Goal: Task Accomplishment & Management: Complete application form

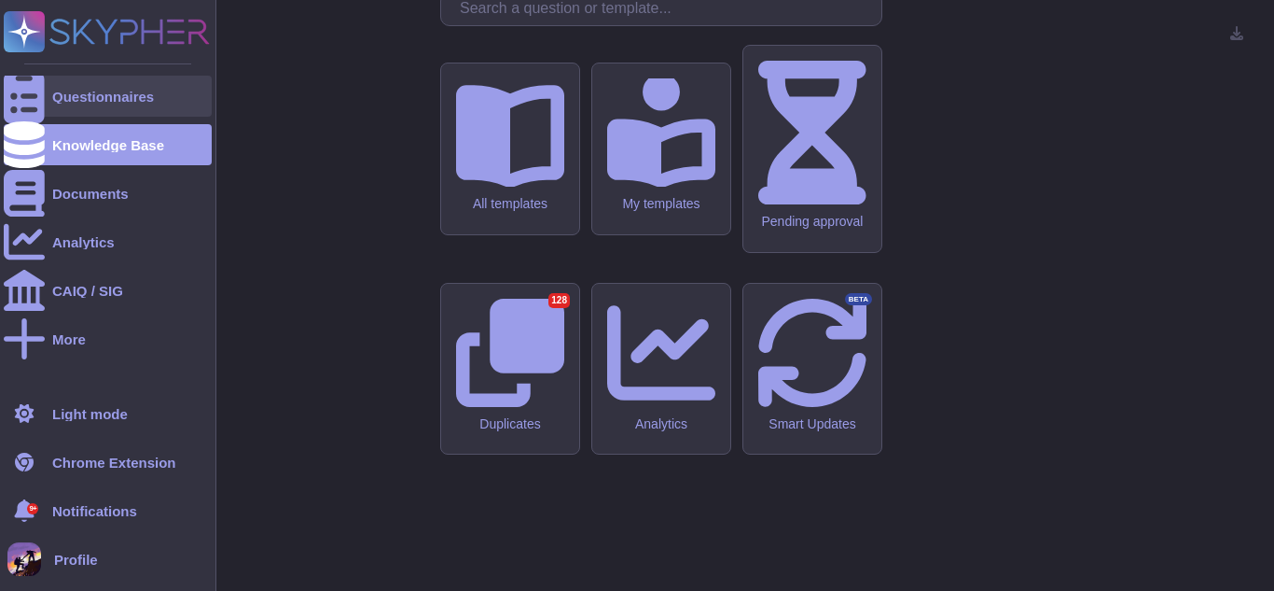
click at [108, 103] on div "Questionnaires" at bounding box center [103, 97] width 102 height 14
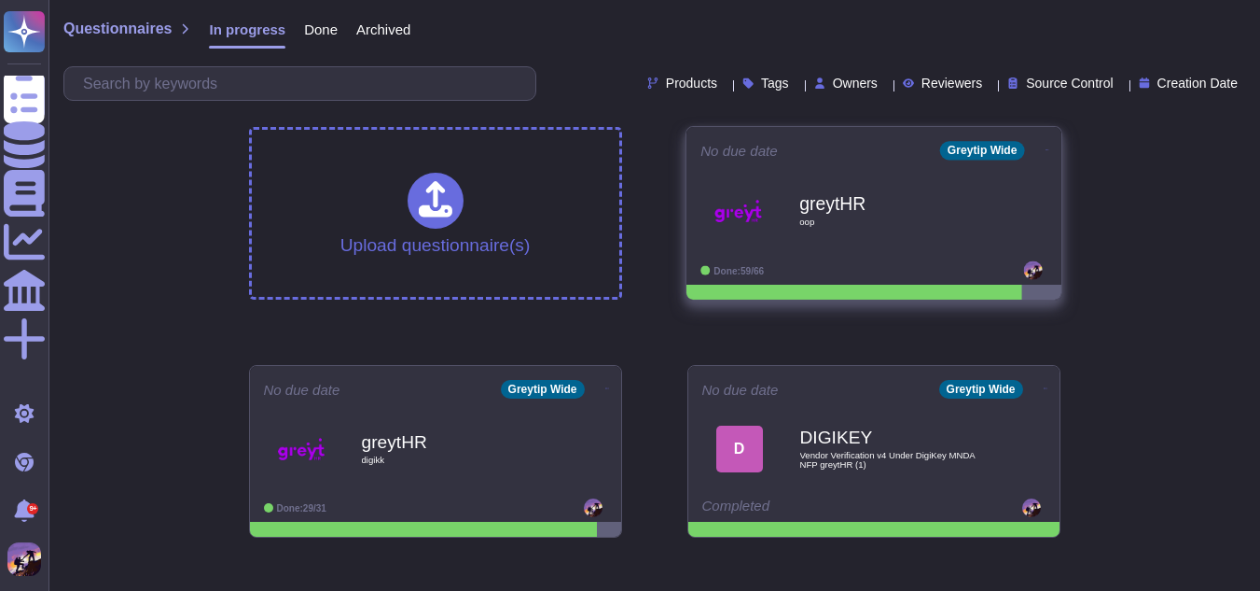
click at [1045, 149] on icon at bounding box center [1047, 149] width 4 height 5
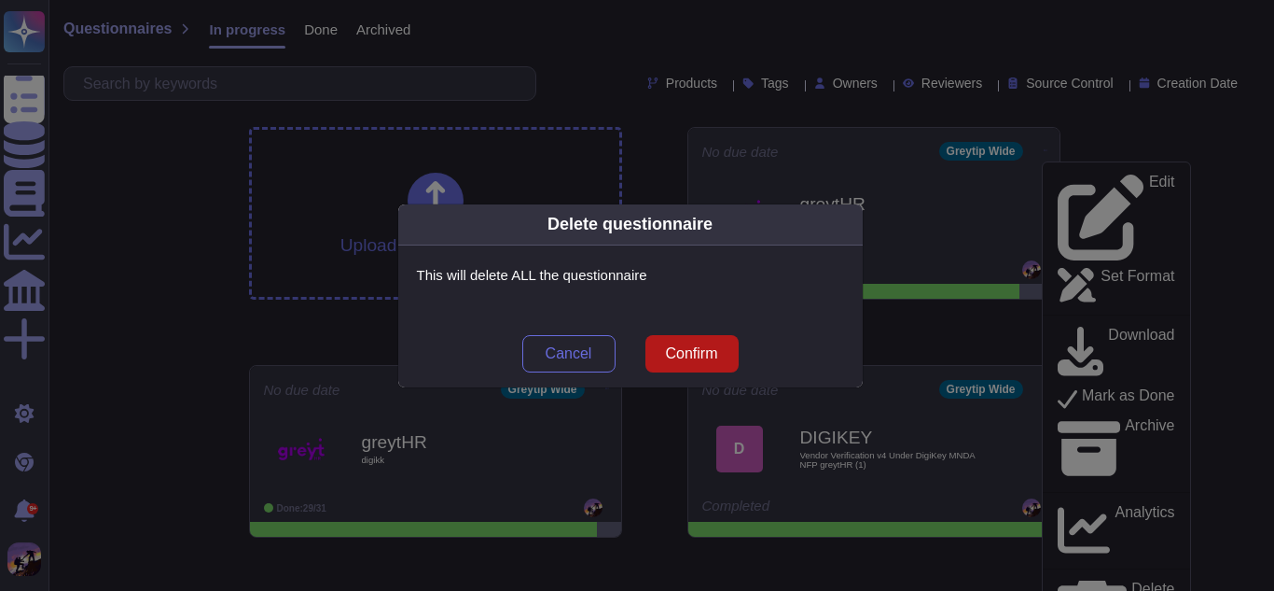
click at [655, 346] on button "Confirm" at bounding box center [692, 353] width 93 height 37
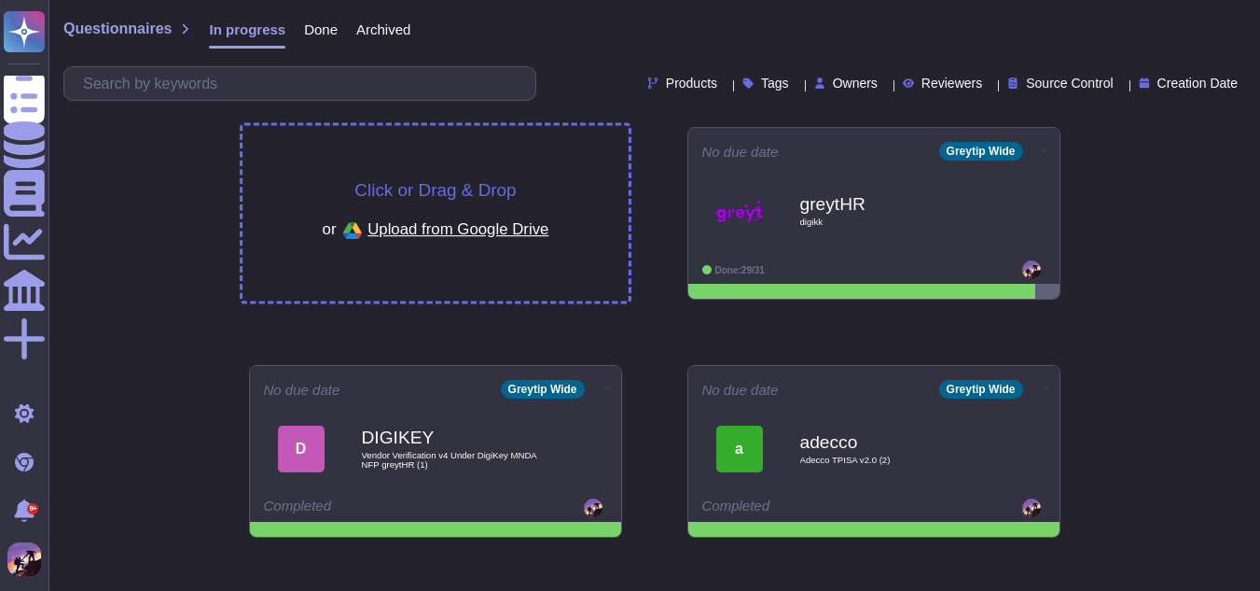
click at [356, 151] on div "Click or Drag & Drop or Upload from Google Drive" at bounding box center [436, 213] width 386 height 175
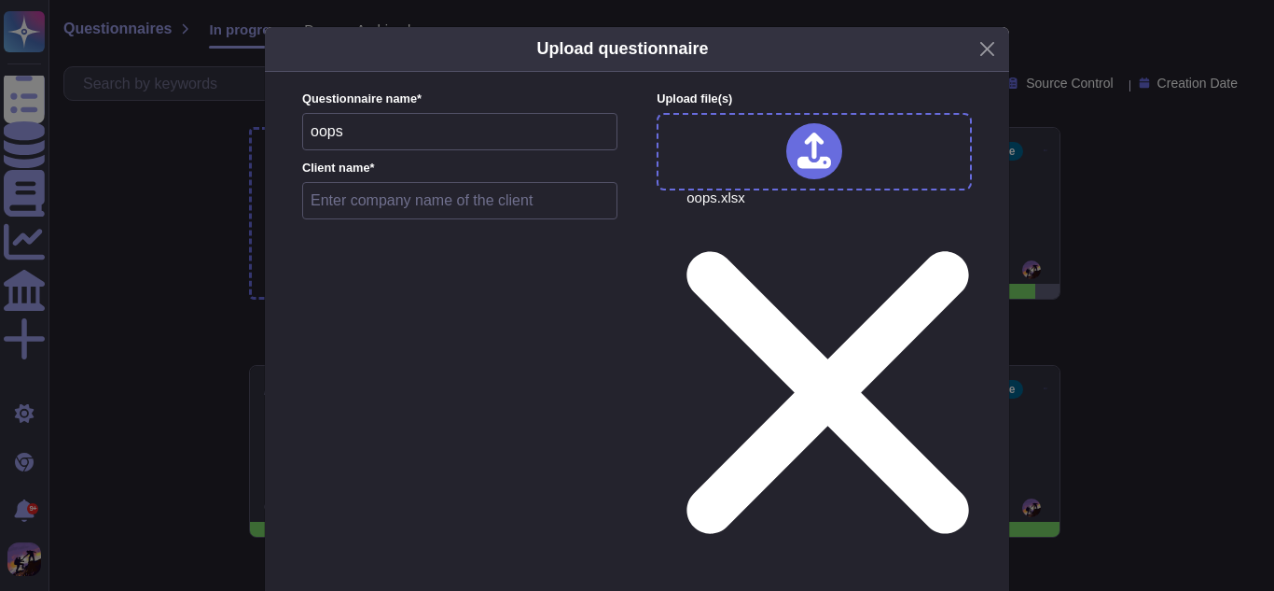
click at [465, 198] on input "text" at bounding box center [459, 200] width 315 height 37
type input "greytHR"
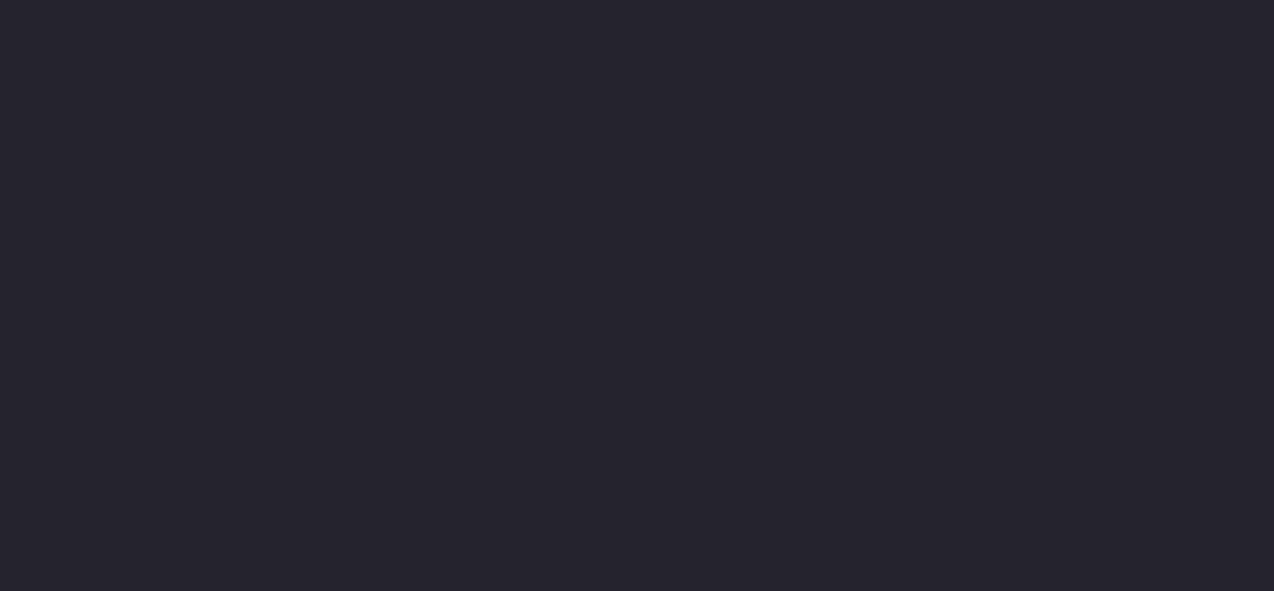
click at [649, 0] on html at bounding box center [637, 0] width 1274 height 0
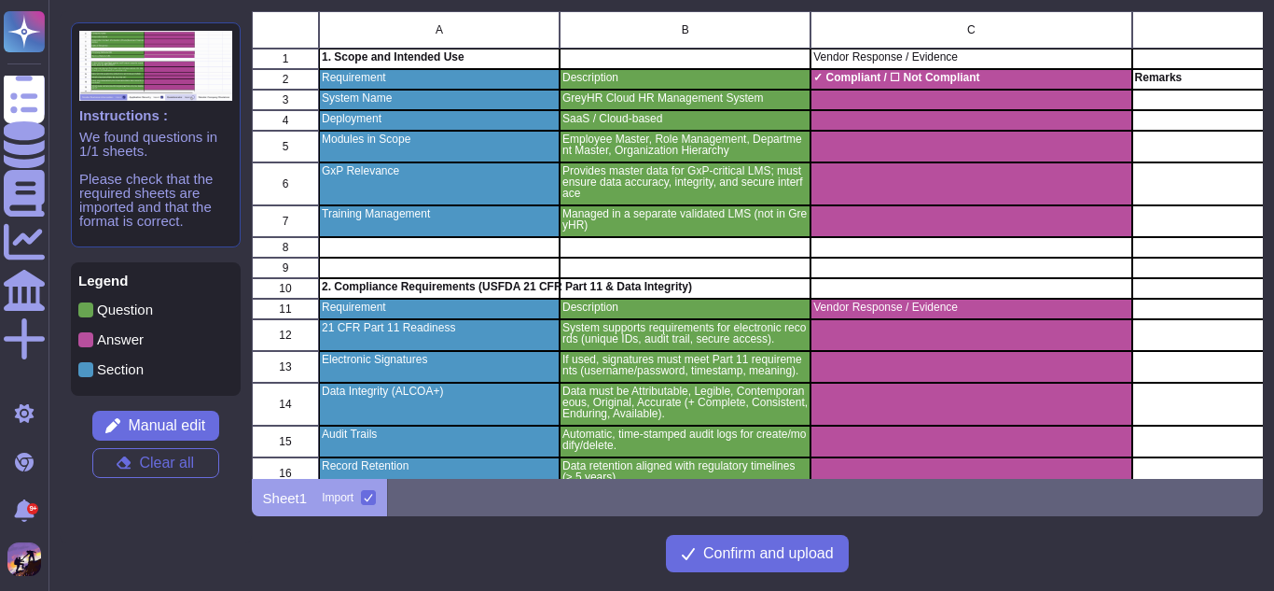
scroll to position [15, 15]
click at [146, 433] on span "Manual edit" at bounding box center [166, 425] width 77 height 15
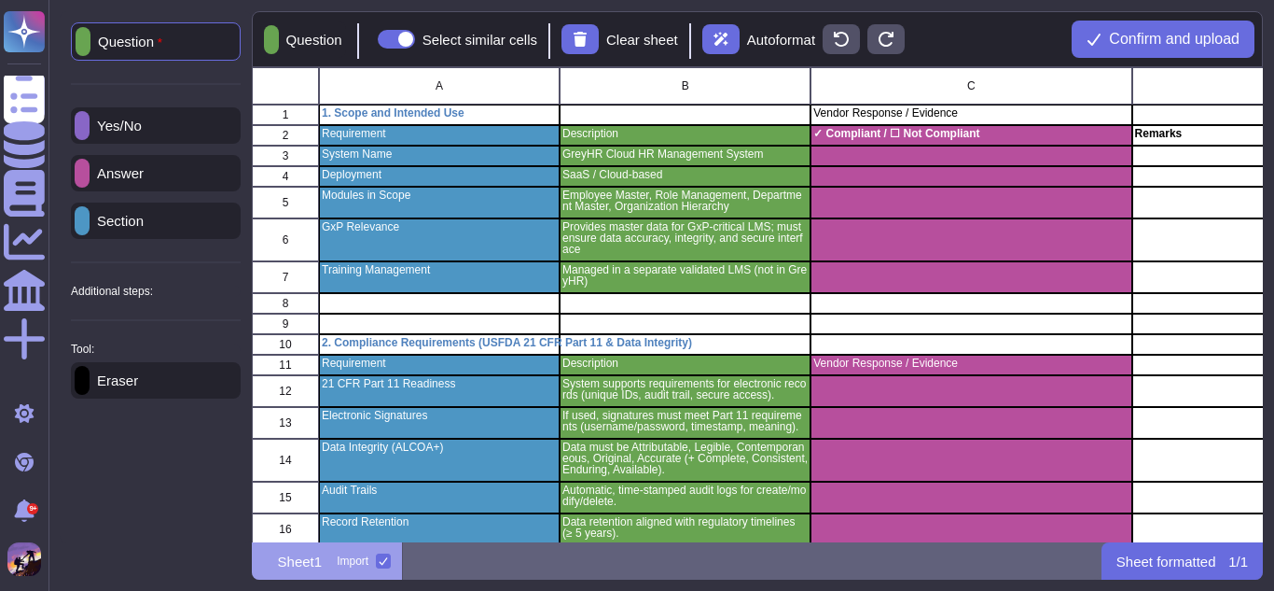
scroll to position [461, 998]
click at [151, 372] on div "Eraser" at bounding box center [156, 380] width 170 height 36
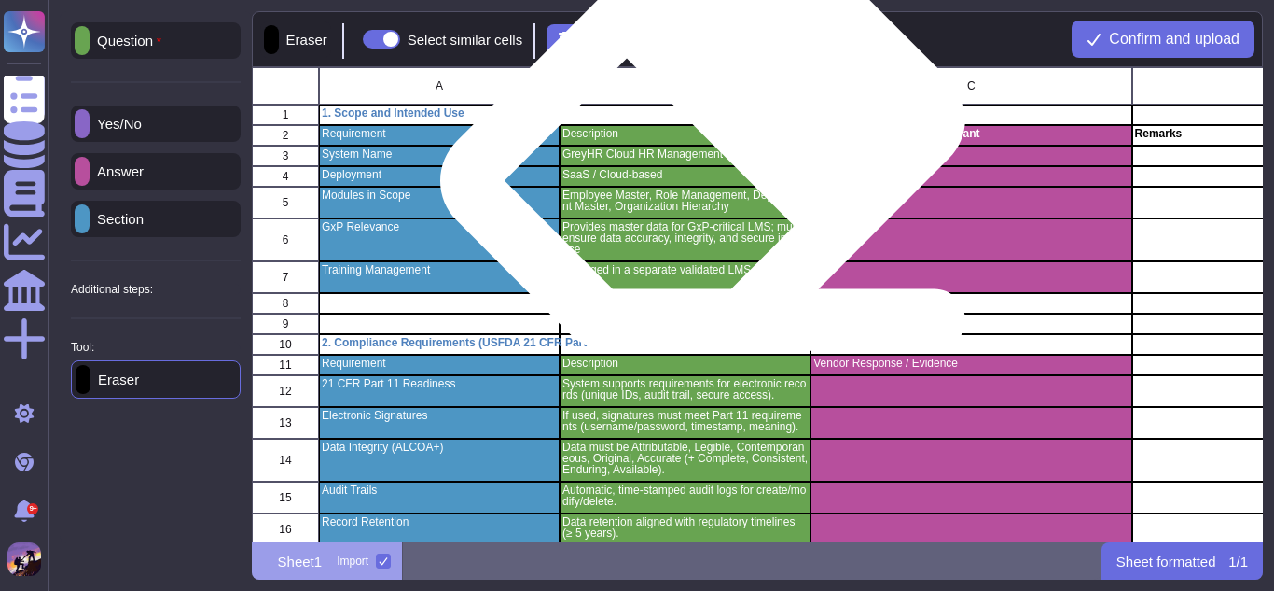
click at [711, 144] on div "Description" at bounding box center [685, 135] width 251 height 21
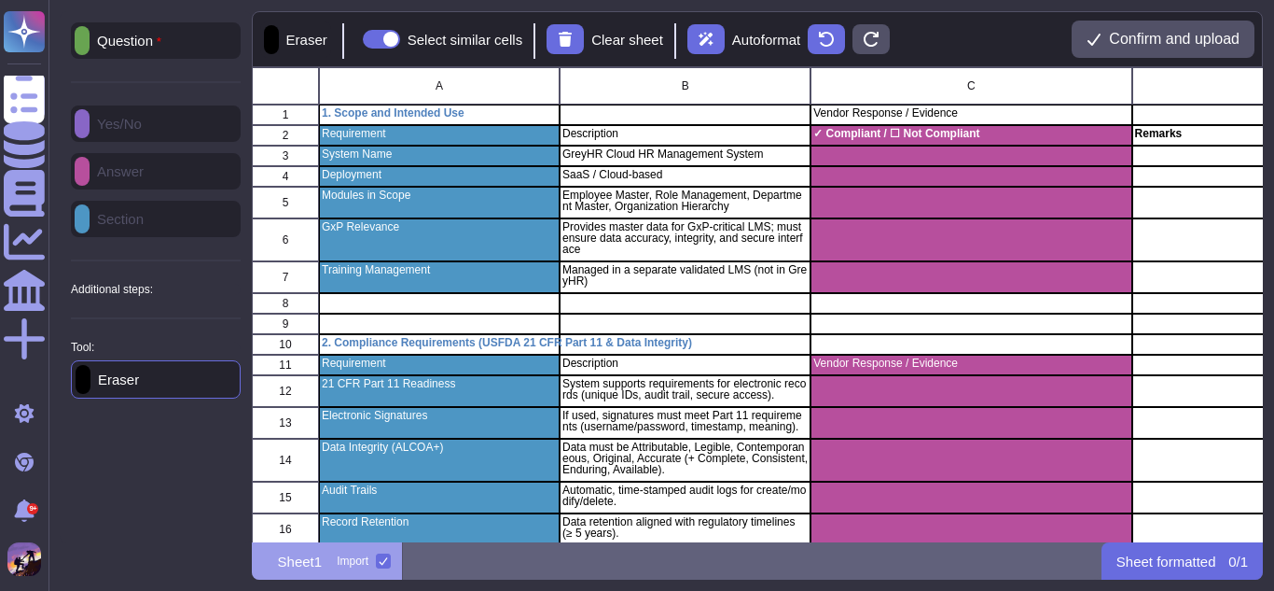
click at [137, 41] on p "Question" at bounding box center [126, 41] width 72 height 15
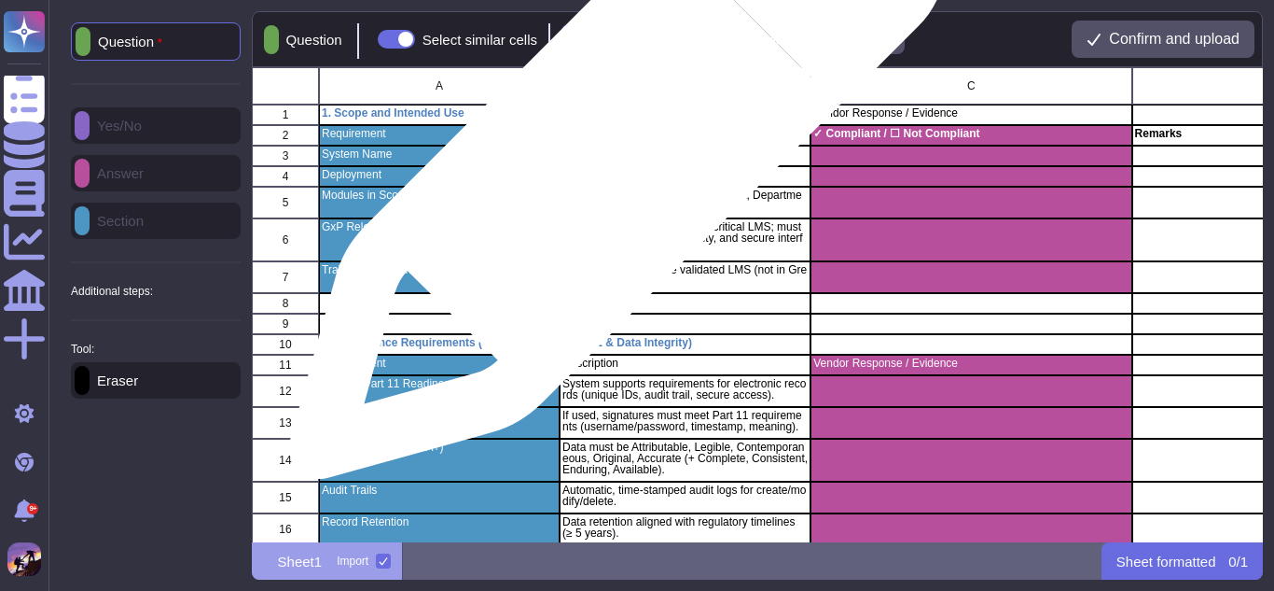
click at [610, 160] on p "GreyHR Cloud HR Management System" at bounding box center [685, 153] width 245 height 11
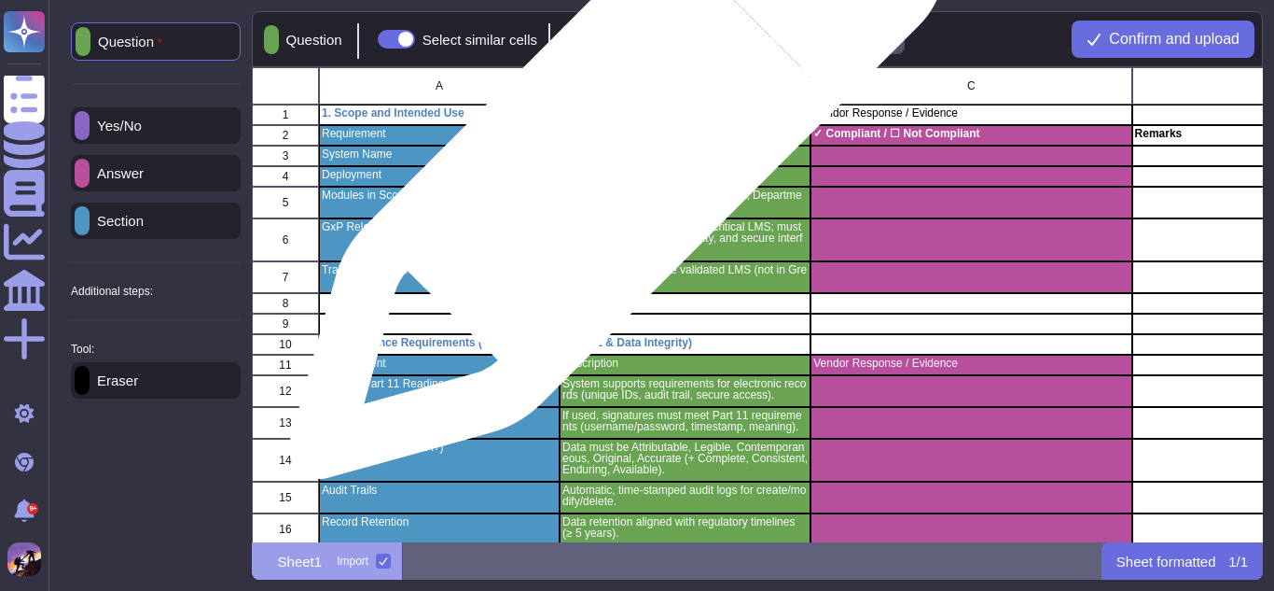
click at [610, 160] on p "GreyHR Cloud HR Management System" at bounding box center [685, 153] width 245 height 11
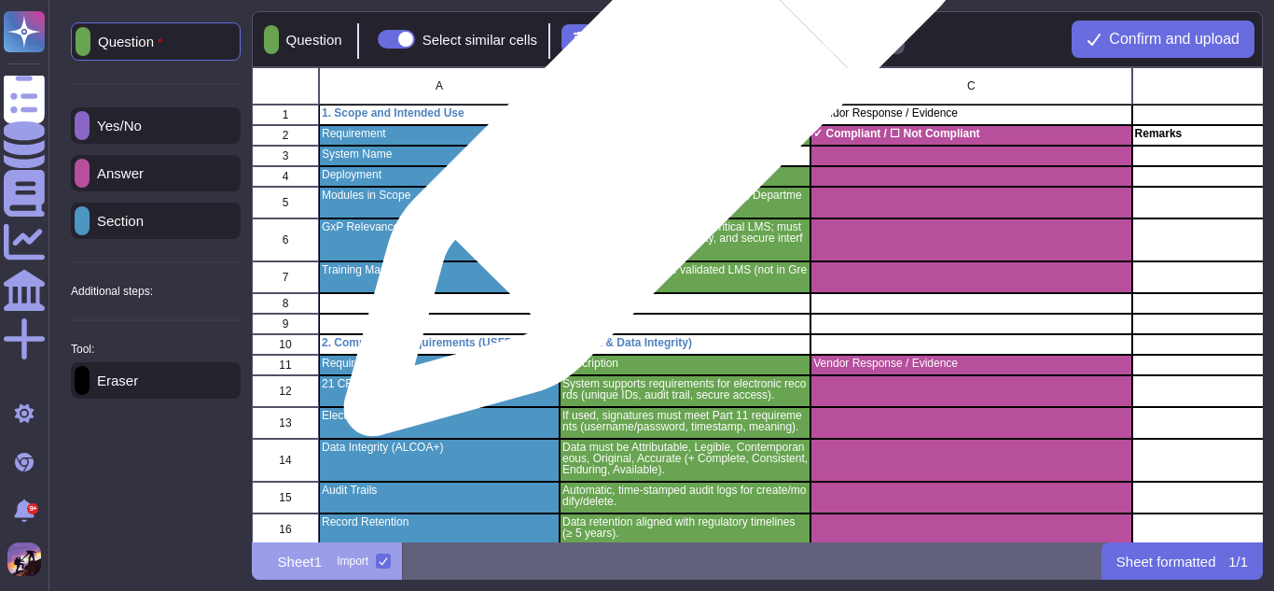
click at [647, 135] on p "Description" at bounding box center [685, 133] width 245 height 11
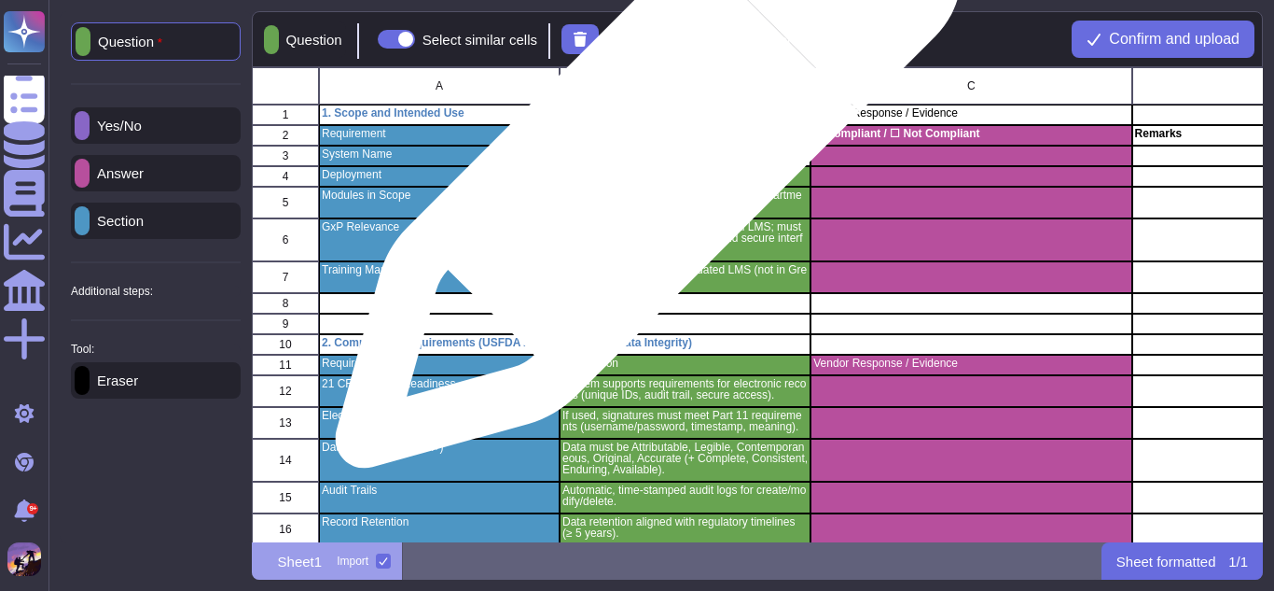
click at [641, 164] on div "GreyHR Cloud HR Management System" at bounding box center [685, 156] width 251 height 21
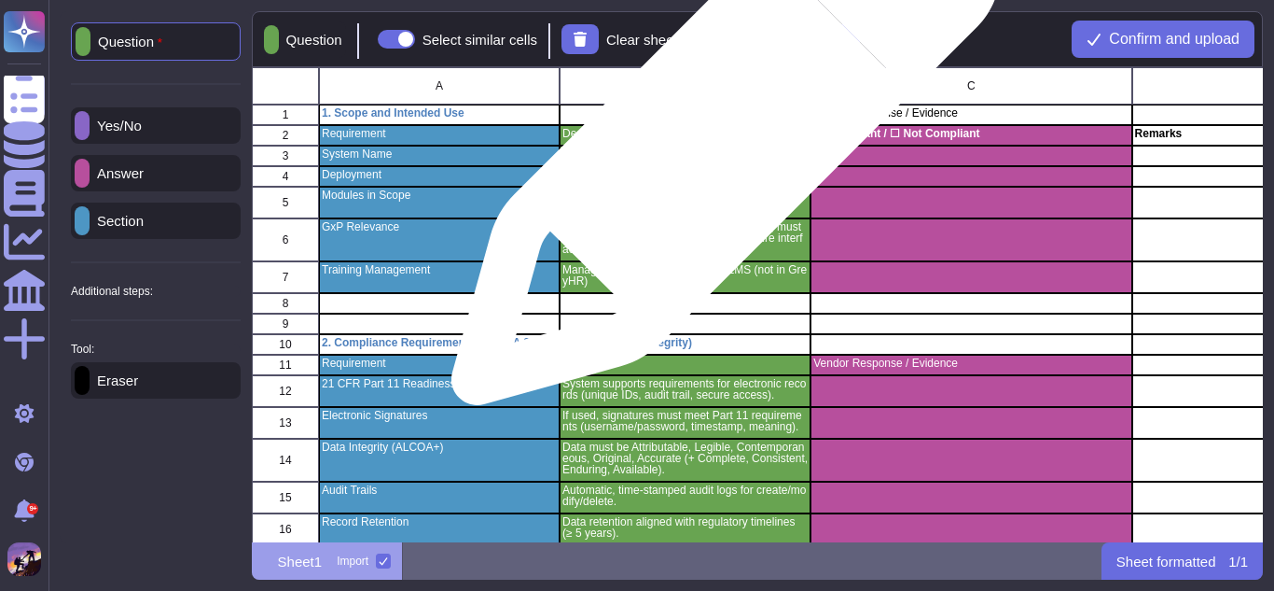
click at [718, 140] on div "Description" at bounding box center [685, 135] width 251 height 21
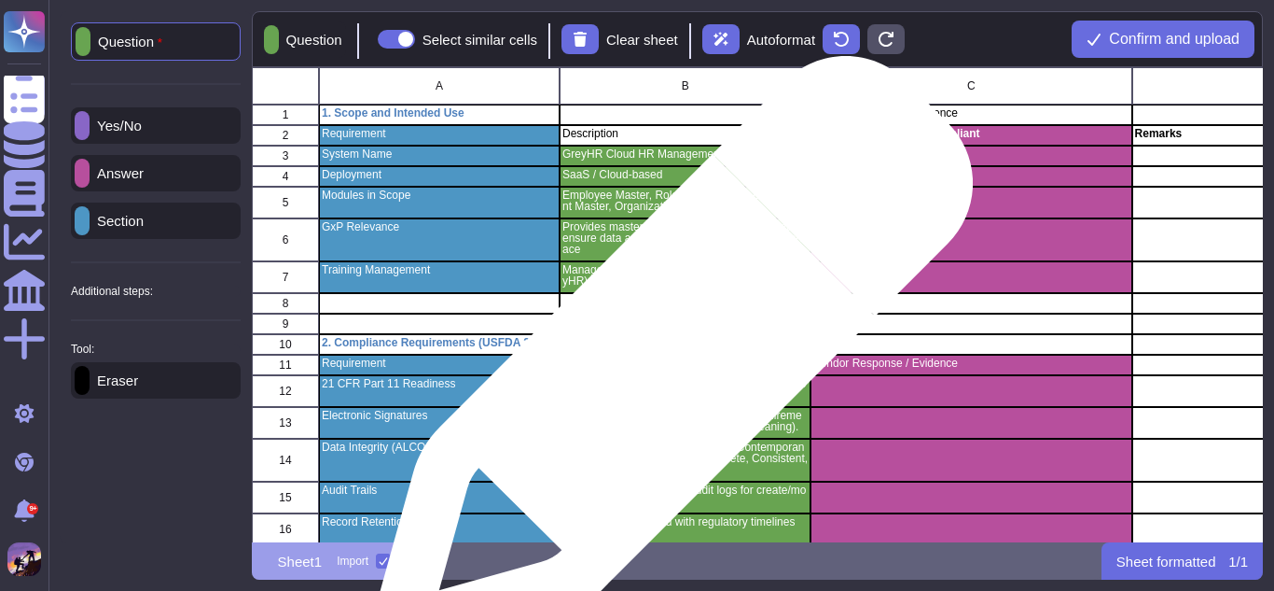
click at [664, 367] on p "Description" at bounding box center [685, 362] width 245 height 11
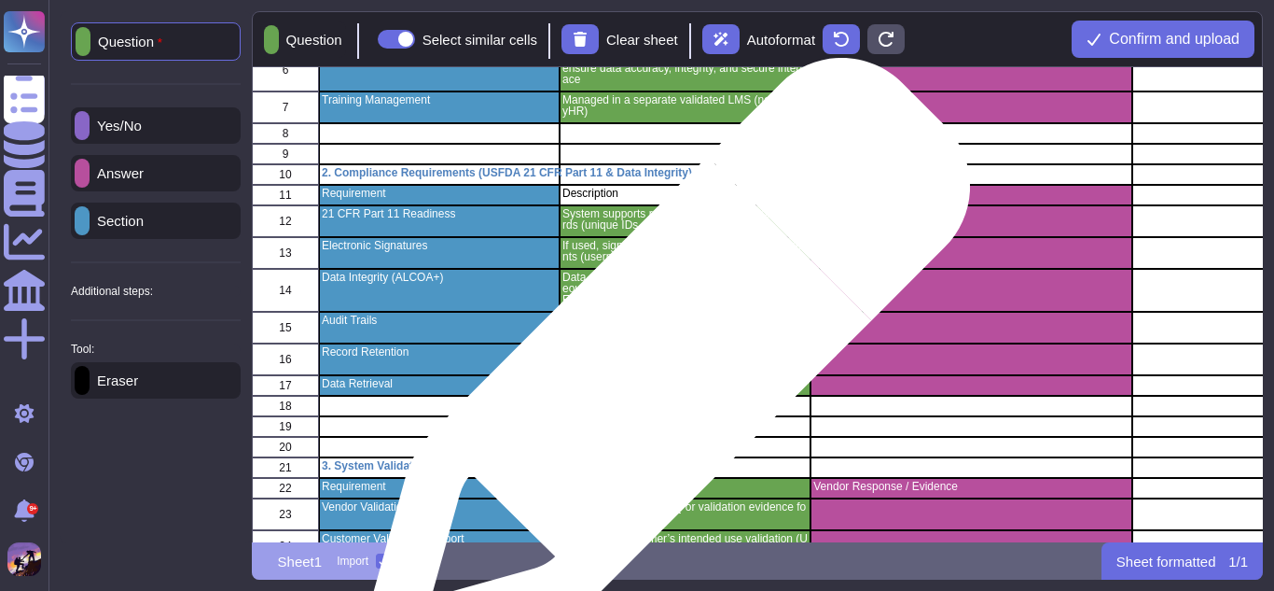
scroll to position [323, 0]
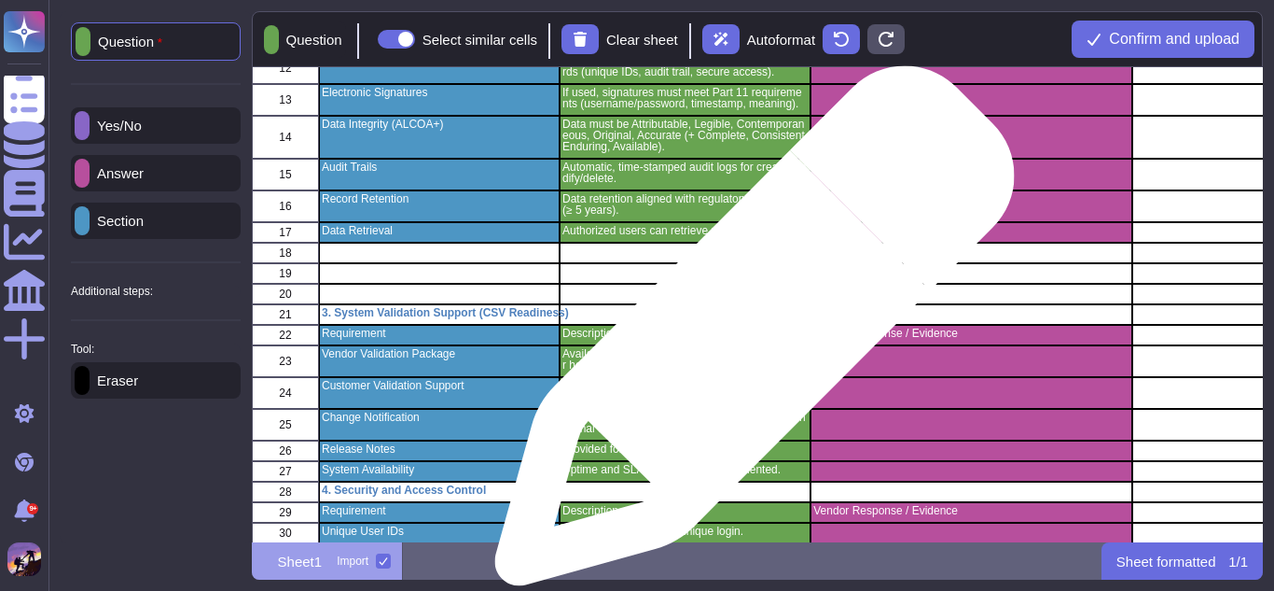
click at [747, 335] on p "Description" at bounding box center [685, 332] width 245 height 11
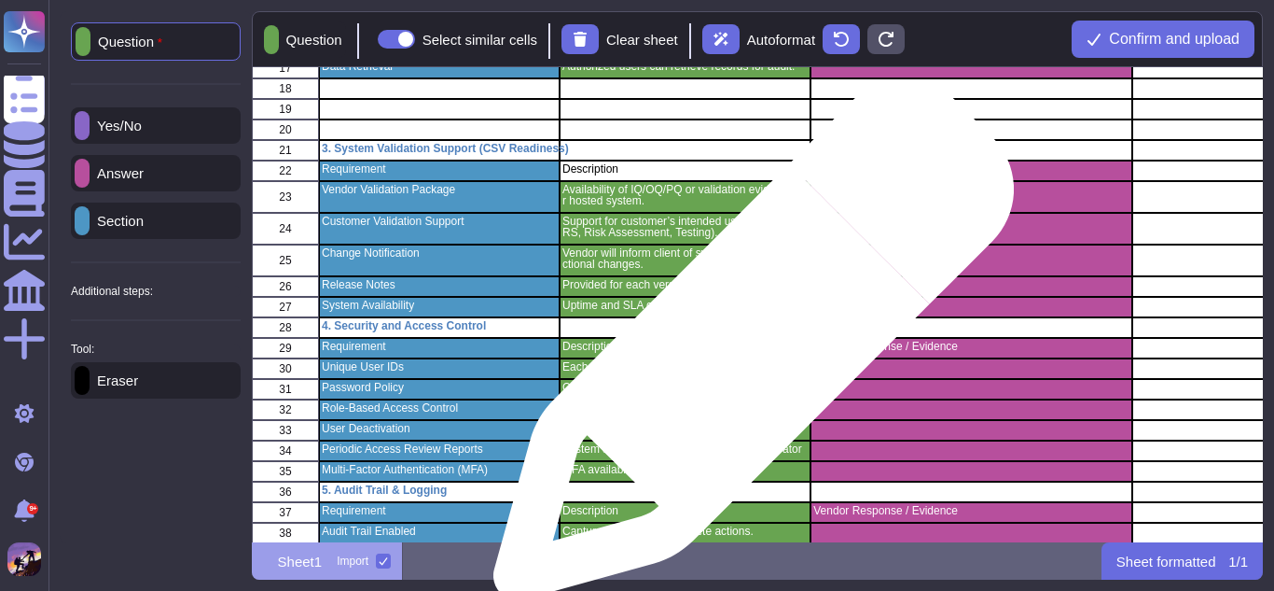
click at [746, 349] on p "Description" at bounding box center [685, 346] width 245 height 11
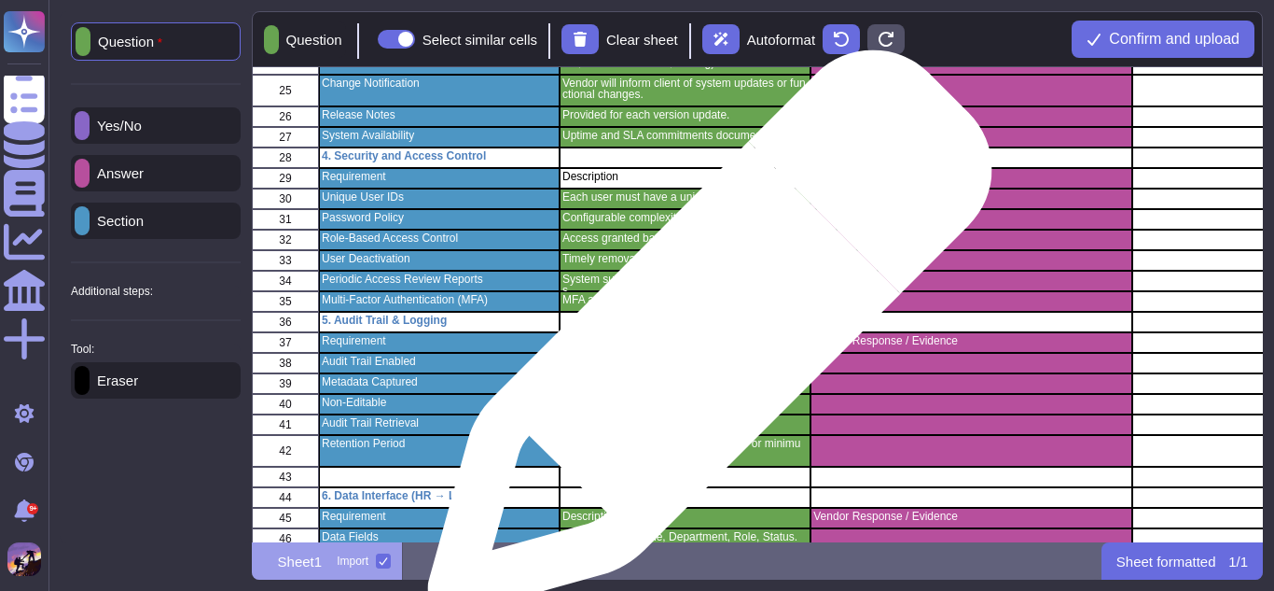
click at [703, 341] on p "Description" at bounding box center [685, 340] width 245 height 11
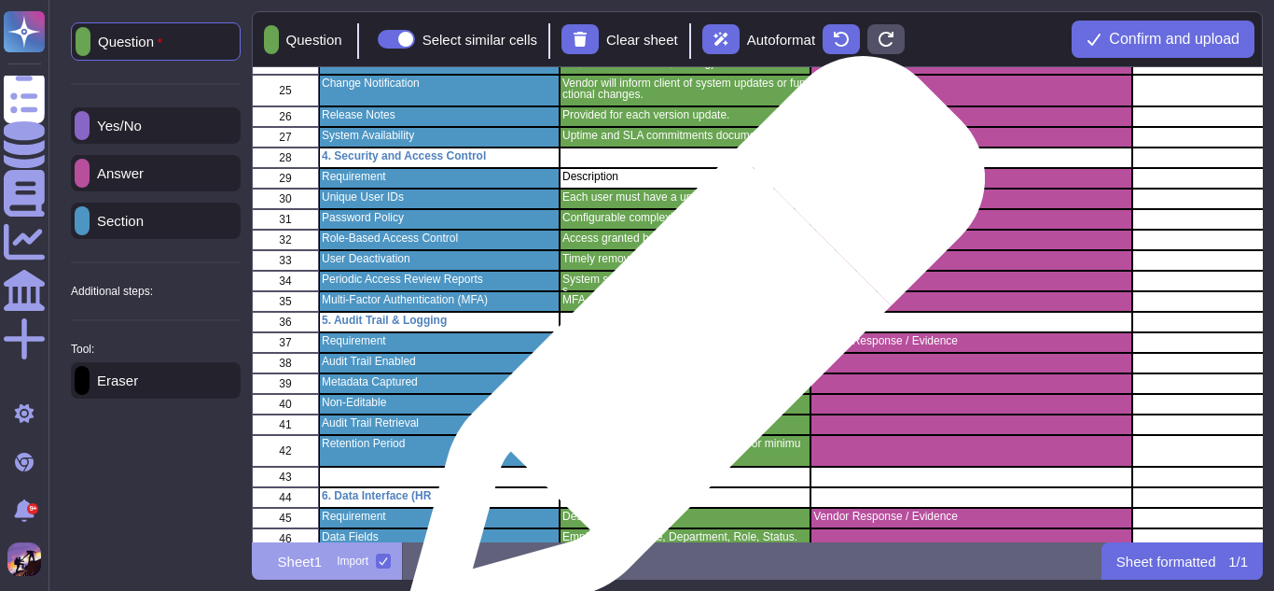
scroll to position [785, 0]
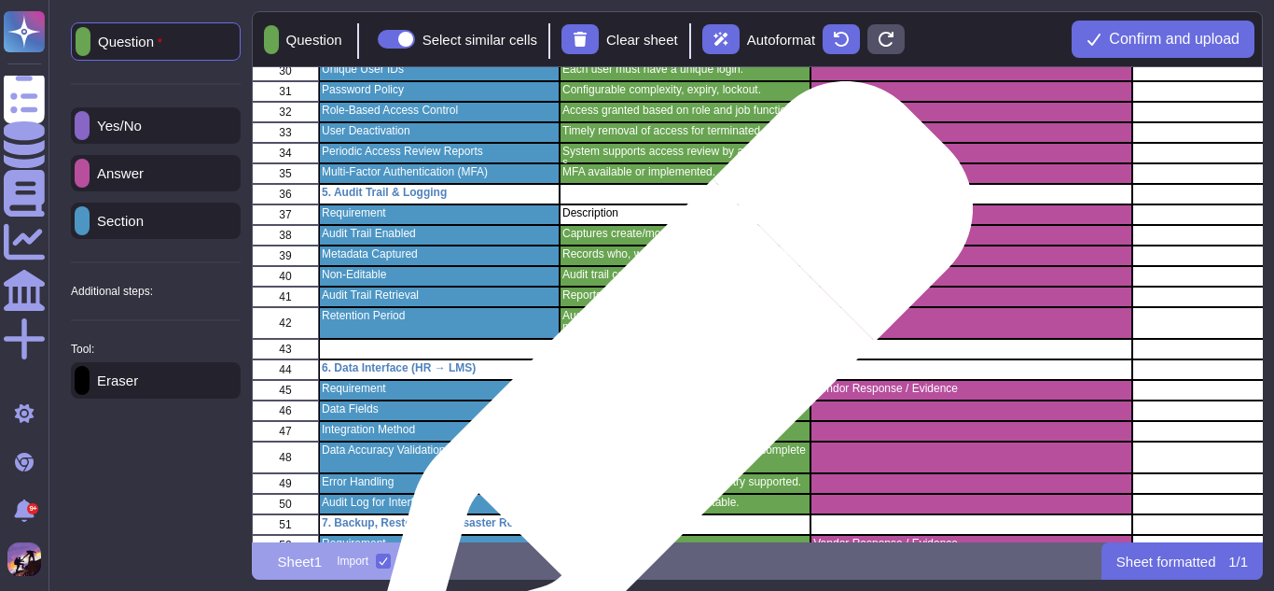
click at [664, 392] on p "Description" at bounding box center [685, 388] width 245 height 11
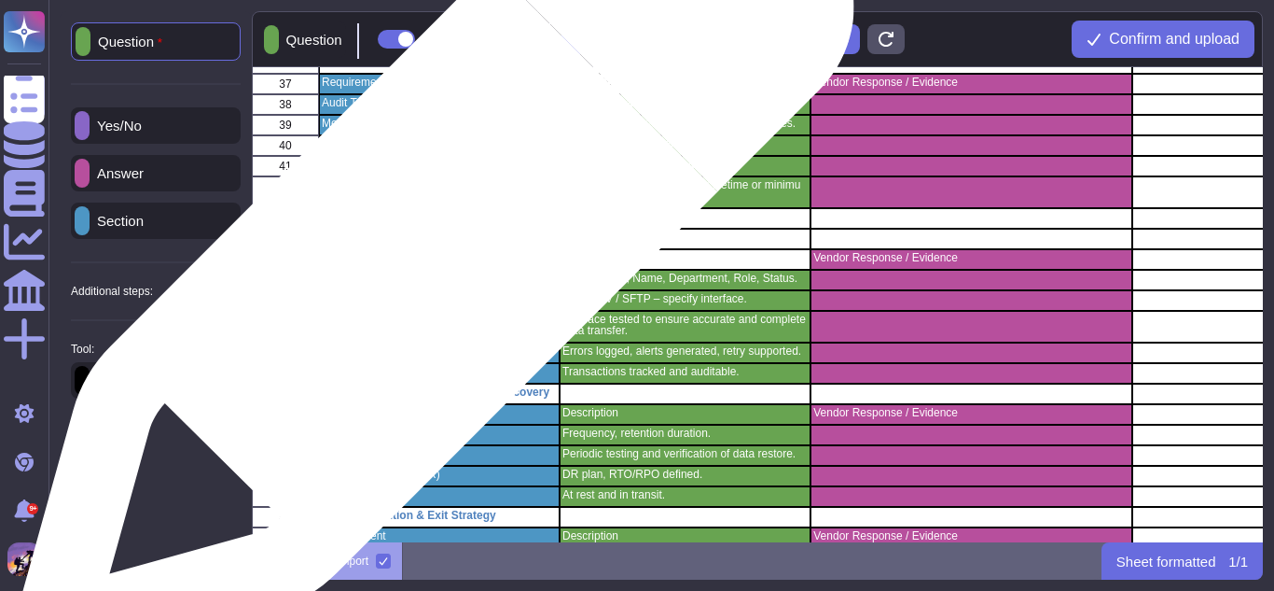
click at [426, 258] on p "Requirement" at bounding box center [439, 257] width 235 height 11
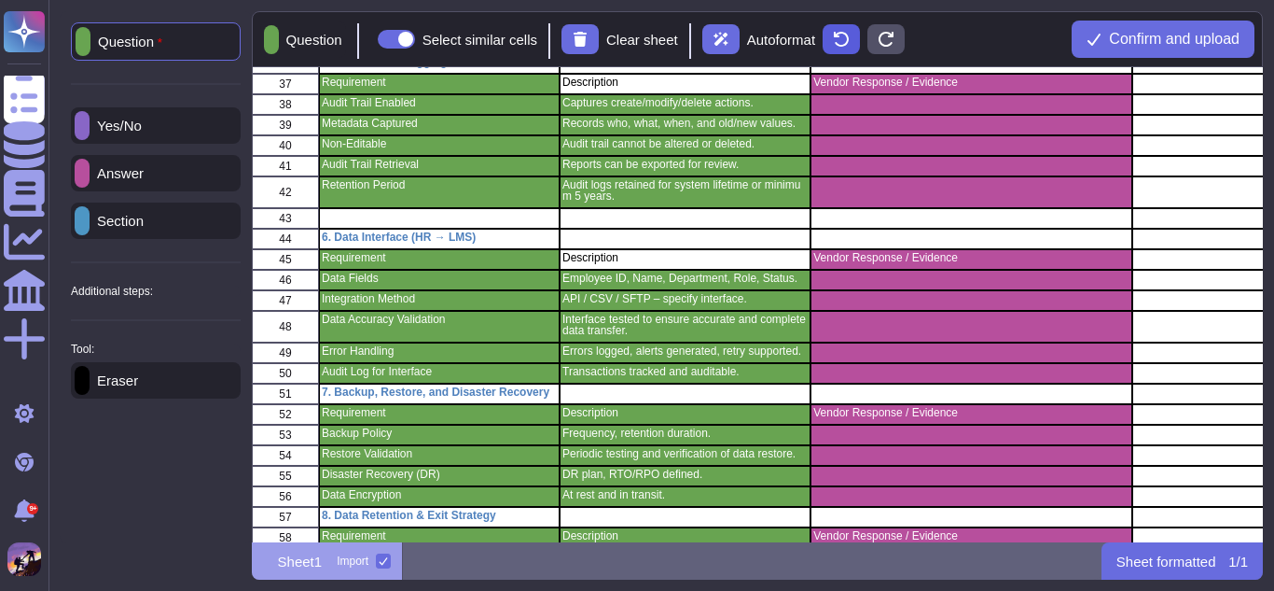
click at [849, 38] on icon at bounding box center [841, 39] width 15 height 15
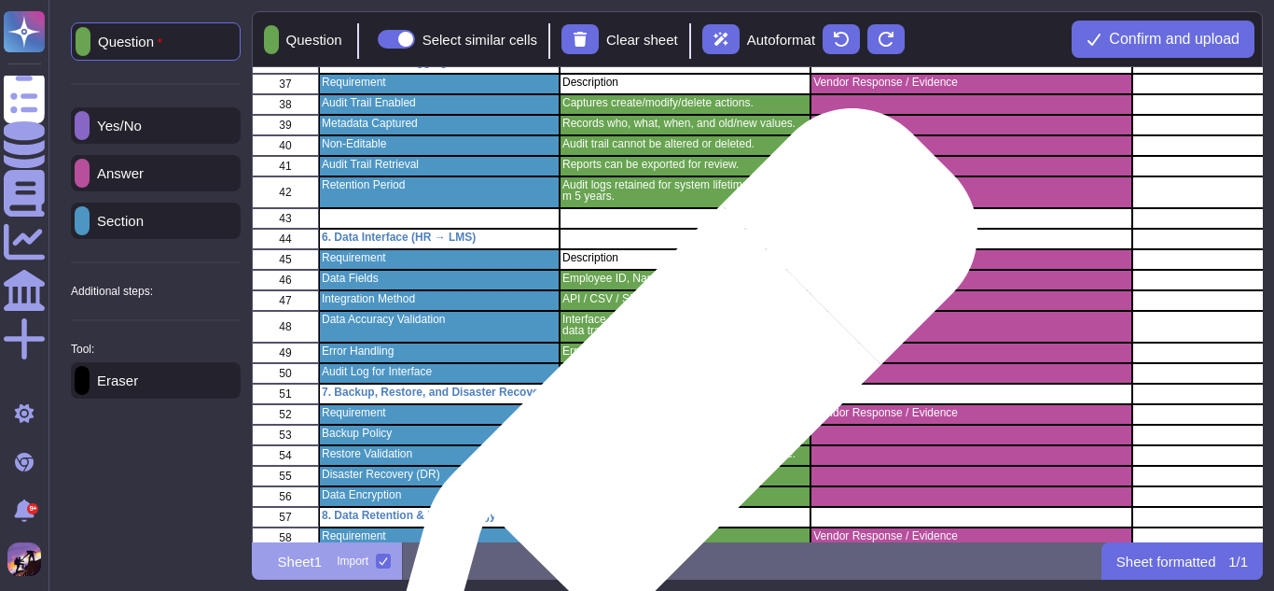
click at [674, 414] on p "Description" at bounding box center [685, 412] width 245 height 11
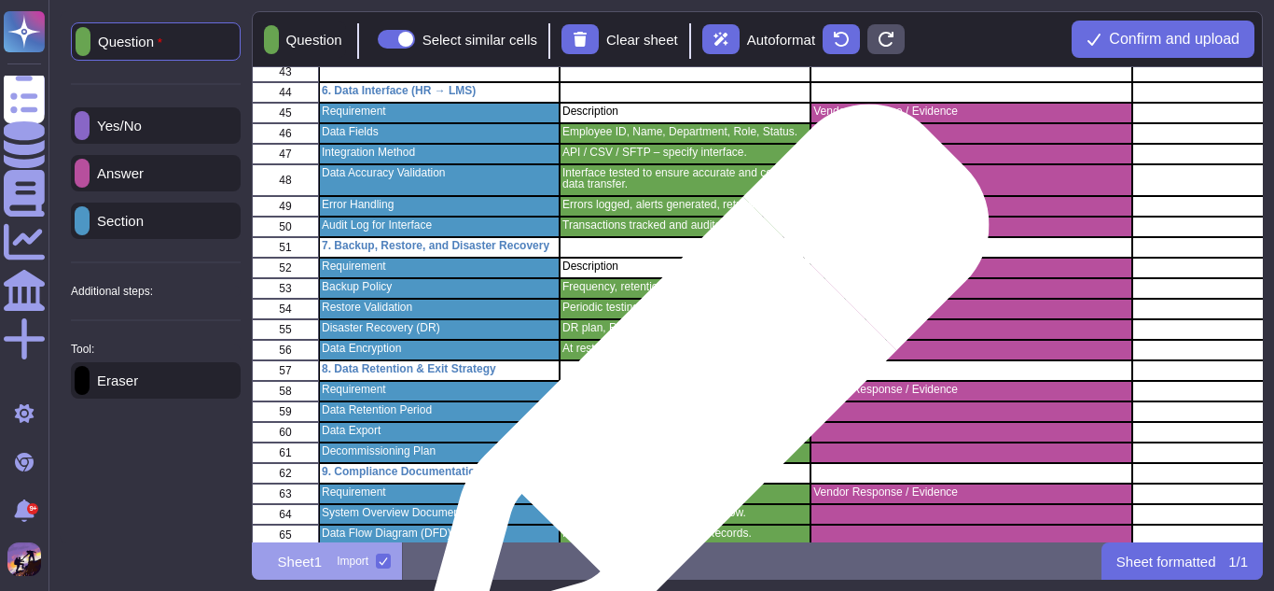
click at [697, 398] on div "Description" at bounding box center [685, 391] width 251 height 21
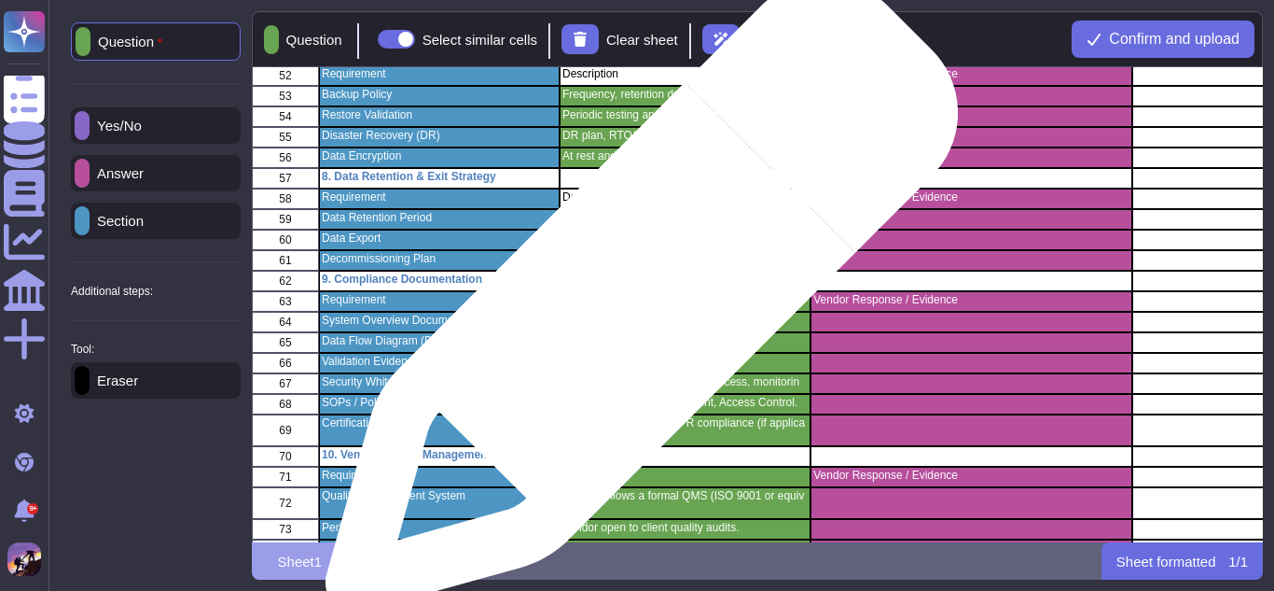
click at [634, 305] on div "Description" at bounding box center [685, 301] width 251 height 21
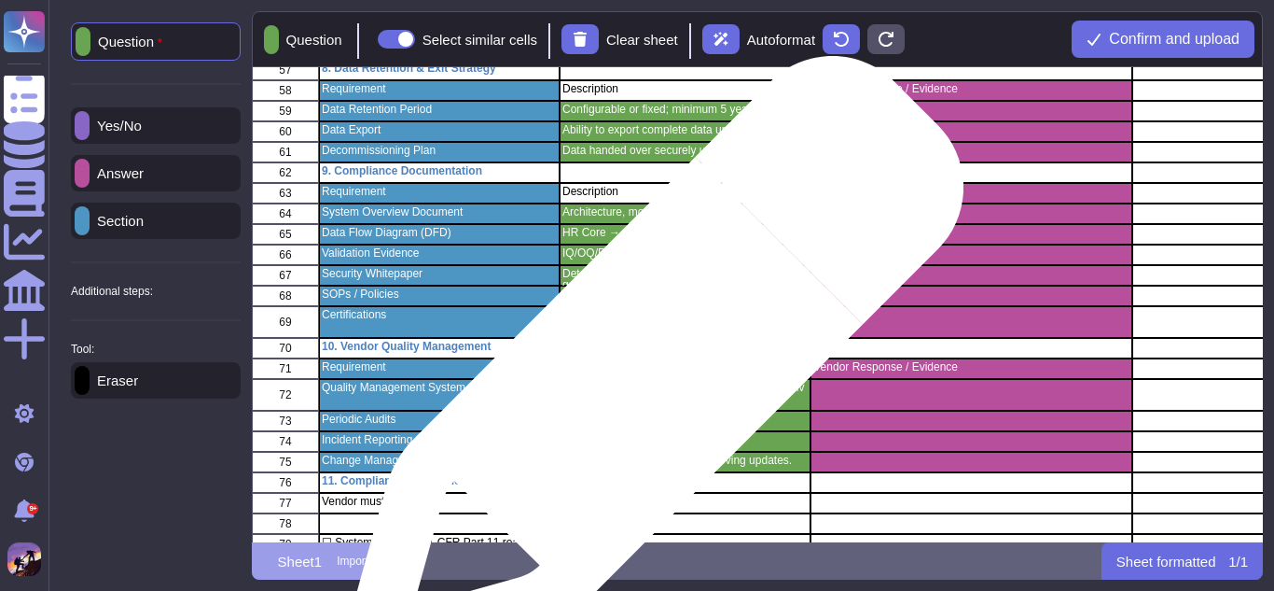
click at [646, 376] on div "Description" at bounding box center [685, 368] width 251 height 21
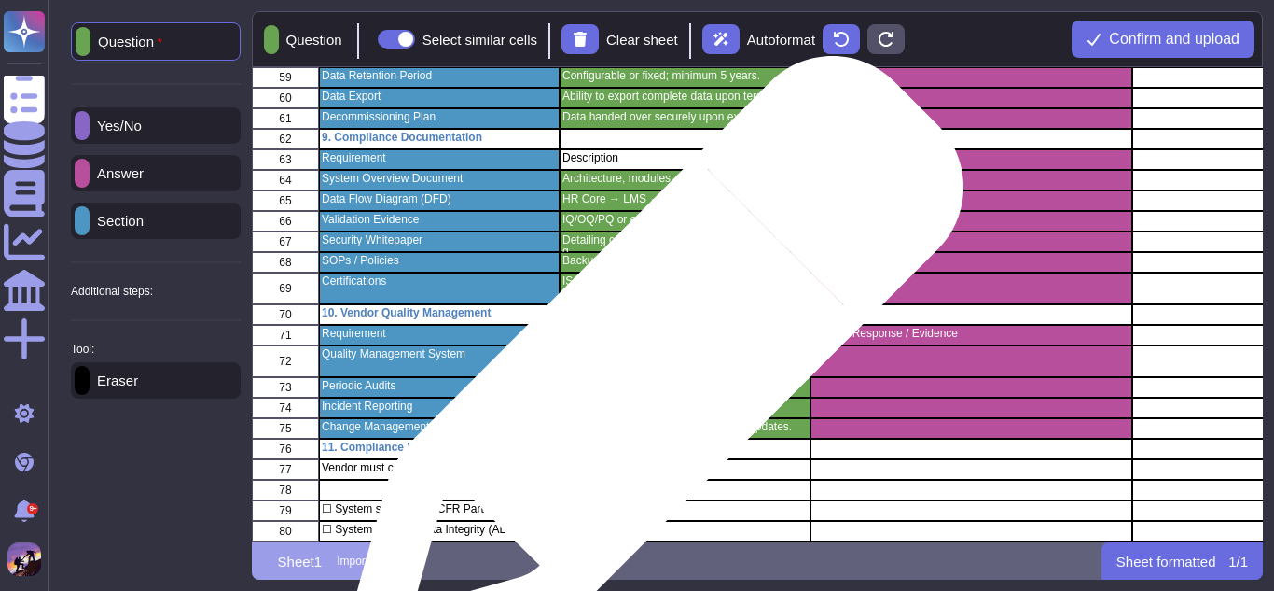
scroll to position [1395, 0]
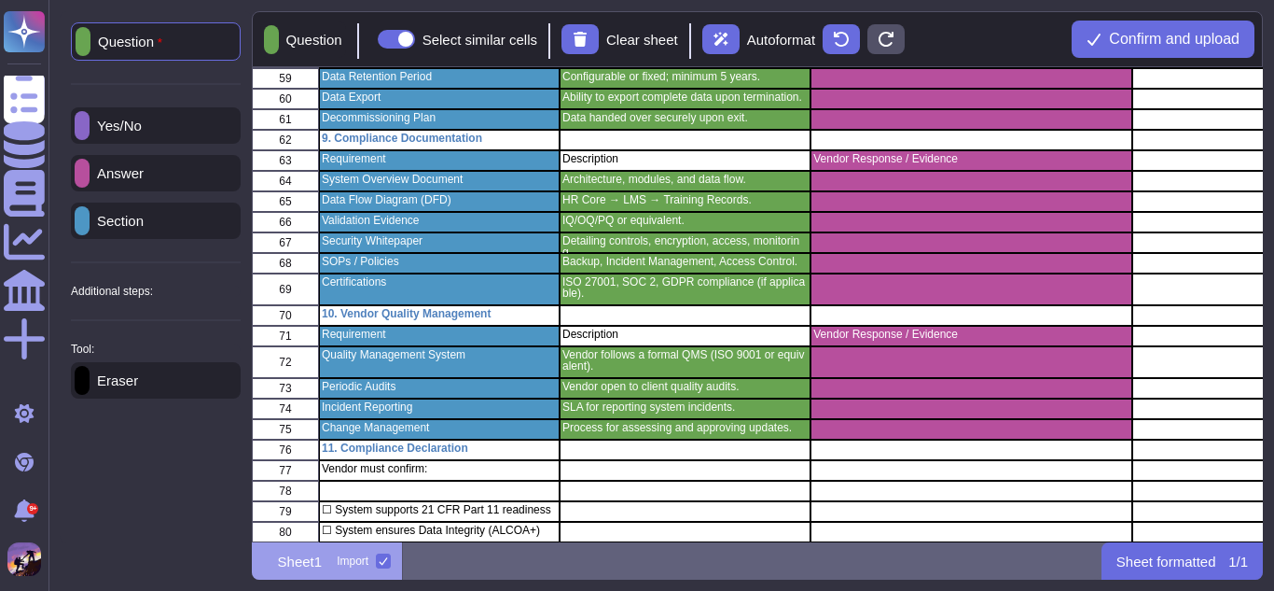
click at [107, 165] on div "Answer" at bounding box center [156, 173] width 170 height 36
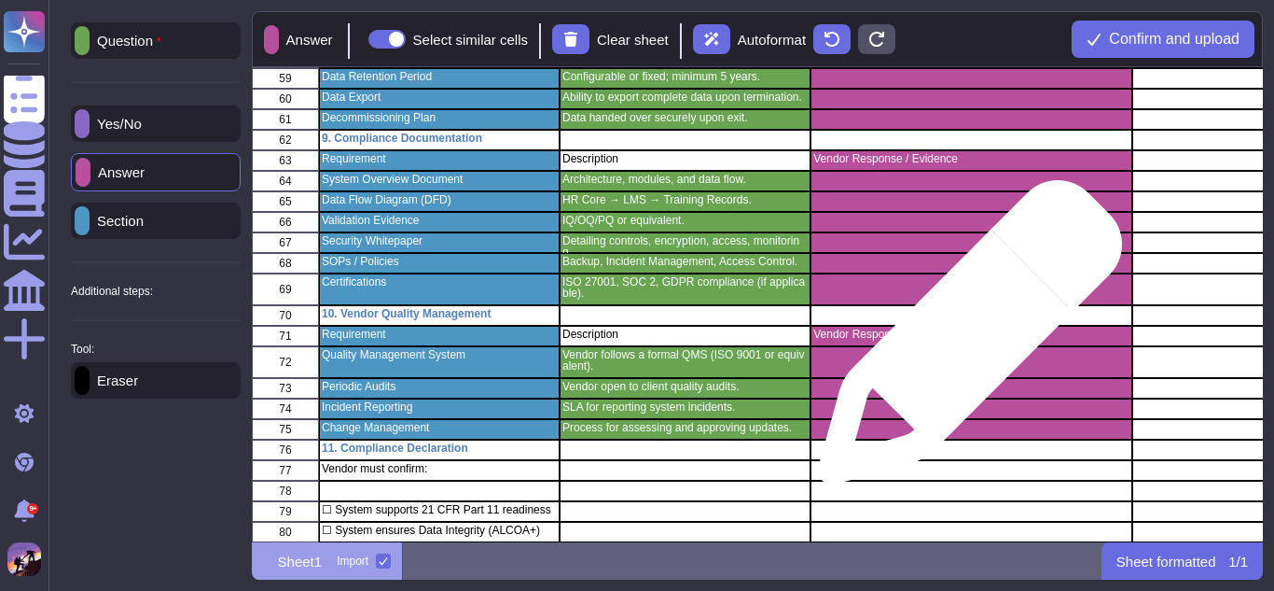
click at [963, 341] on div "Vendor Response / Evidence" at bounding box center [971, 336] width 321 height 21
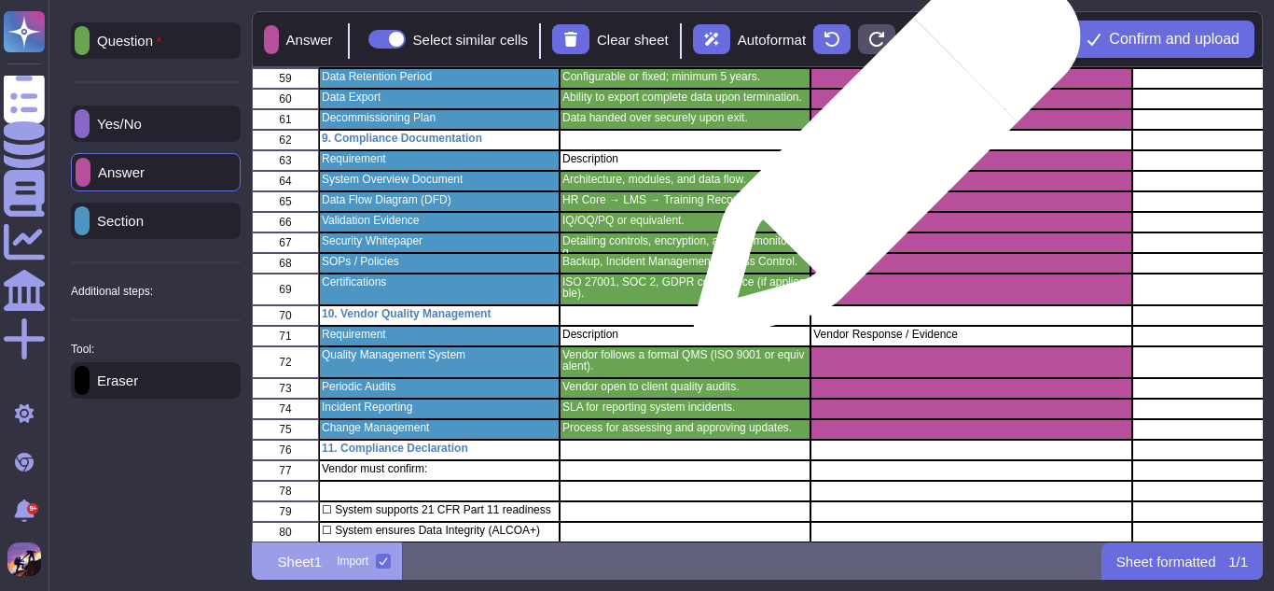
click at [880, 158] on p "Vendor Response / Evidence" at bounding box center [971, 158] width 315 height 11
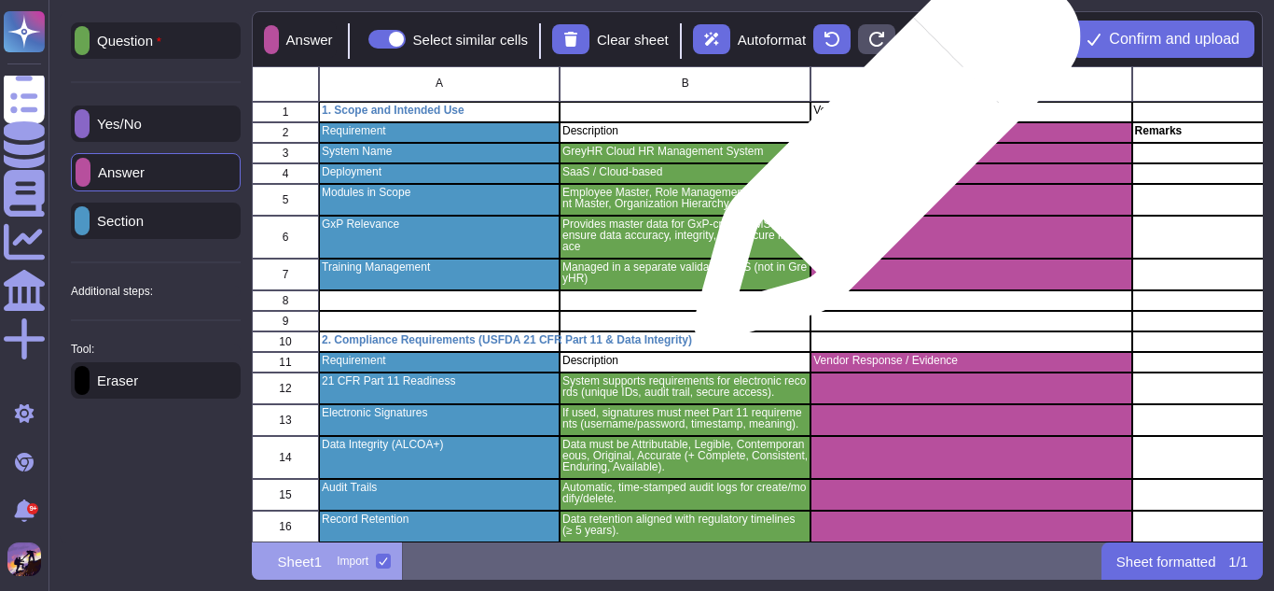
scroll to position [0, 0]
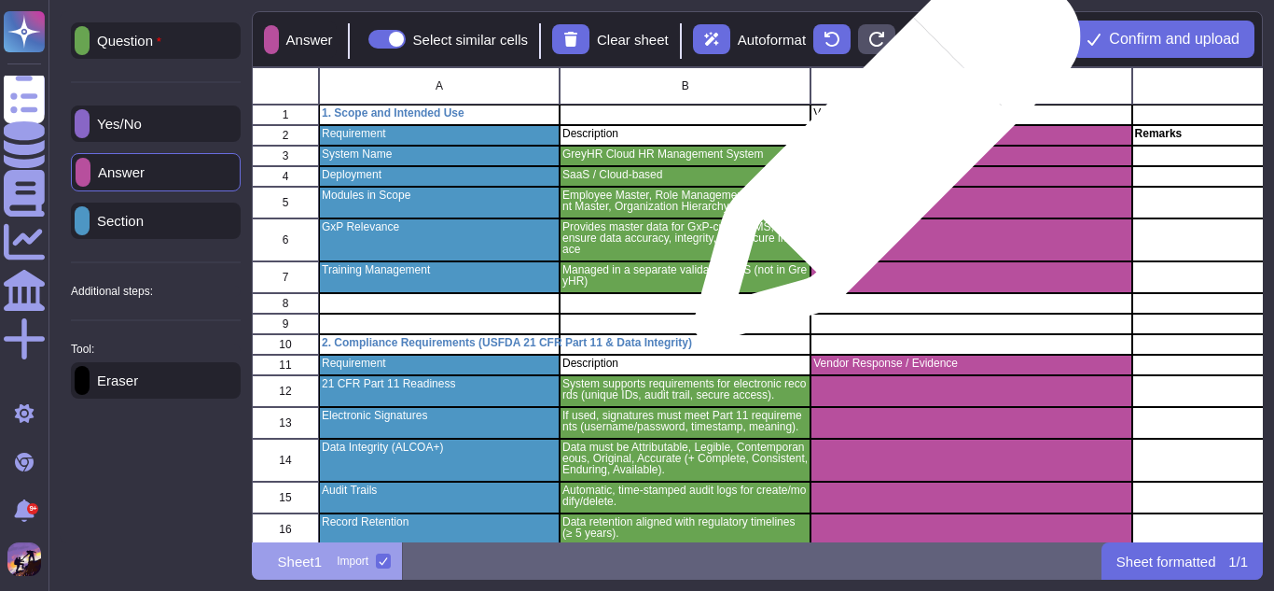
click at [880, 158] on div "grid" at bounding box center [971, 156] width 321 height 21
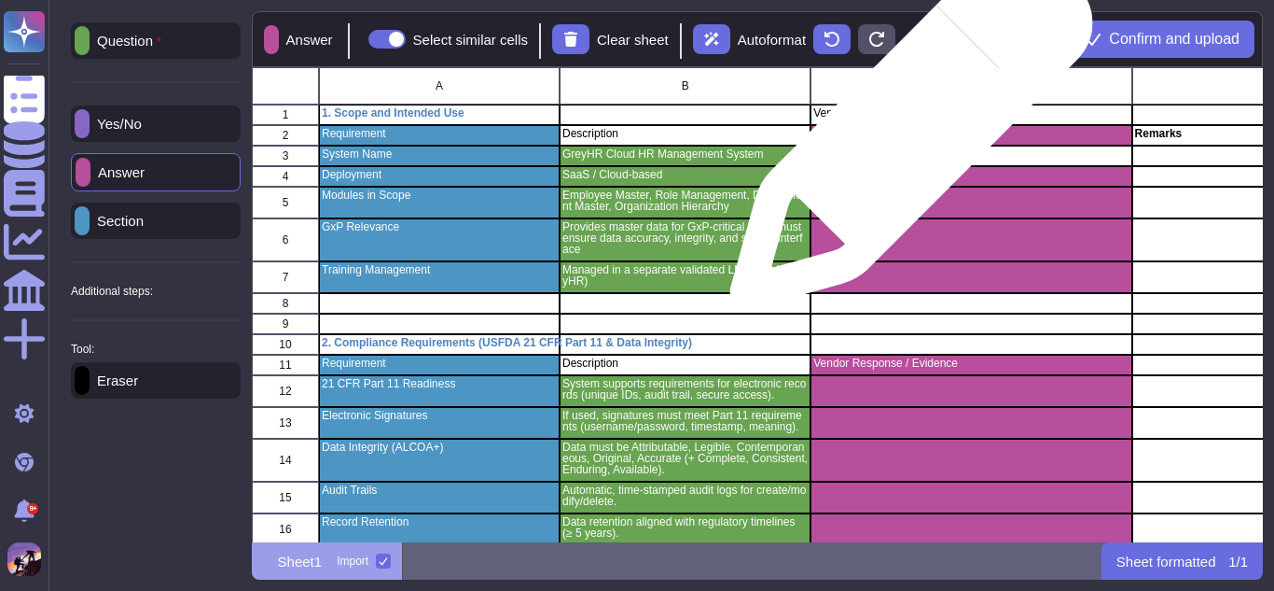
click at [904, 137] on p "✓ Compliant / ☐ Not Compliant" at bounding box center [971, 133] width 315 height 11
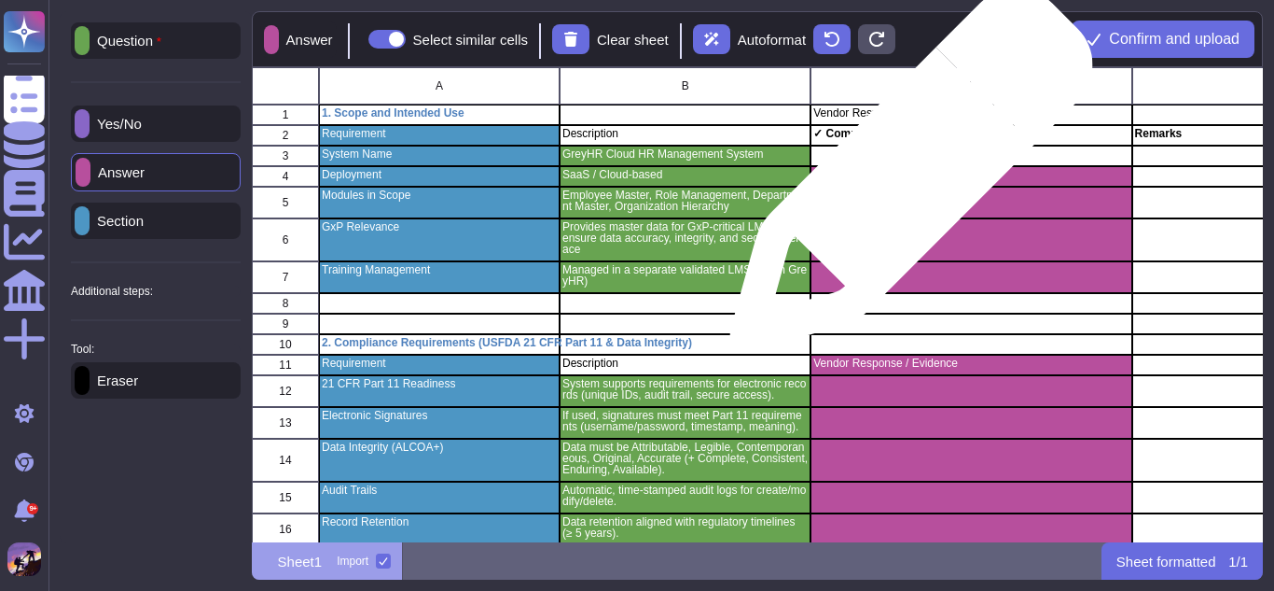
click at [904, 179] on div "grid" at bounding box center [971, 176] width 321 height 21
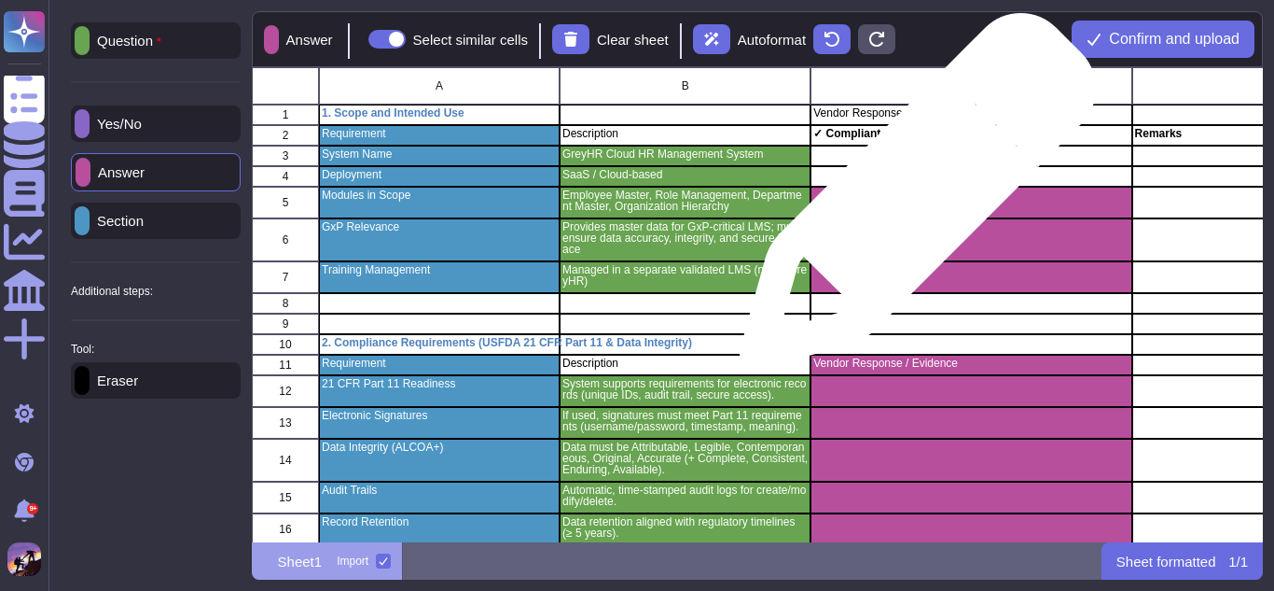
click at [911, 201] on div "grid" at bounding box center [971, 203] width 321 height 32
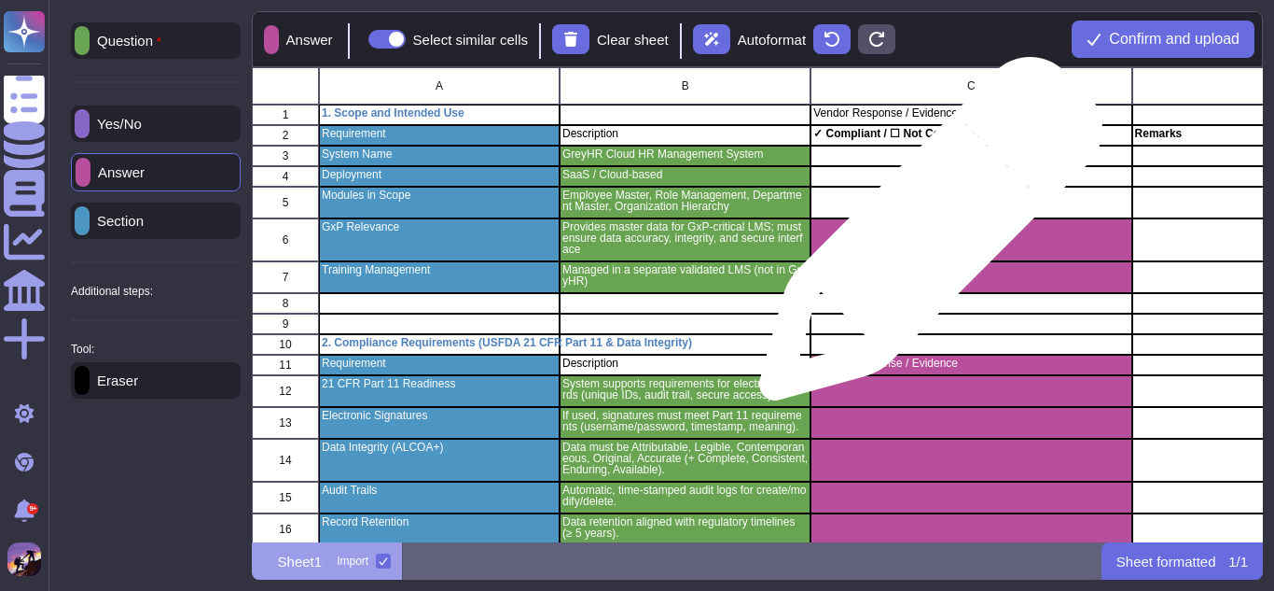
click at [924, 238] on div "grid" at bounding box center [971, 239] width 321 height 43
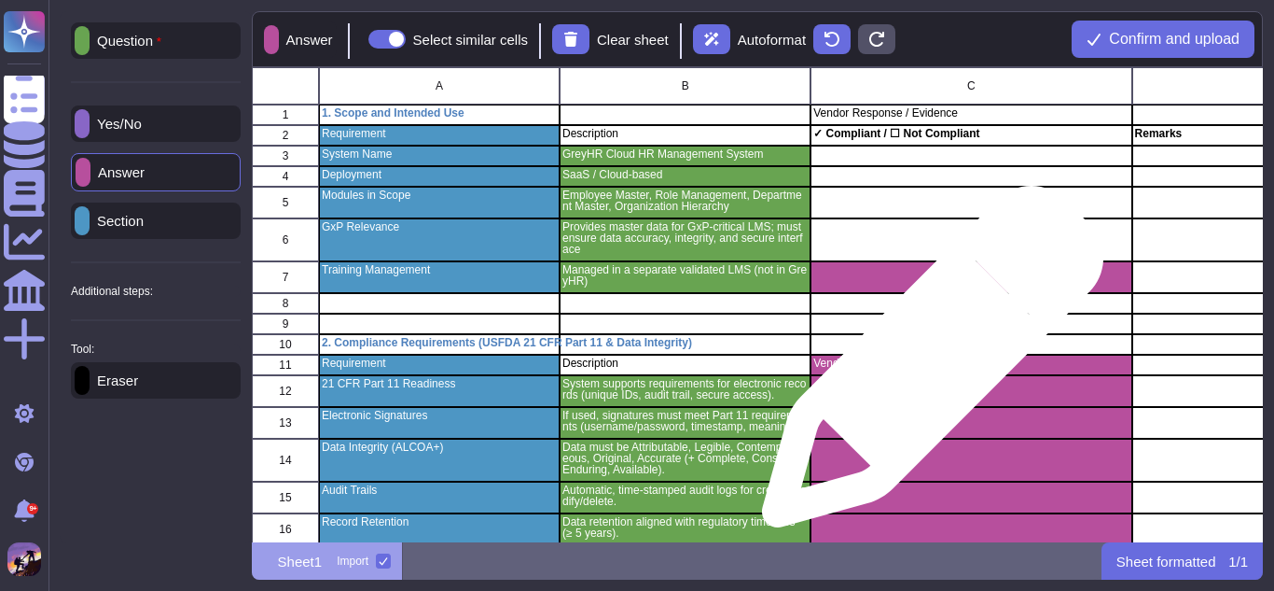
click at [925, 366] on p "Vendor Response / Evidence" at bounding box center [971, 362] width 315 height 11
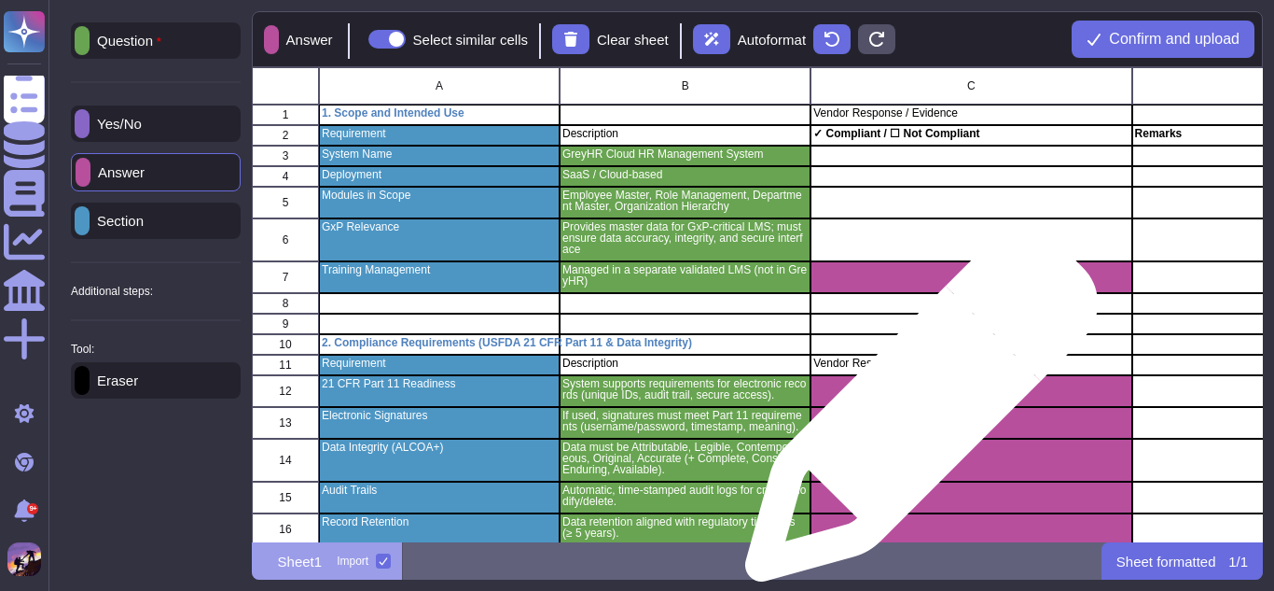
click at [914, 414] on div "grid" at bounding box center [971, 423] width 321 height 32
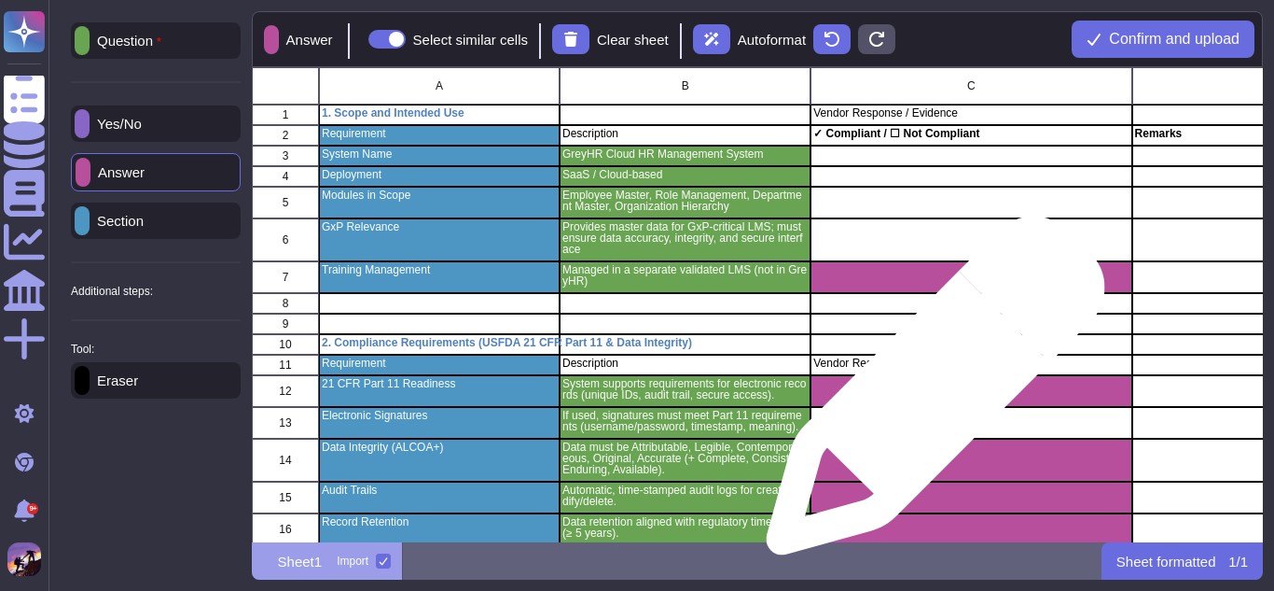
click at [928, 395] on div "grid" at bounding box center [971, 391] width 321 height 32
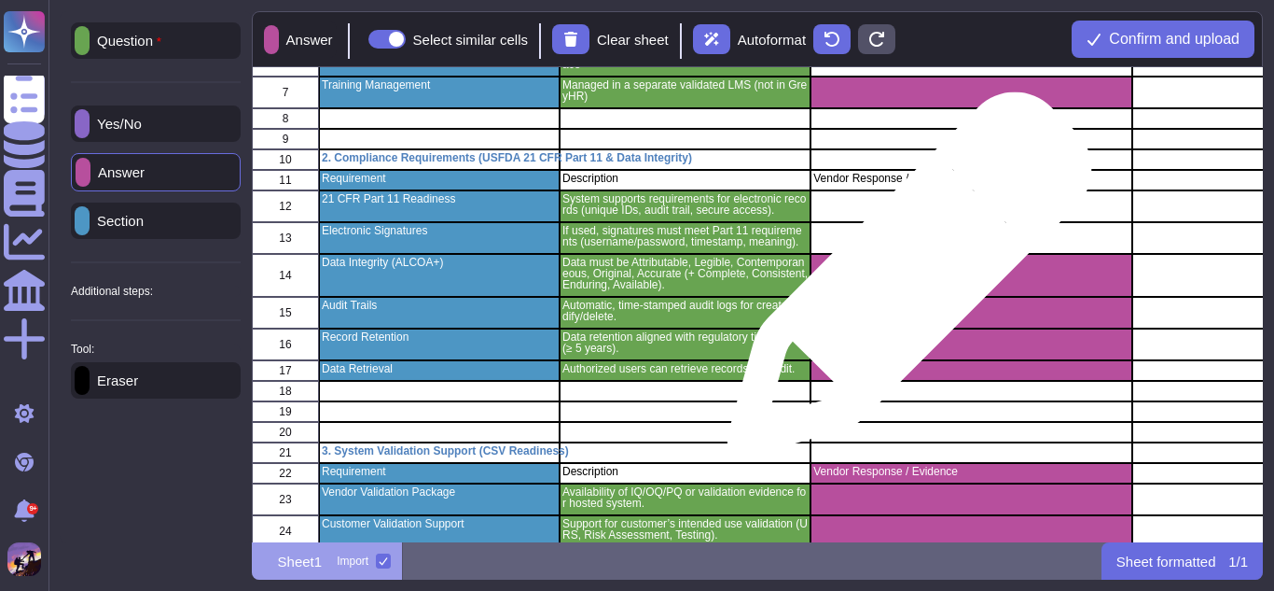
click at [902, 284] on div "grid" at bounding box center [971, 275] width 321 height 43
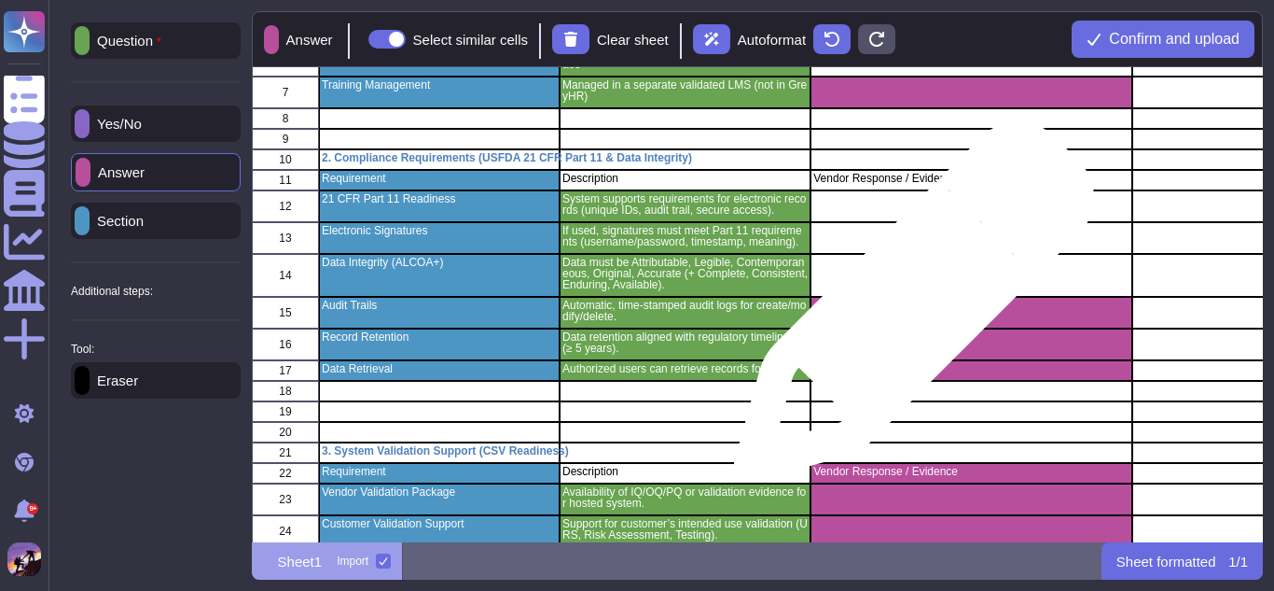
click at [907, 311] on div "grid" at bounding box center [971, 313] width 321 height 32
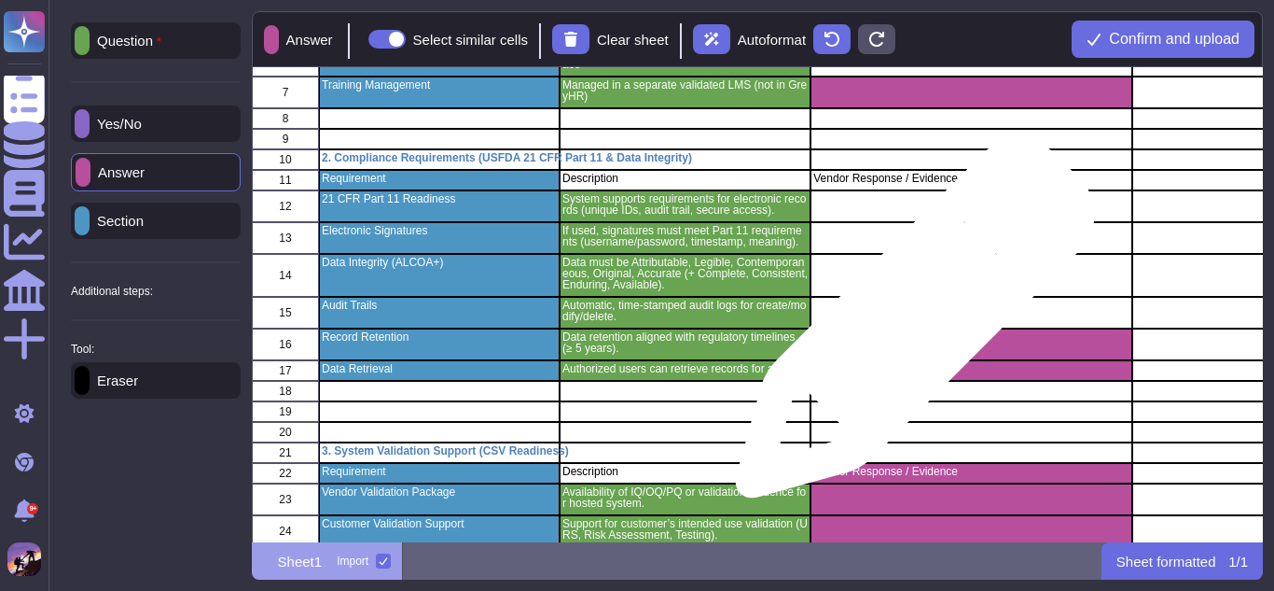
click at [908, 327] on div "grid" at bounding box center [971, 313] width 321 height 32
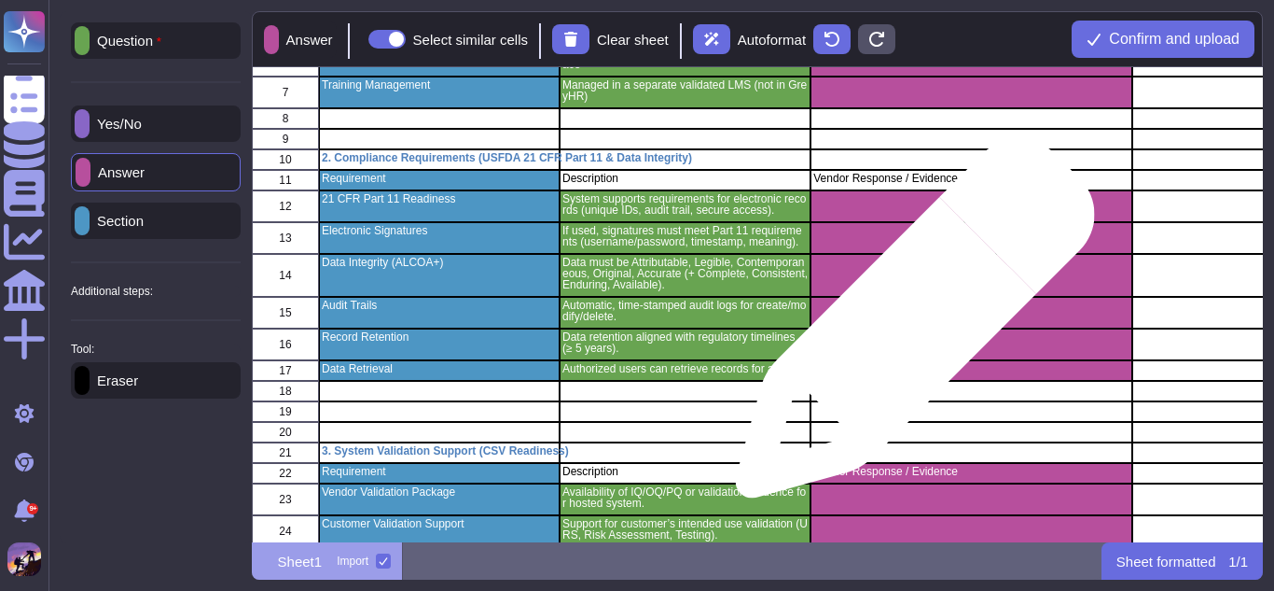
click at [908, 327] on div "grid" at bounding box center [971, 313] width 321 height 32
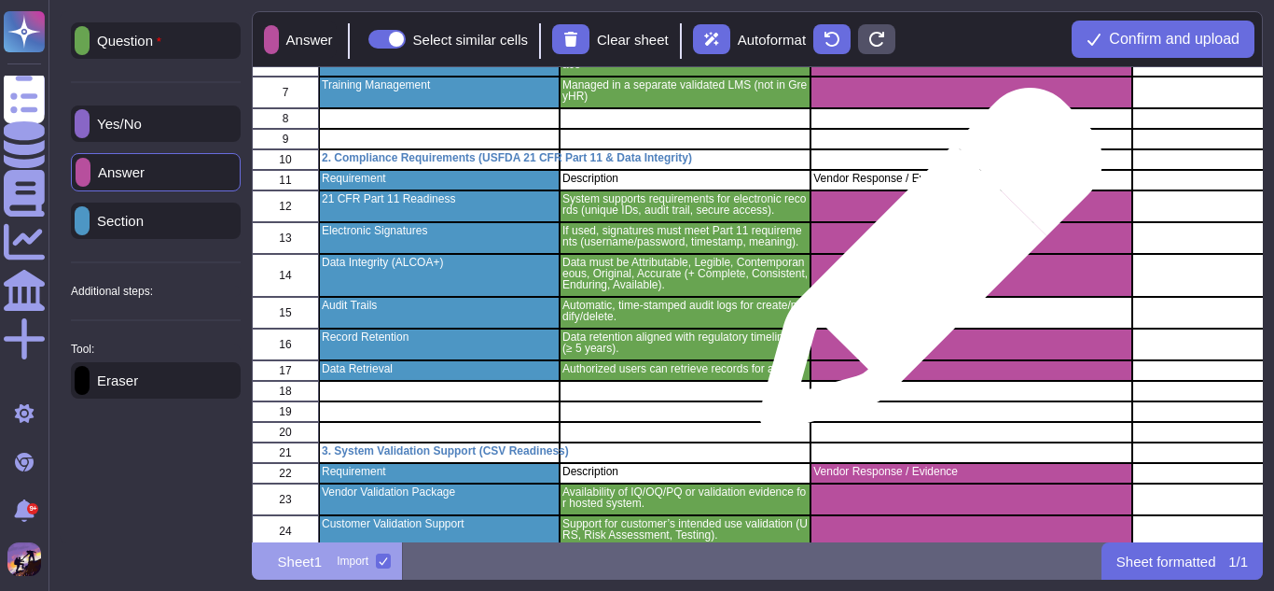
click at [924, 269] on div "grid" at bounding box center [971, 275] width 321 height 43
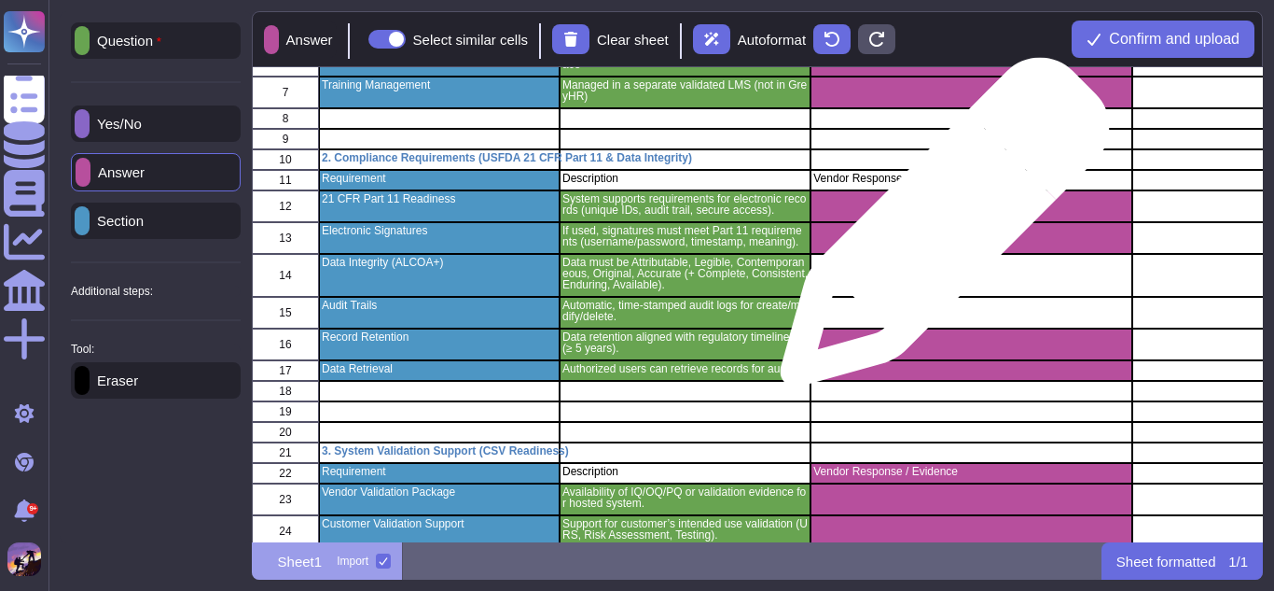
click at [938, 231] on div "grid" at bounding box center [971, 238] width 321 height 32
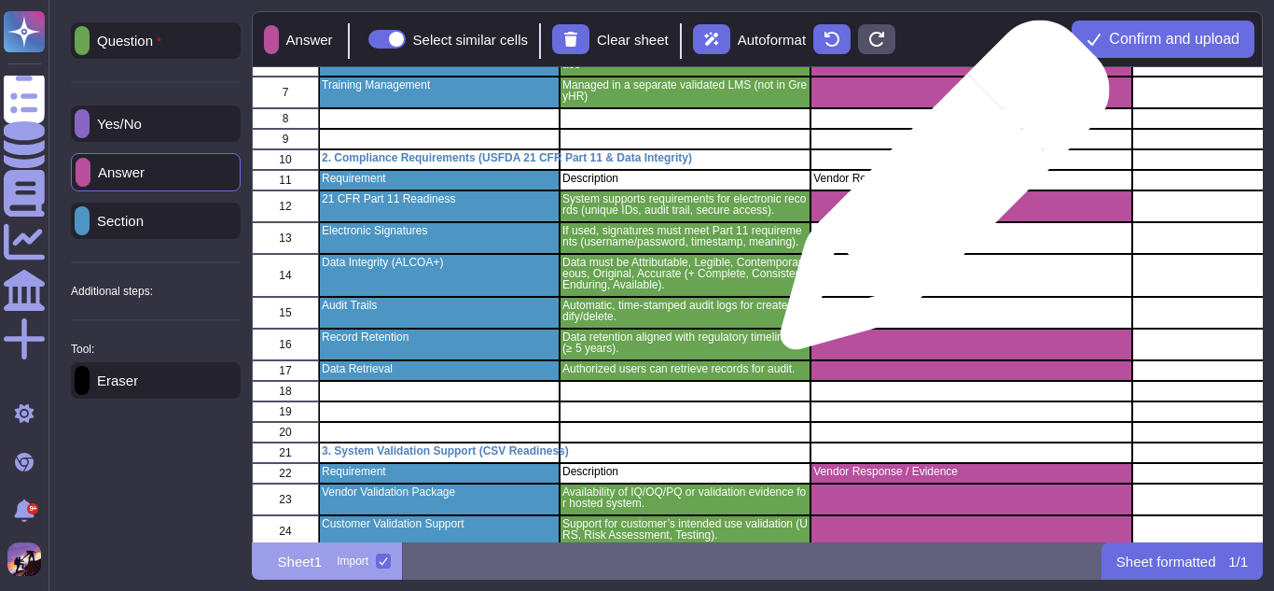
click at [938, 194] on div "grid" at bounding box center [971, 206] width 321 height 32
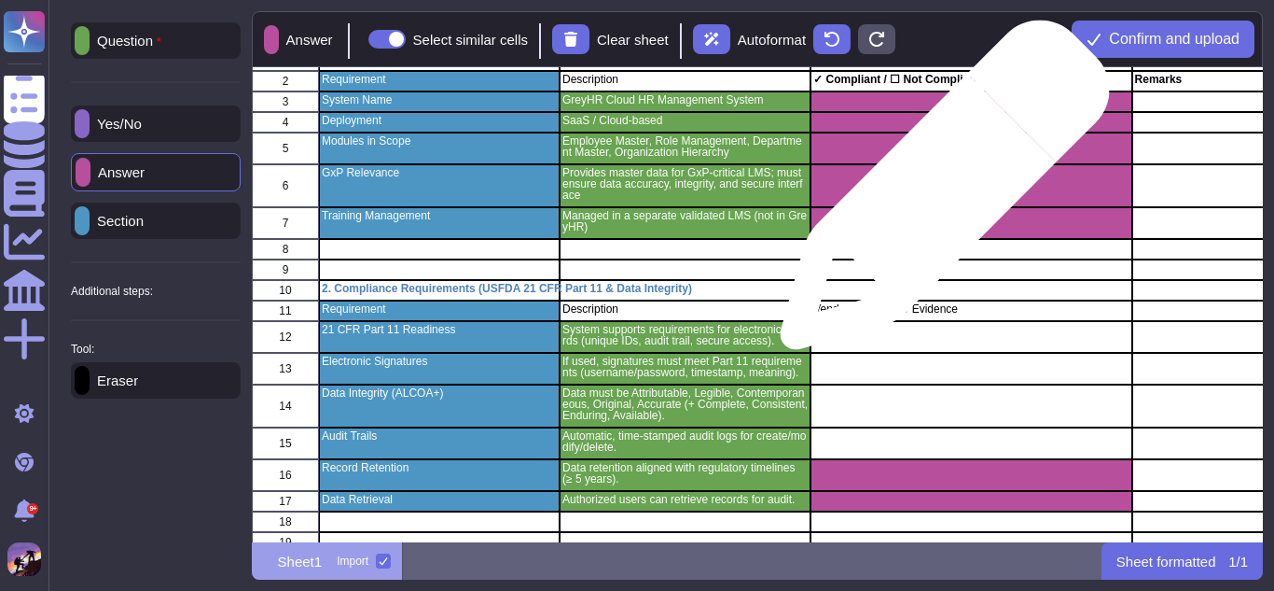
scroll to position [0, 0]
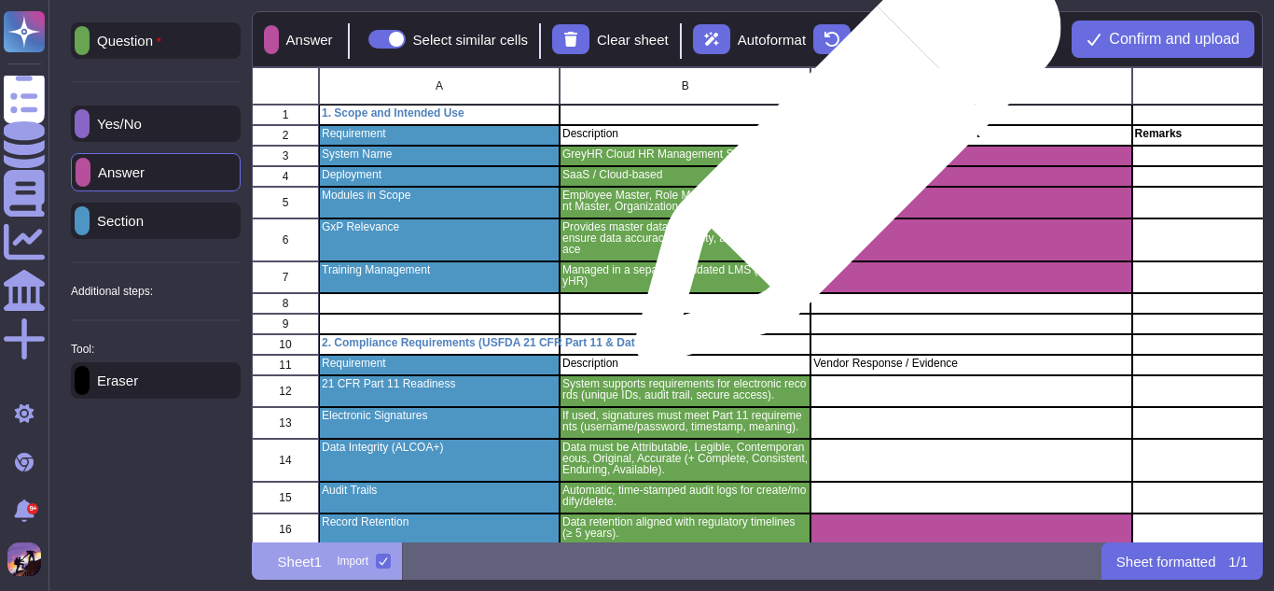
click at [841, 160] on div "grid" at bounding box center [971, 156] width 321 height 21
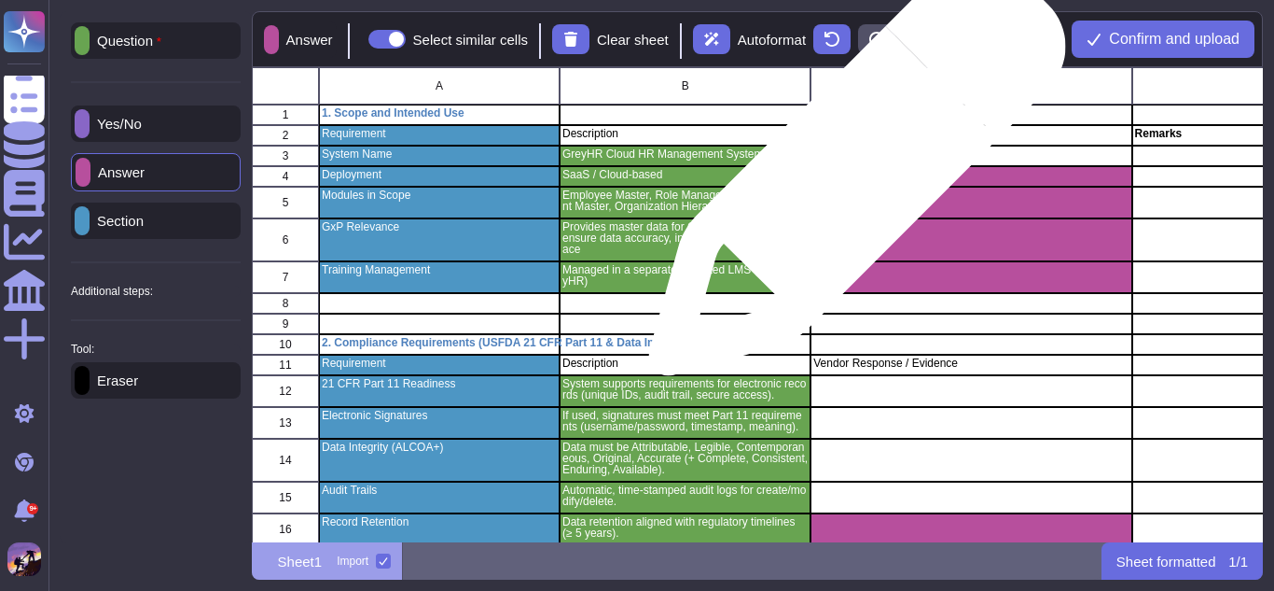
click at [850, 176] on div "grid" at bounding box center [971, 176] width 321 height 21
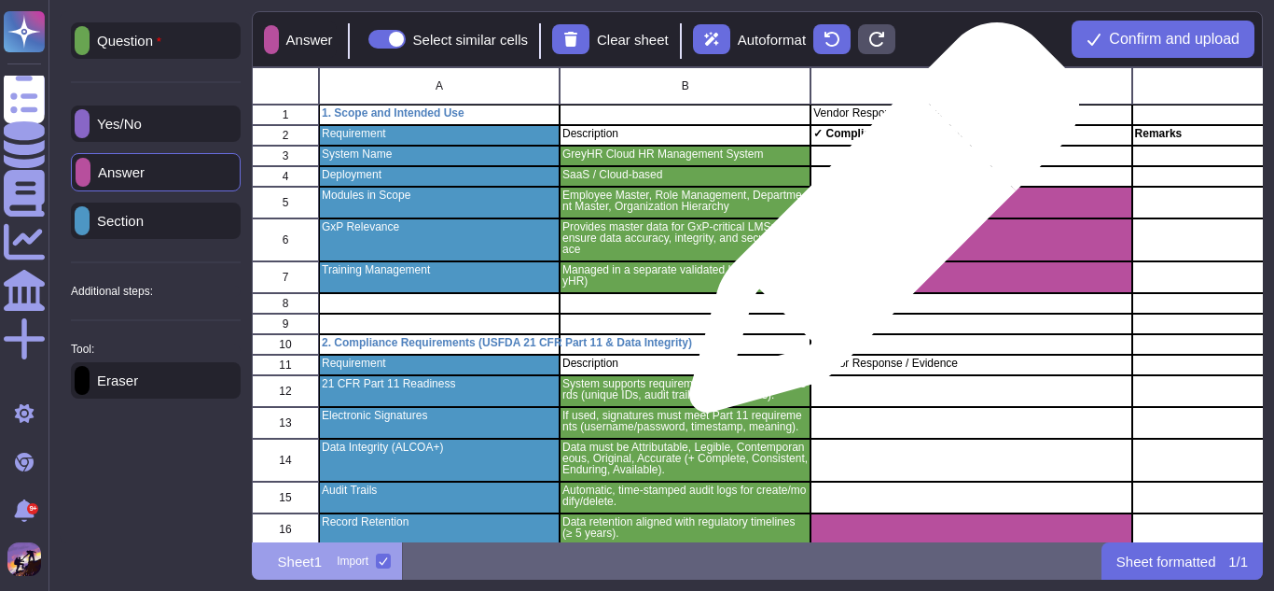
click at [877, 227] on div "grid" at bounding box center [971, 239] width 321 height 43
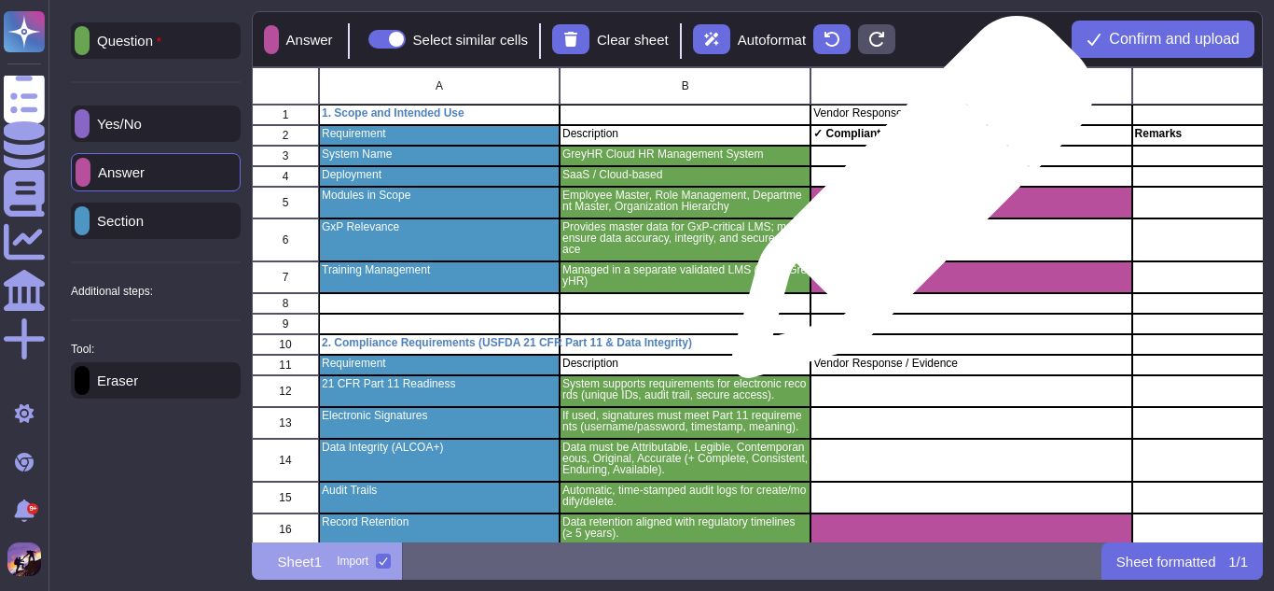
click at [905, 206] on div "grid" at bounding box center [971, 203] width 321 height 32
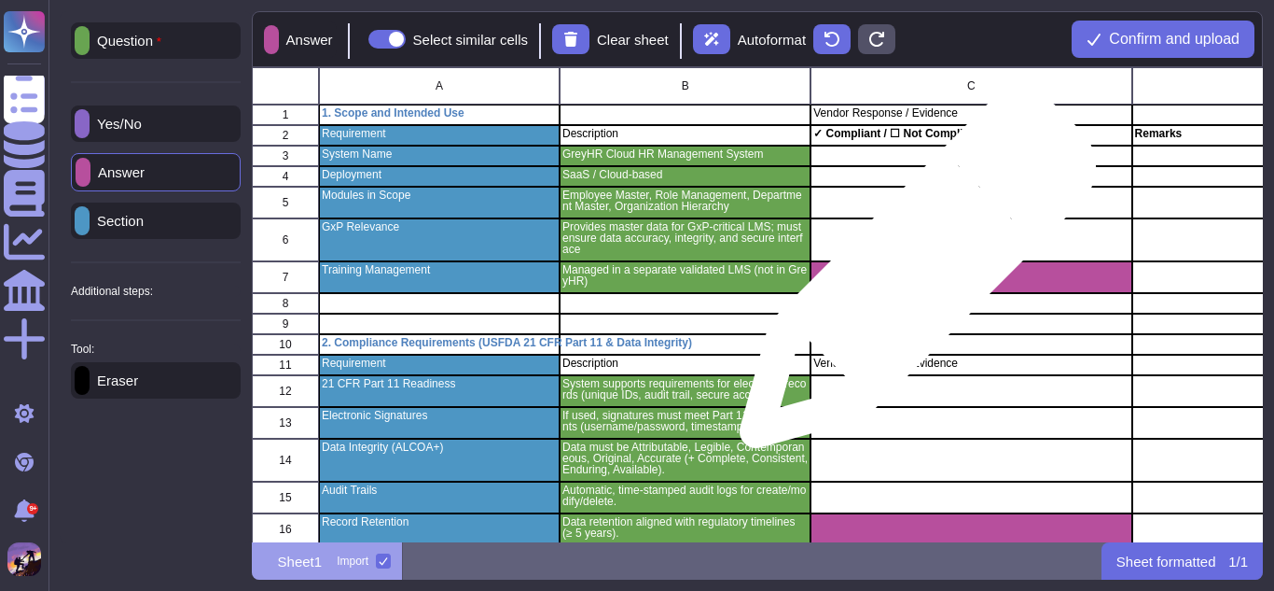
click at [911, 279] on div "grid" at bounding box center [971, 277] width 321 height 32
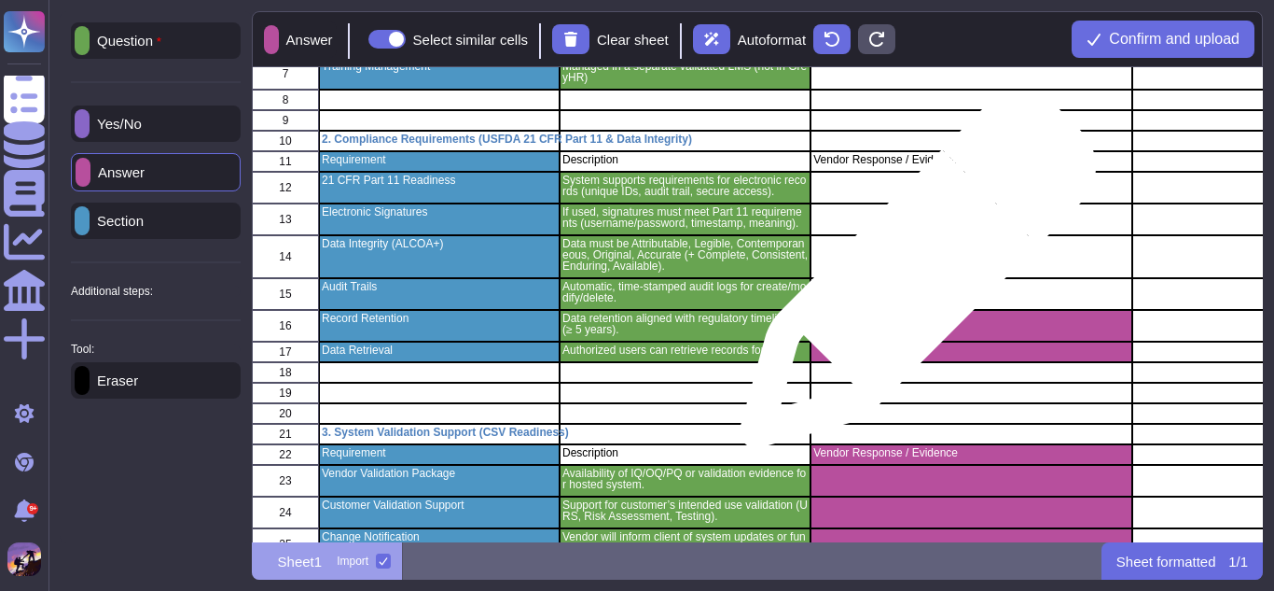
scroll to position [237, 0]
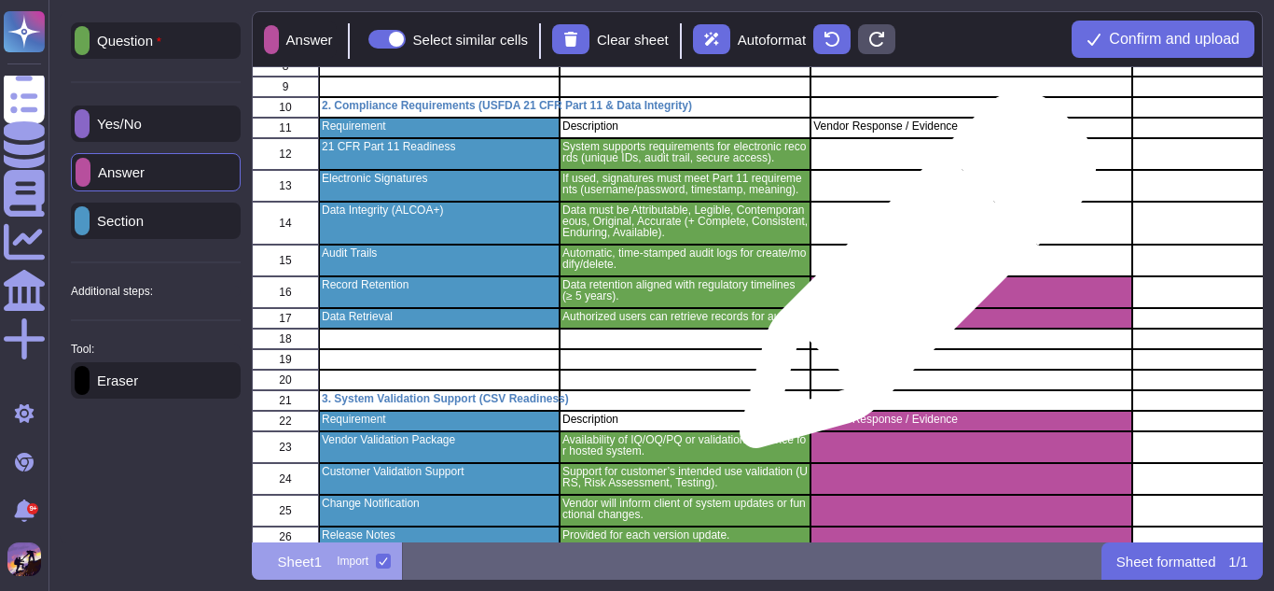
click at [911, 279] on div "grid" at bounding box center [971, 292] width 321 height 32
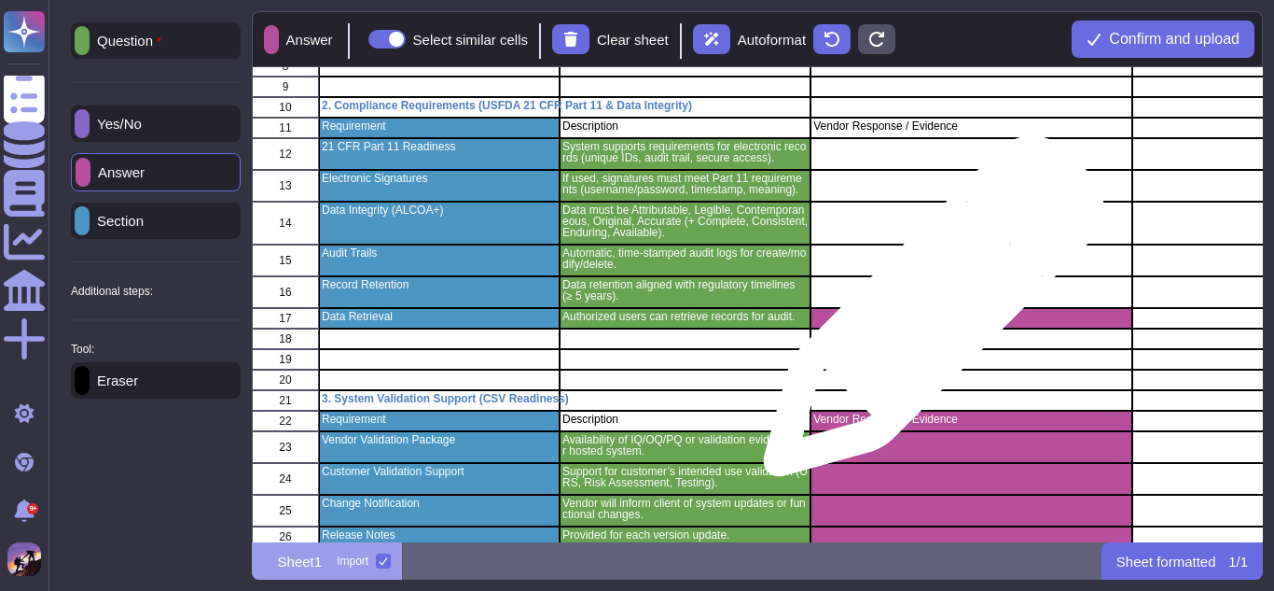
click at [926, 315] on div "grid" at bounding box center [971, 318] width 321 height 21
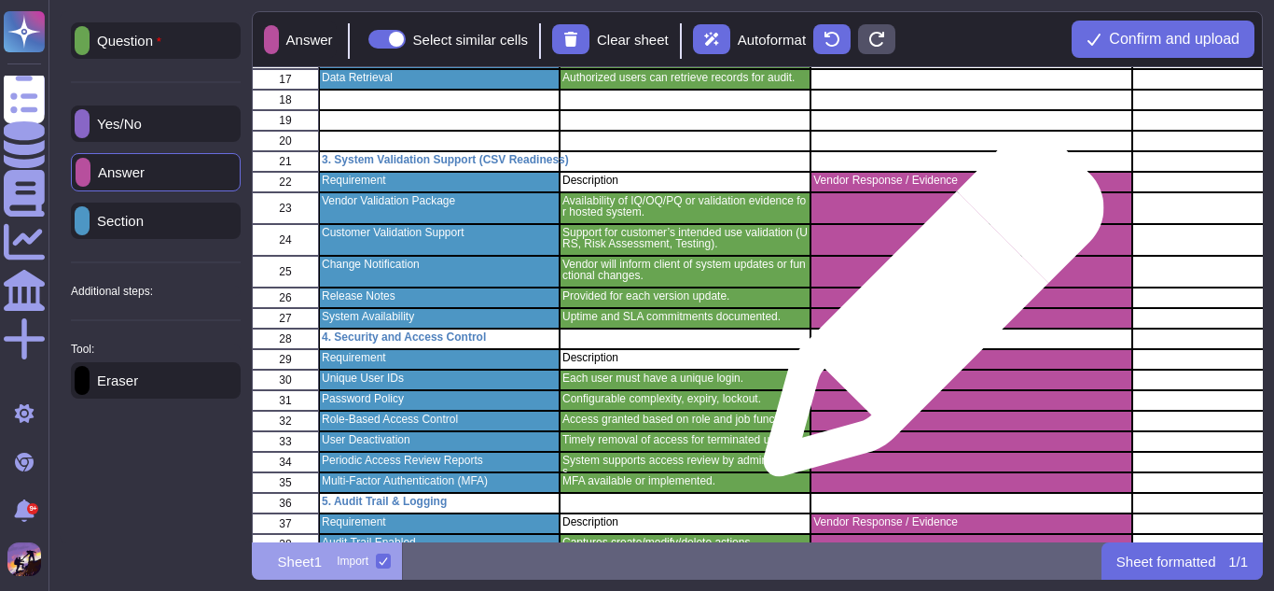
scroll to position [500, 0]
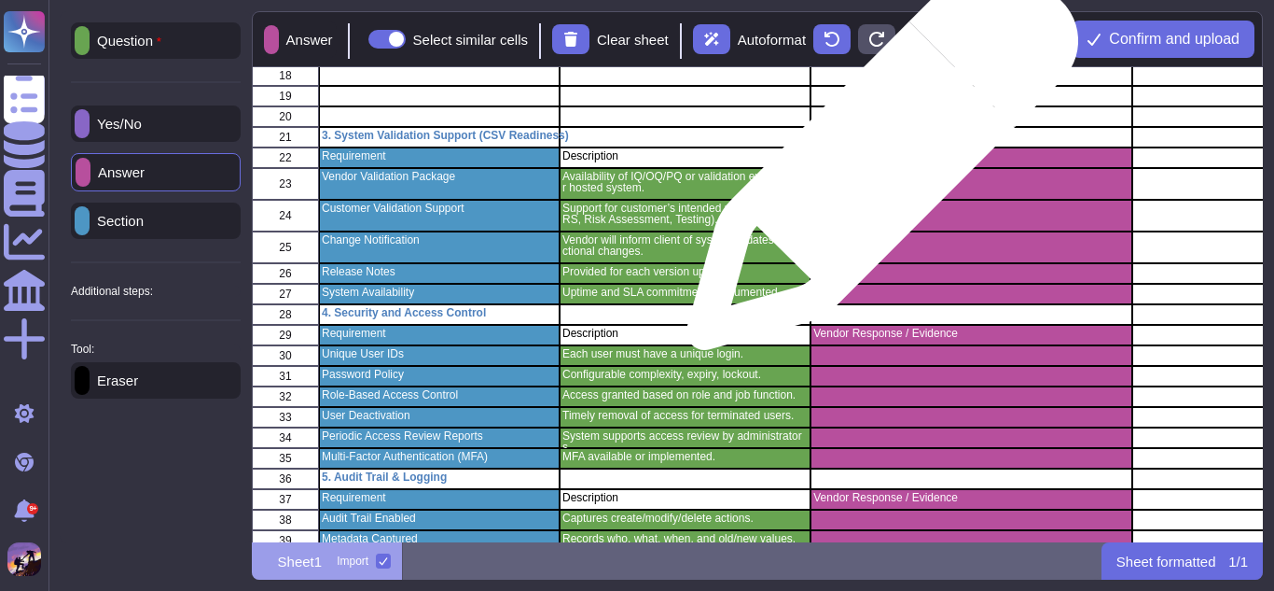
click at [875, 163] on div "Vendor Response / Evidence" at bounding box center [971, 157] width 321 height 21
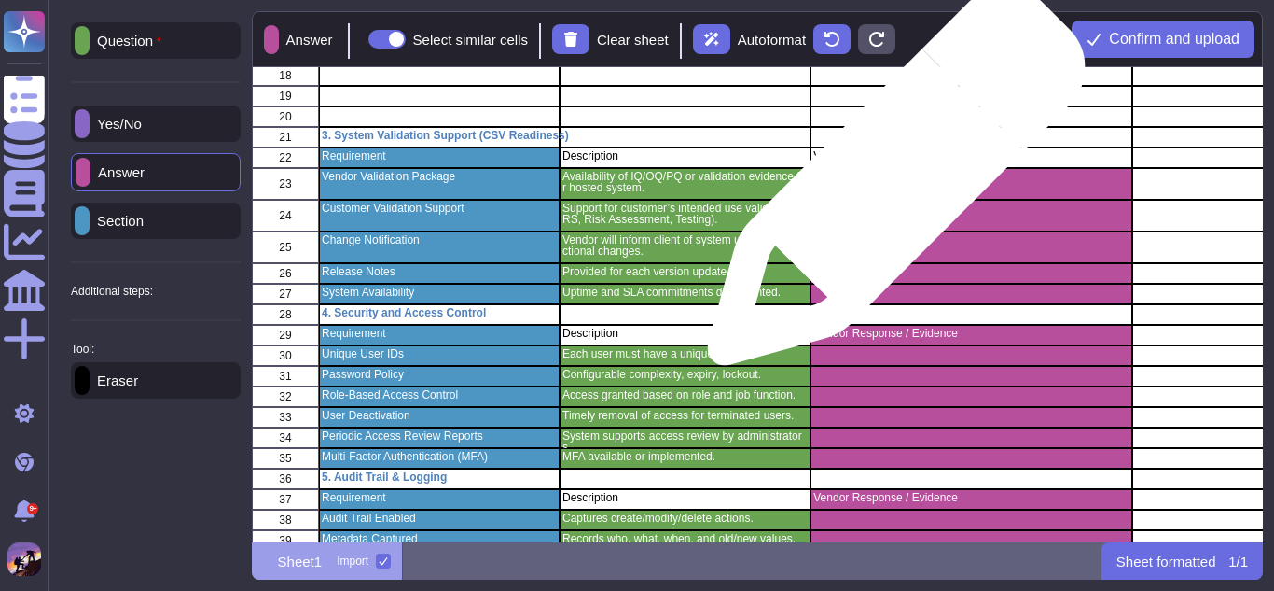
click at [889, 186] on div "grid" at bounding box center [971, 184] width 321 height 32
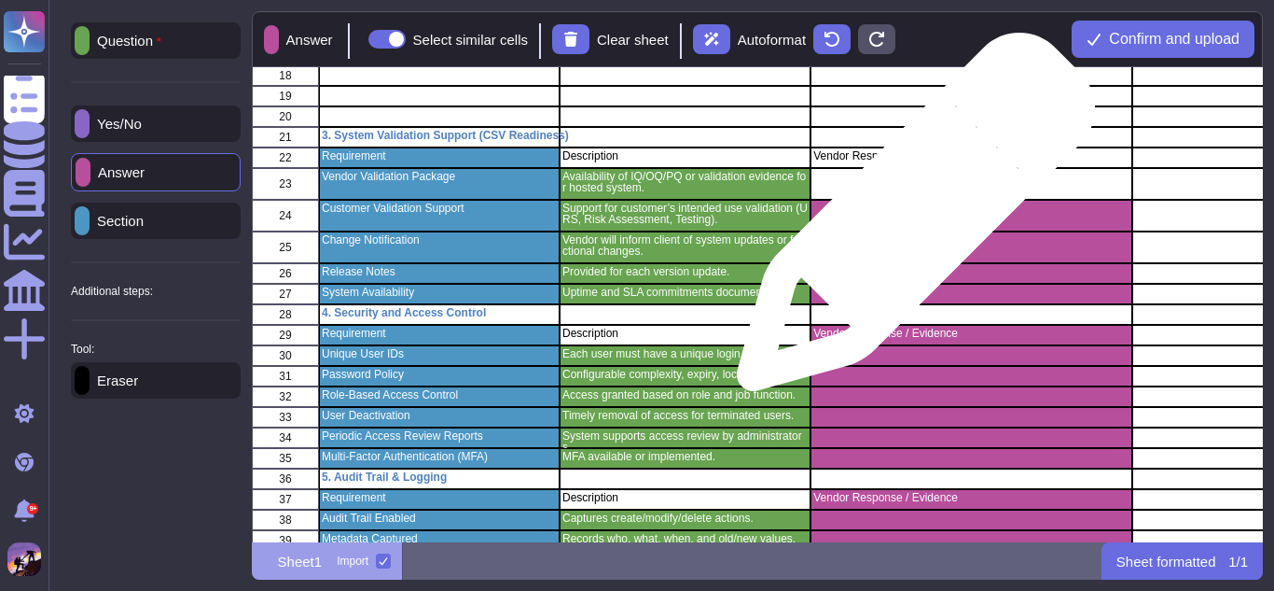
click at [909, 221] on div "grid" at bounding box center [971, 216] width 321 height 32
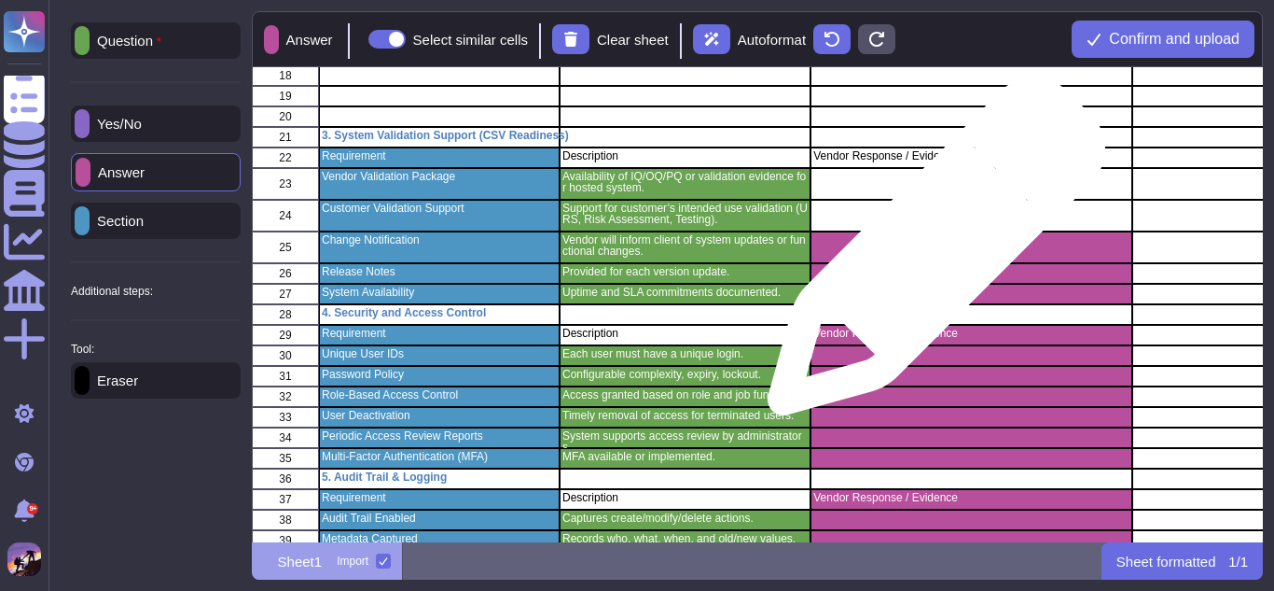
click at [929, 256] on div "grid" at bounding box center [971, 247] width 321 height 32
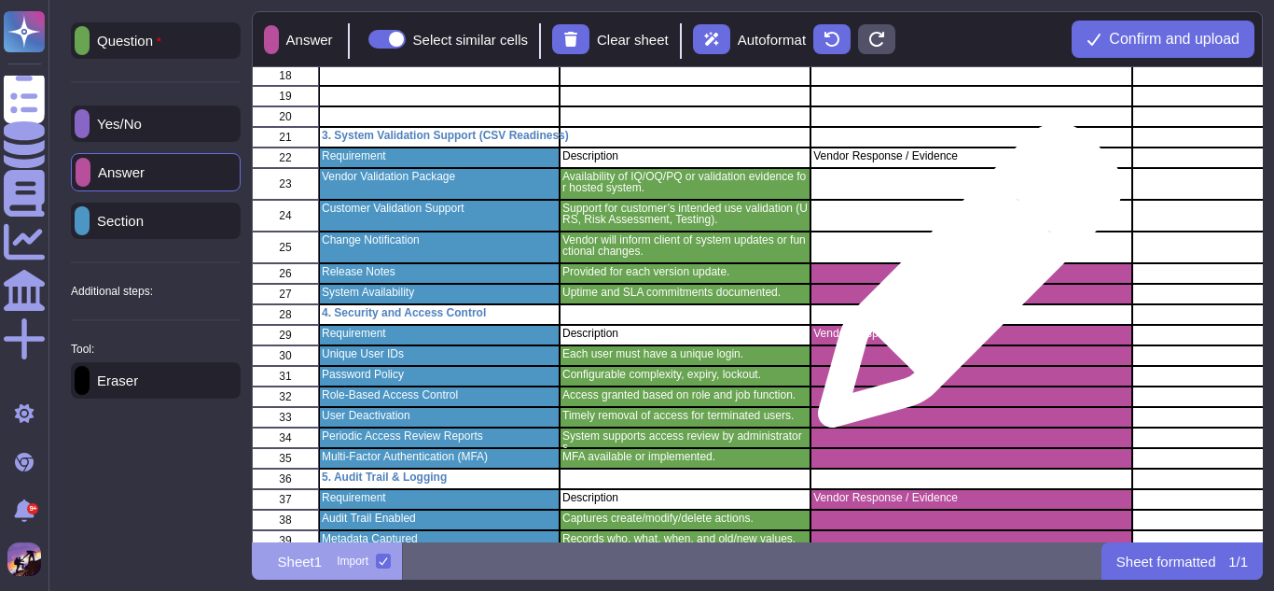
click at [963, 285] on div "grid" at bounding box center [971, 294] width 321 height 21
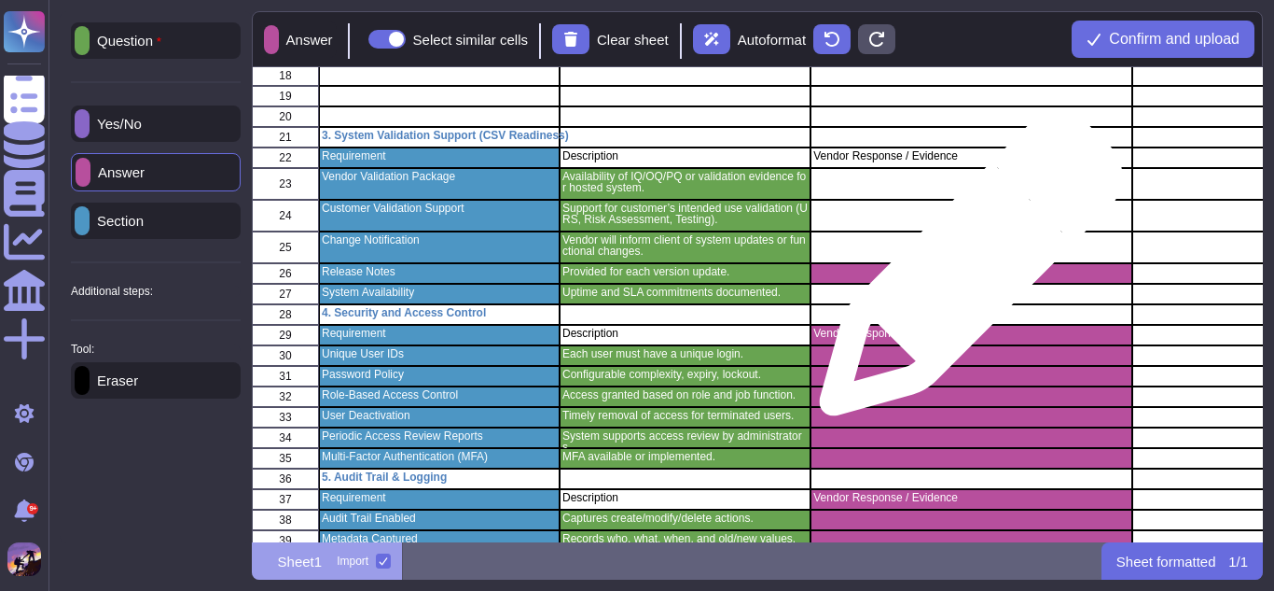
click at [964, 273] on div "grid" at bounding box center [971, 273] width 321 height 21
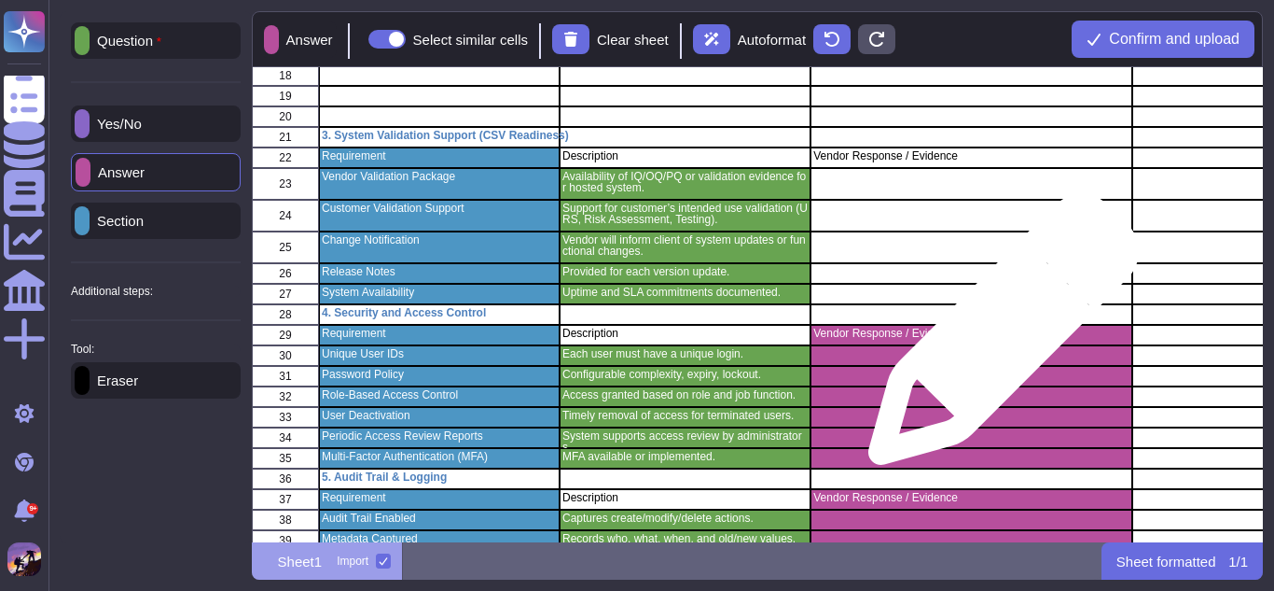
click at [996, 339] on div "Vendor Response / Evidence" at bounding box center [971, 335] width 321 height 21
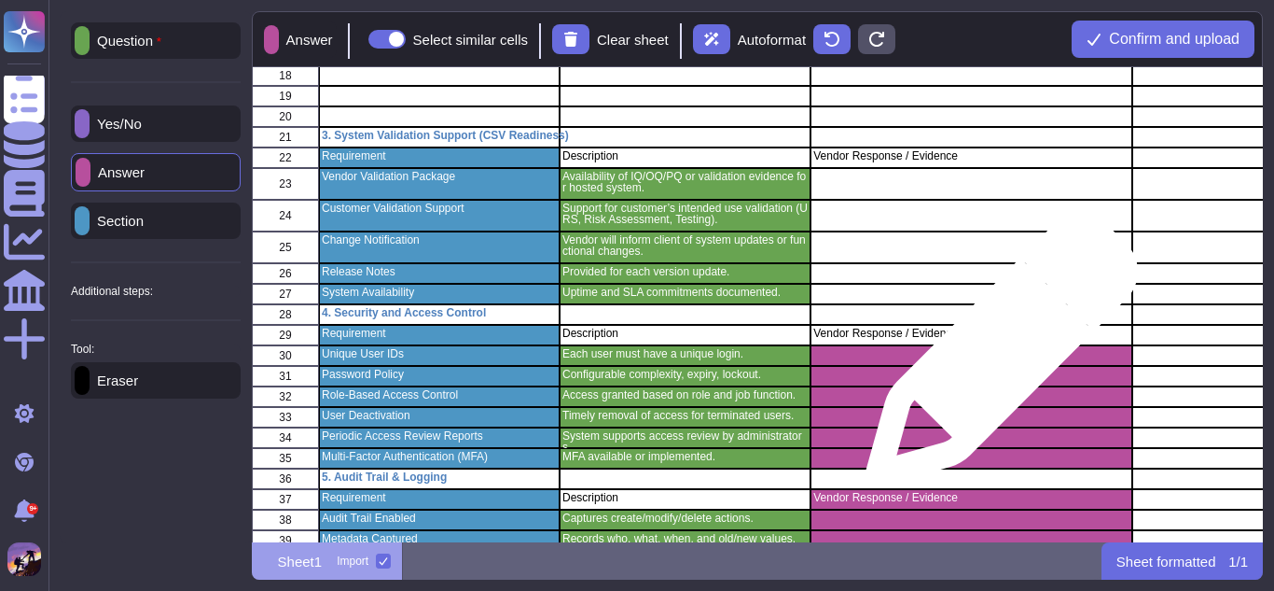
click at [995, 359] on div "grid" at bounding box center [971, 355] width 321 height 21
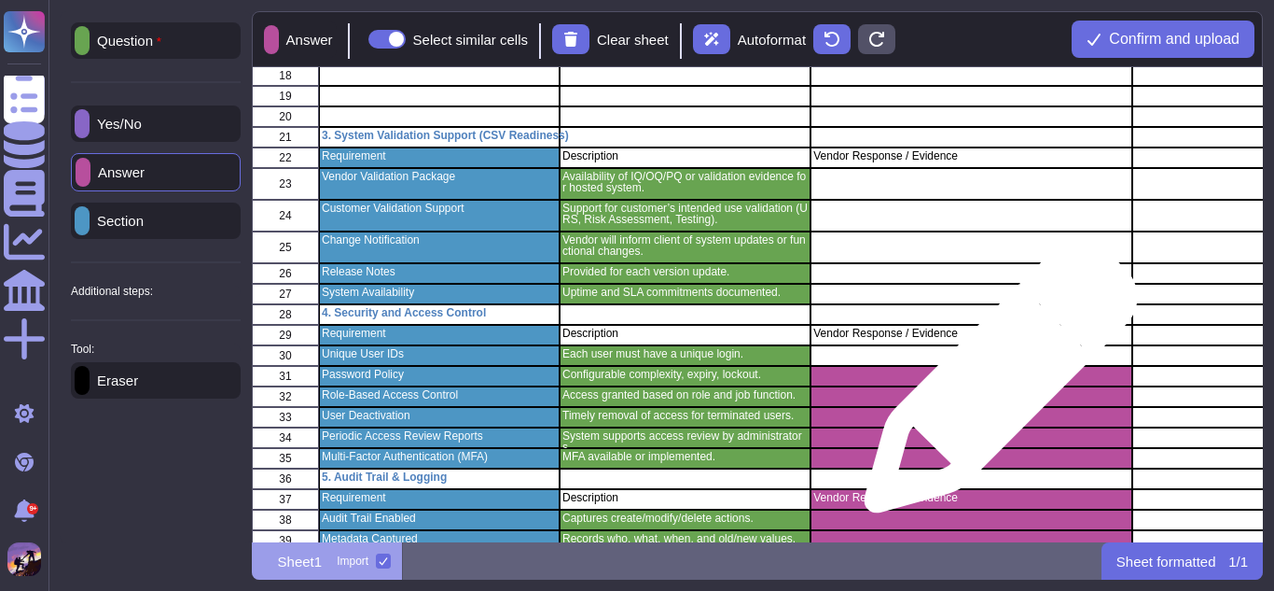
click at [994, 385] on div "grid" at bounding box center [971, 376] width 321 height 21
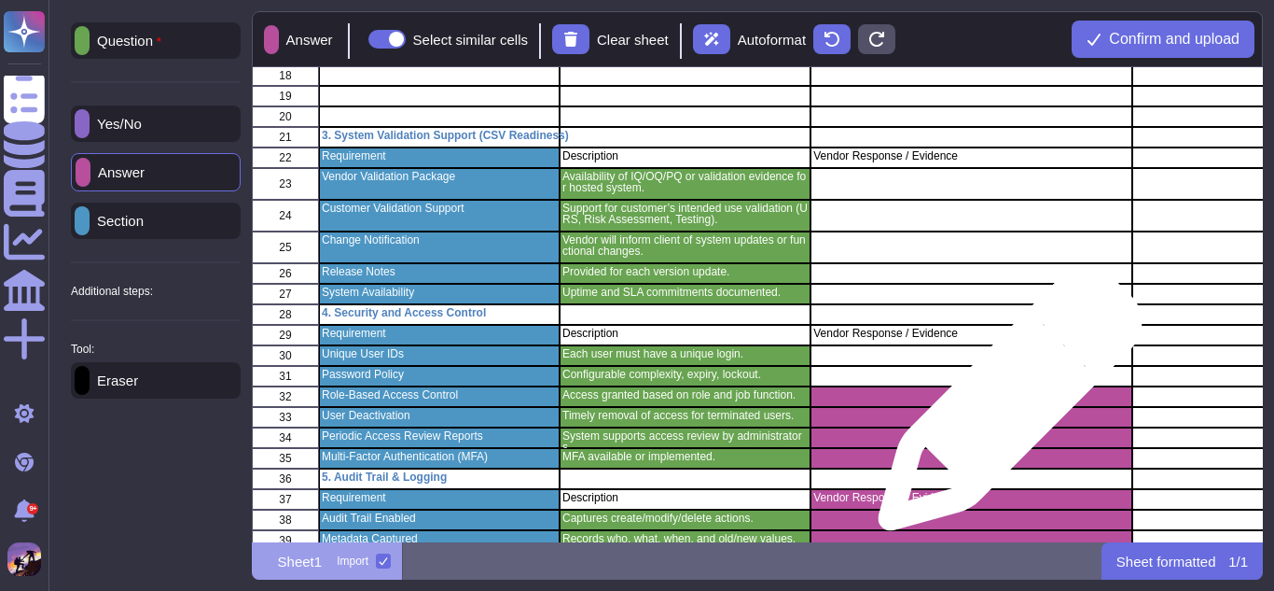
click at [1003, 408] on div "grid" at bounding box center [971, 417] width 321 height 21
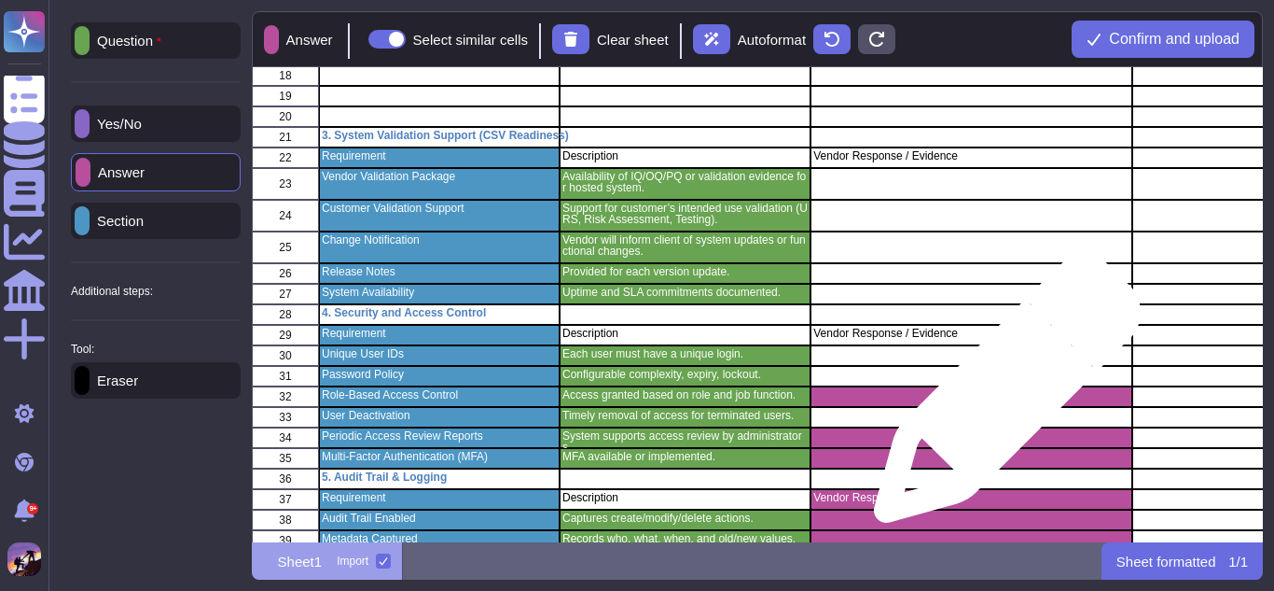
click at [1000, 398] on div "grid" at bounding box center [971, 396] width 321 height 21
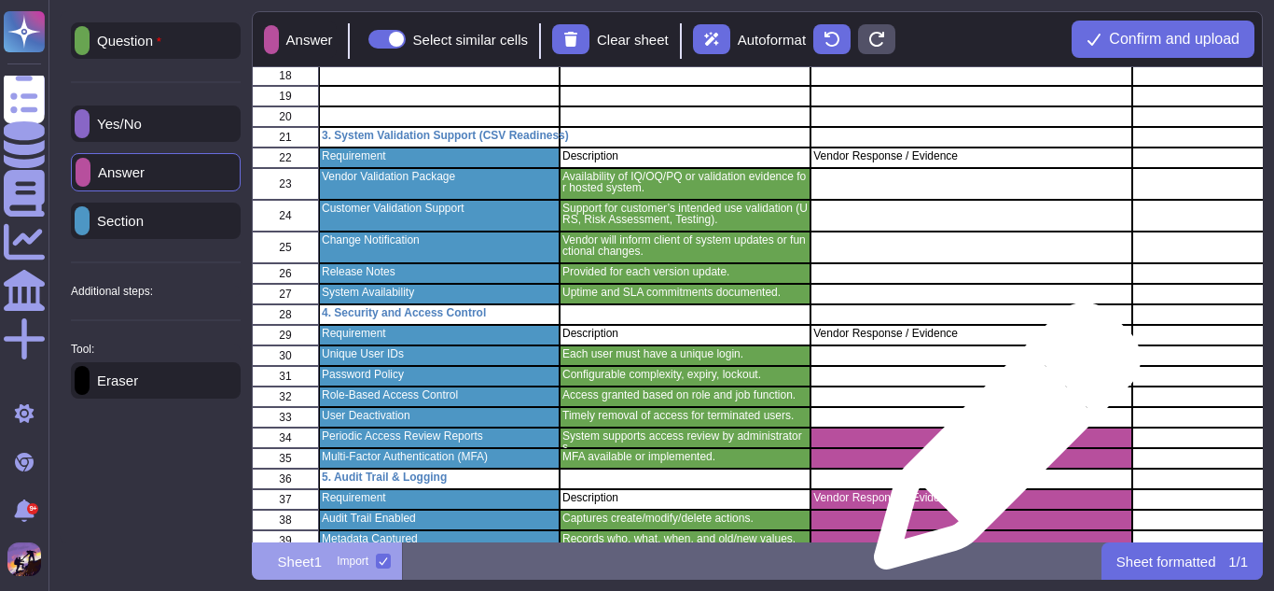
click at [1000, 445] on div "grid" at bounding box center [971, 437] width 321 height 21
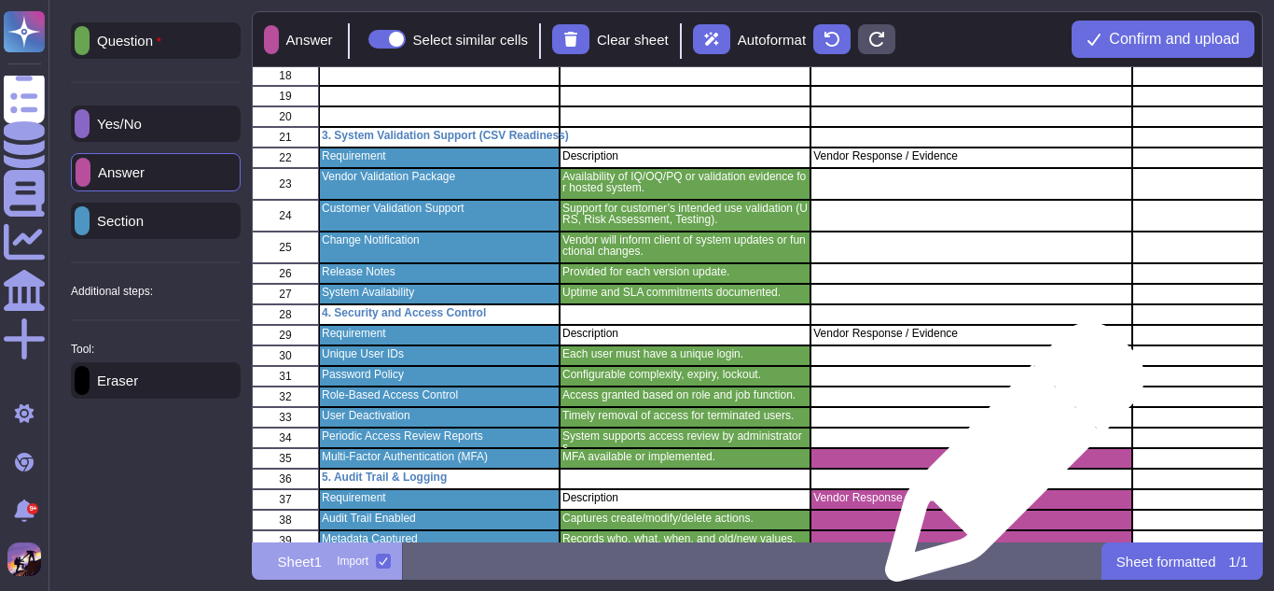
click at [1008, 461] on div "grid" at bounding box center [971, 458] width 321 height 21
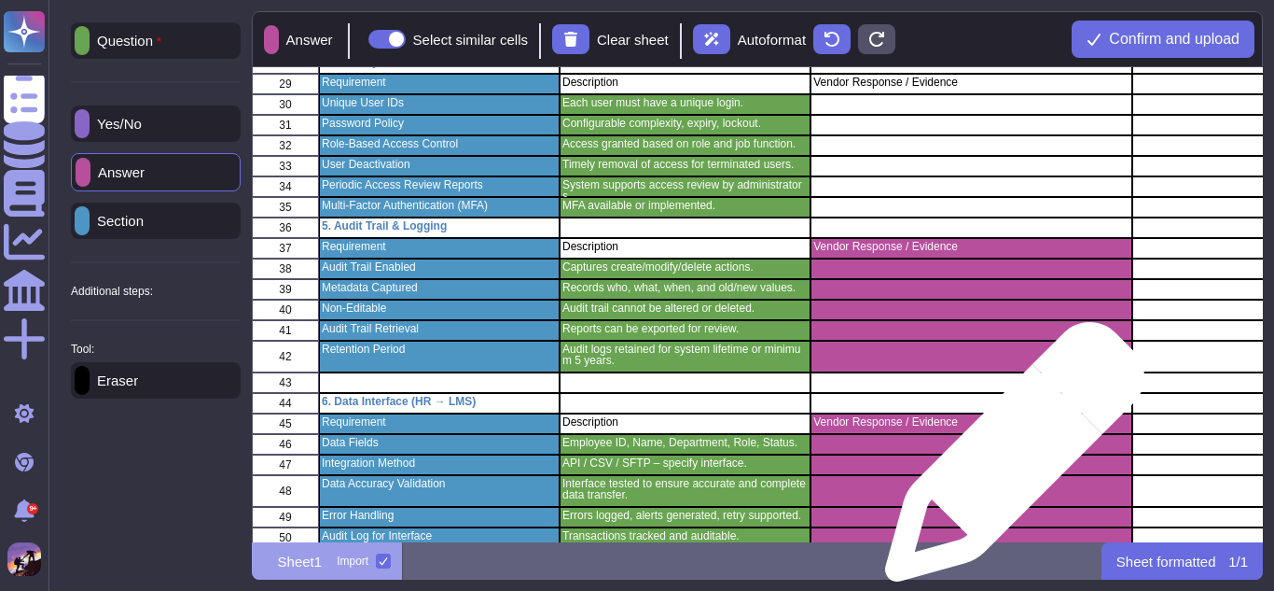
scroll to position [753, 0]
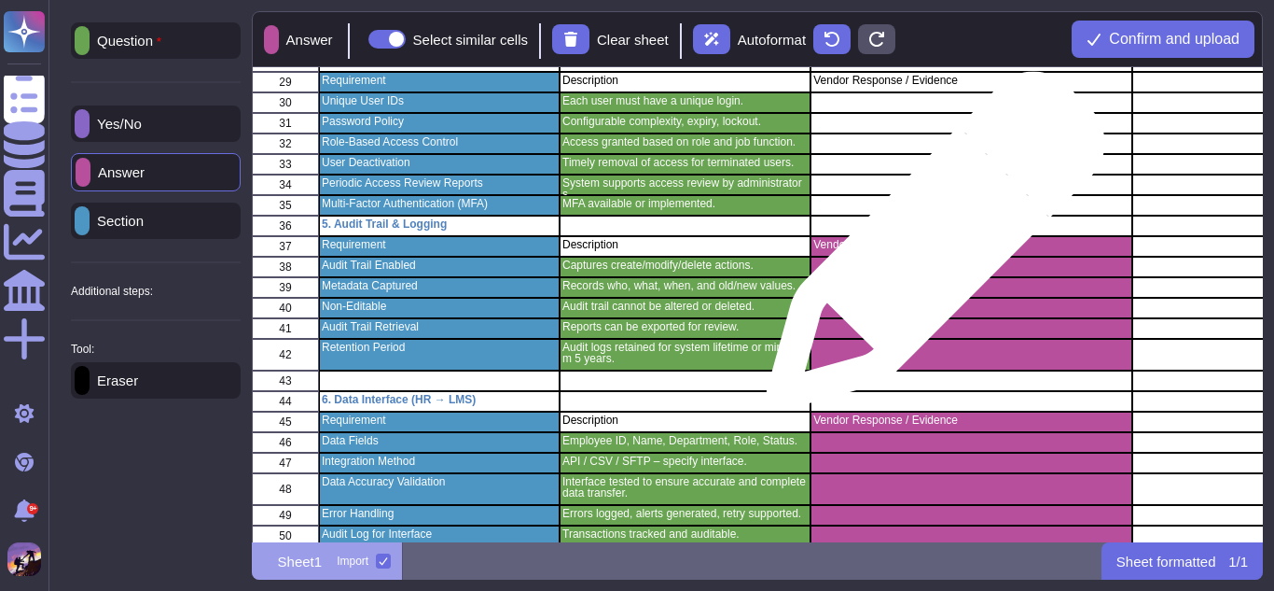
click at [928, 250] on p "Vendor Response / Evidence" at bounding box center [971, 244] width 315 height 11
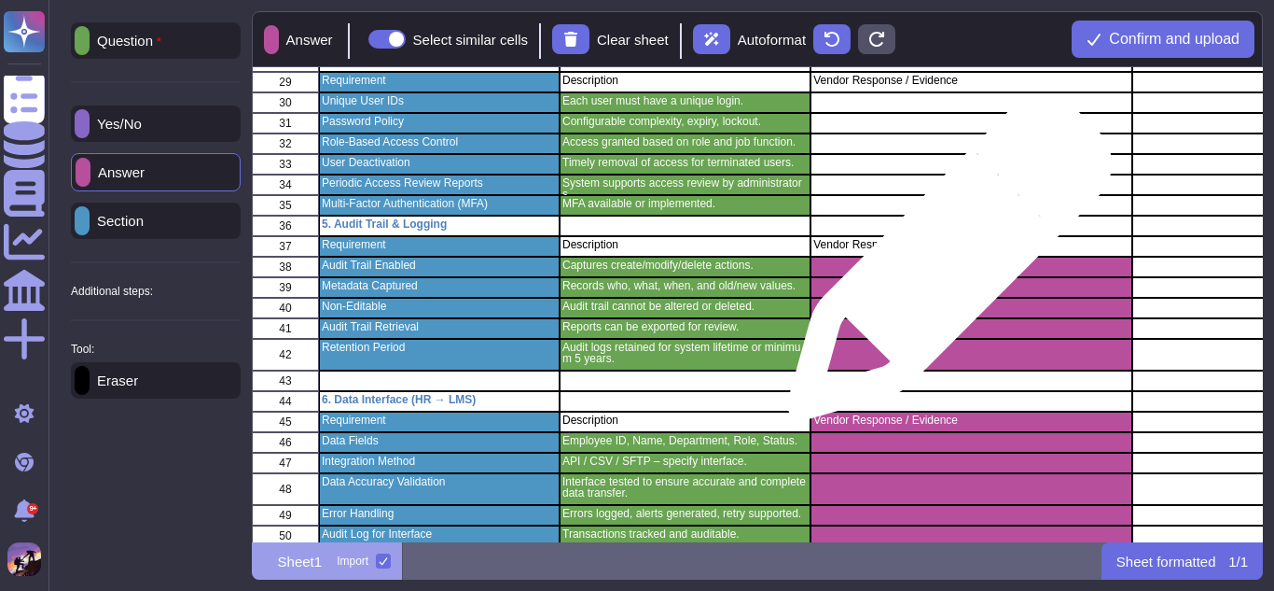
click at [942, 267] on div "grid" at bounding box center [971, 267] width 321 height 21
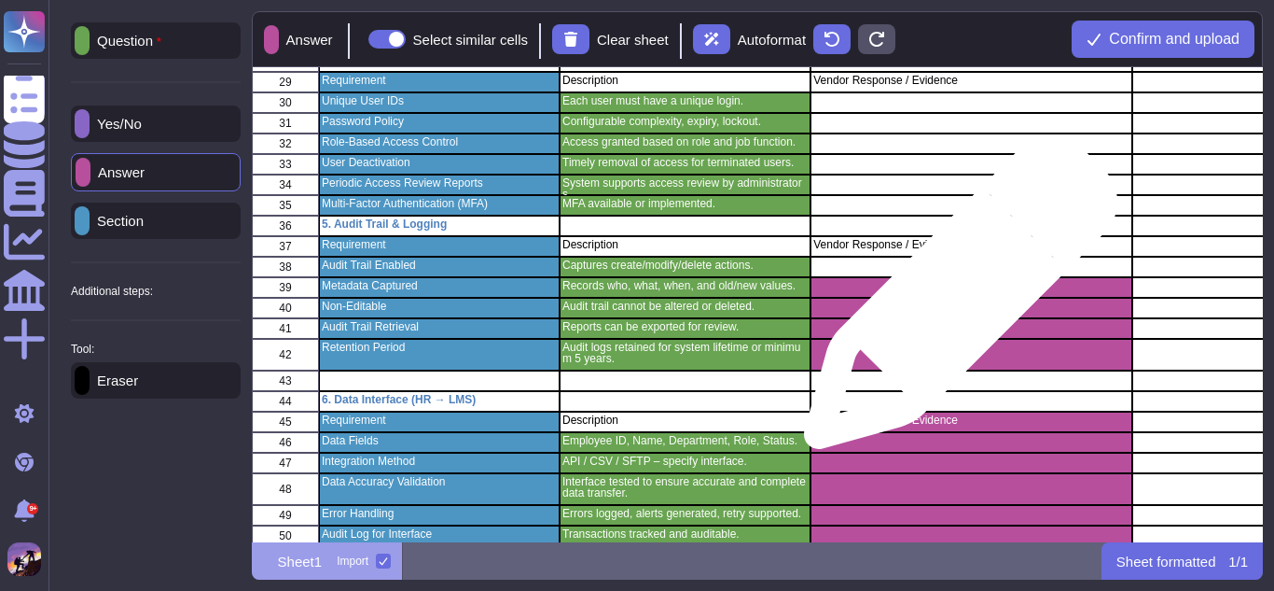
click at [953, 301] on div "grid" at bounding box center [971, 308] width 321 height 21
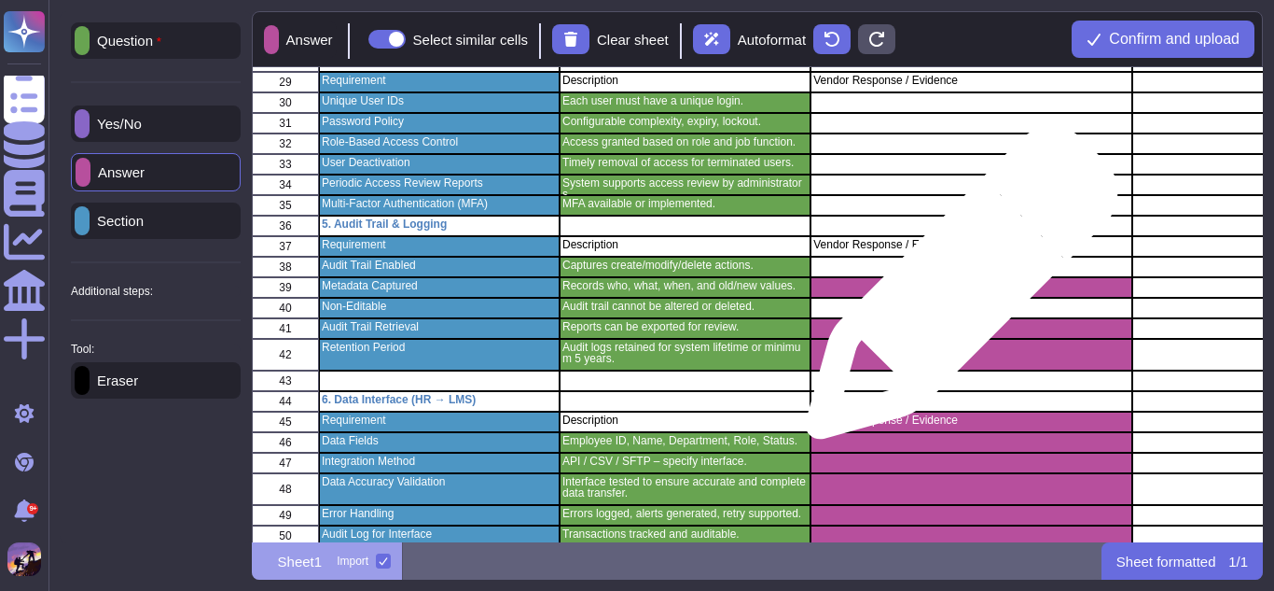
click at [954, 292] on div "grid" at bounding box center [971, 287] width 321 height 21
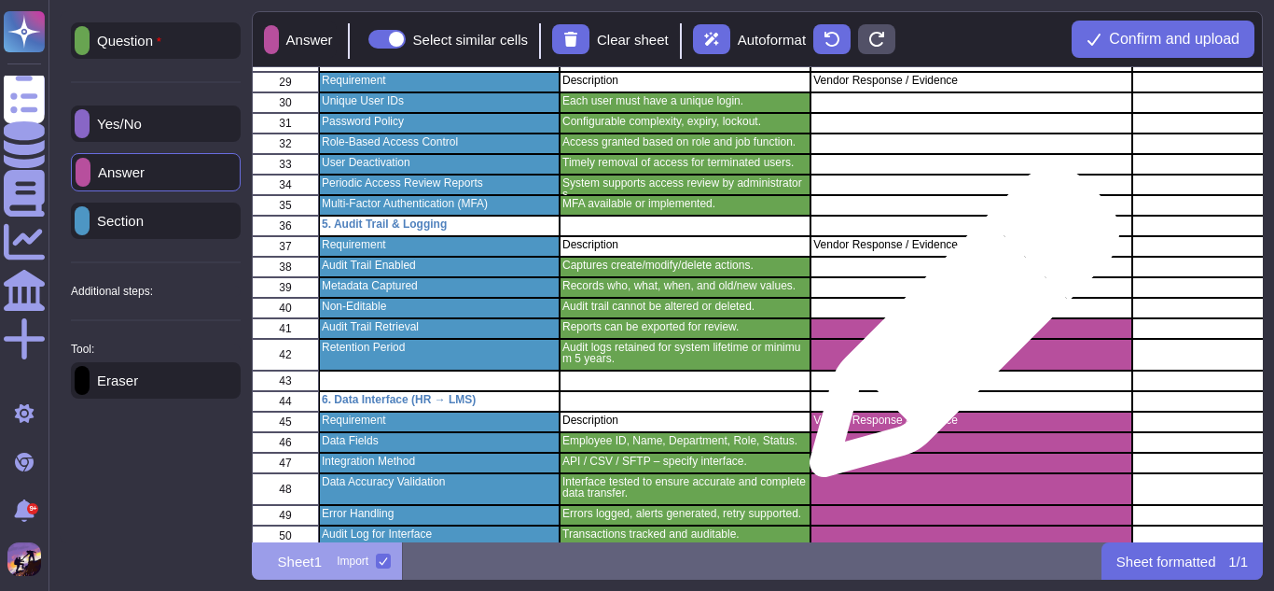
click at [957, 331] on div "grid" at bounding box center [971, 328] width 321 height 21
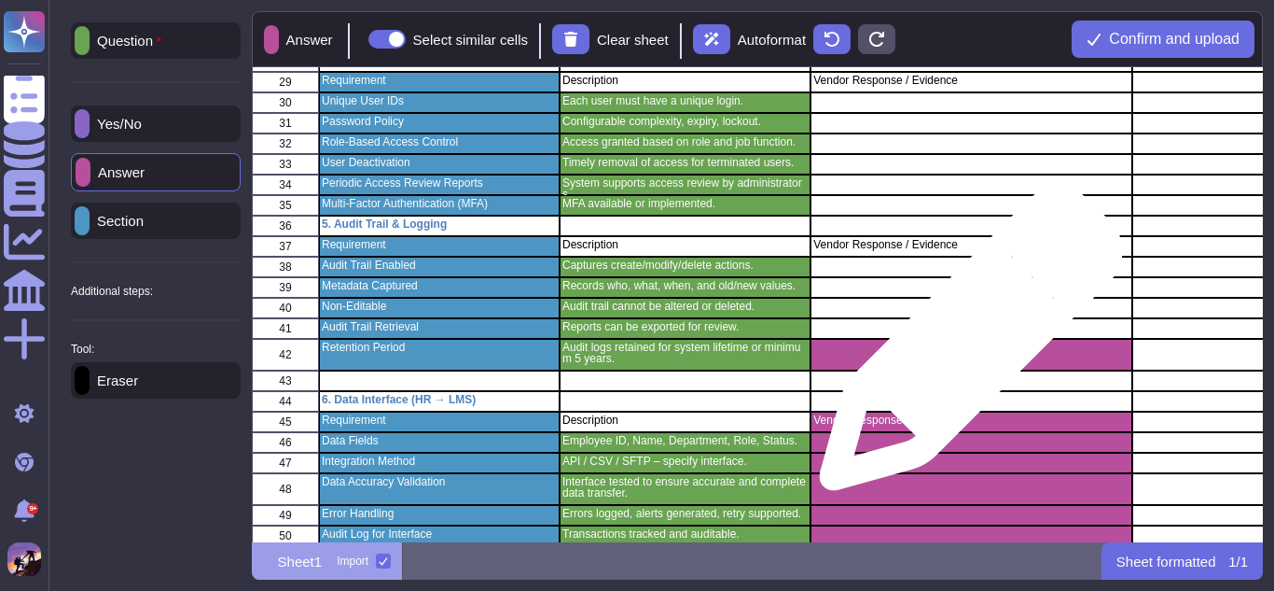
click at [964, 348] on div "grid" at bounding box center [971, 355] width 321 height 32
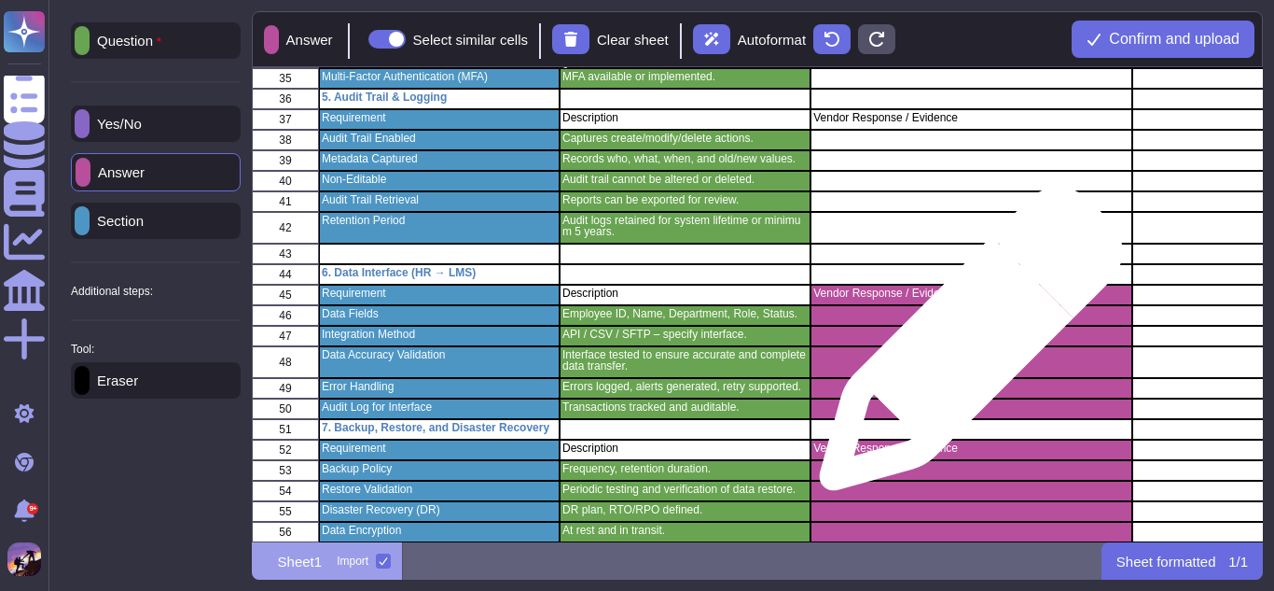
scroll to position [893, 0]
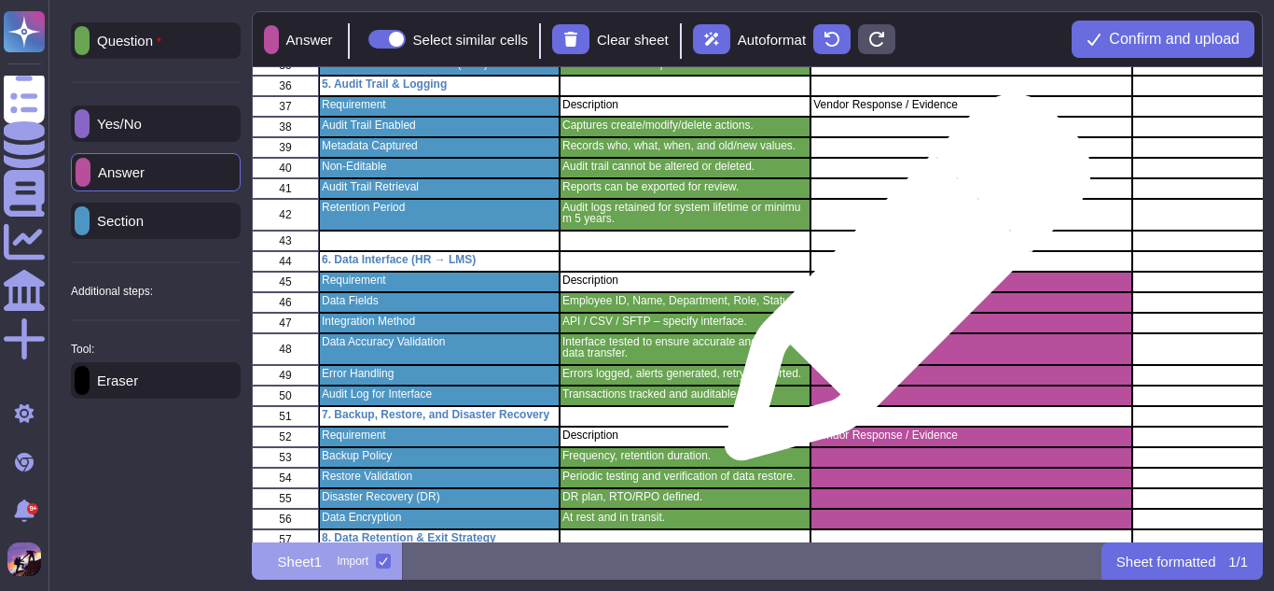
click at [900, 285] on p "Vendor Response / Evidence" at bounding box center [971, 279] width 315 height 11
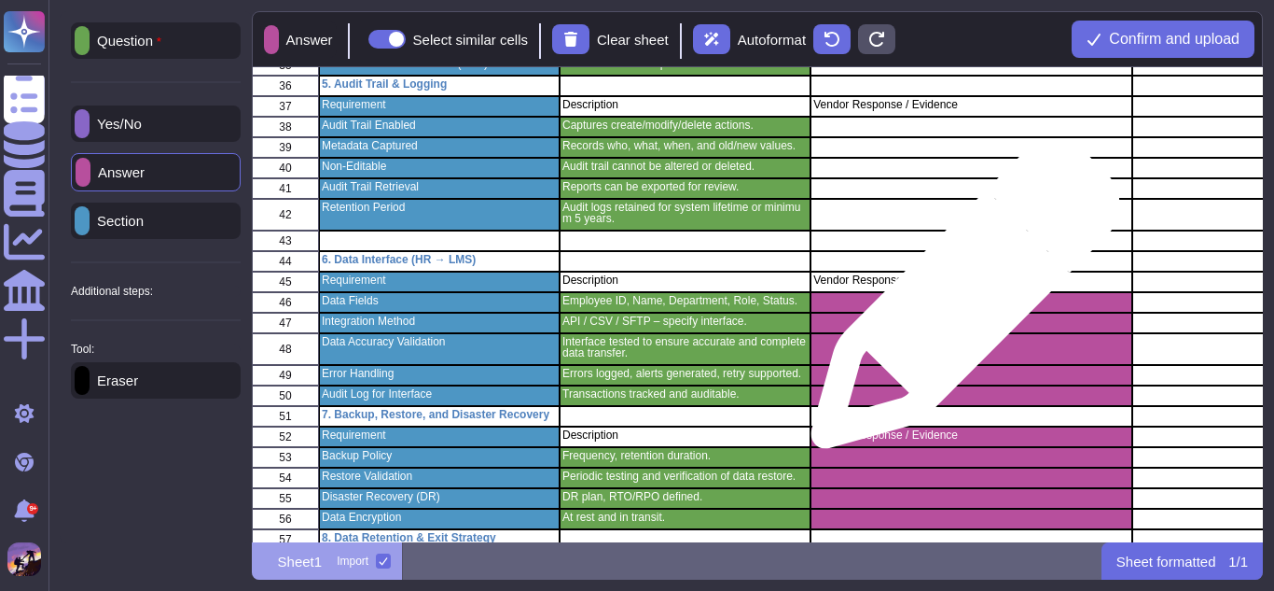
click at [958, 303] on div "grid" at bounding box center [971, 302] width 321 height 21
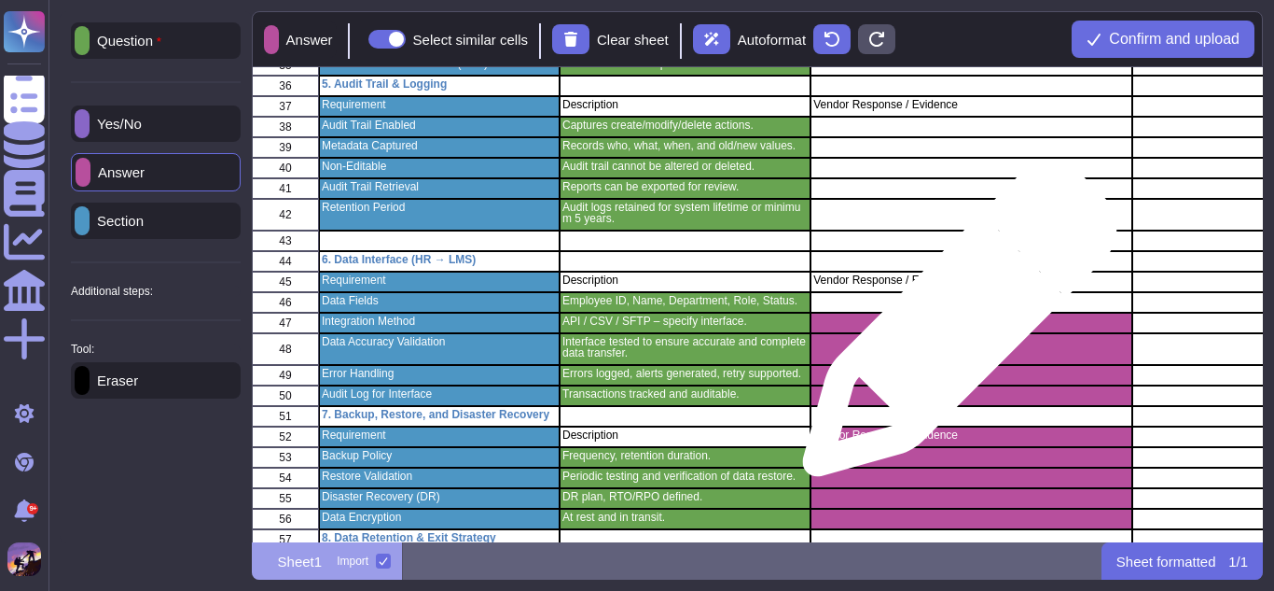
click at [953, 328] on div "grid" at bounding box center [971, 323] width 321 height 21
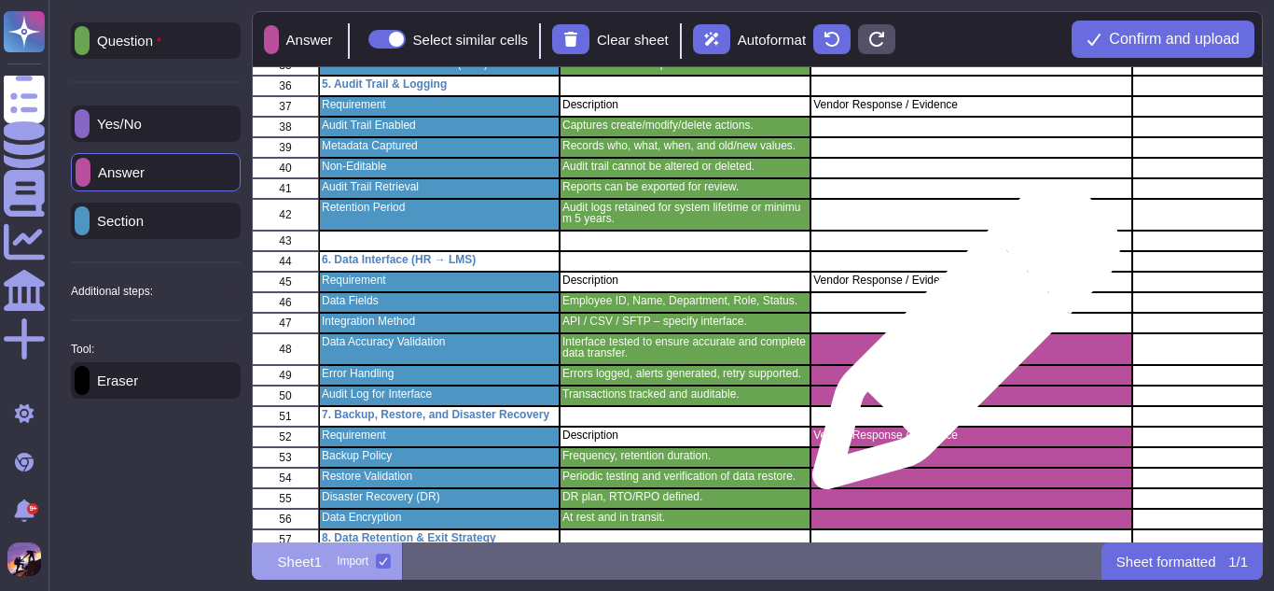
click at [959, 344] on div "grid" at bounding box center [971, 349] width 321 height 32
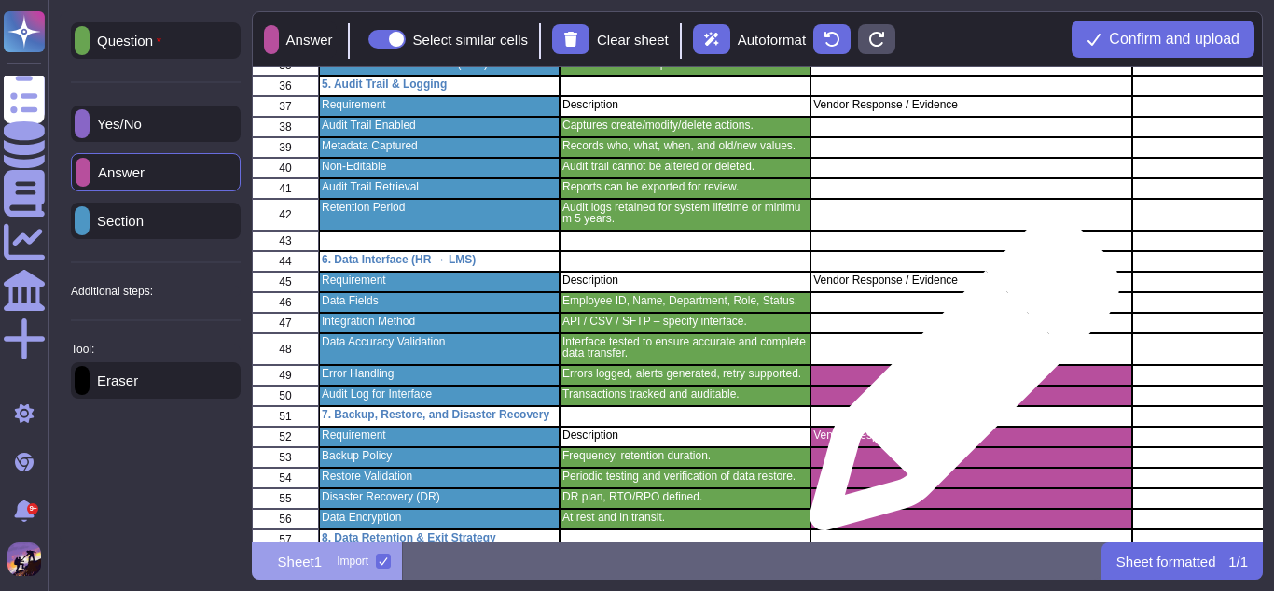
click at [957, 384] on div "grid" at bounding box center [971, 375] width 321 height 21
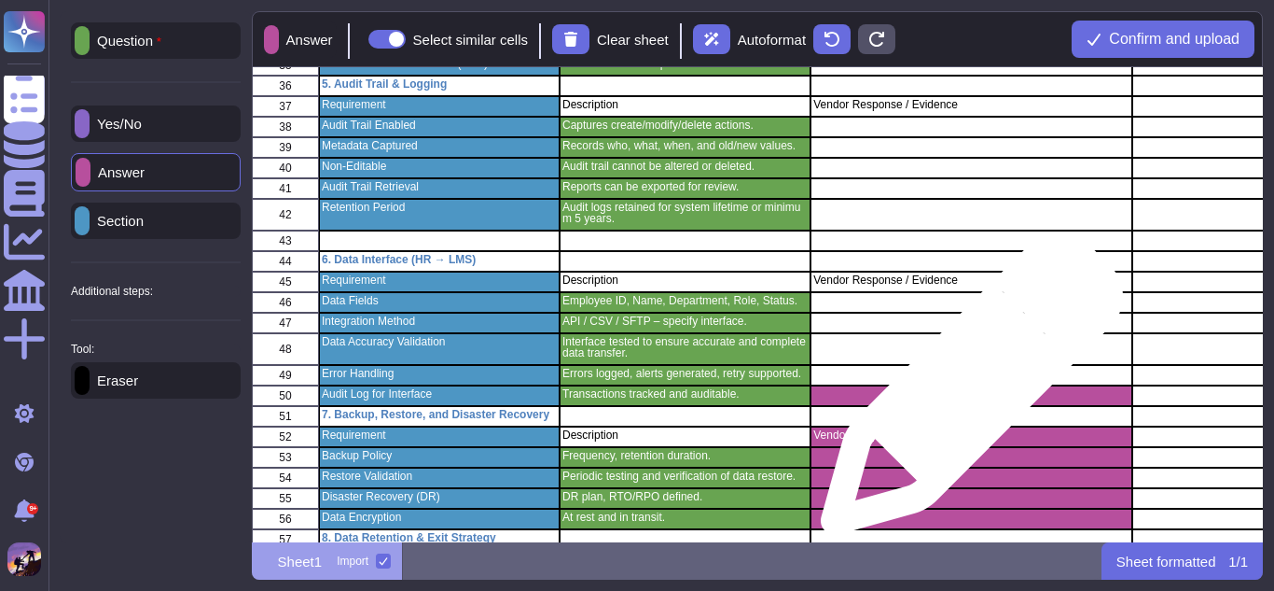
click at [965, 393] on div "grid" at bounding box center [971, 395] width 321 height 21
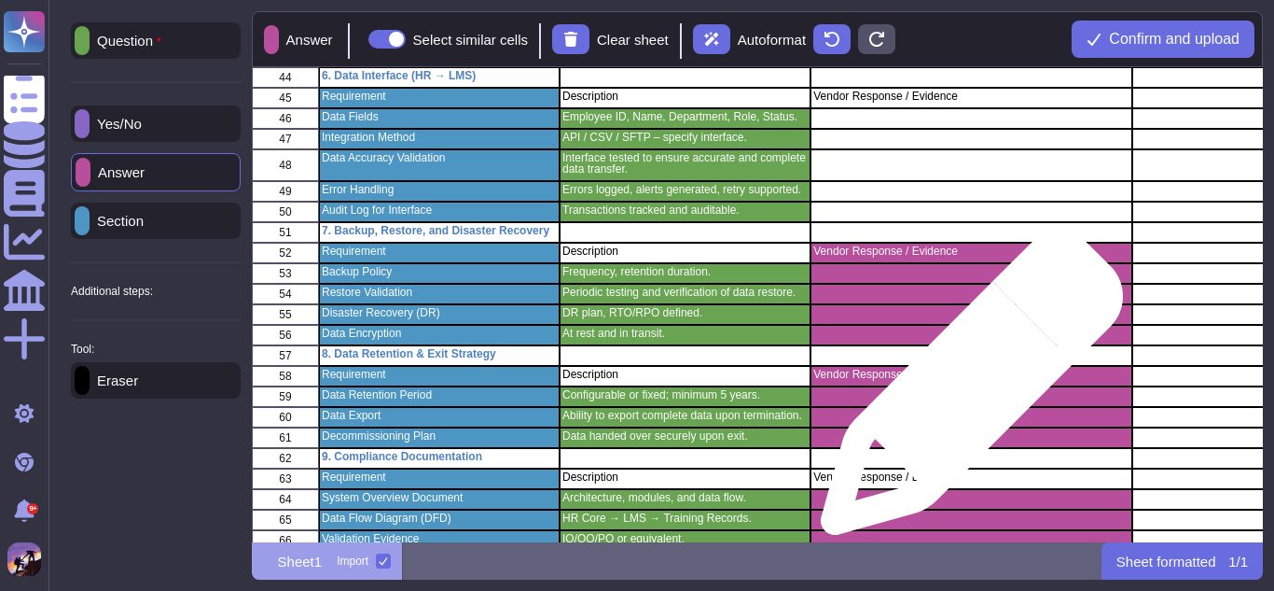
scroll to position [1087, 0]
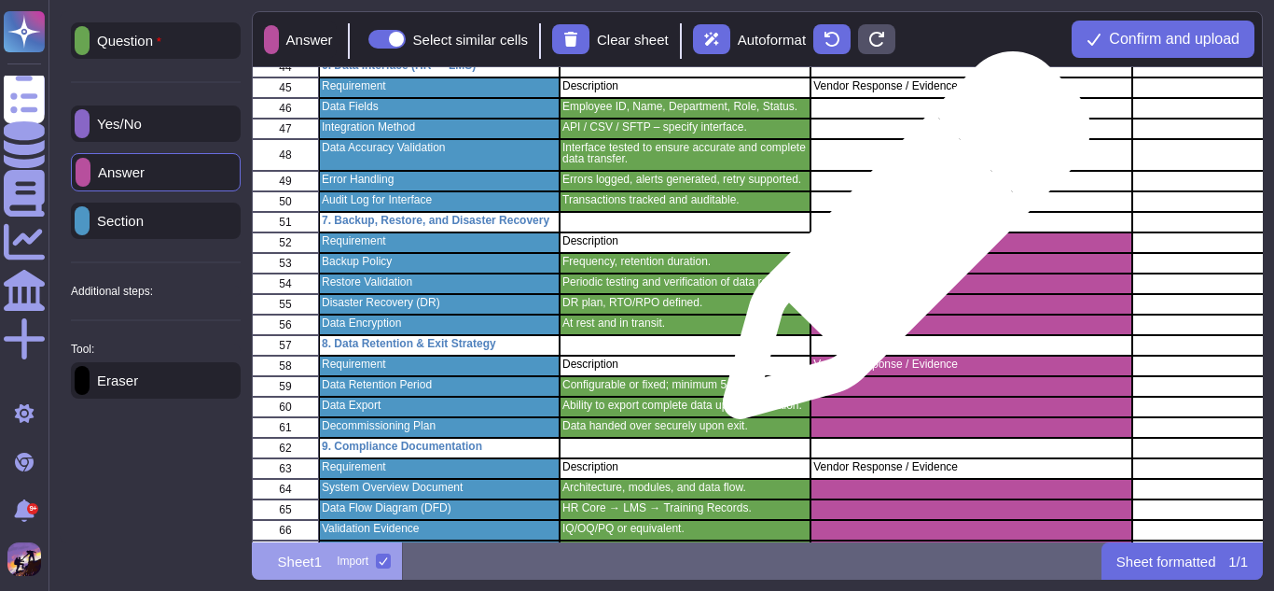
click at [899, 244] on p "Vendor Response / Evidence" at bounding box center [971, 240] width 315 height 11
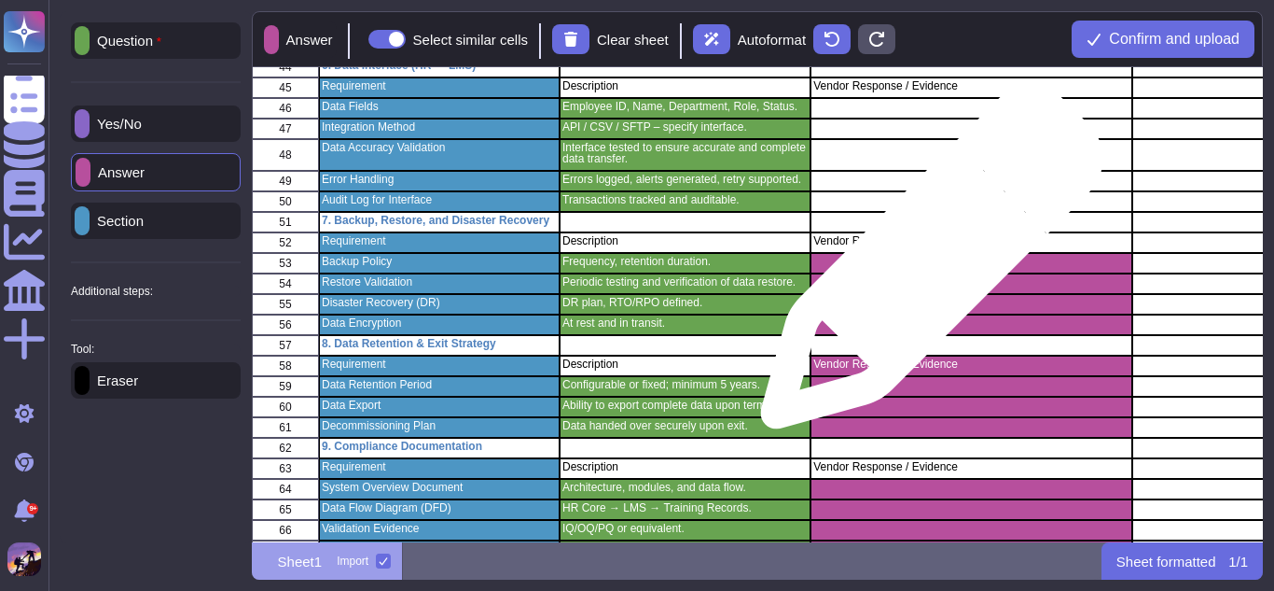
click at [925, 267] on div "grid" at bounding box center [971, 263] width 321 height 21
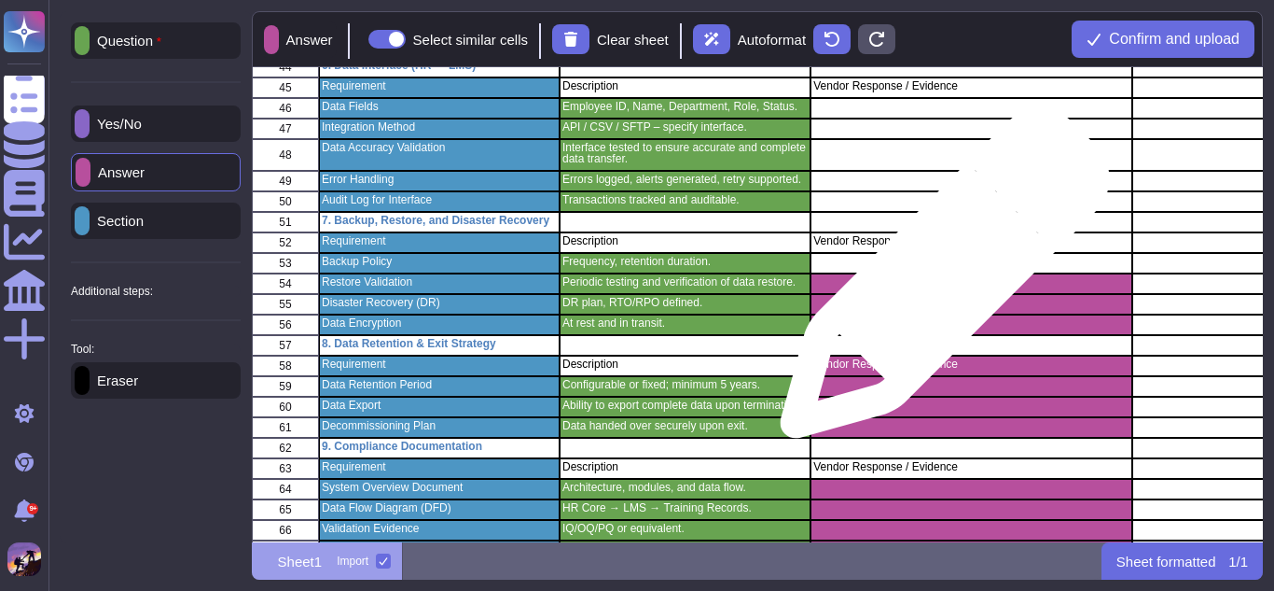
click at [938, 283] on div "grid" at bounding box center [971, 283] width 321 height 21
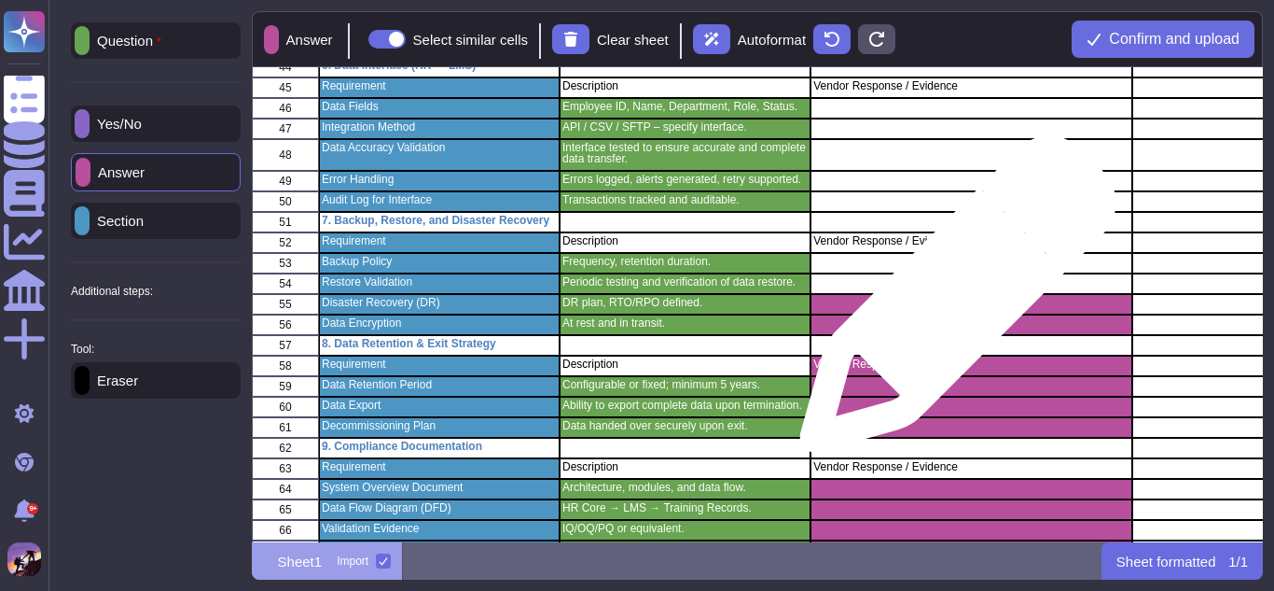
click at [951, 303] on div "grid" at bounding box center [971, 304] width 321 height 21
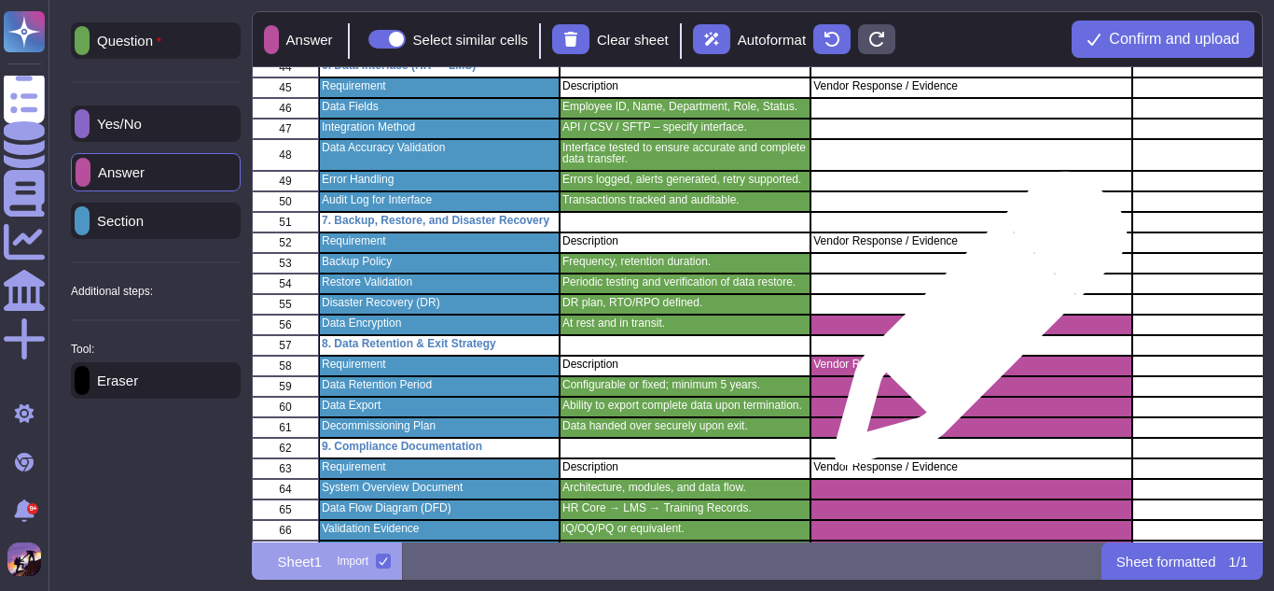
click at [973, 327] on div "grid" at bounding box center [971, 324] width 321 height 21
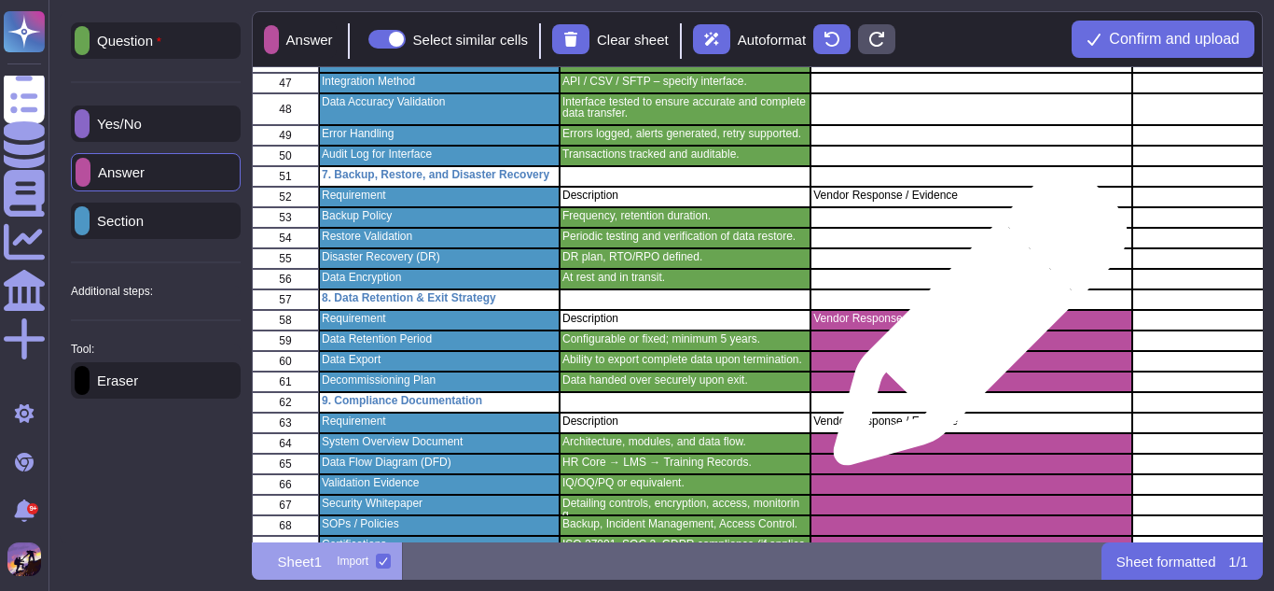
scroll to position [1134, 0]
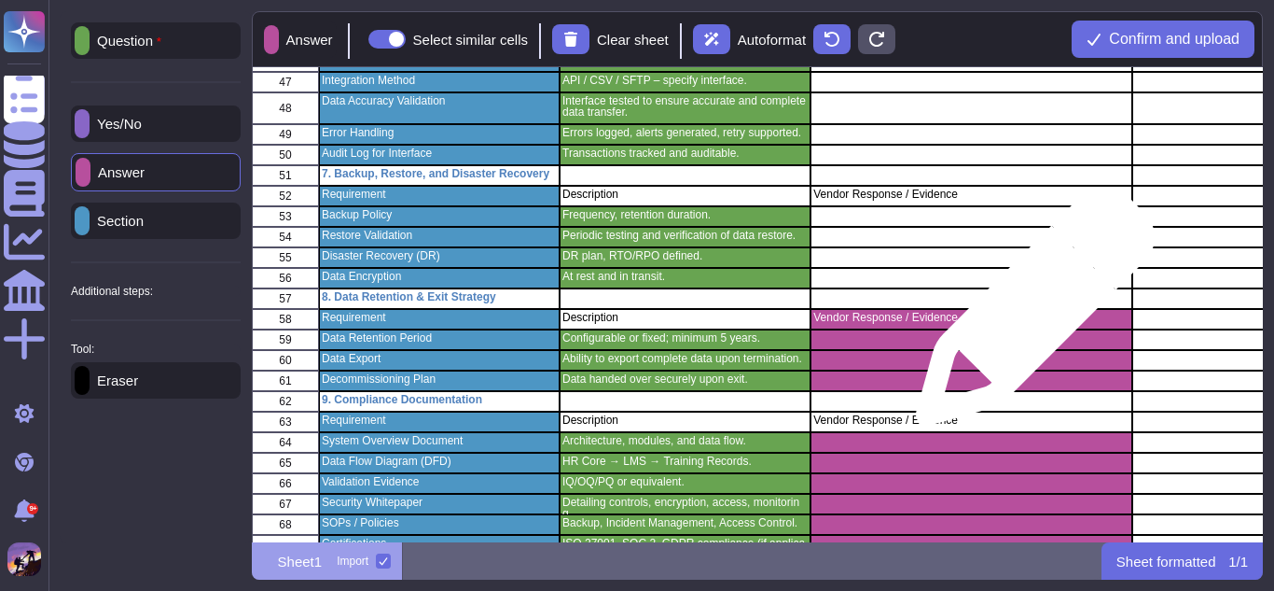
click at [1028, 315] on p "Vendor Response / Evidence" at bounding box center [971, 317] width 315 height 11
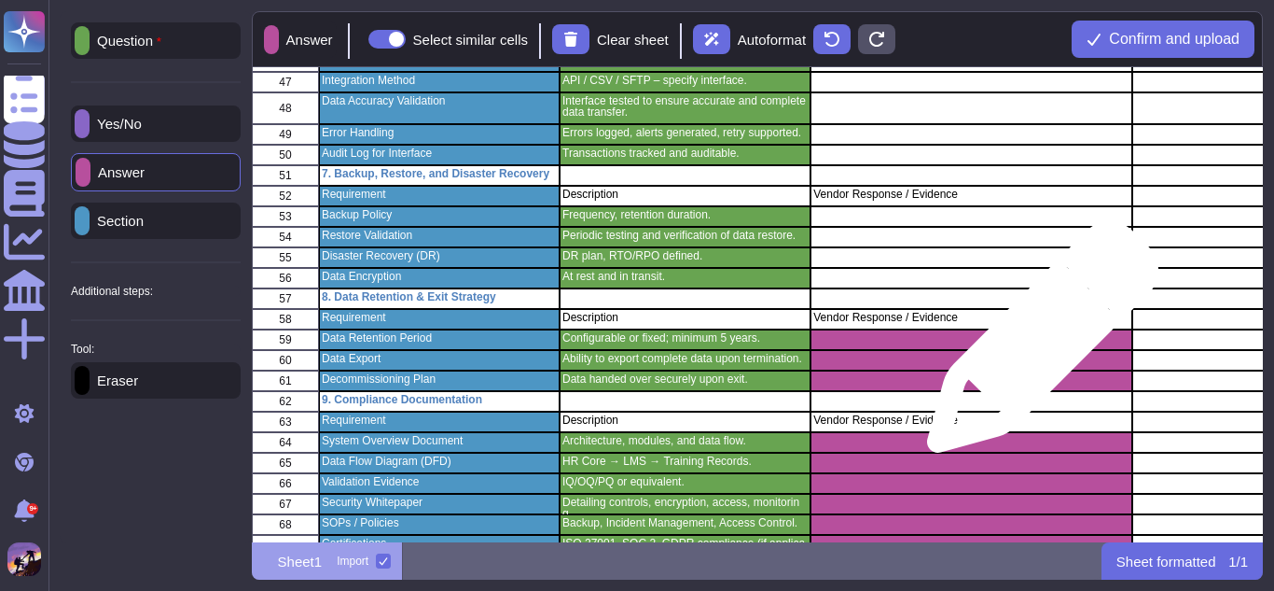
click at [1036, 346] on div "grid" at bounding box center [971, 339] width 321 height 21
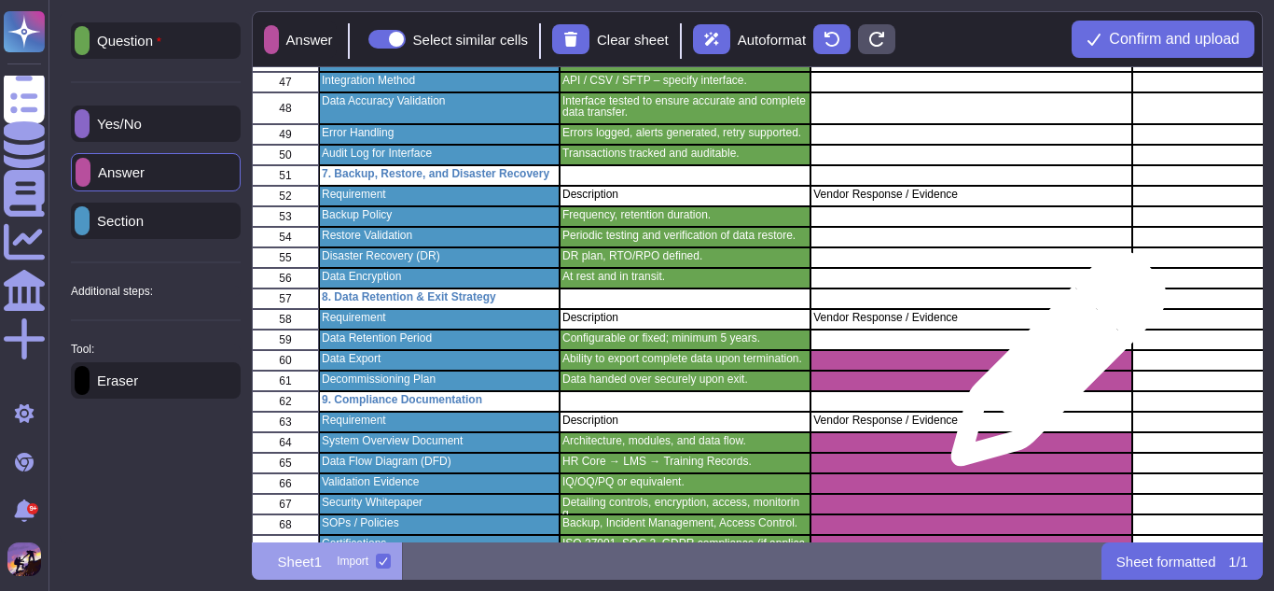
click at [1051, 368] on div "grid" at bounding box center [971, 360] width 321 height 21
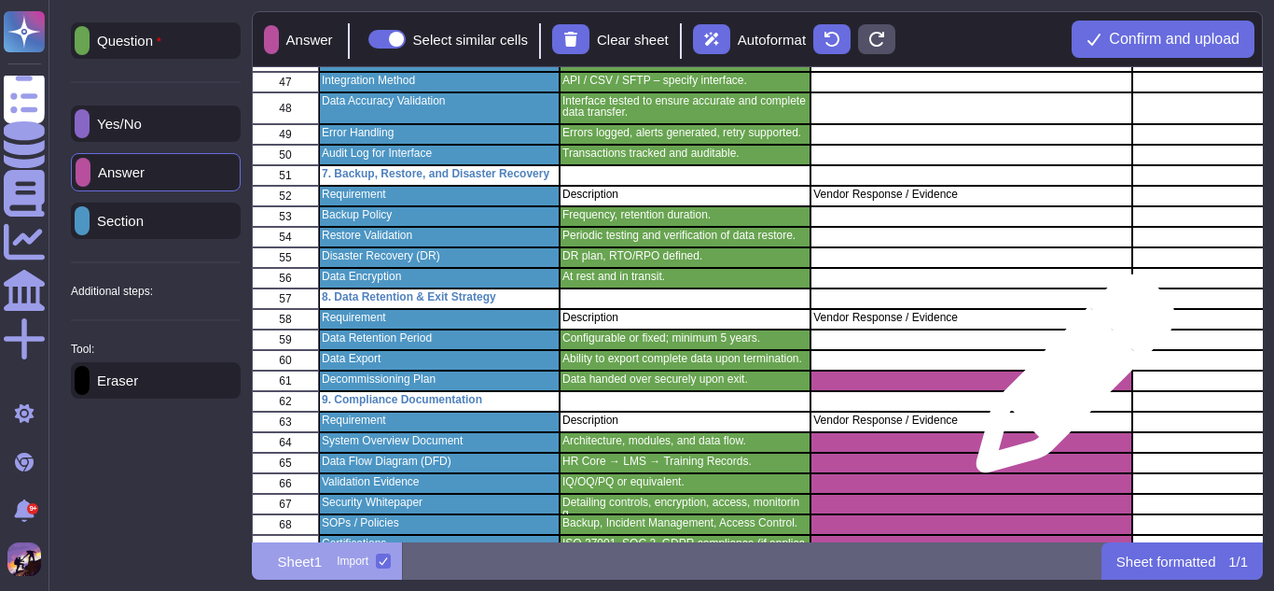
click at [1068, 383] on div "grid" at bounding box center [971, 380] width 321 height 21
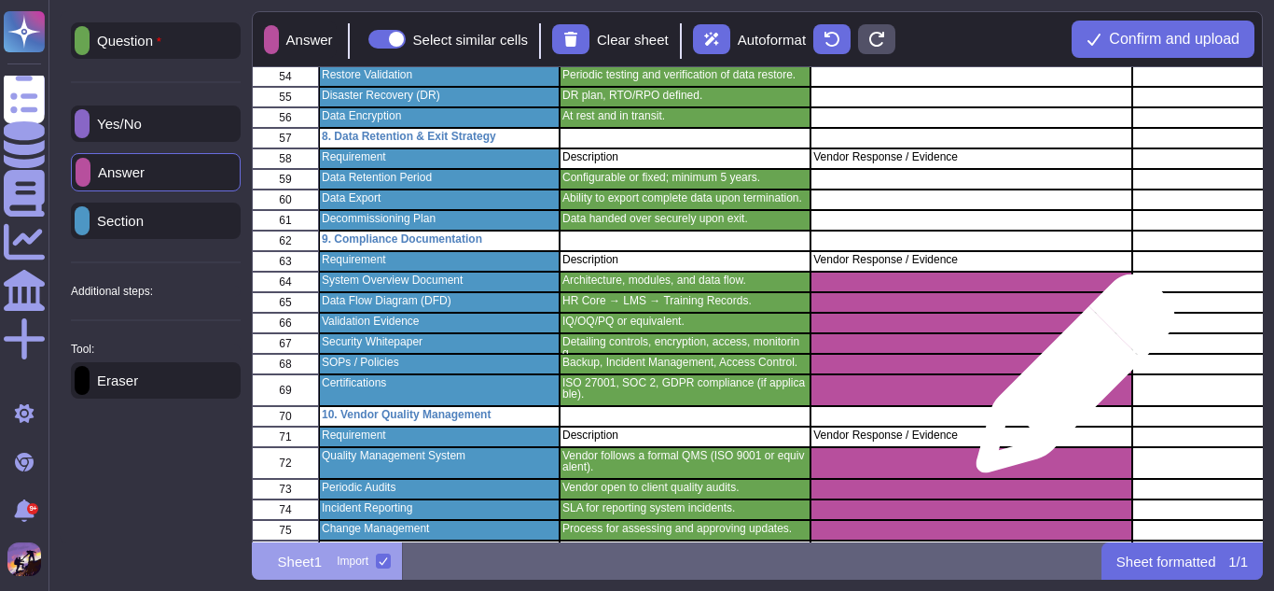
scroll to position [1295, 0]
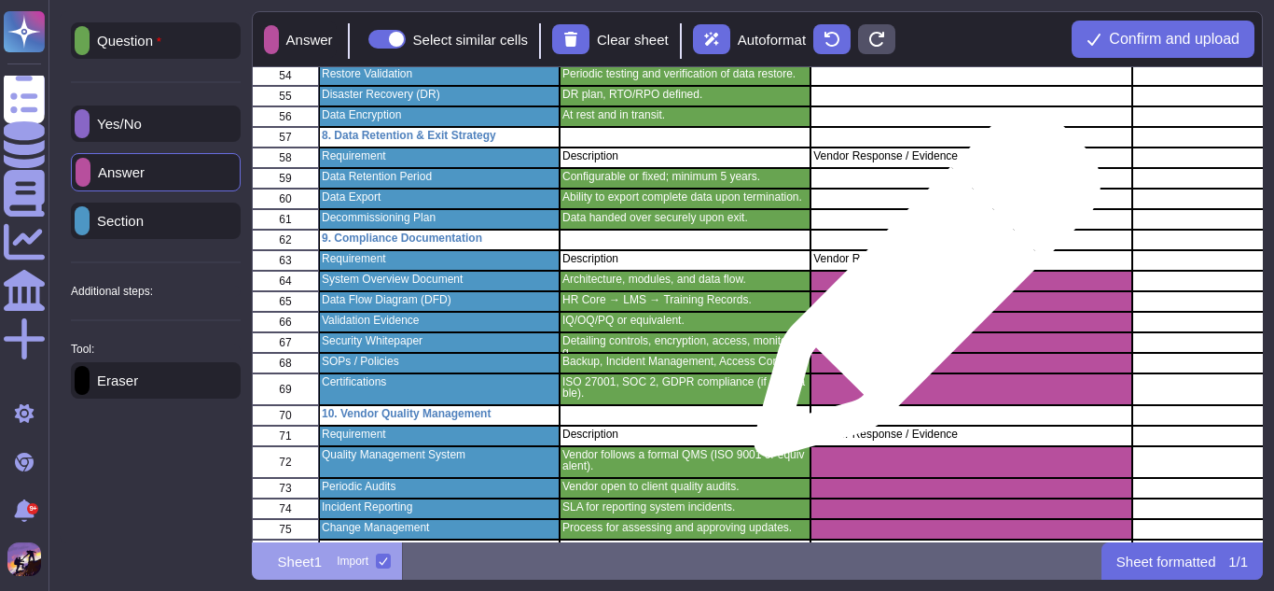
click at [920, 293] on div "grid" at bounding box center [971, 301] width 321 height 21
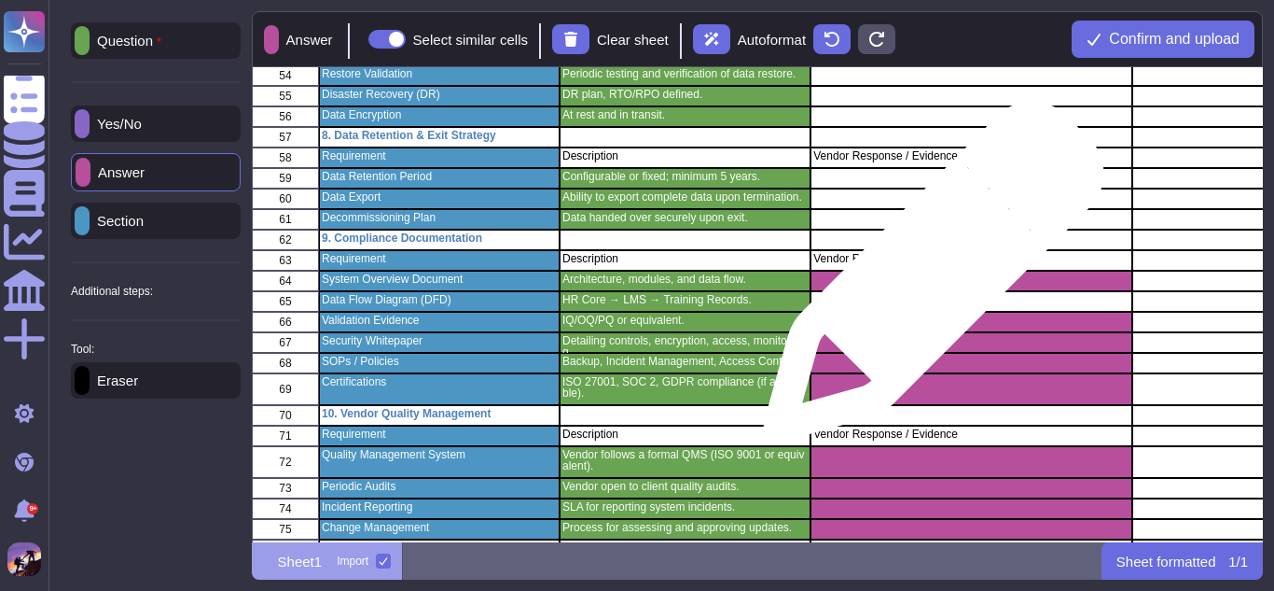
click at [926, 281] on div "grid" at bounding box center [971, 281] width 321 height 21
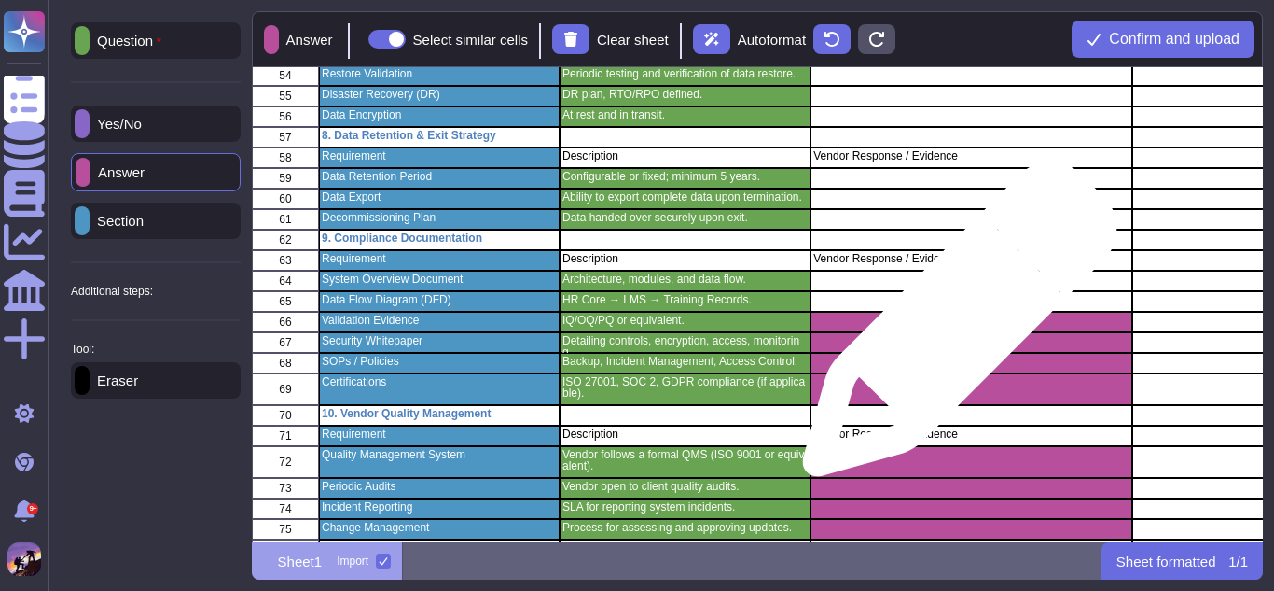
click at [953, 328] on div "grid" at bounding box center [971, 322] width 321 height 21
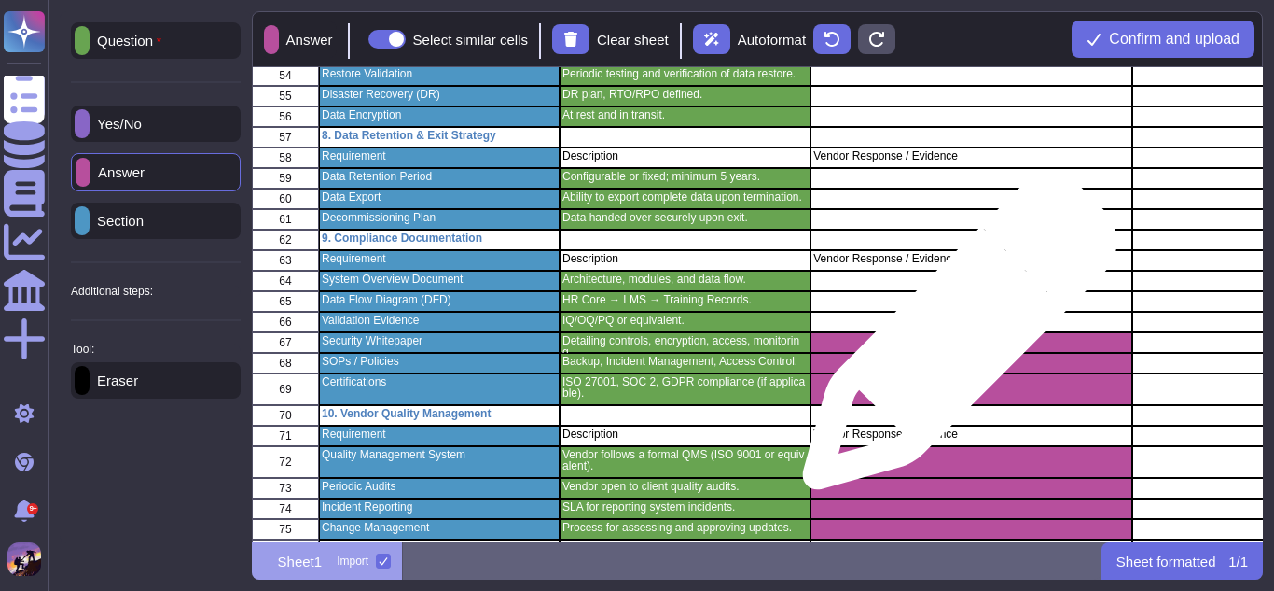
click at [953, 341] on div "grid" at bounding box center [971, 342] width 321 height 21
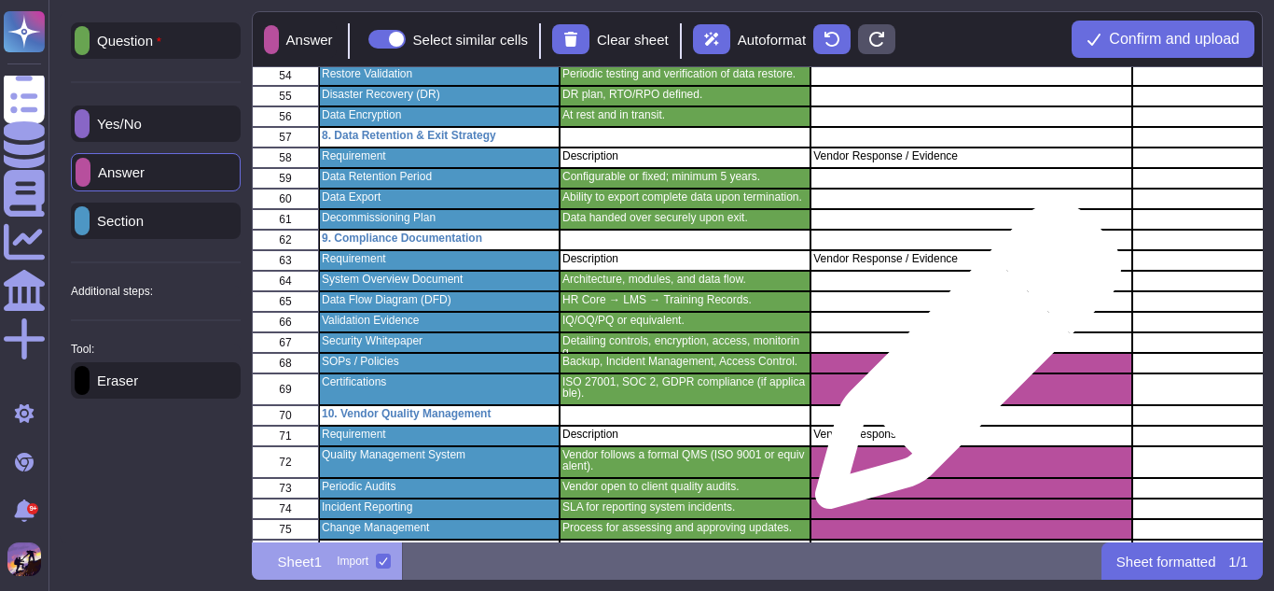
click at [961, 365] on div "grid" at bounding box center [971, 363] width 321 height 21
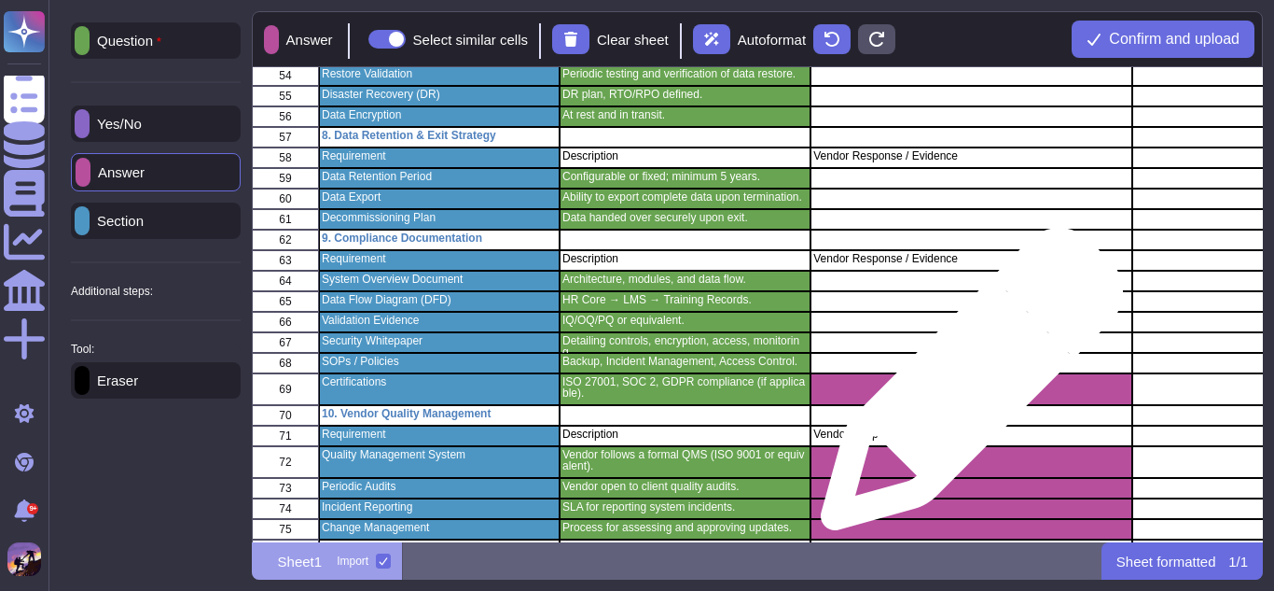
click at [965, 388] on div "grid" at bounding box center [971, 389] width 321 height 32
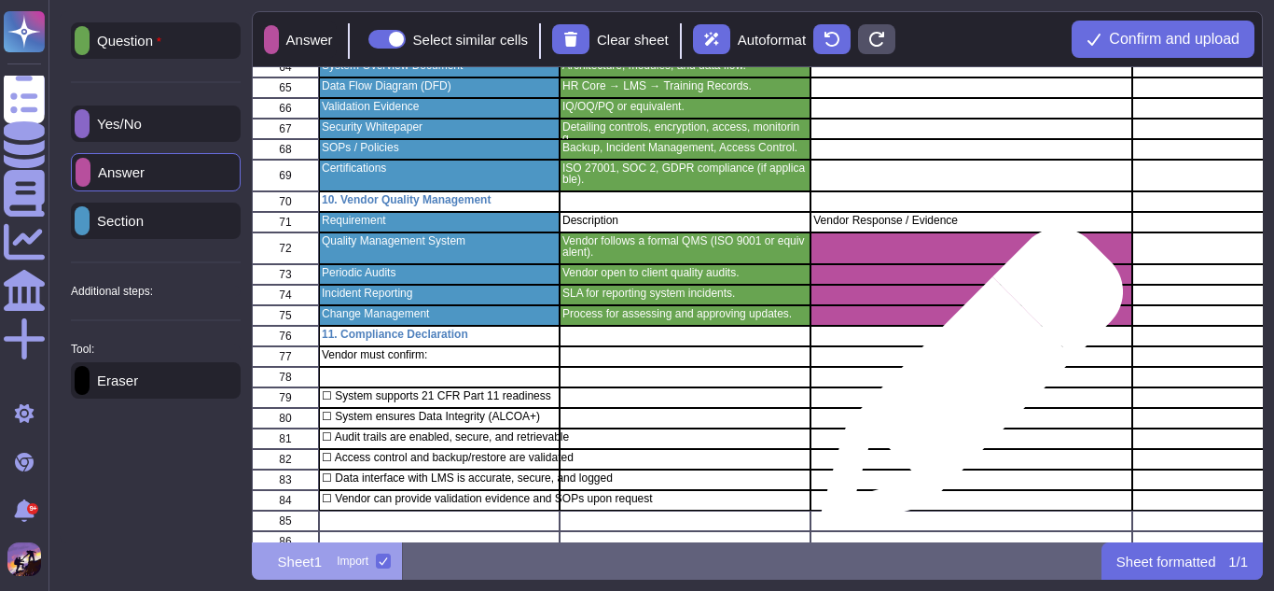
scroll to position [1510, 0]
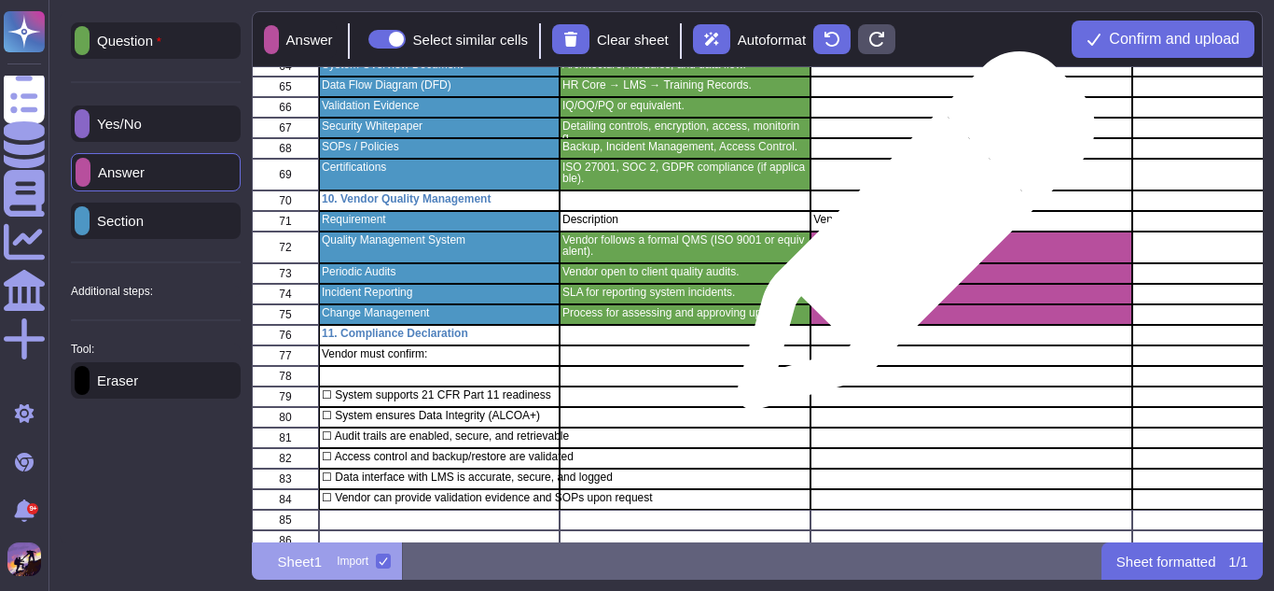
click at [909, 240] on div "grid" at bounding box center [971, 247] width 321 height 32
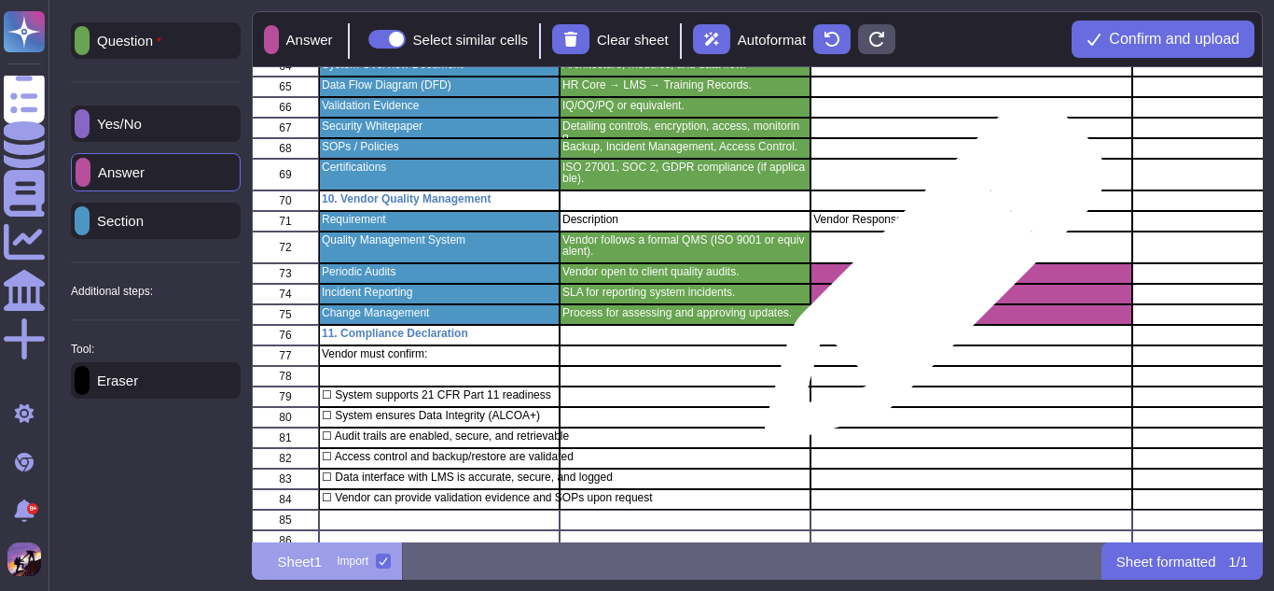
click at [927, 282] on div "grid" at bounding box center [971, 273] width 321 height 21
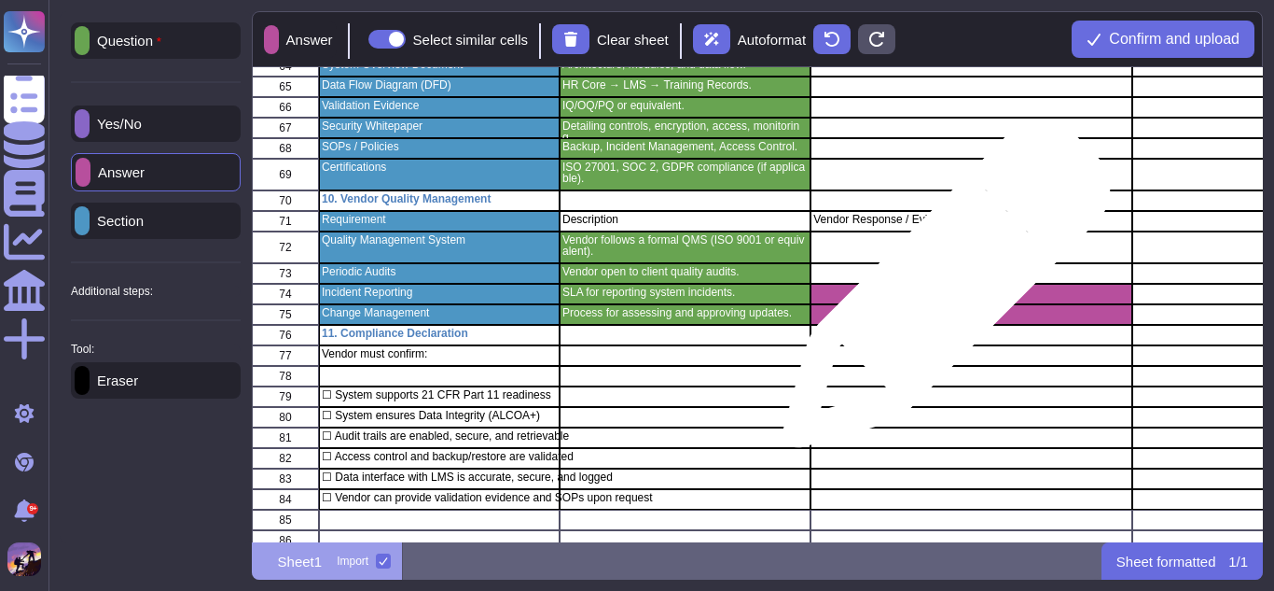
click at [939, 293] on div "grid" at bounding box center [971, 294] width 321 height 21
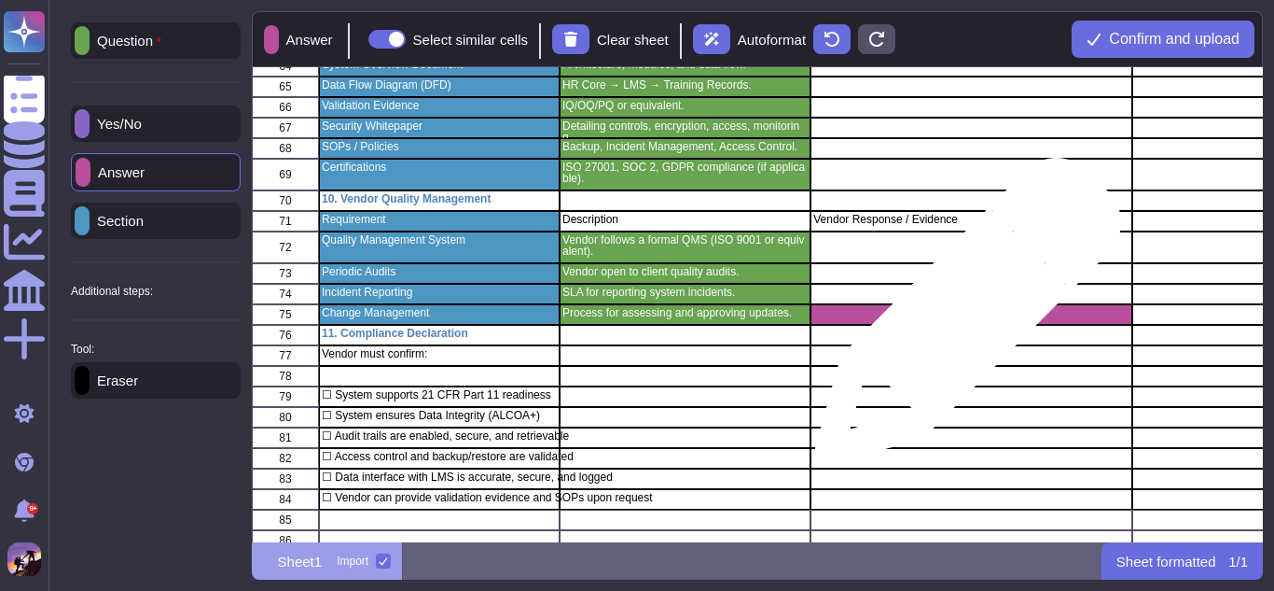
click at [961, 320] on div "grid" at bounding box center [971, 314] width 321 height 21
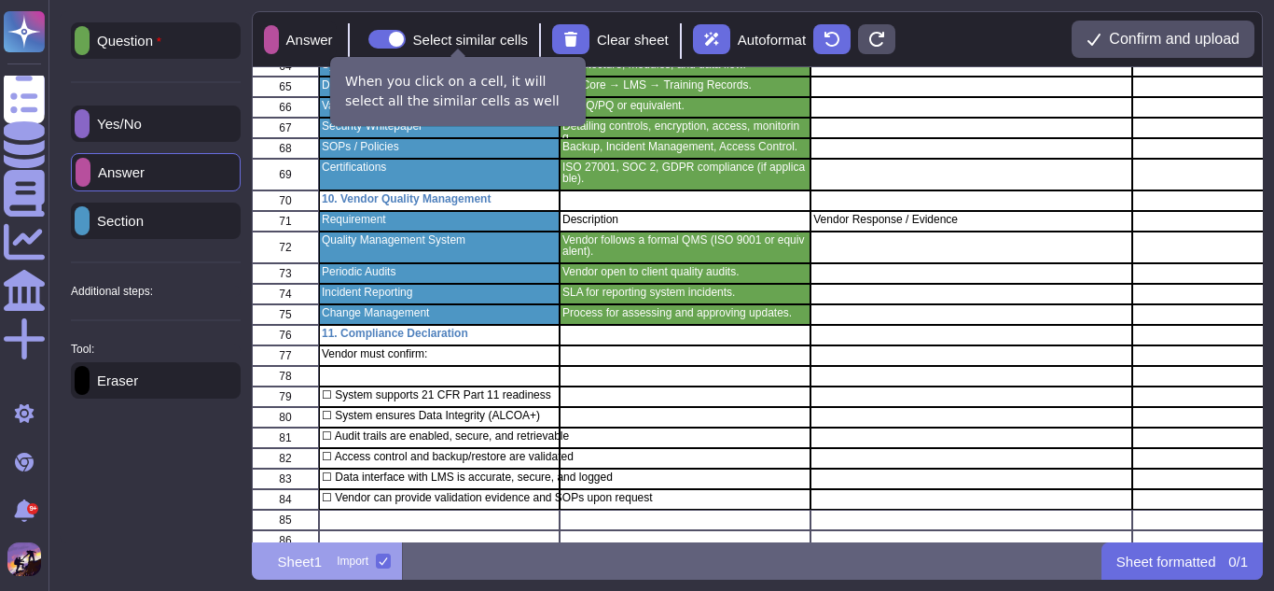
click at [399, 34] on span at bounding box center [387, 39] width 37 height 19
click at [361, 39] on input "Select similar cells" at bounding box center [361, 39] width 0 height 0
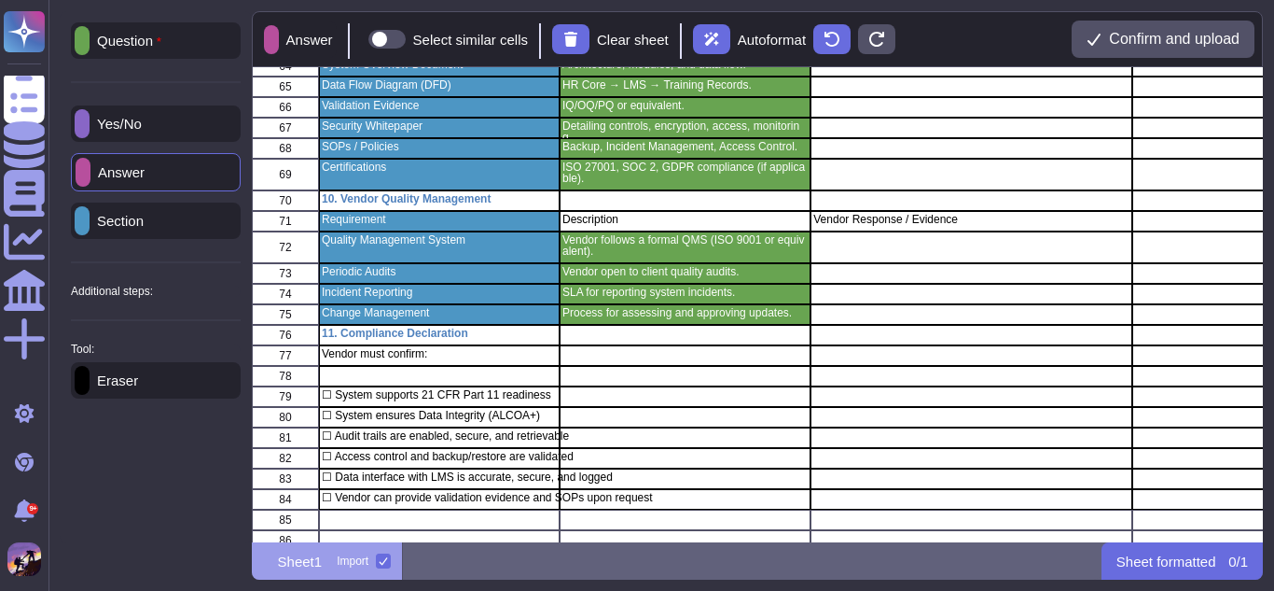
click at [134, 235] on div "Section" at bounding box center [156, 220] width 170 height 36
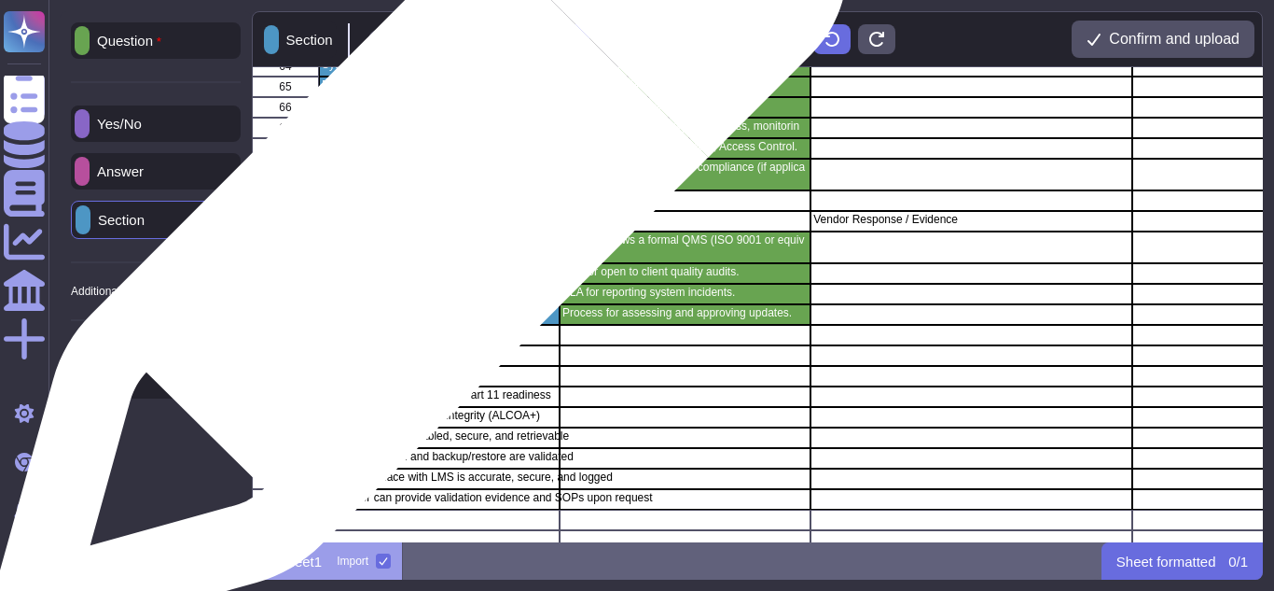
click at [412, 225] on div "Requirement" at bounding box center [439, 221] width 241 height 21
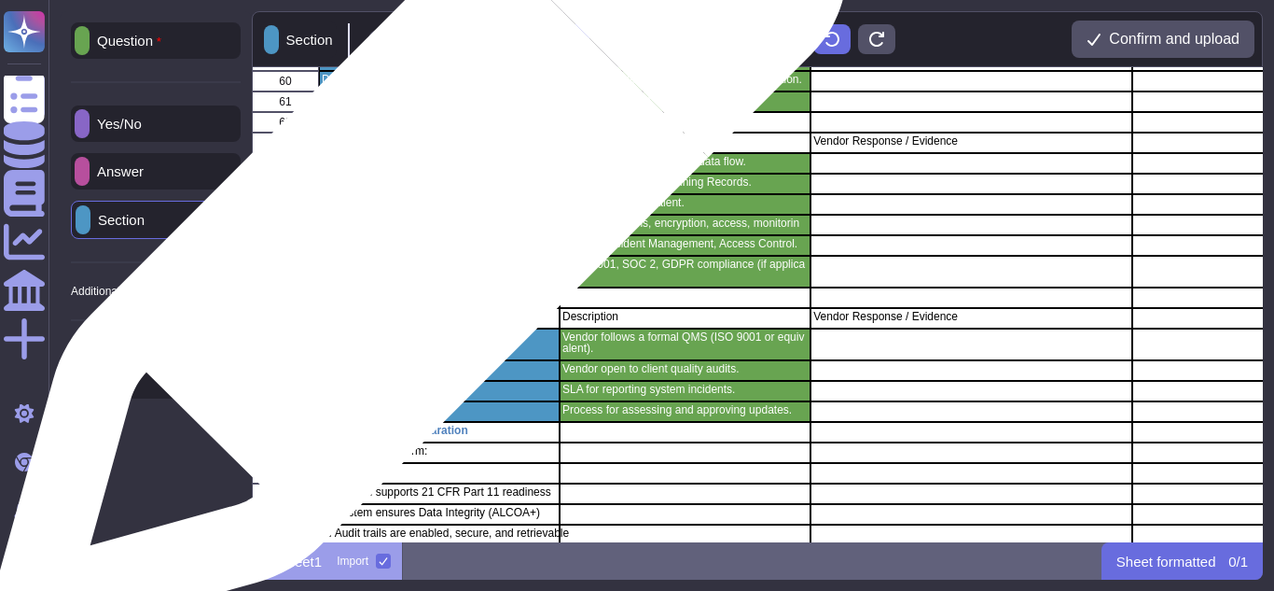
scroll to position [1396, 0]
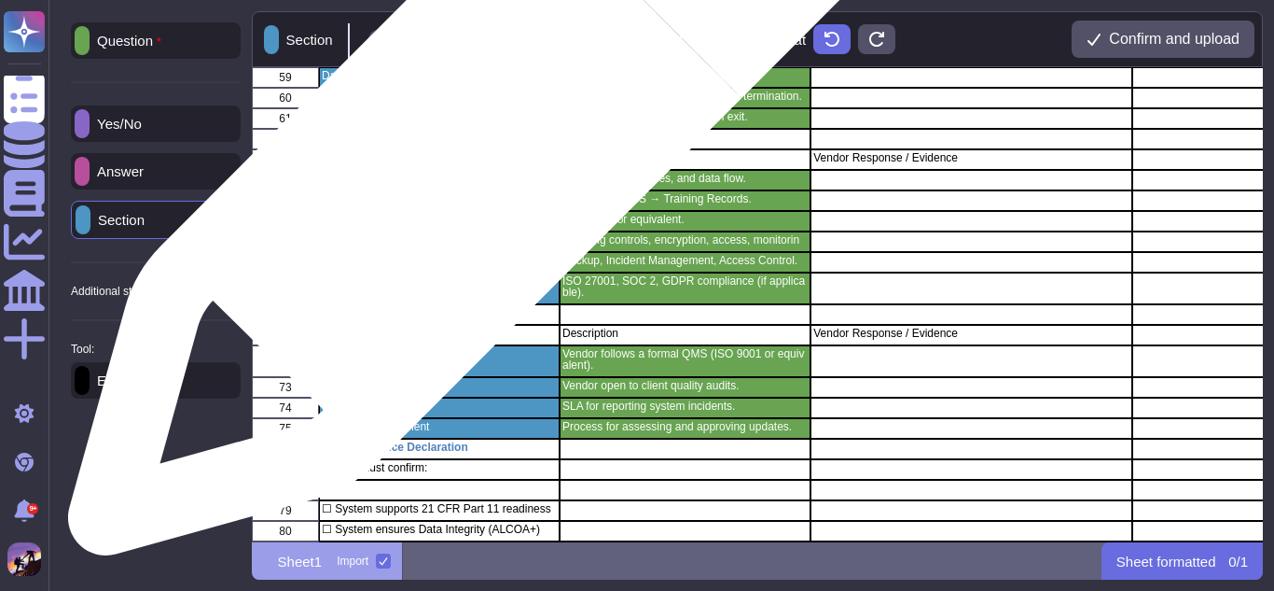
click at [463, 162] on p "Requirement" at bounding box center [439, 157] width 235 height 11
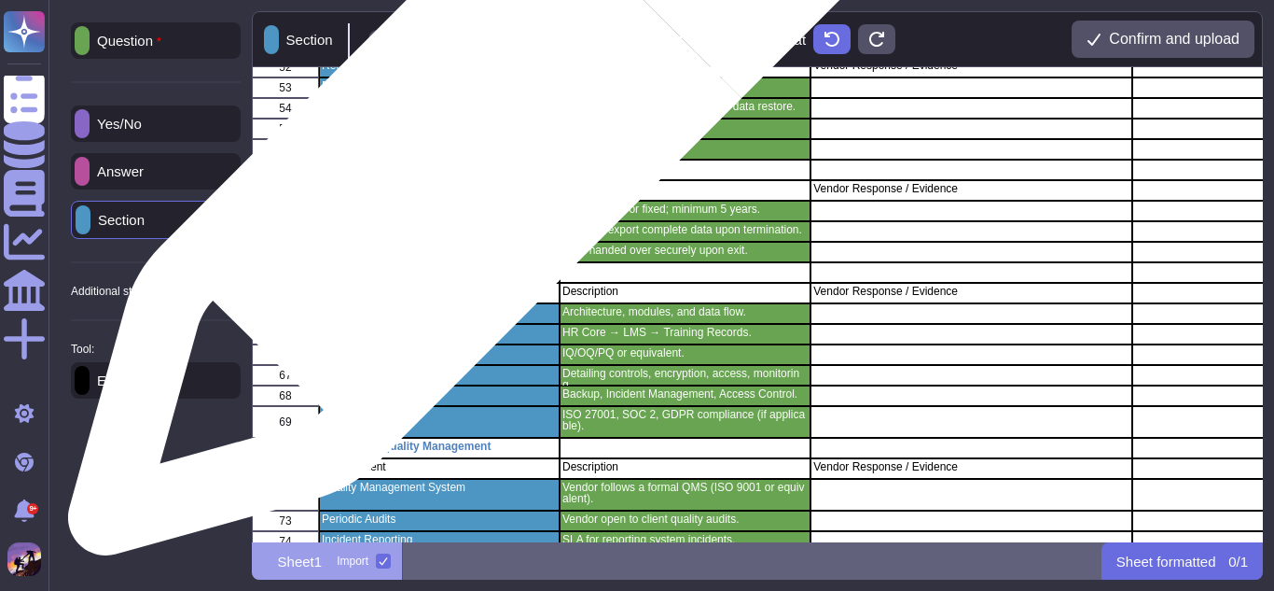
scroll to position [1259, 0]
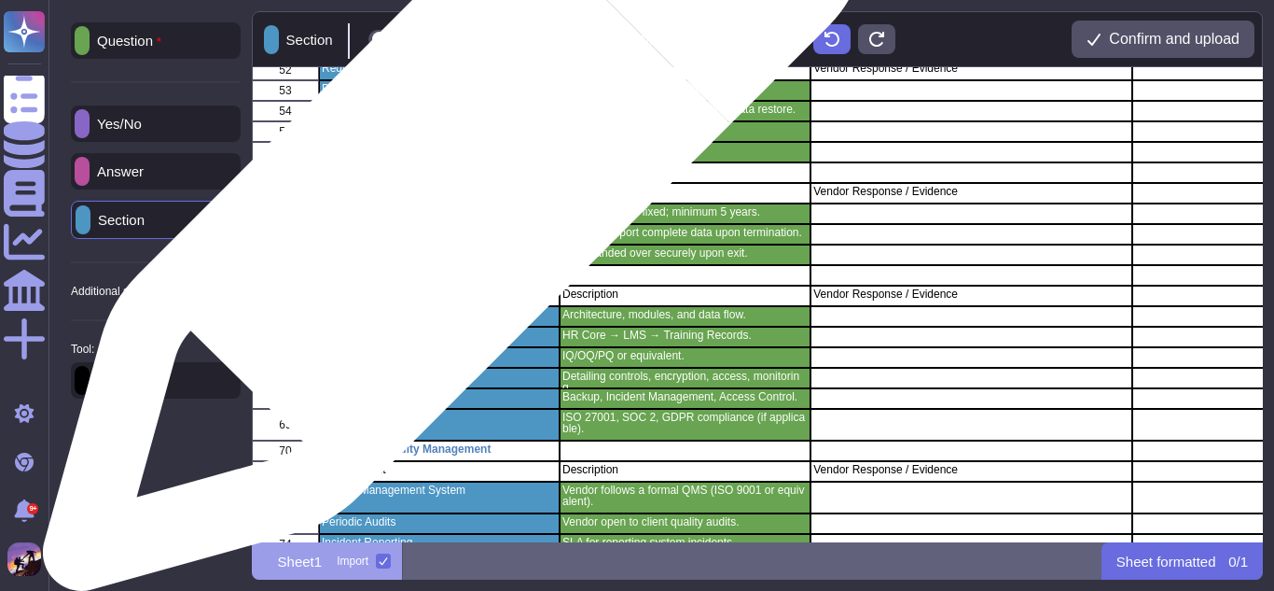
click at [446, 189] on p "Requirement" at bounding box center [439, 191] width 235 height 11
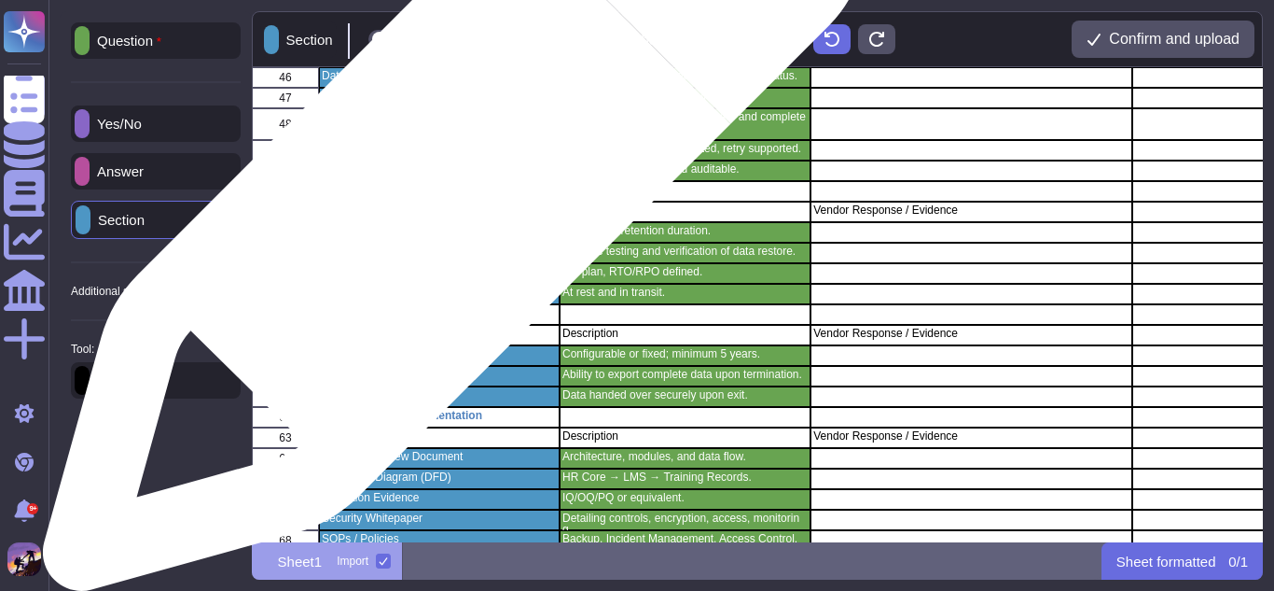
scroll to position [1067, 0]
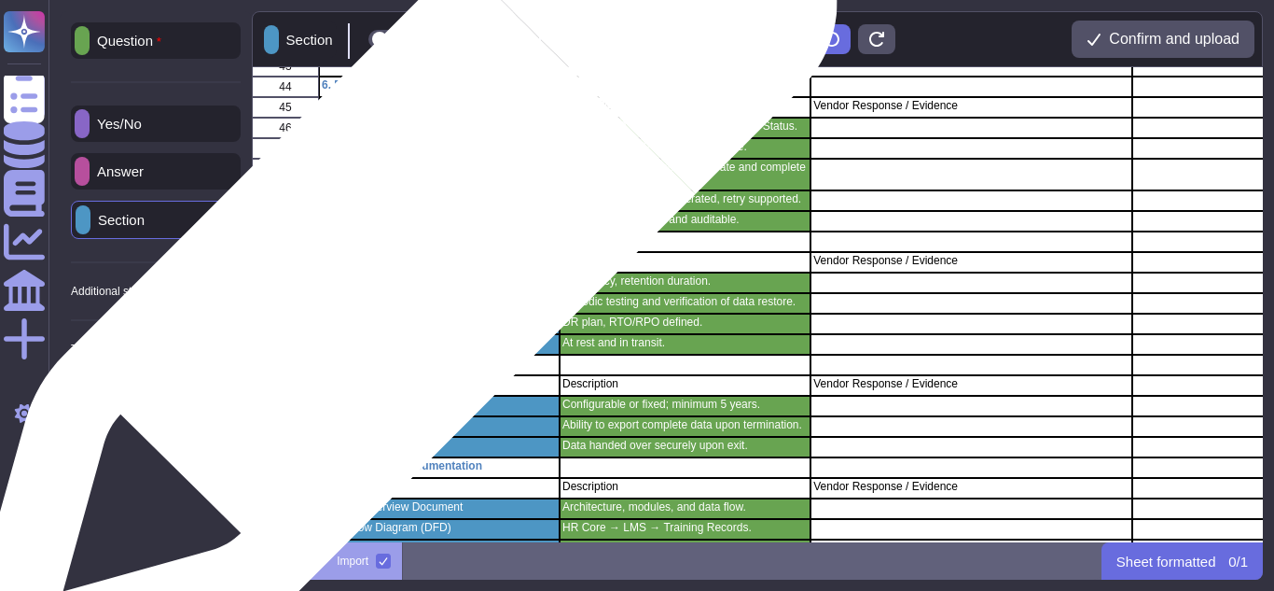
click at [393, 263] on p "Requirement" at bounding box center [439, 260] width 235 height 11
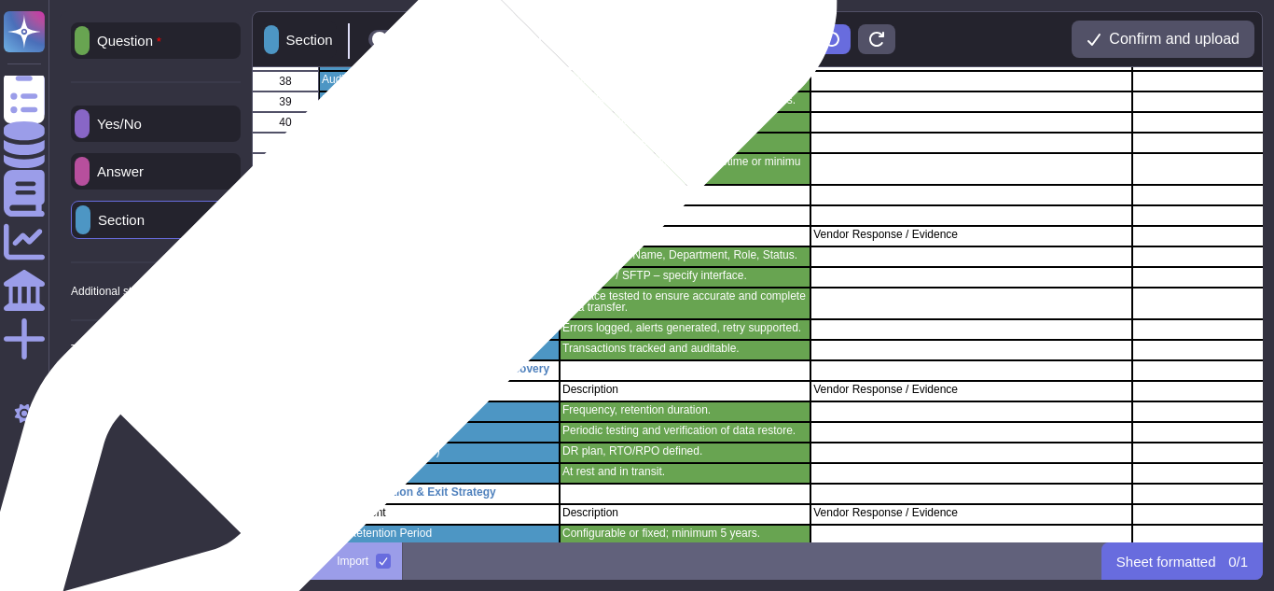
scroll to position [933, 0]
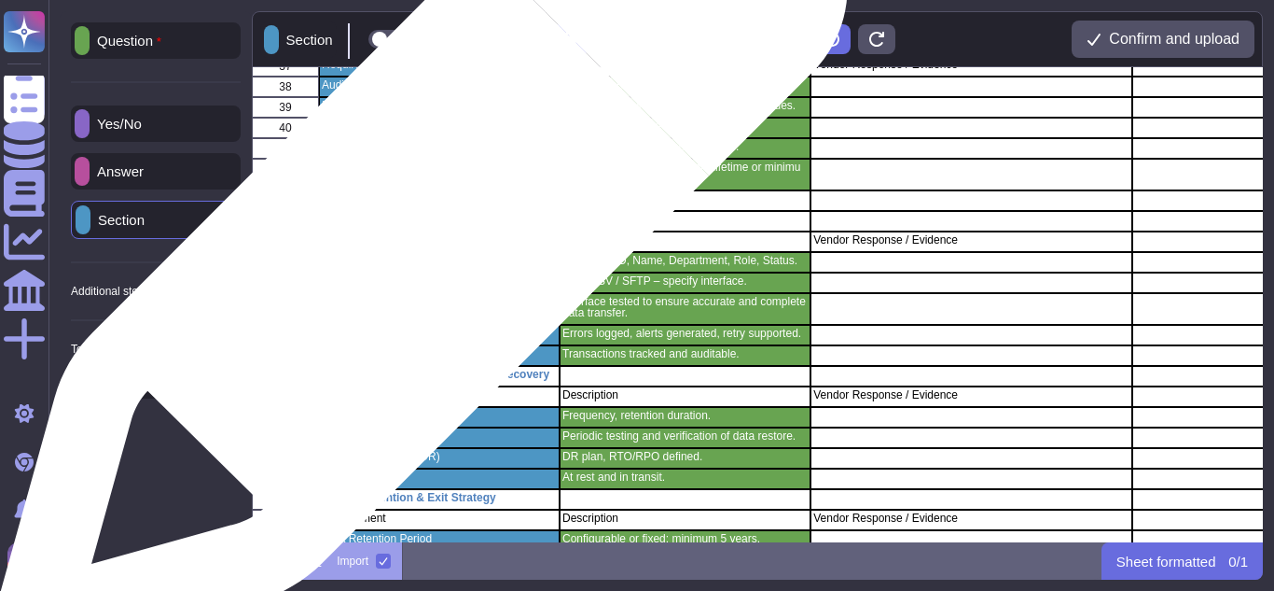
click at [413, 244] on p "Requirement" at bounding box center [439, 239] width 235 height 11
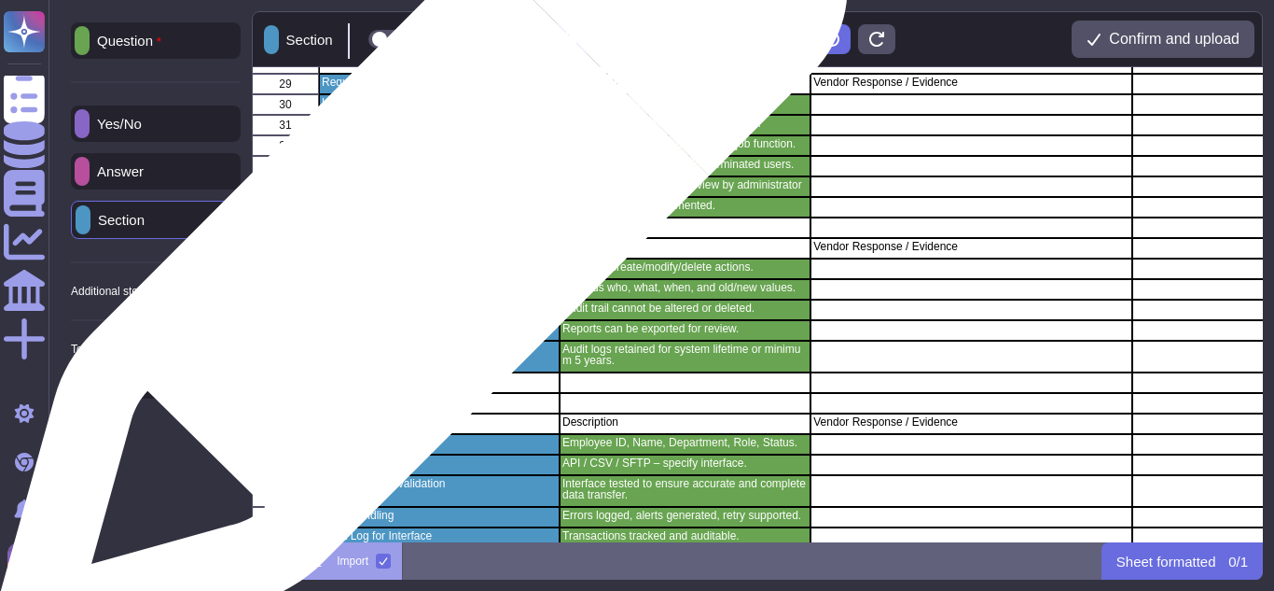
scroll to position [750, 0]
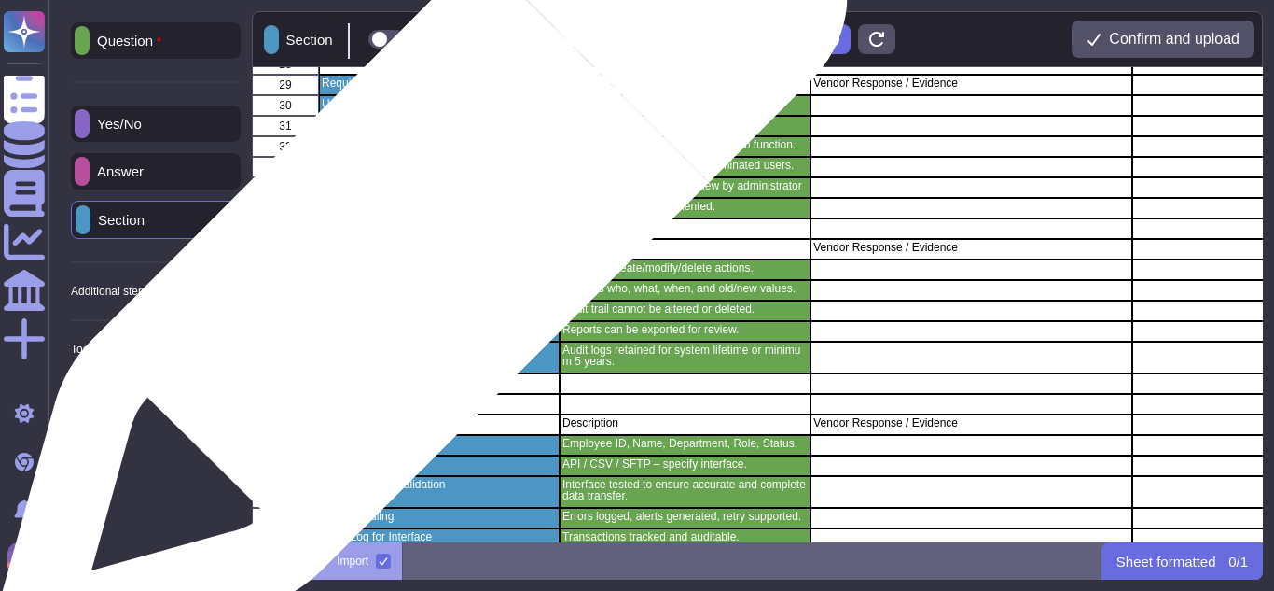
click at [413, 250] on p "Requirement" at bounding box center [439, 247] width 235 height 11
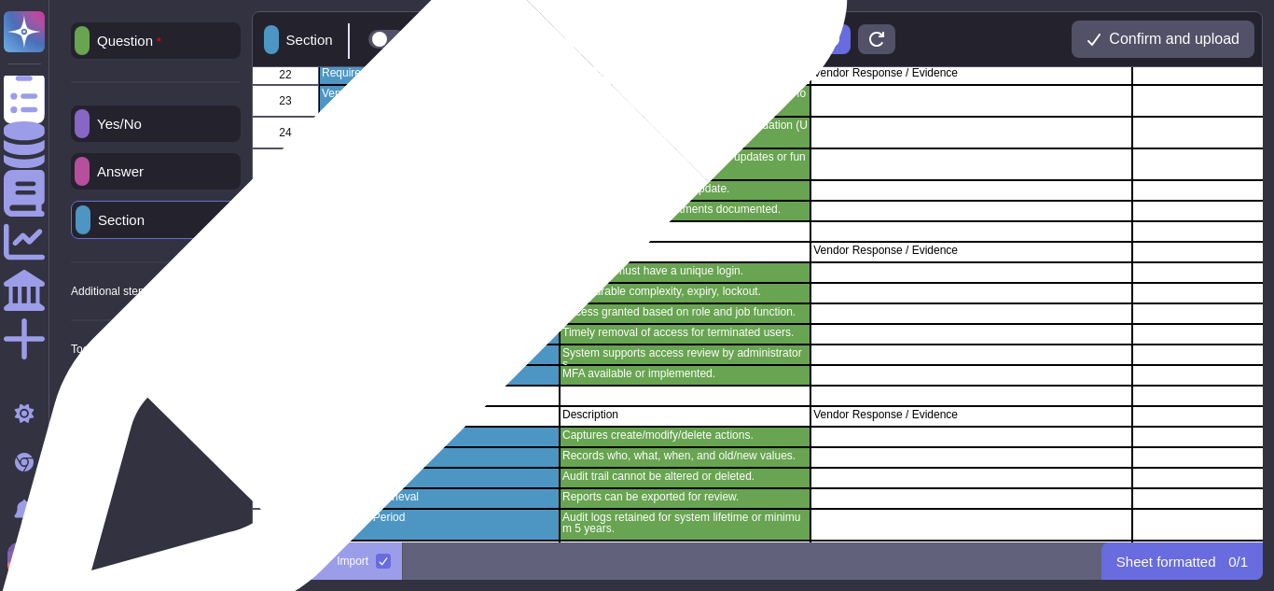
scroll to position [579, 0]
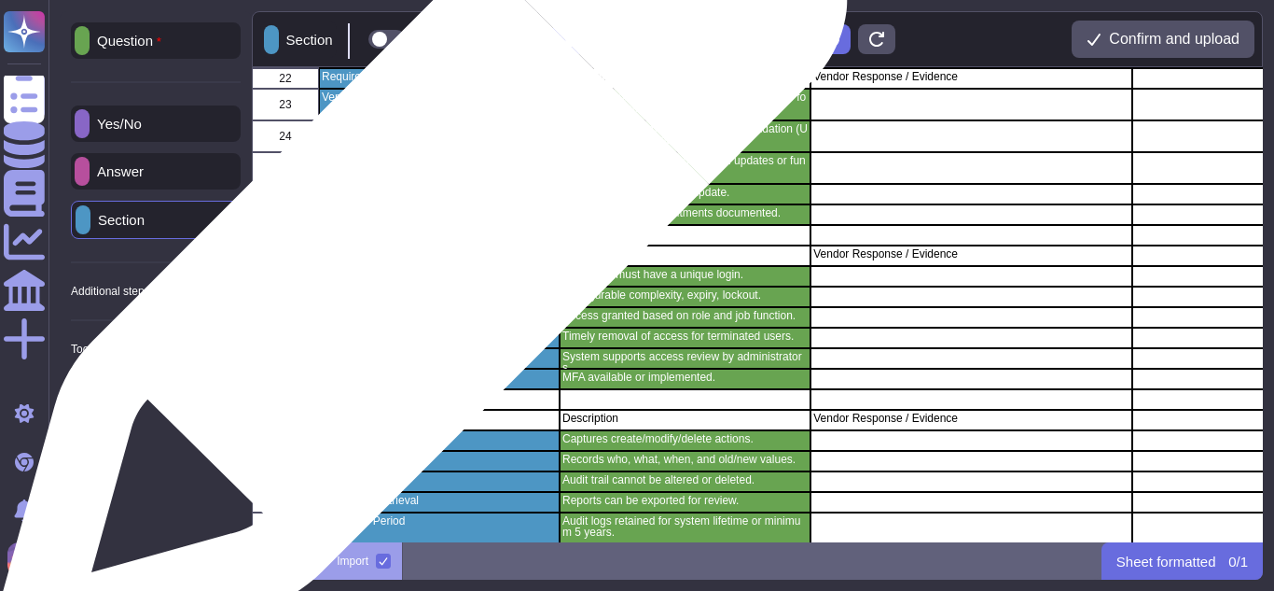
click at [413, 252] on p "Requirement" at bounding box center [439, 253] width 235 height 11
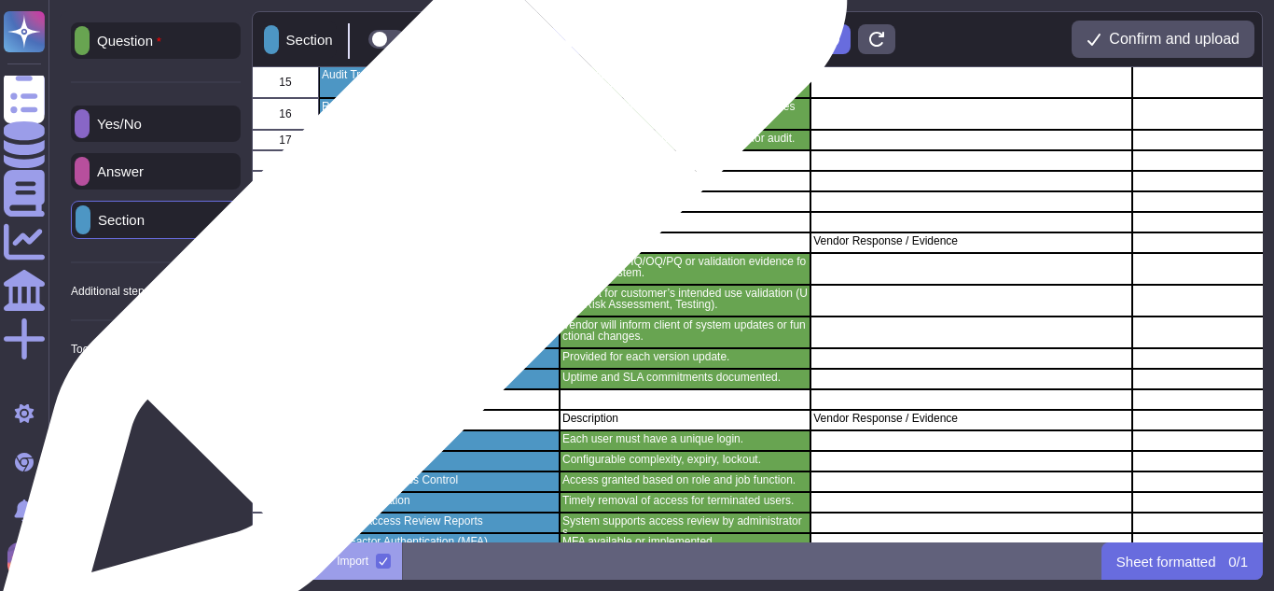
scroll to position [415, 0]
click at [413, 252] on div "Requirement" at bounding box center [439, 242] width 241 height 21
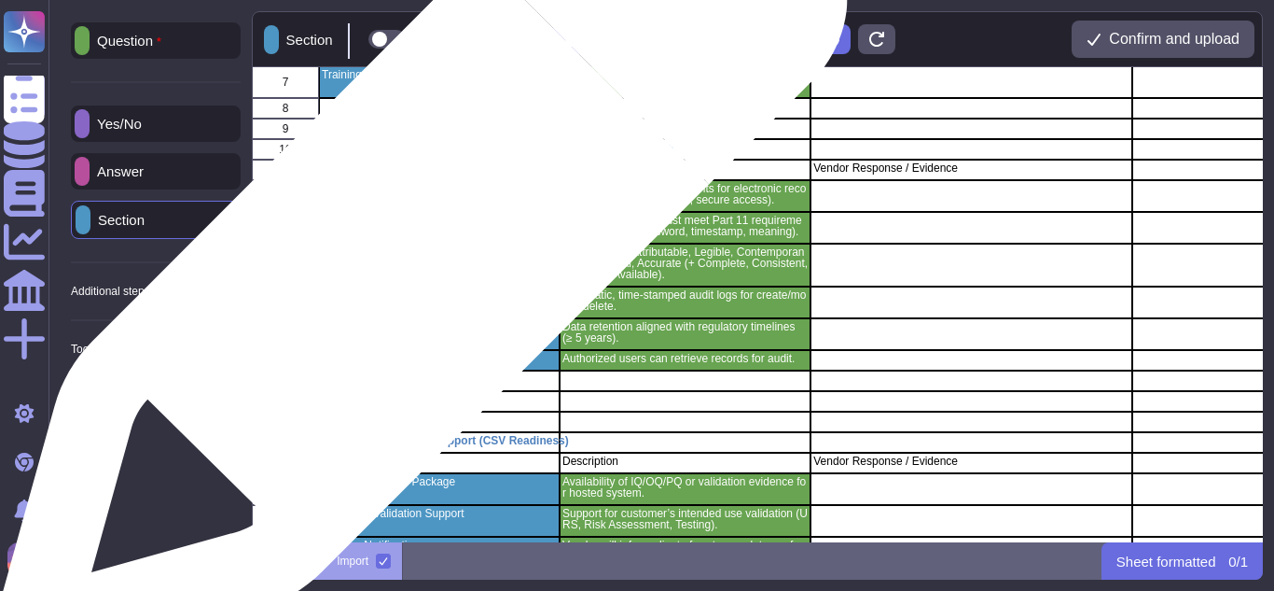
scroll to position [194, 0]
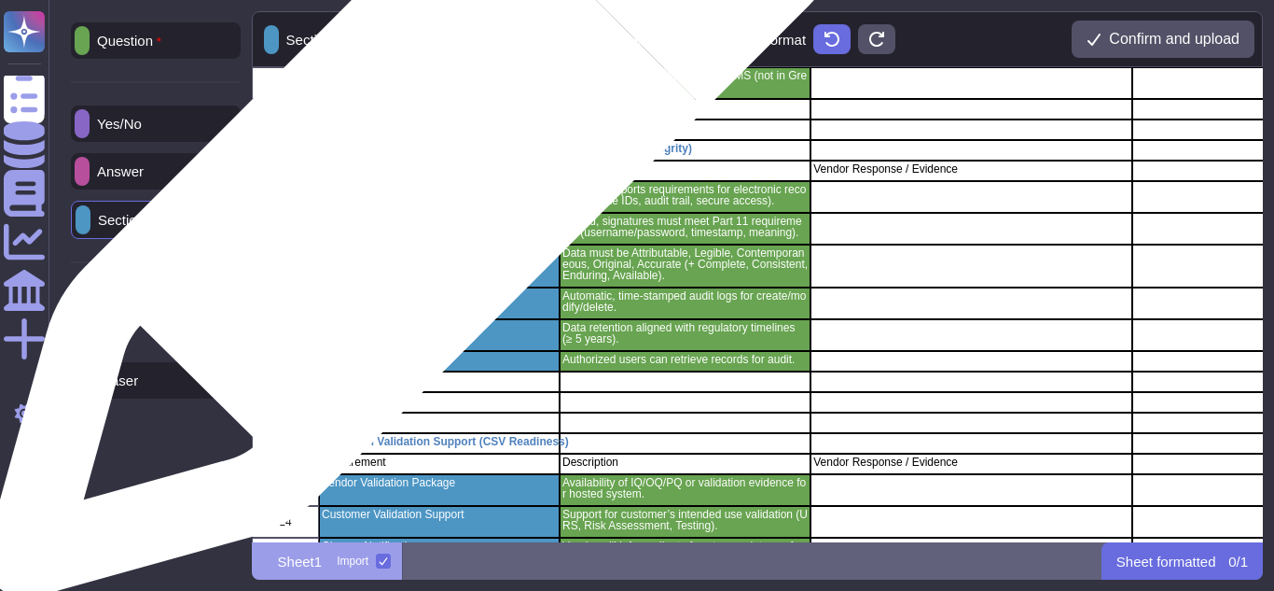
click at [408, 177] on div "Requirement" at bounding box center [439, 170] width 241 height 21
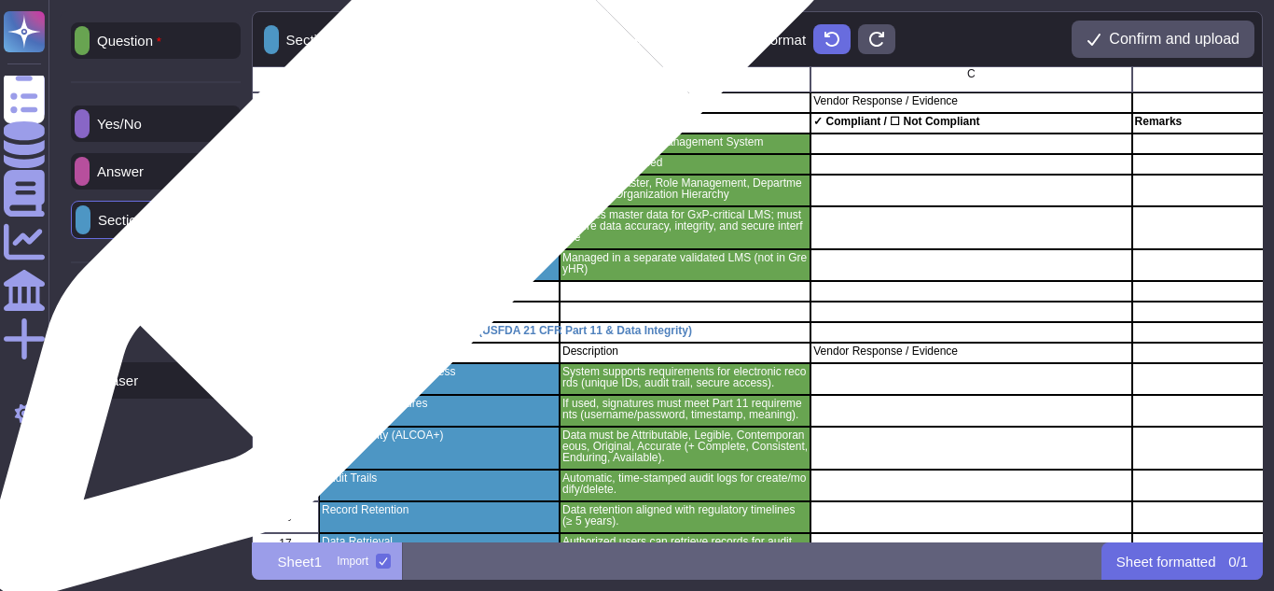
scroll to position [4, 0]
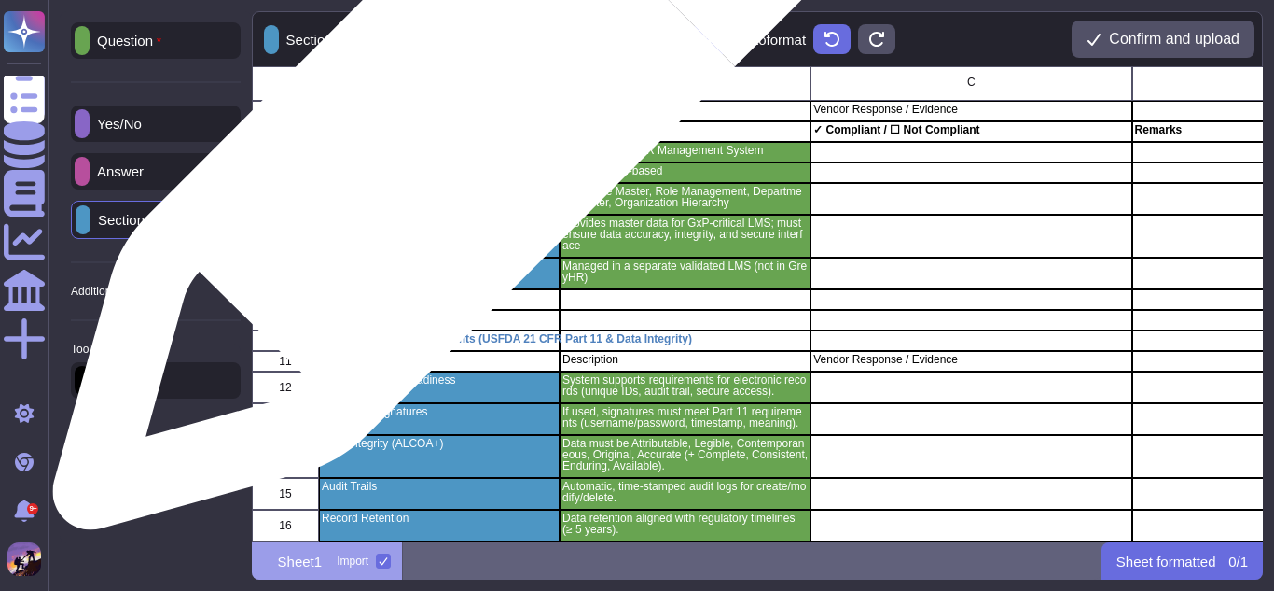
click at [452, 132] on p "Requirement" at bounding box center [439, 129] width 235 height 11
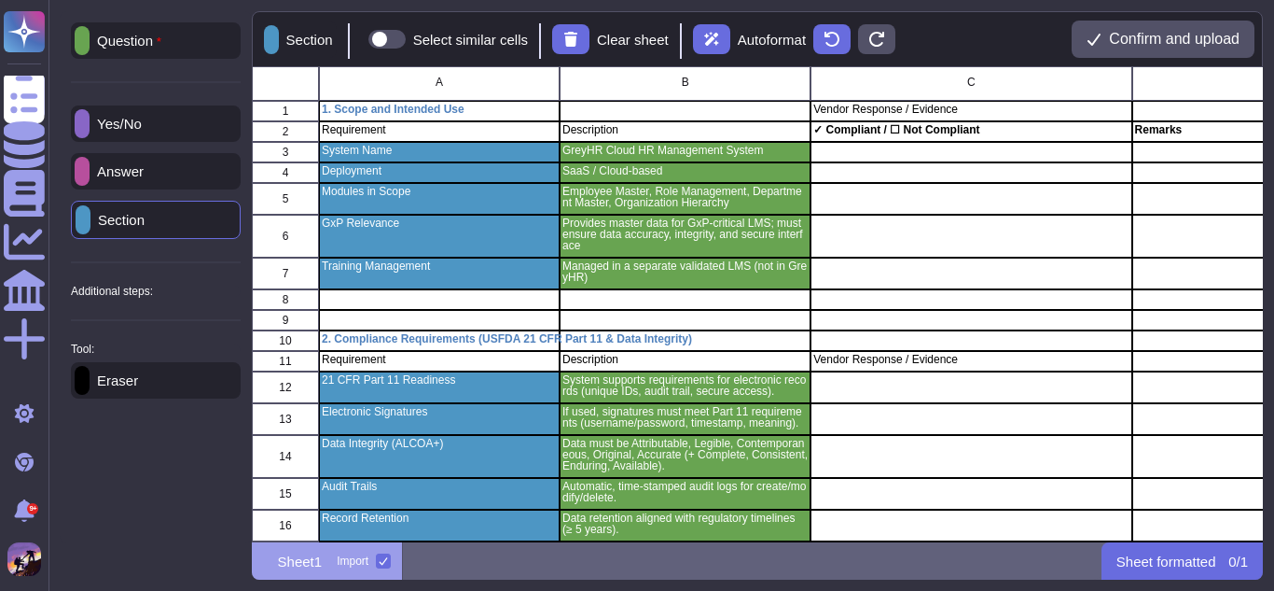
click at [130, 165] on p "Answer" at bounding box center [117, 171] width 54 height 14
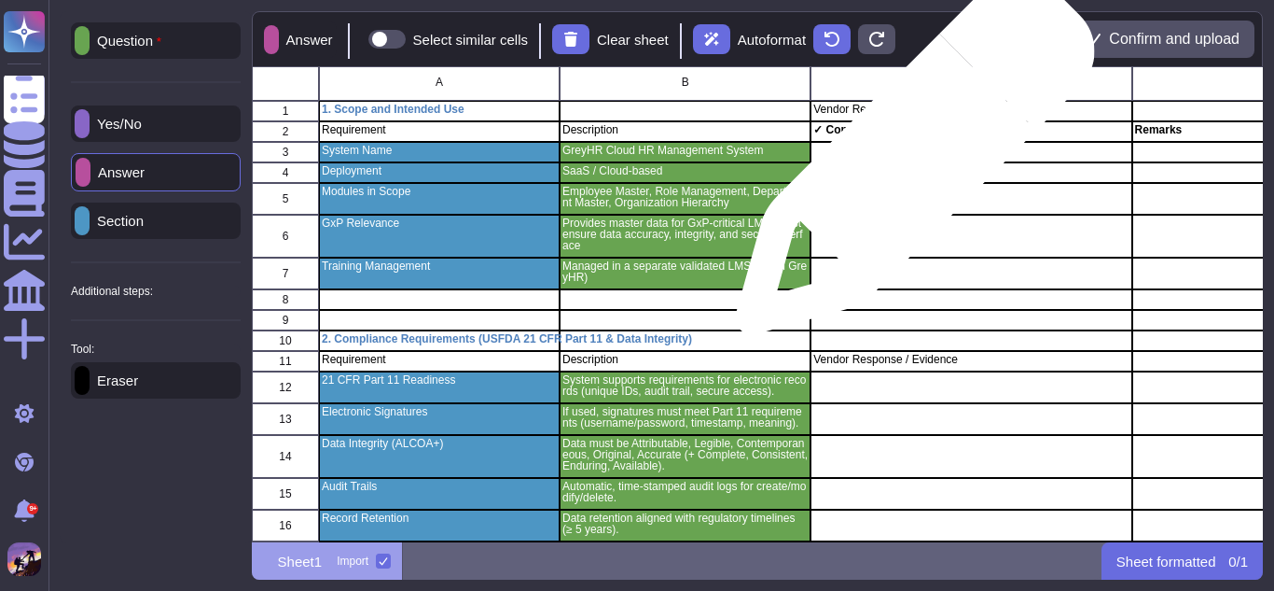
click at [908, 164] on div "grid" at bounding box center [971, 172] width 321 height 21
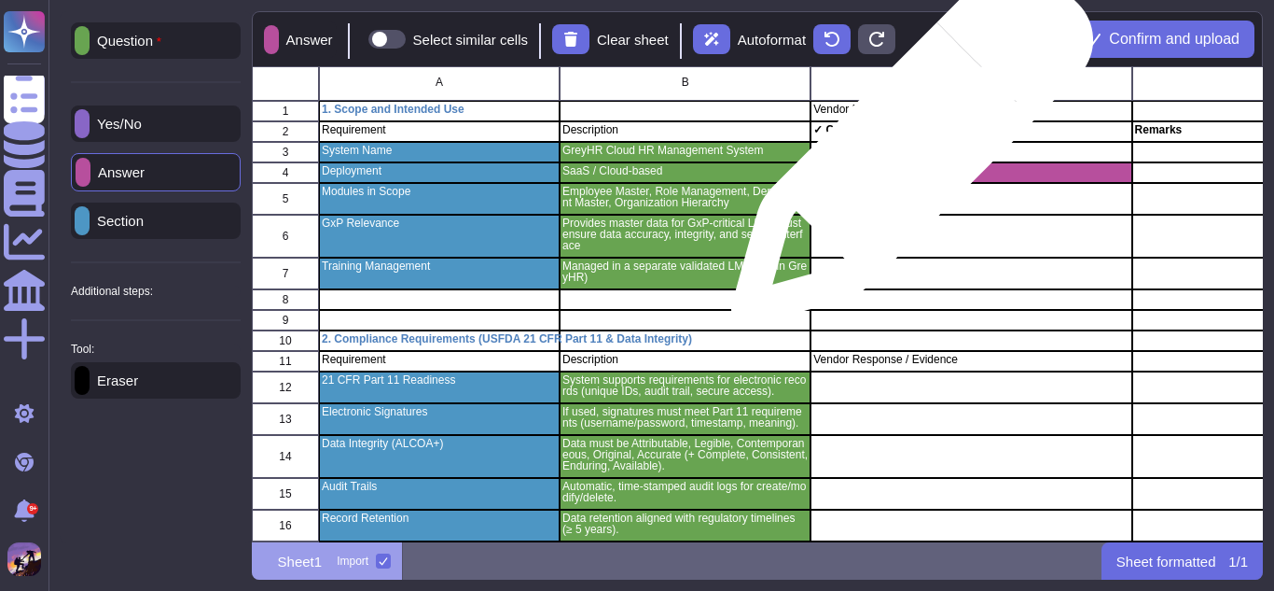
click at [905, 154] on div "grid" at bounding box center [971, 152] width 321 height 21
click at [904, 157] on div "grid" at bounding box center [971, 152] width 321 height 21
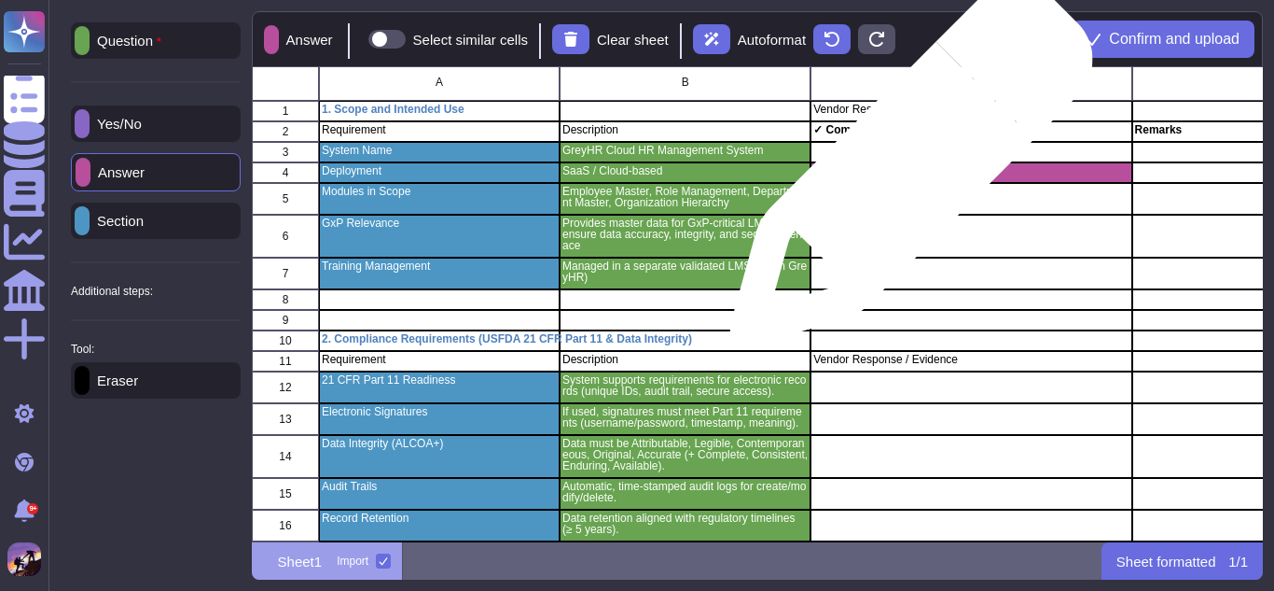
click at [904, 174] on div "grid" at bounding box center [971, 172] width 321 height 21
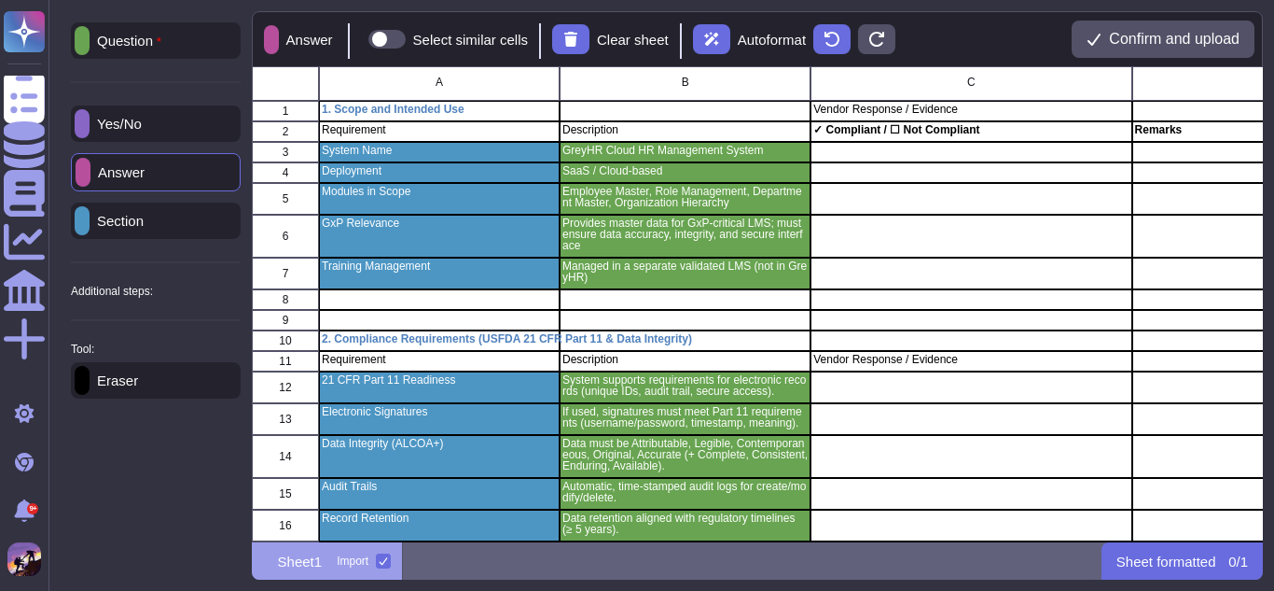
click at [136, 131] on p "Yes/No" at bounding box center [116, 124] width 52 height 14
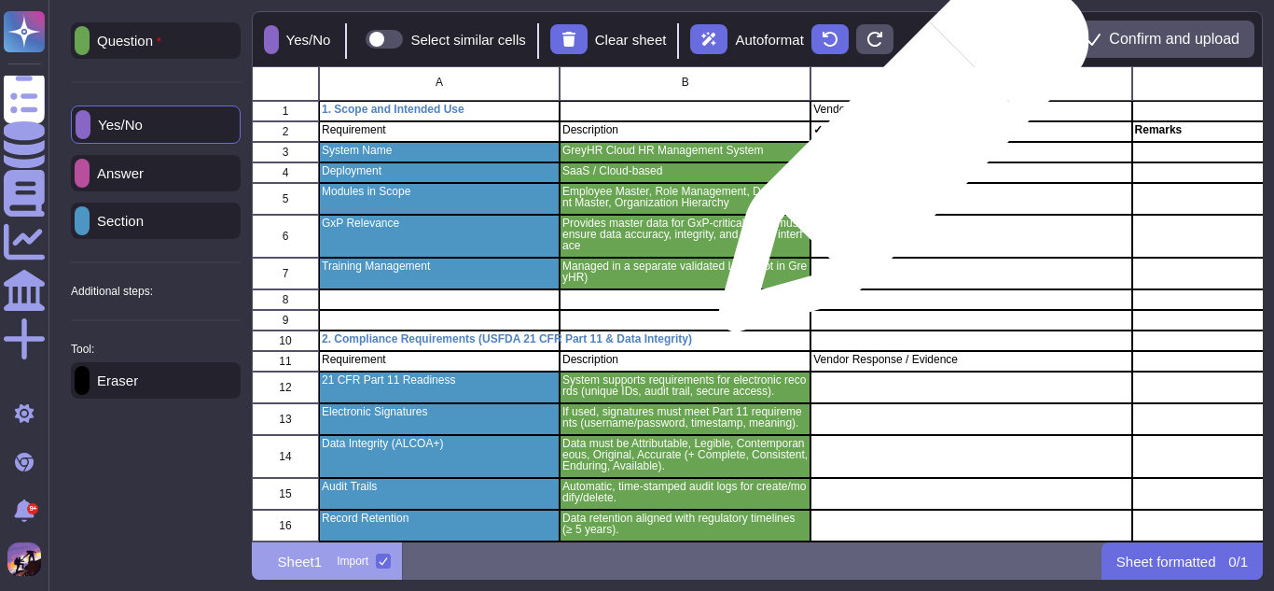
click at [897, 156] on div "grid" at bounding box center [971, 152] width 321 height 21
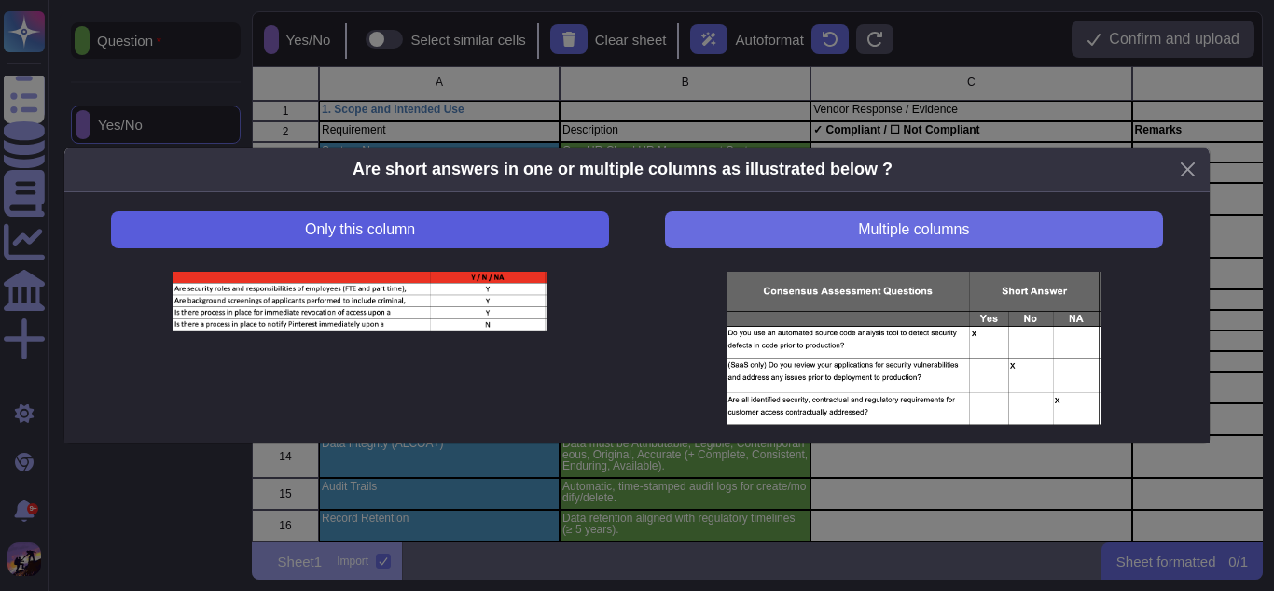
click at [489, 225] on button "Only this column" at bounding box center [360, 229] width 498 height 37
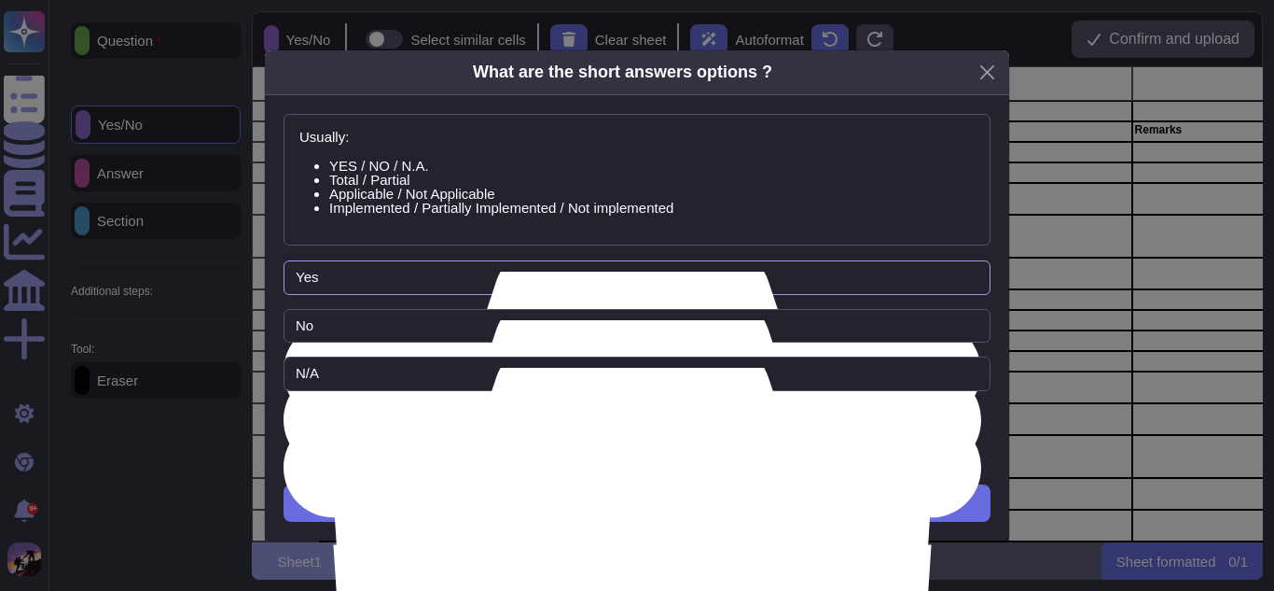
click at [548, 265] on input "Yes" at bounding box center [637, 277] width 707 height 35
type input "Y"
type input "comp"
click at [983, 67] on button "Close" at bounding box center [987, 72] width 29 height 29
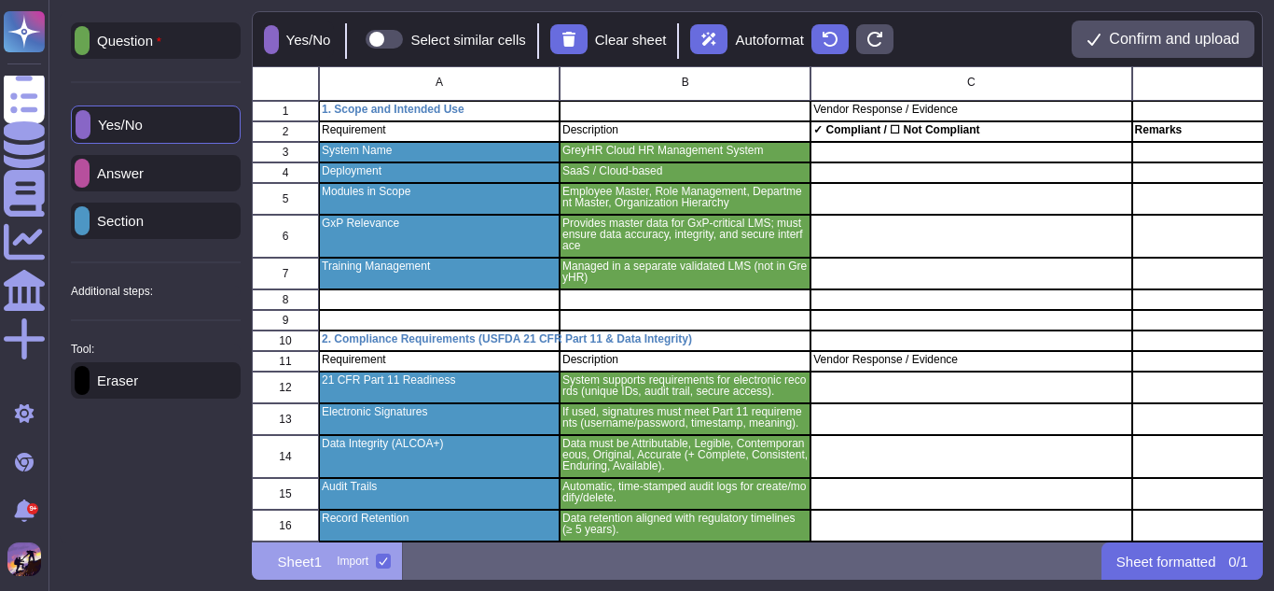
click at [140, 132] on p "Yes/No" at bounding box center [116, 125] width 52 height 14
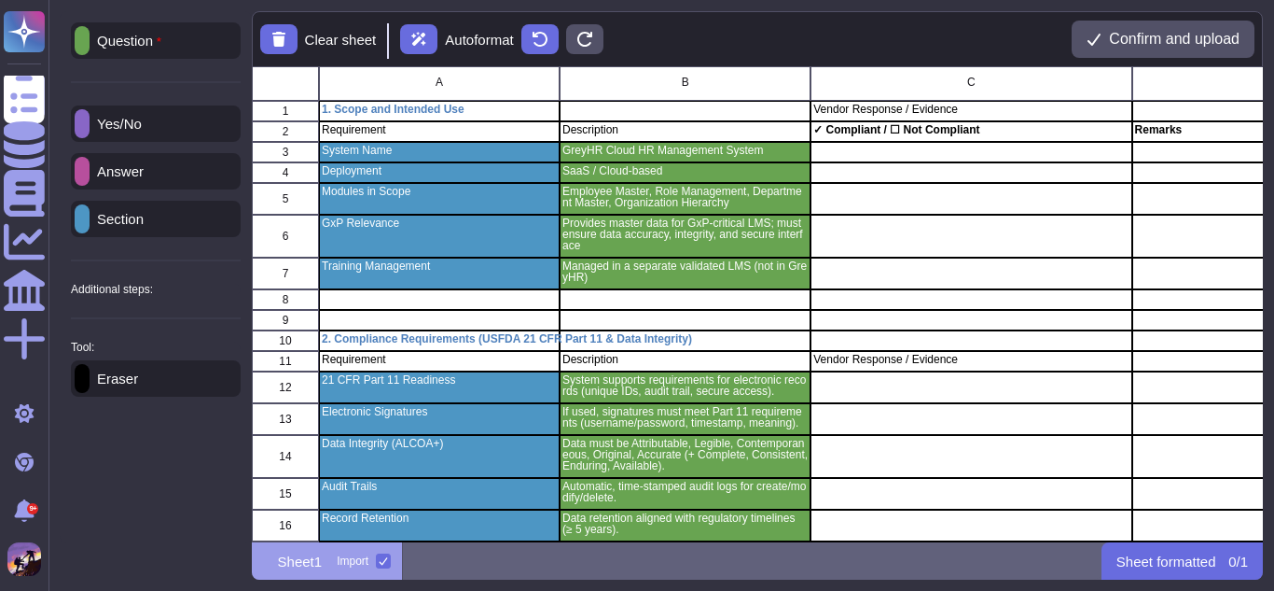
click at [140, 130] on p "Yes/No" at bounding box center [116, 124] width 52 height 14
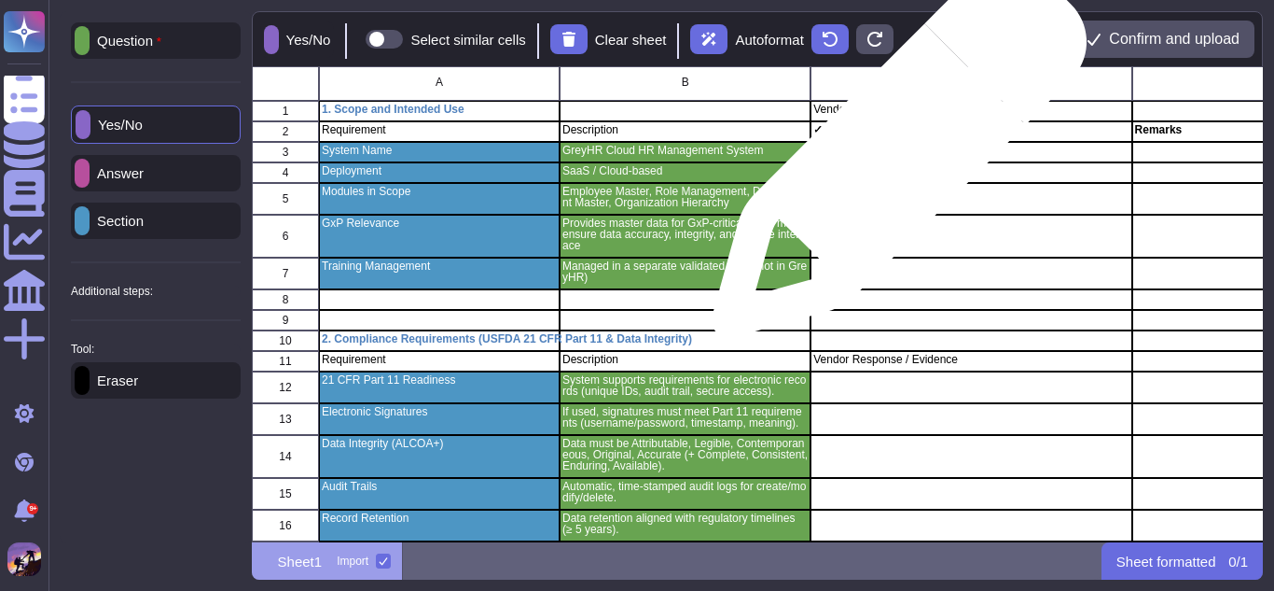
click at [892, 160] on div "grid" at bounding box center [971, 152] width 321 height 21
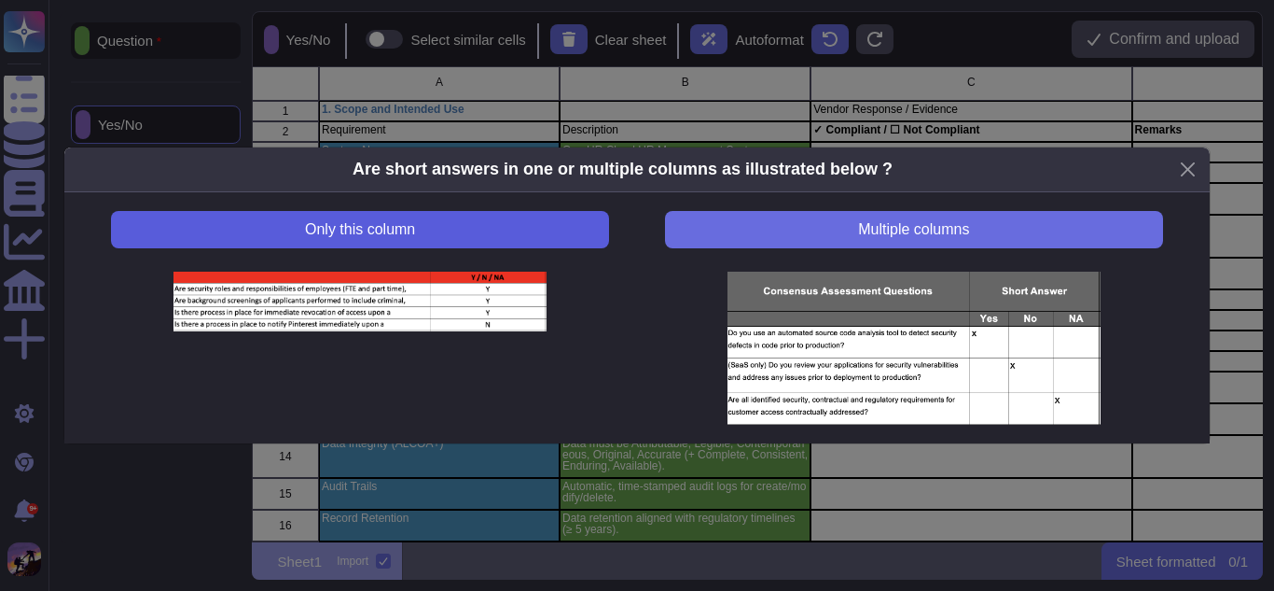
click at [415, 244] on button "Only this column" at bounding box center [360, 229] width 498 height 37
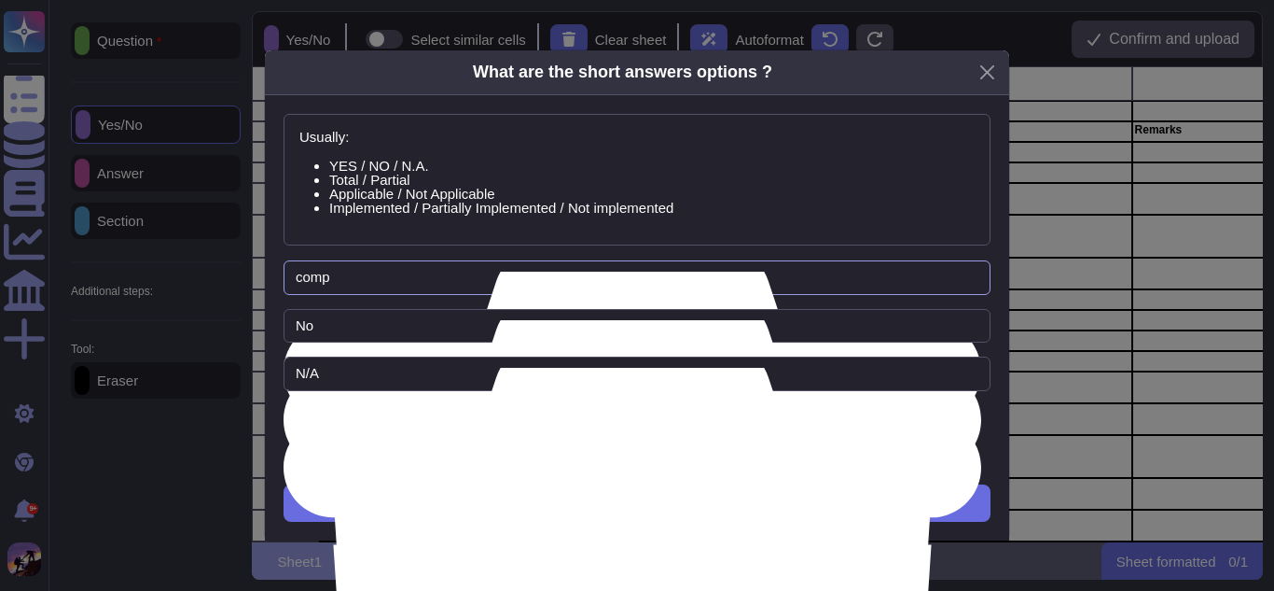
click at [424, 283] on input "comp" at bounding box center [637, 277] width 707 height 35
type input "compliant"
click at [367, 325] on input "No" at bounding box center [637, 326] width 707 height 35
type input "Not a Compliant"
click at [295, 274] on input "compliant" at bounding box center [637, 277] width 707 height 35
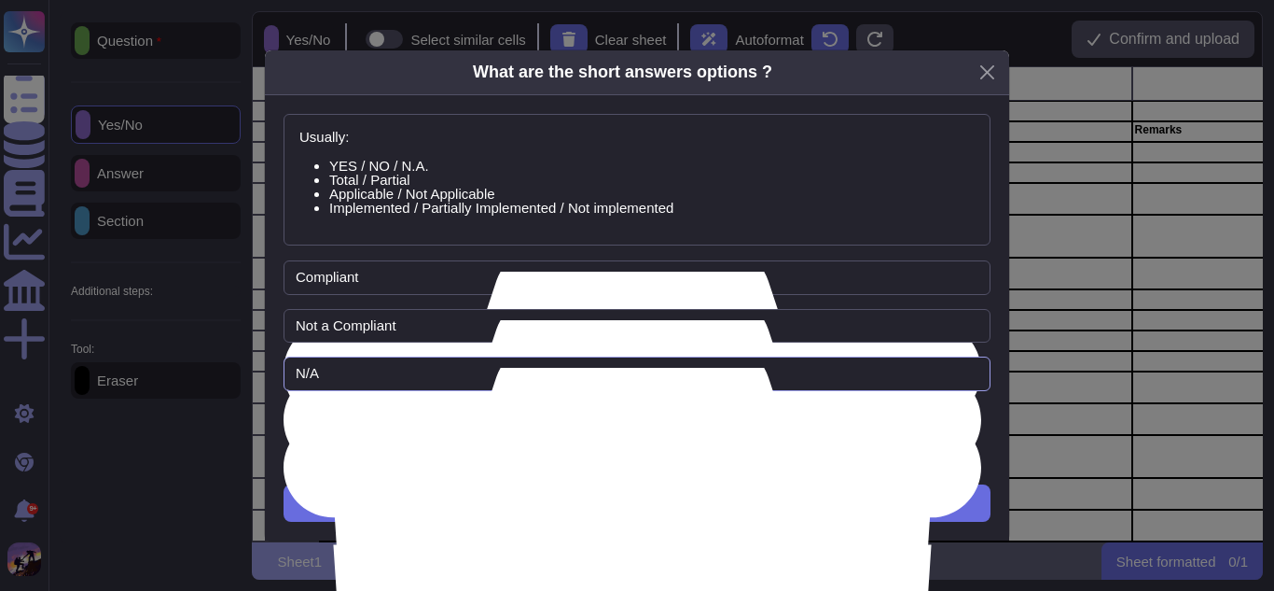
type input "Compliant"
click at [417, 386] on input "N/A" at bounding box center [637, 373] width 707 height 35
type input "N"
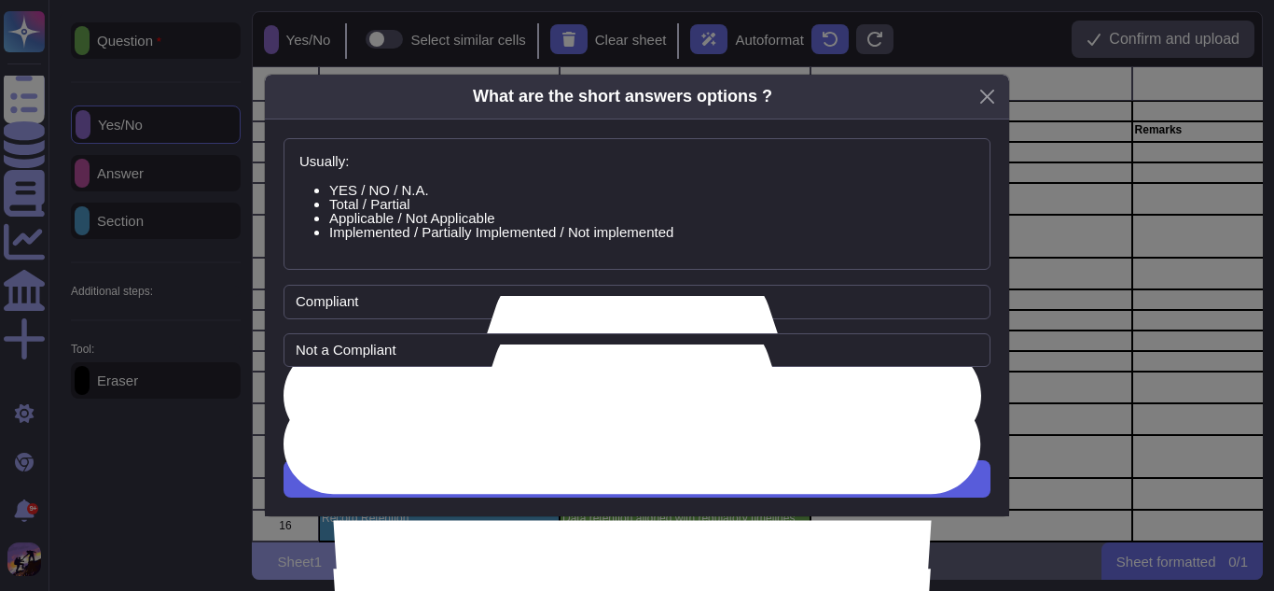
click at [691, 470] on button "Next" at bounding box center [637, 478] width 707 height 37
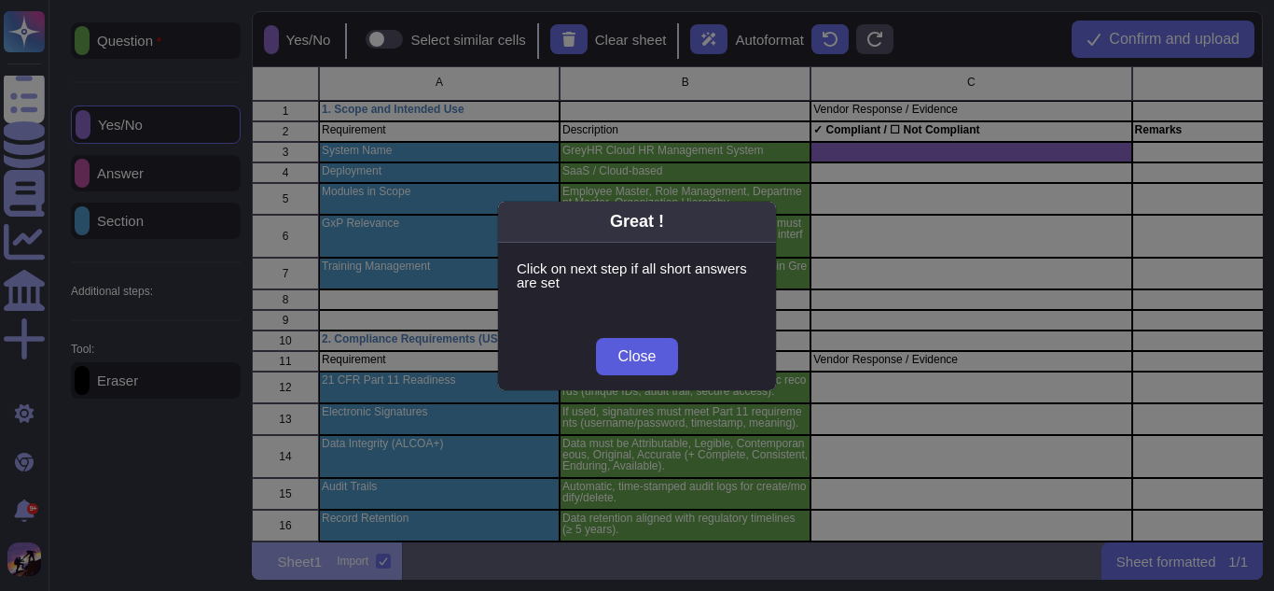
click at [662, 363] on button "Close" at bounding box center [637, 356] width 83 height 37
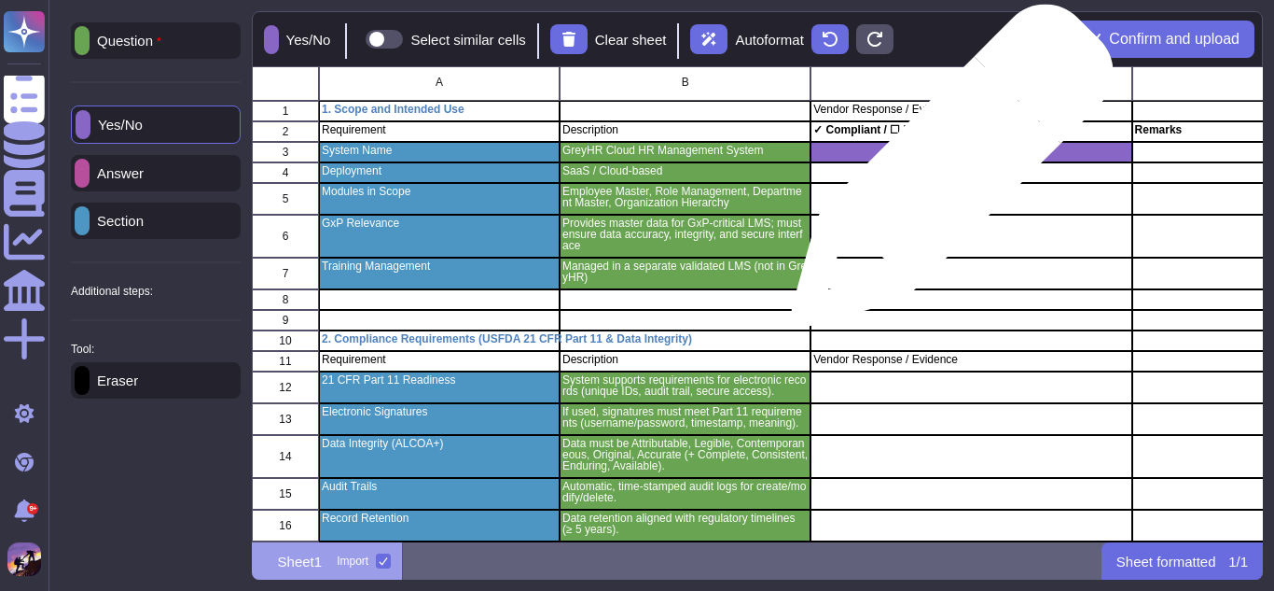
click at [945, 174] on div "grid" at bounding box center [971, 172] width 321 height 21
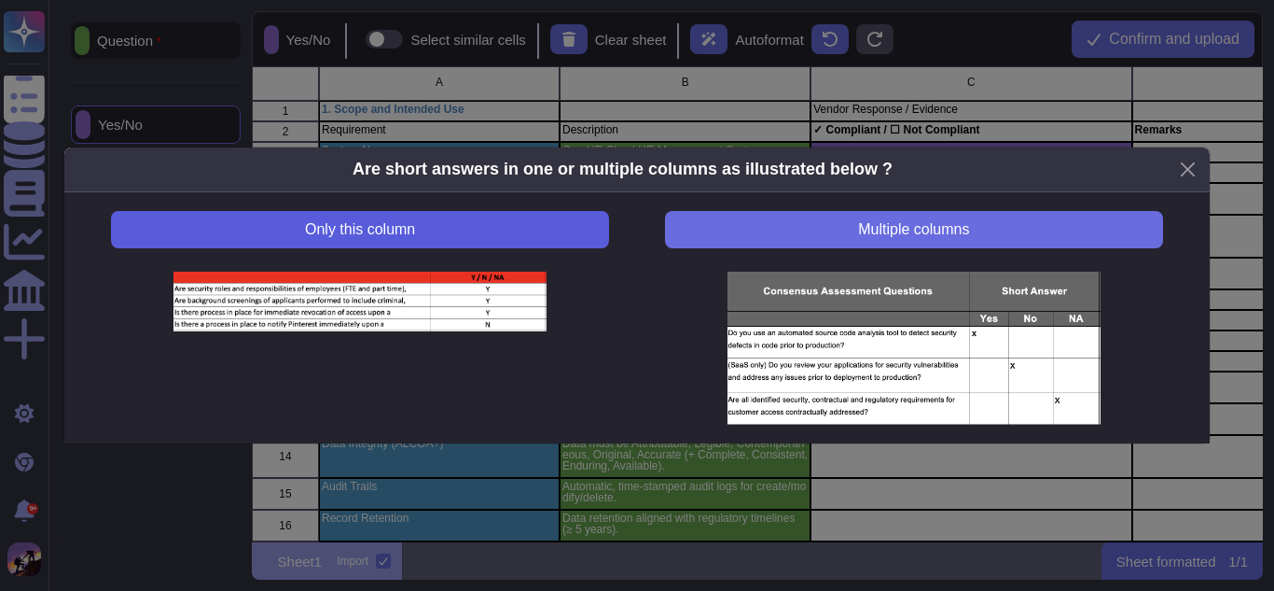
click at [526, 230] on button "Only this column" at bounding box center [360, 229] width 498 height 37
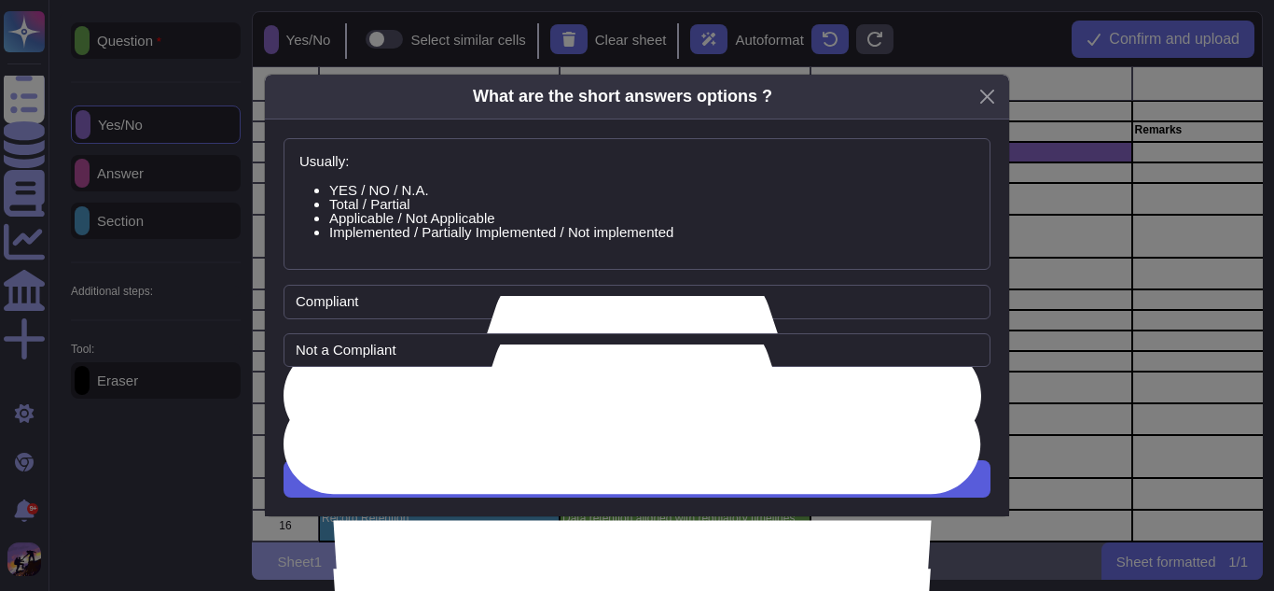
click at [667, 468] on button "Next" at bounding box center [637, 478] width 707 height 37
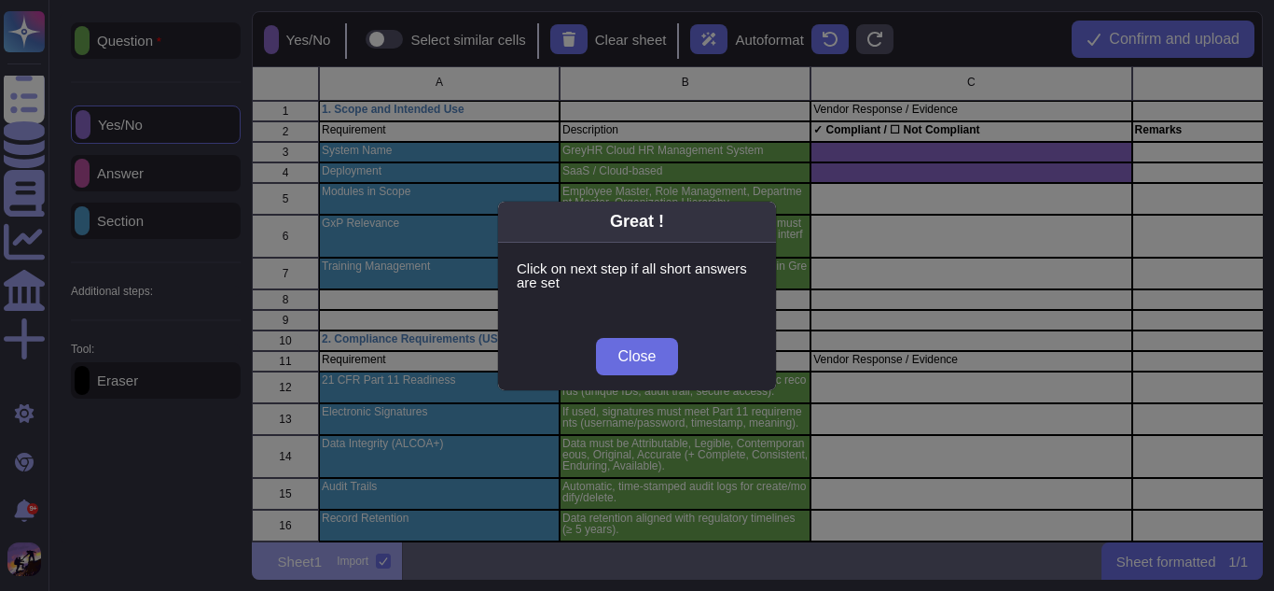
click at [647, 378] on div "Close" at bounding box center [637, 356] width 278 height 67
click at [655, 362] on span "Close" at bounding box center [638, 356] width 38 height 15
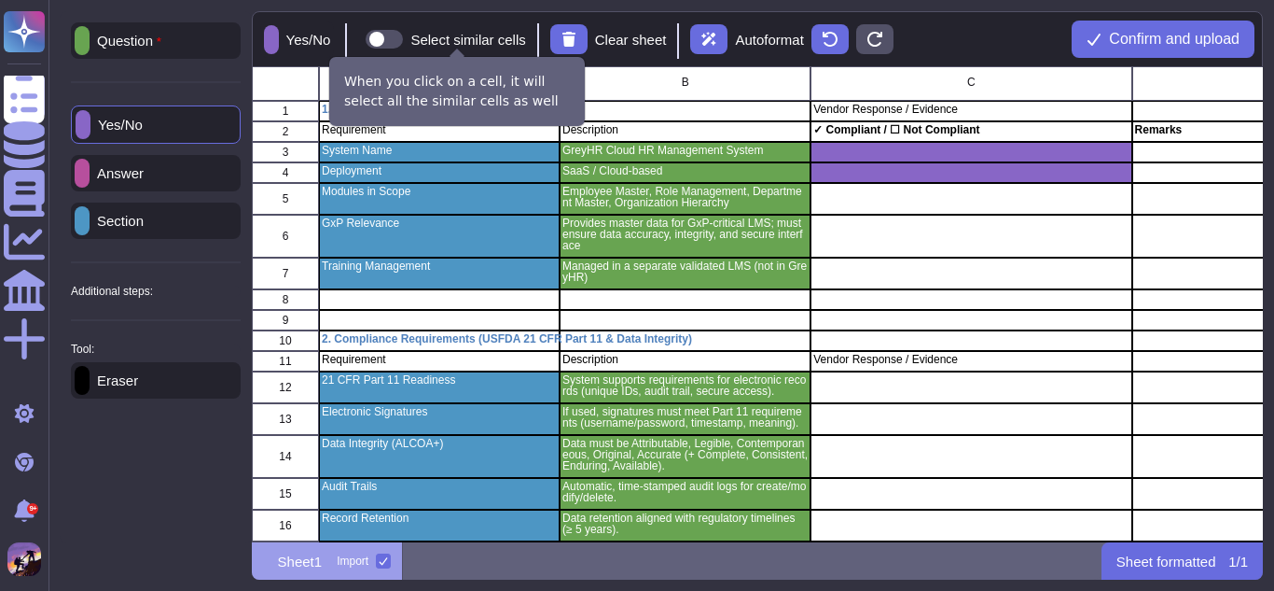
click at [401, 31] on span at bounding box center [384, 39] width 37 height 19
click at [358, 39] on input "Select similar cells" at bounding box center [358, 39] width 0 height 0
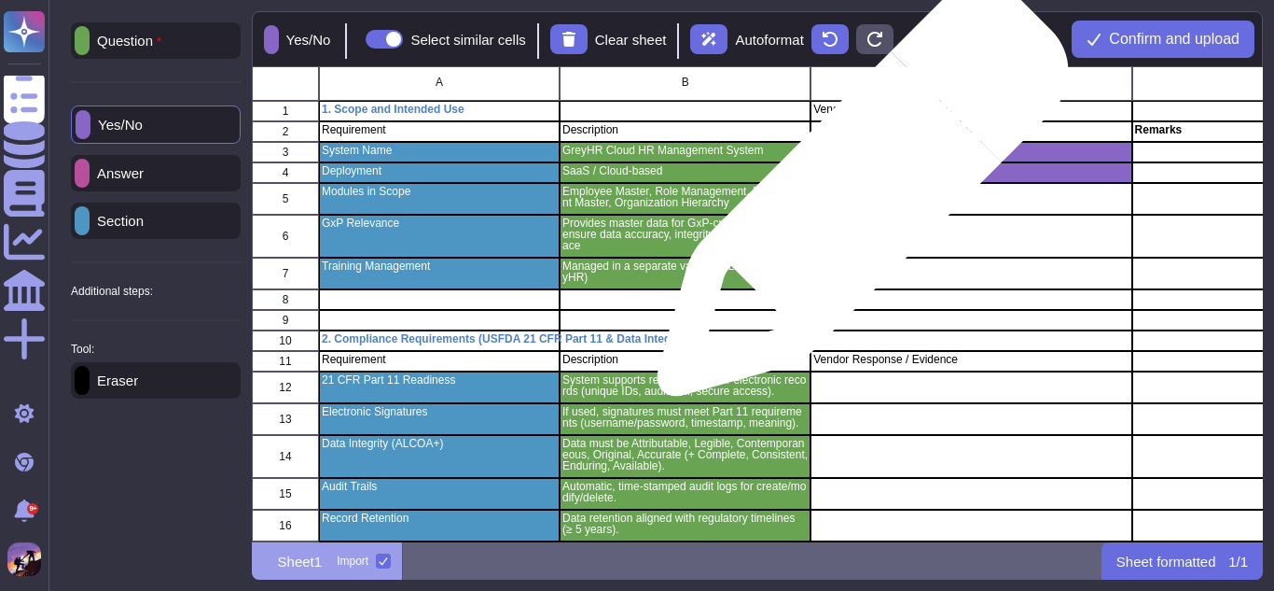
click at [856, 200] on div "grid" at bounding box center [971, 199] width 321 height 32
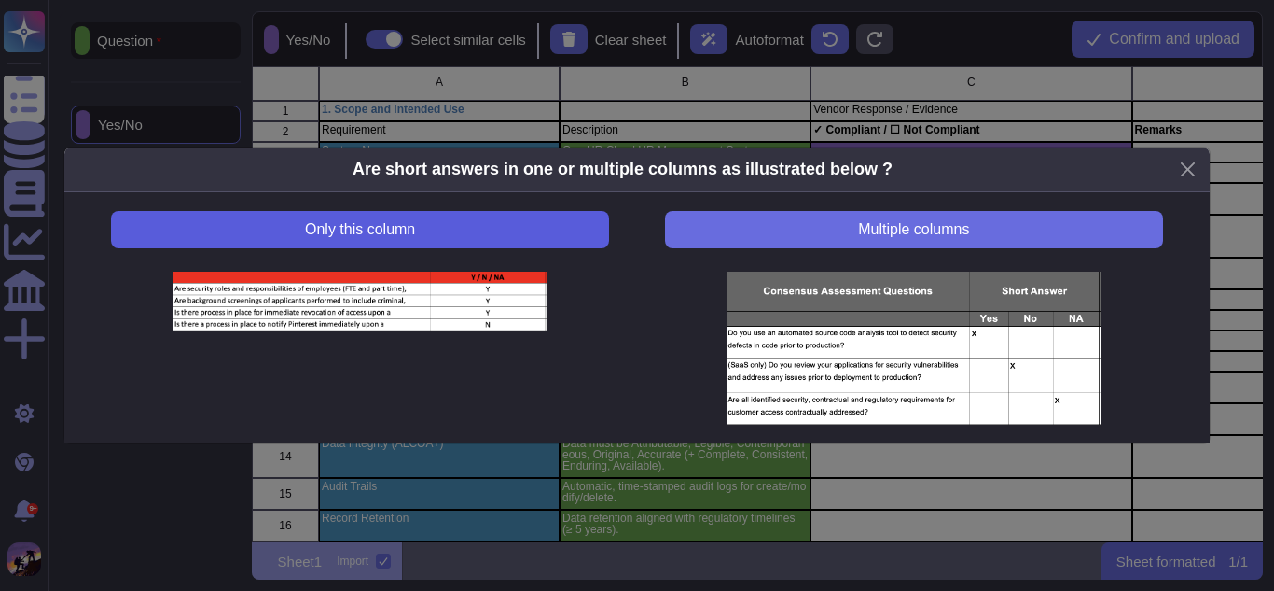
click at [488, 211] on button "Only this column" at bounding box center [360, 229] width 498 height 37
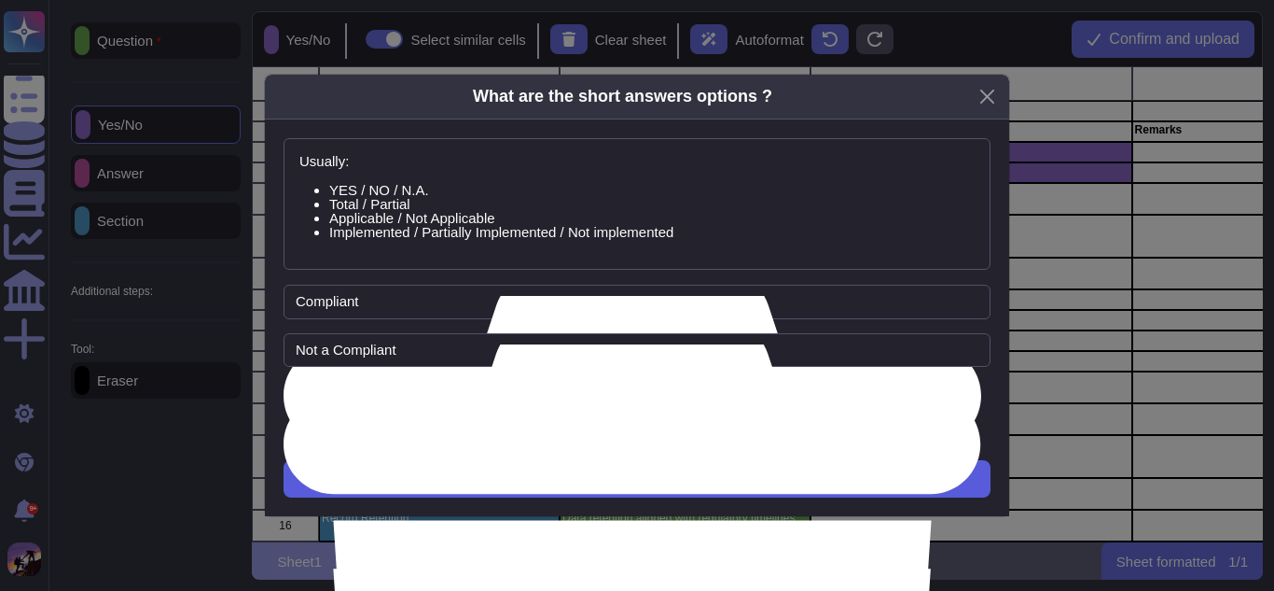
click at [604, 471] on button "Next" at bounding box center [637, 478] width 707 height 37
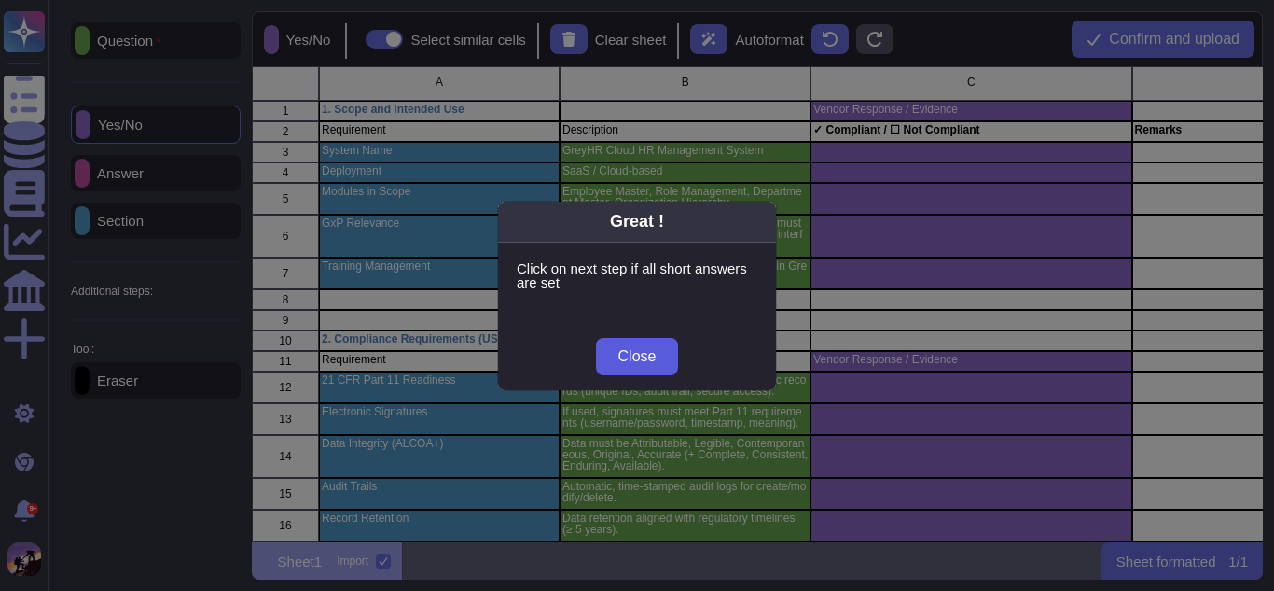
click at [650, 363] on span "Close" at bounding box center [638, 356] width 38 height 15
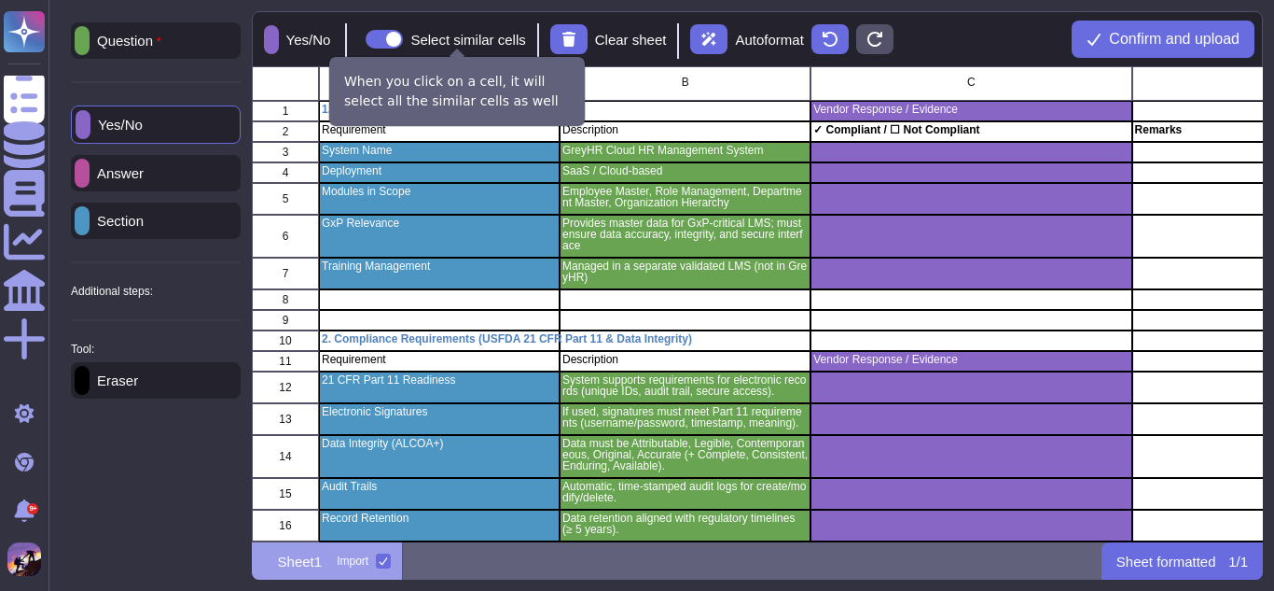
click at [403, 41] on span at bounding box center [384, 39] width 37 height 19
click at [358, 39] on input "Select similar cells" at bounding box center [358, 39] width 0 height 0
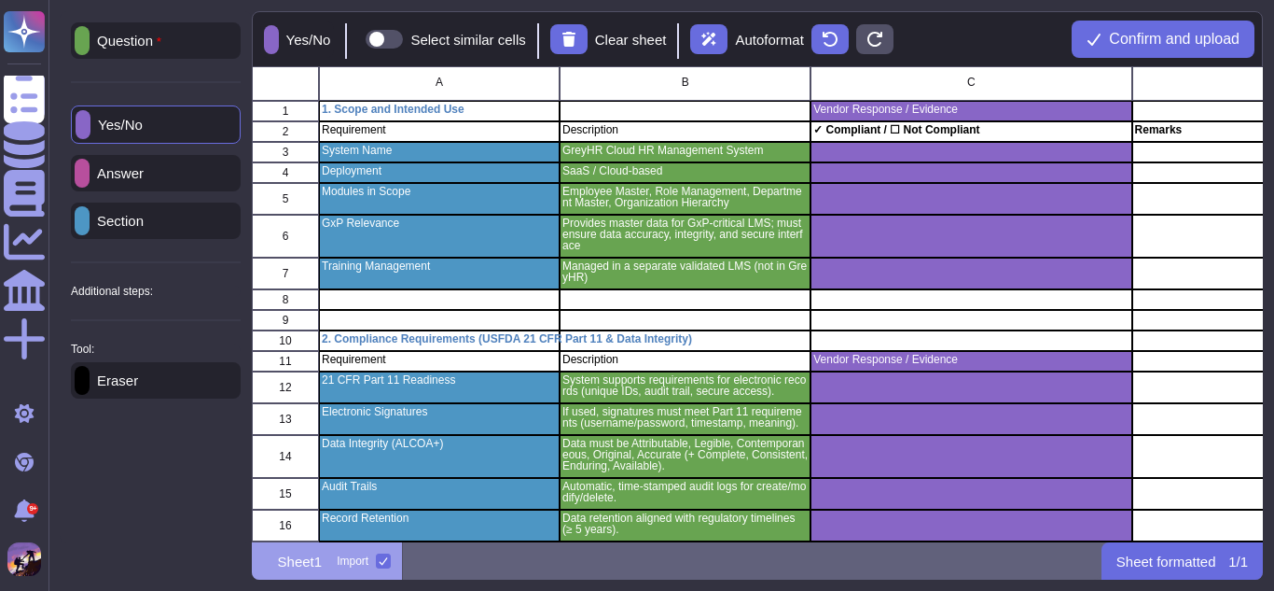
click at [151, 370] on div "Eraser" at bounding box center [156, 380] width 170 height 36
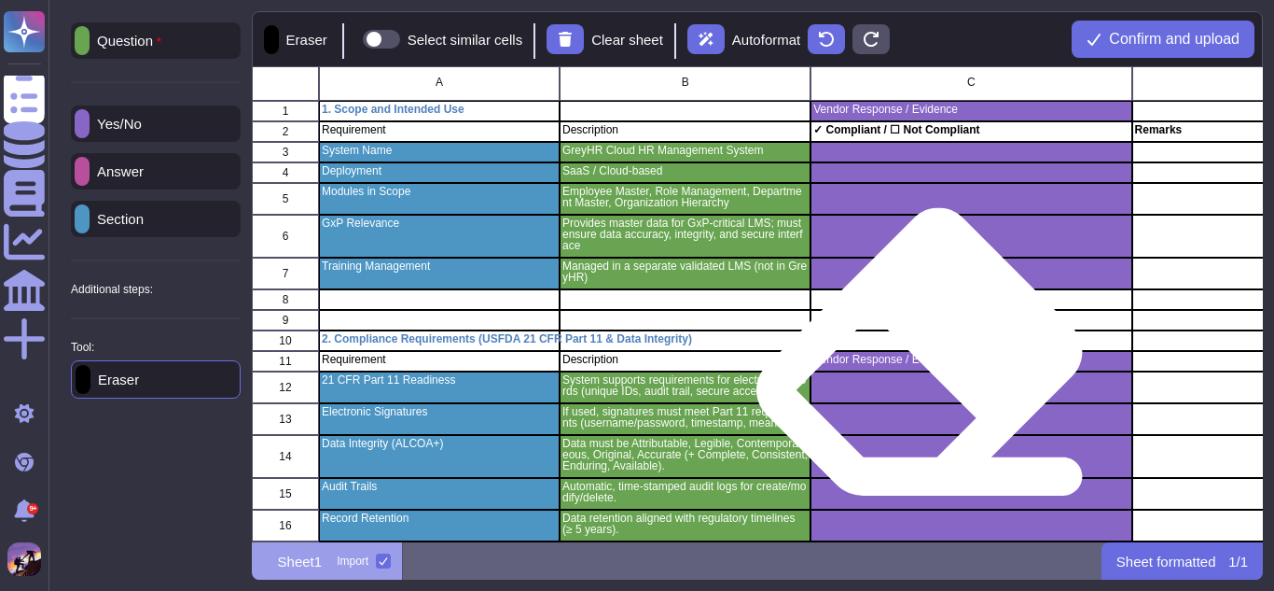
click at [922, 370] on div "Vendor Response / Evidence" at bounding box center [971, 361] width 321 height 21
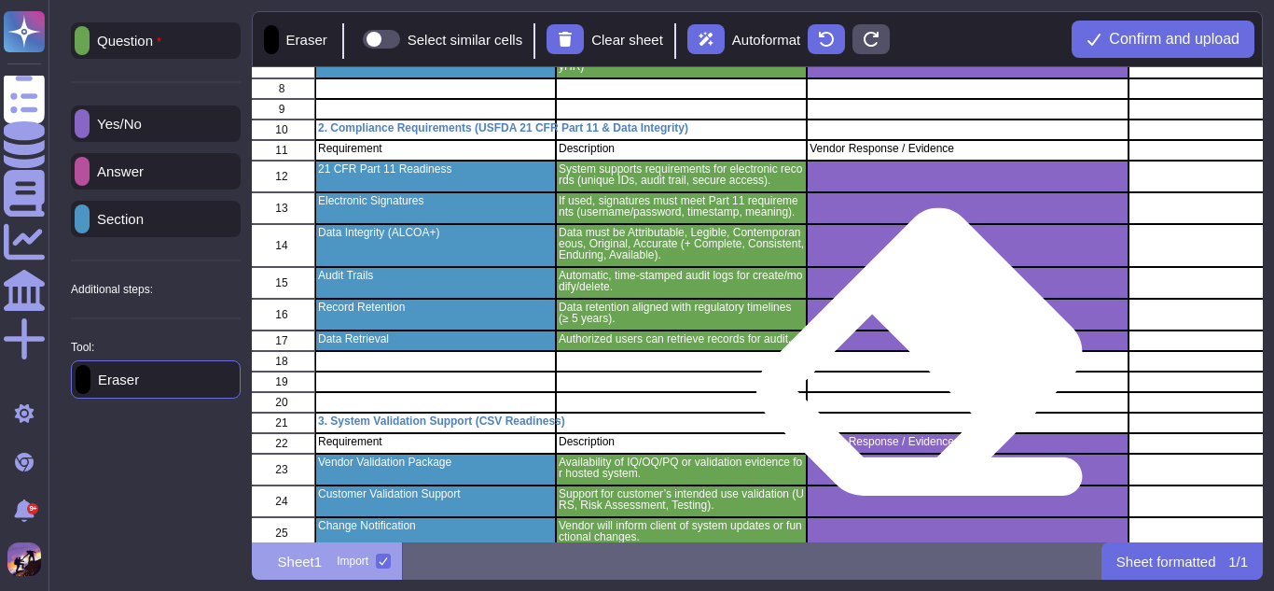
scroll to position [273, 0]
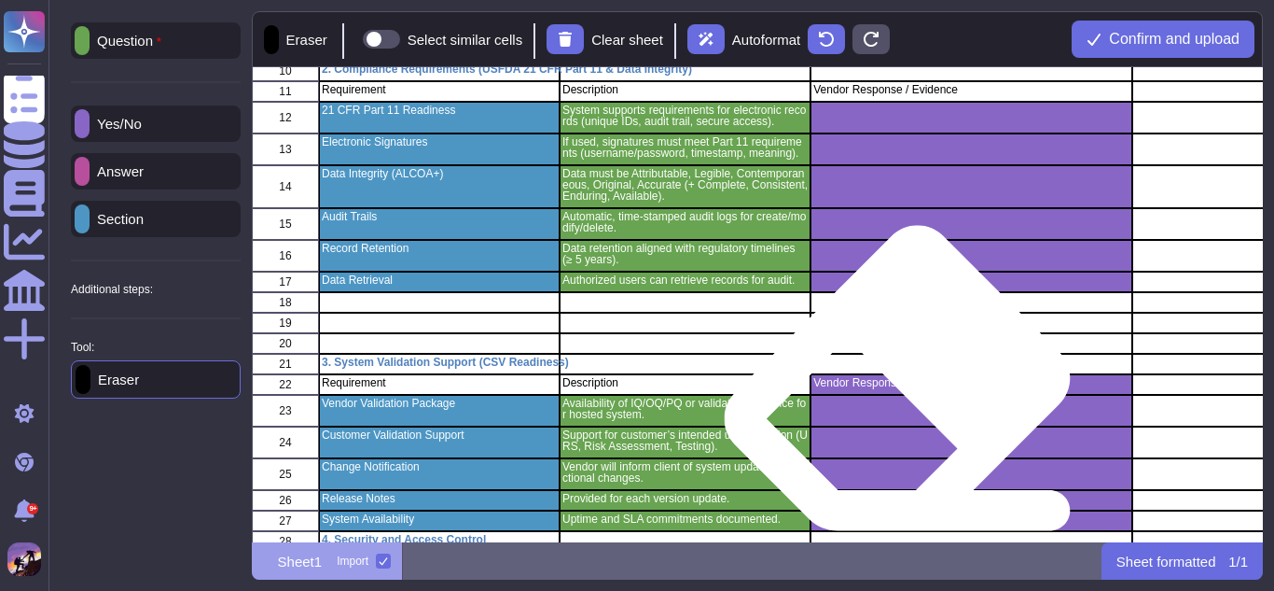
click at [900, 397] on div "grid" at bounding box center [971, 411] width 321 height 32
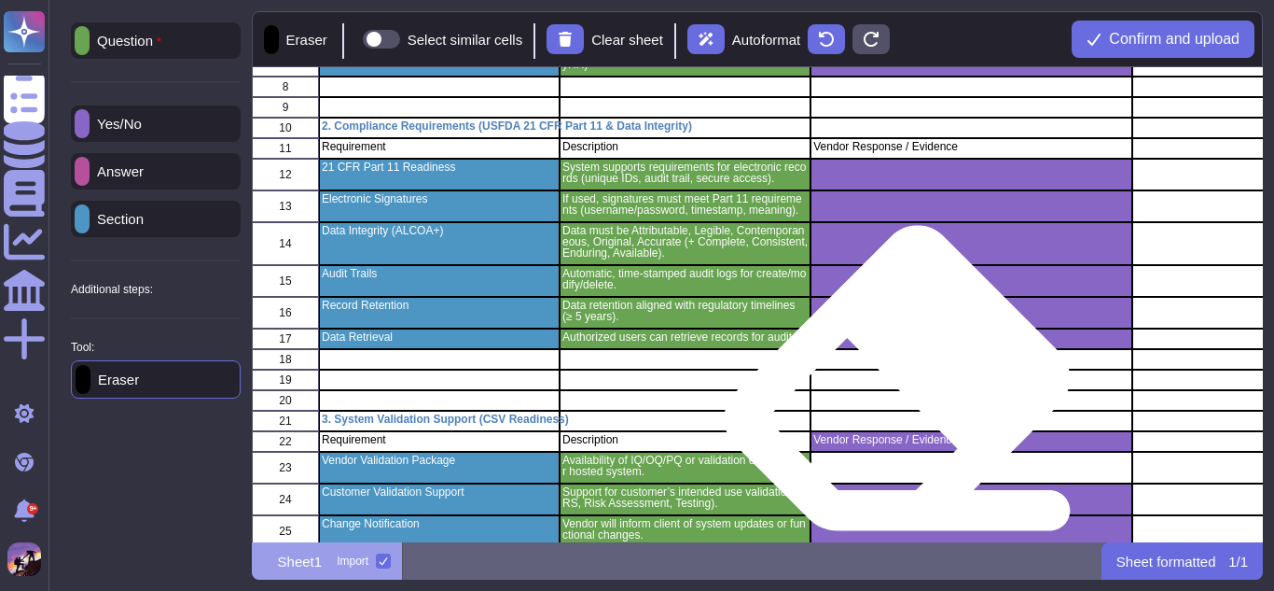
scroll to position [233, 0]
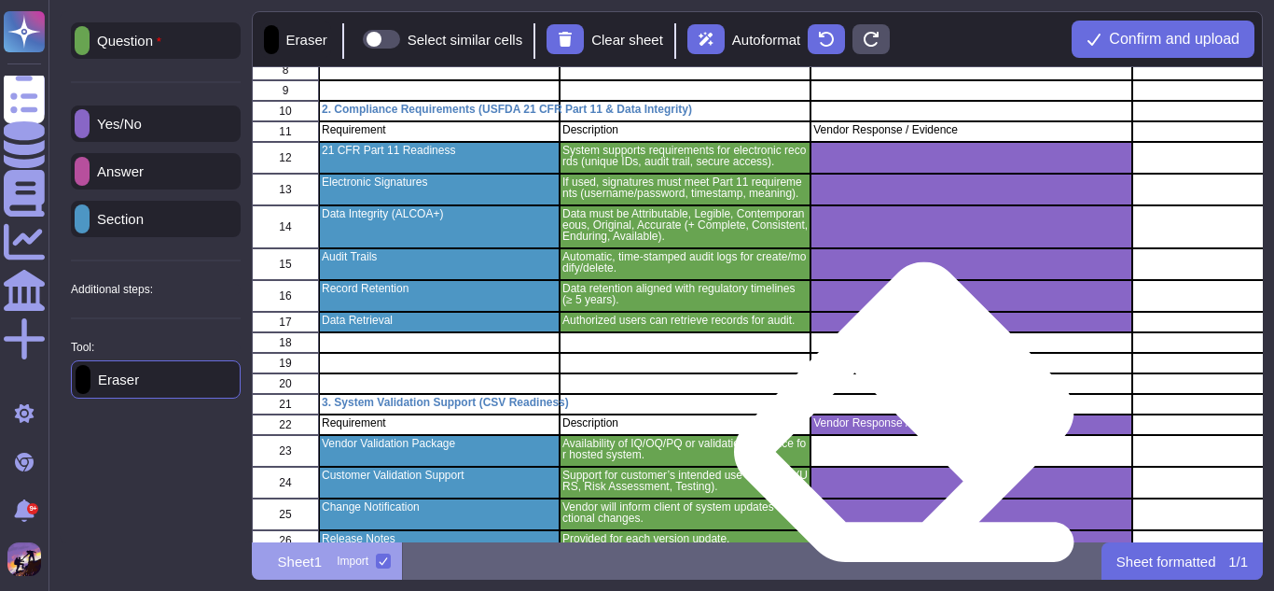
click at [907, 431] on div "Vendor Response / Evidence" at bounding box center [971, 424] width 321 height 21
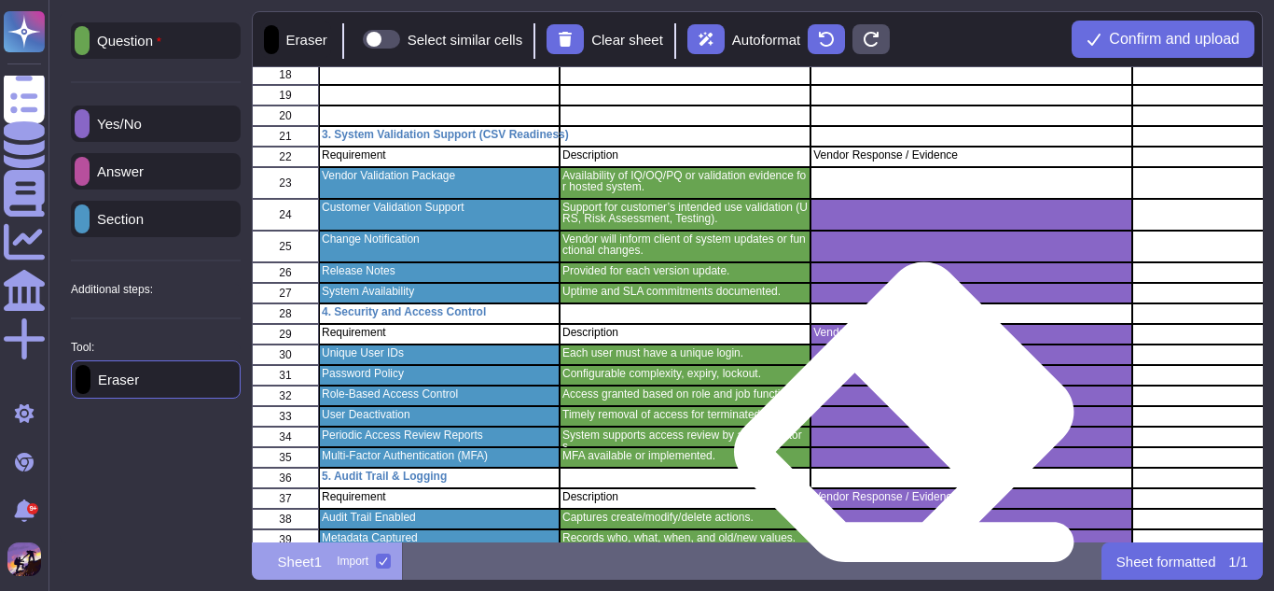
scroll to position [502, 0]
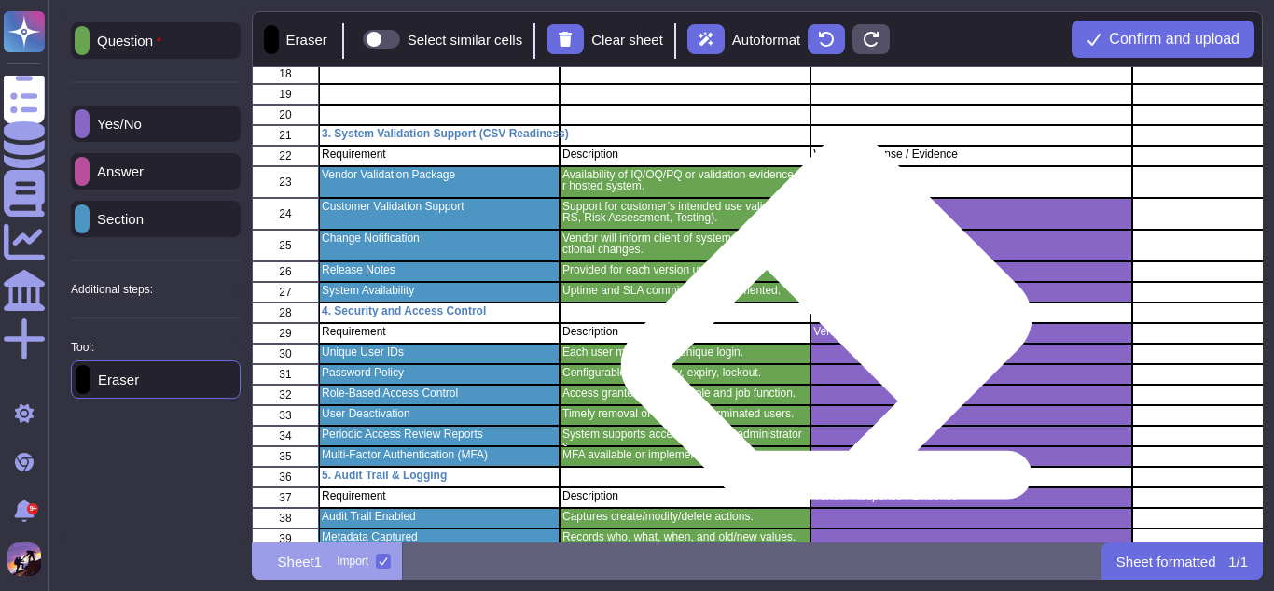
click at [831, 339] on div "Vendor Response / Evidence" at bounding box center [971, 333] width 321 height 21
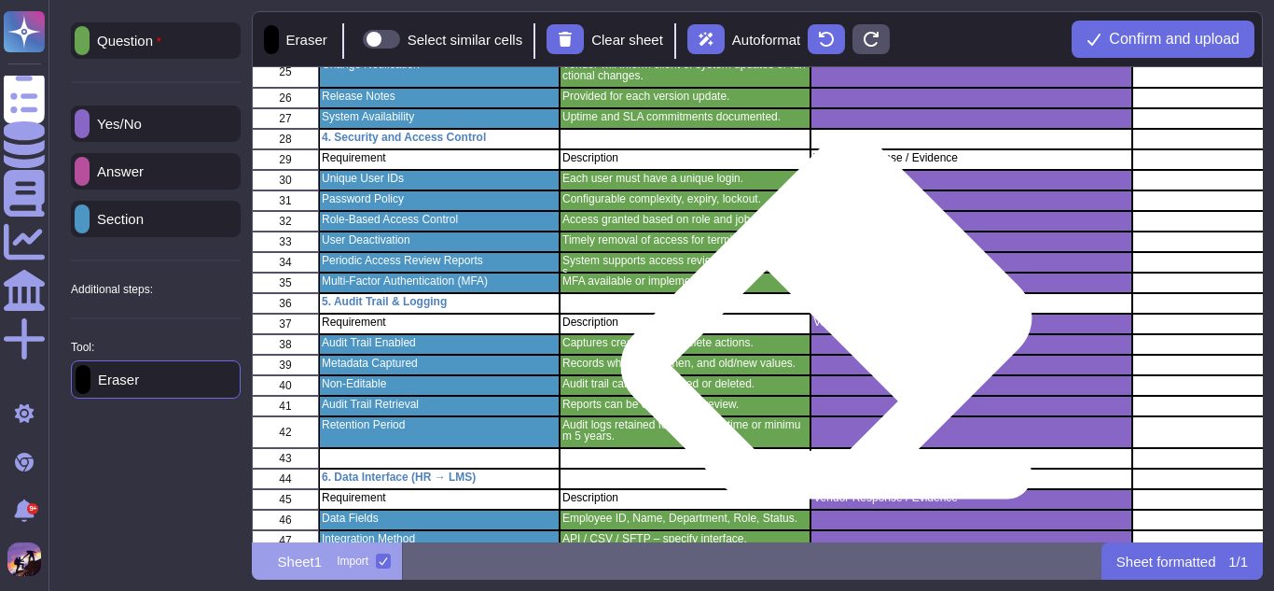
scroll to position [680, 0]
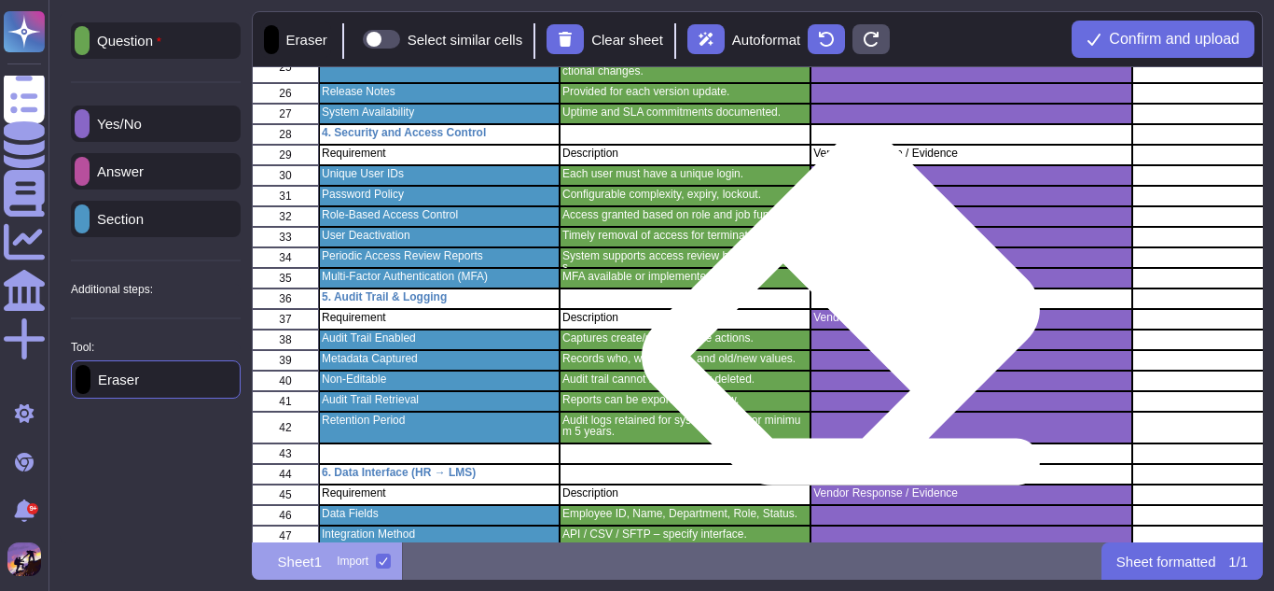
click at [845, 330] on div "grid" at bounding box center [971, 339] width 321 height 21
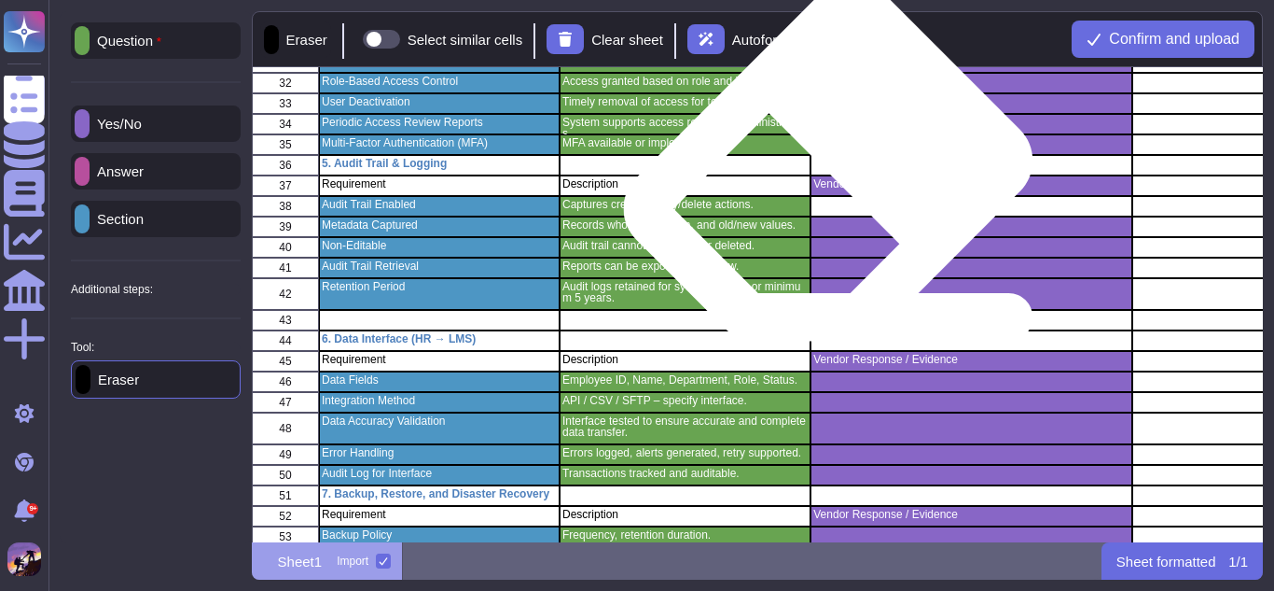
click at [833, 182] on p "Vendor Response / Evidence" at bounding box center [971, 183] width 315 height 11
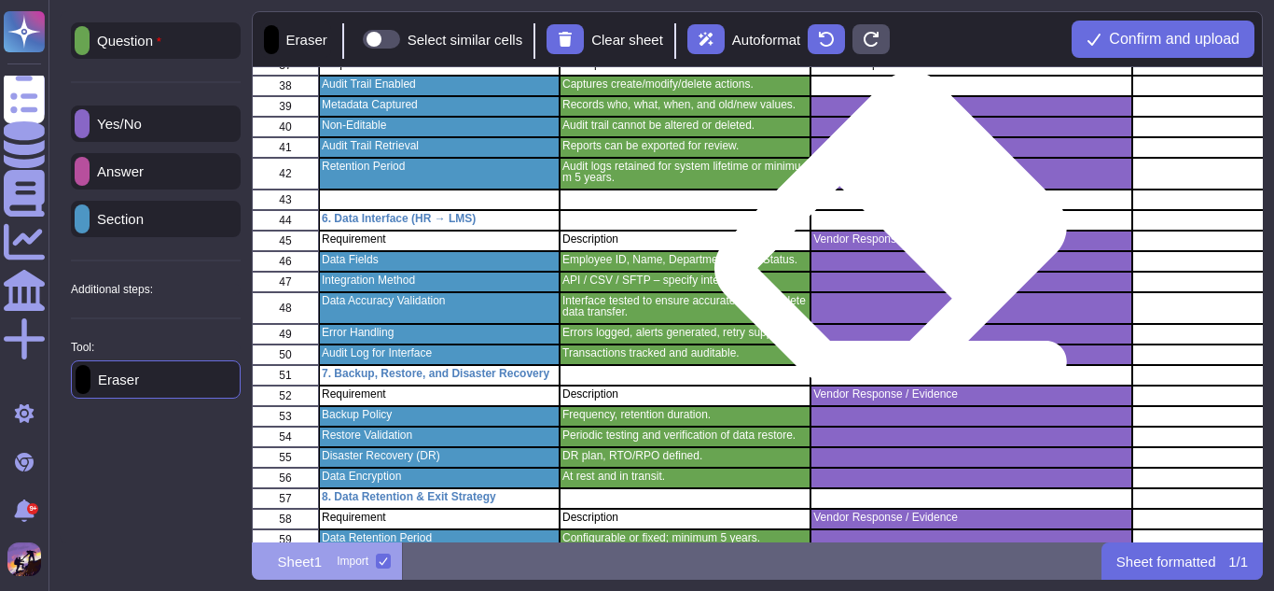
click at [894, 246] on div "Vendor Response / Evidence" at bounding box center [971, 240] width 321 height 21
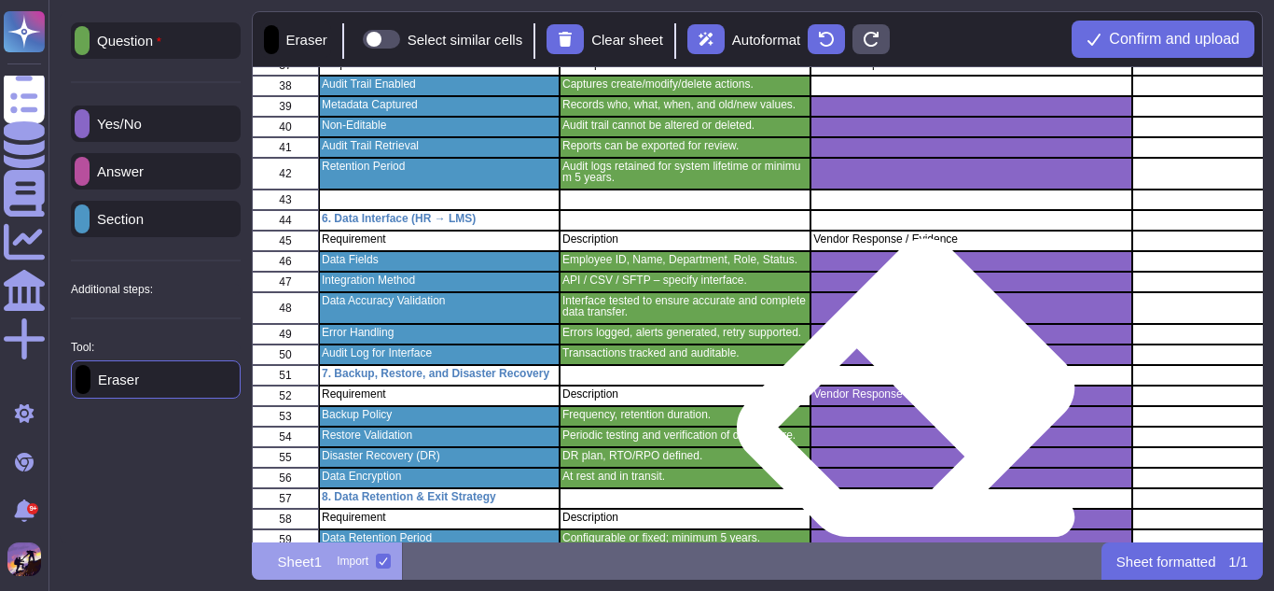
click at [909, 407] on div "grid" at bounding box center [971, 416] width 321 height 21
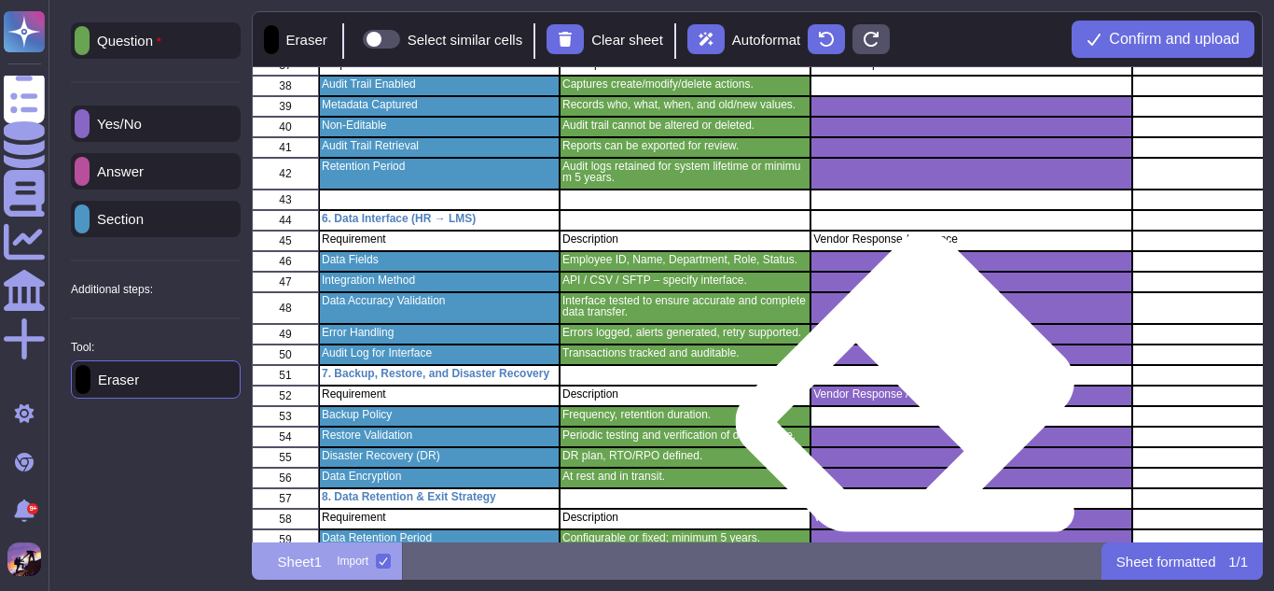
click at [908, 401] on div "Vendor Response / Evidence" at bounding box center [971, 395] width 321 height 21
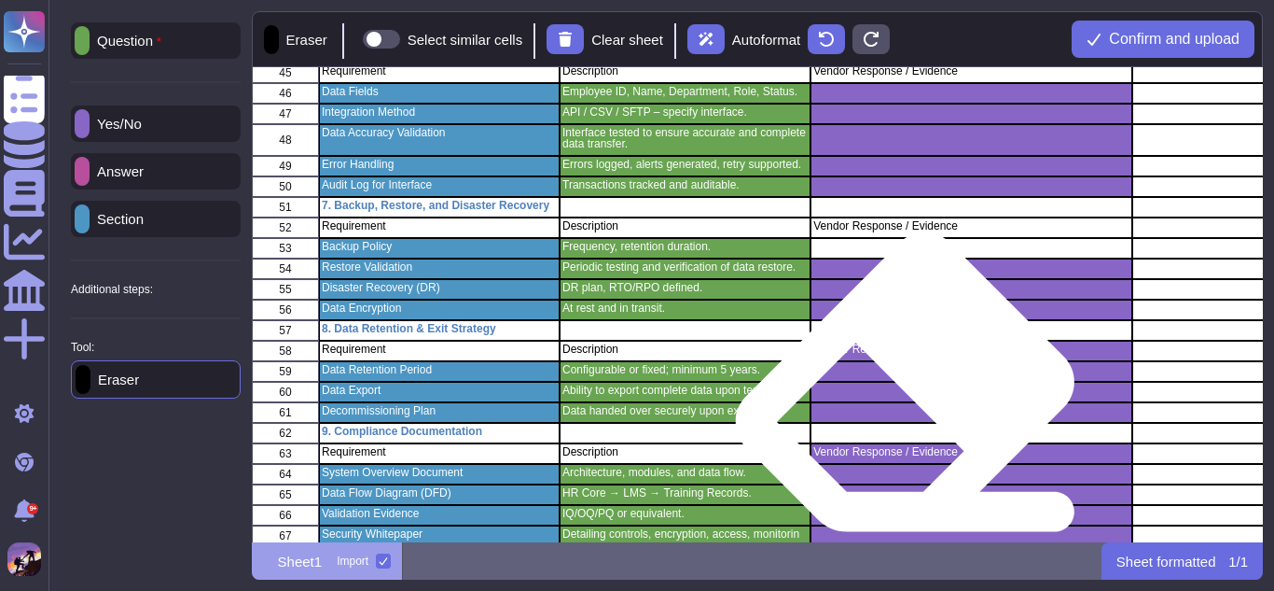
scroll to position [1107, 0]
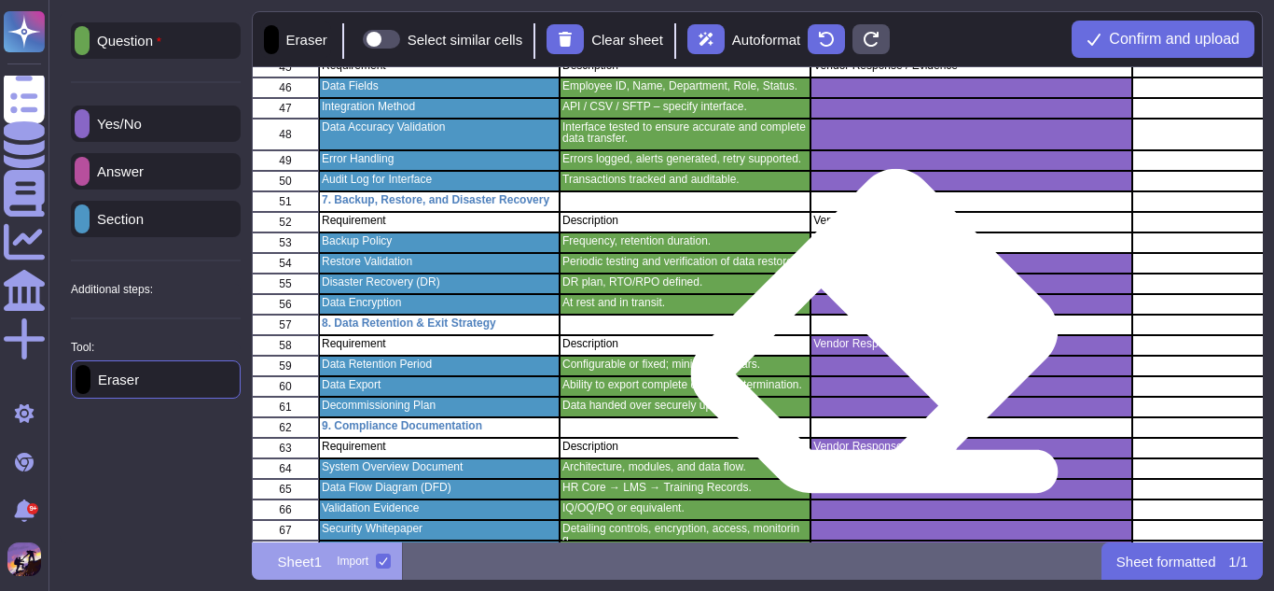
click at [878, 351] on div "Vendor Response / Evidence" at bounding box center [971, 345] width 321 height 21
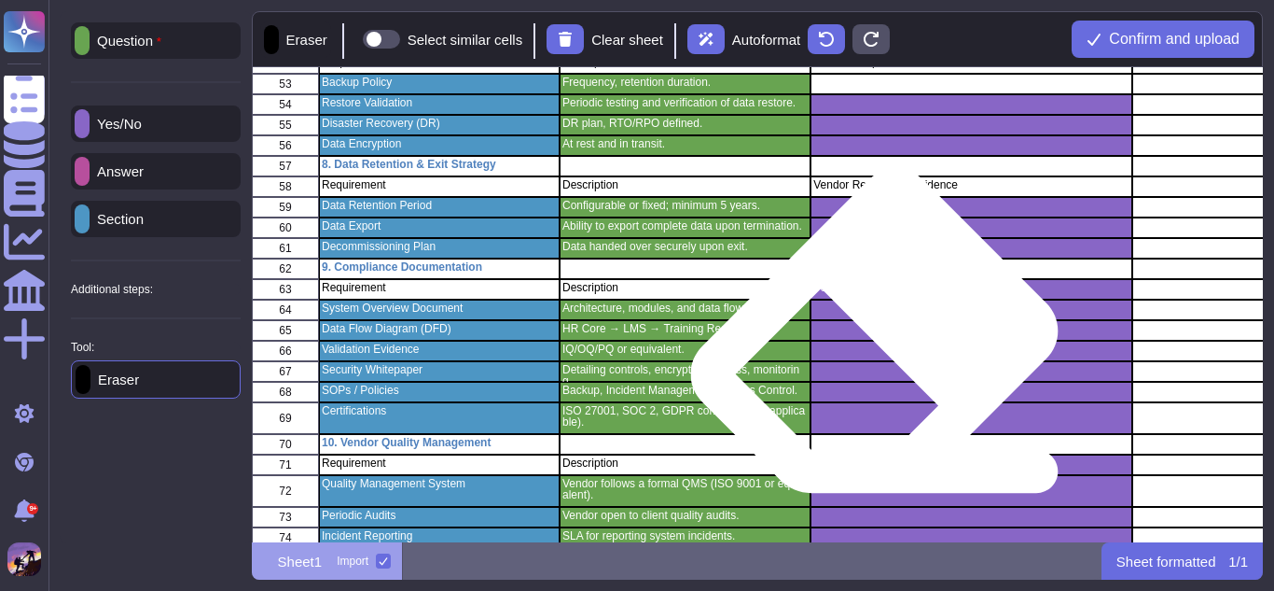
scroll to position [1267, 0]
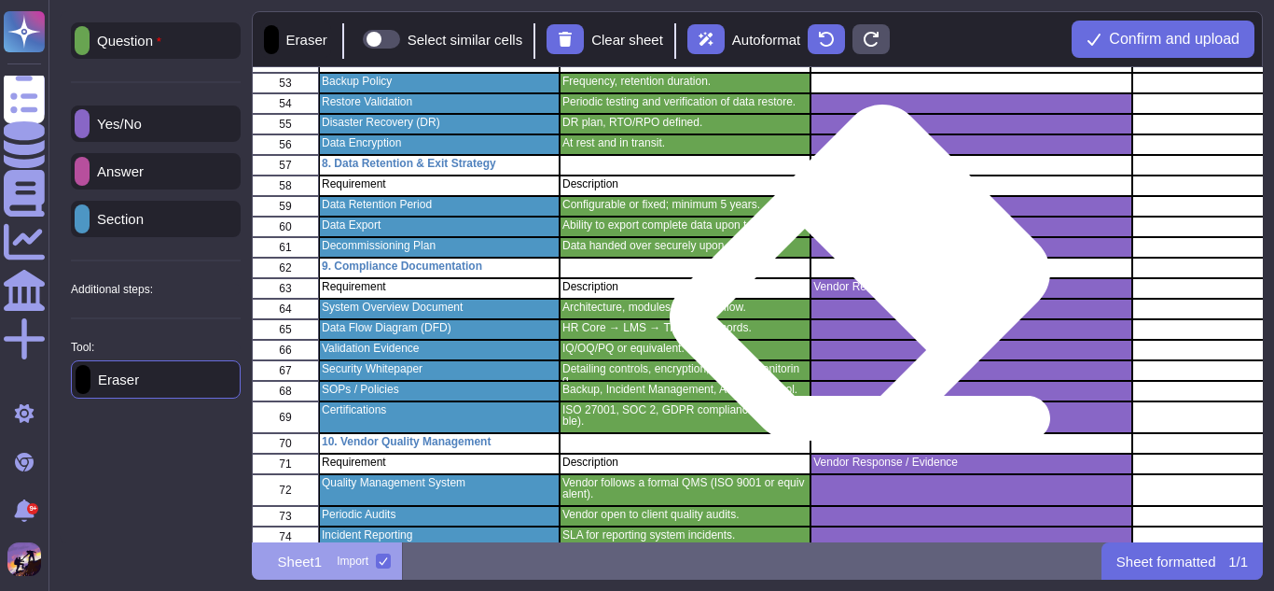
click at [864, 292] on p "Vendor Response / Evidence" at bounding box center [971, 286] width 315 height 11
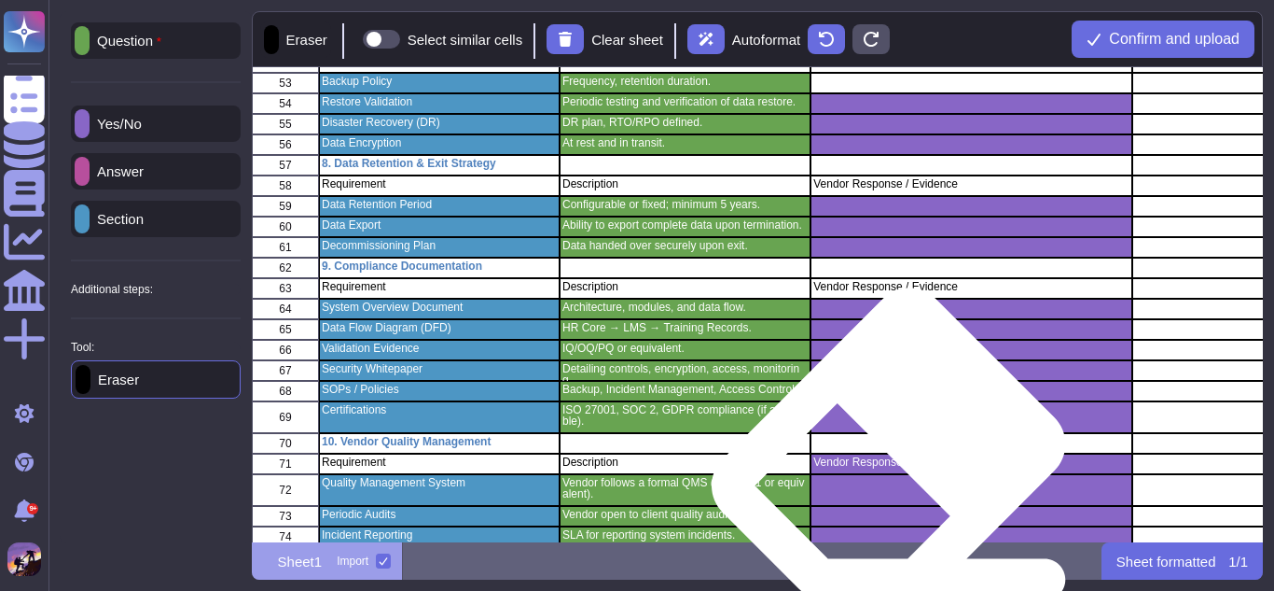
click at [892, 464] on p "Vendor Response / Evidence" at bounding box center [971, 461] width 315 height 11
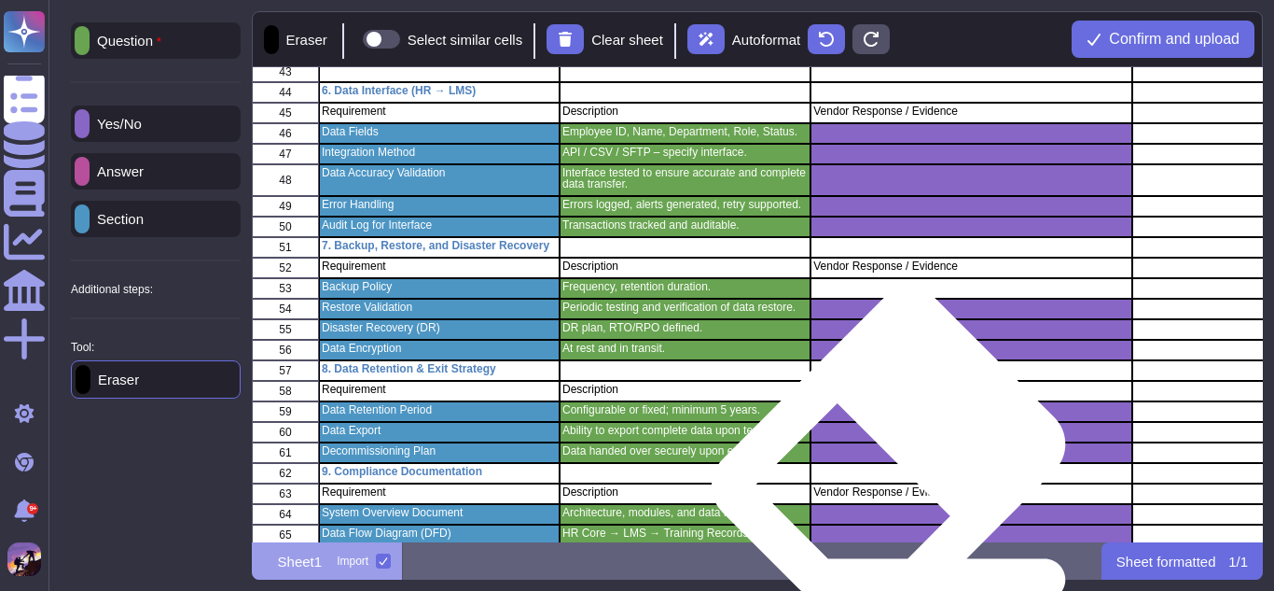
scroll to position [1049, 0]
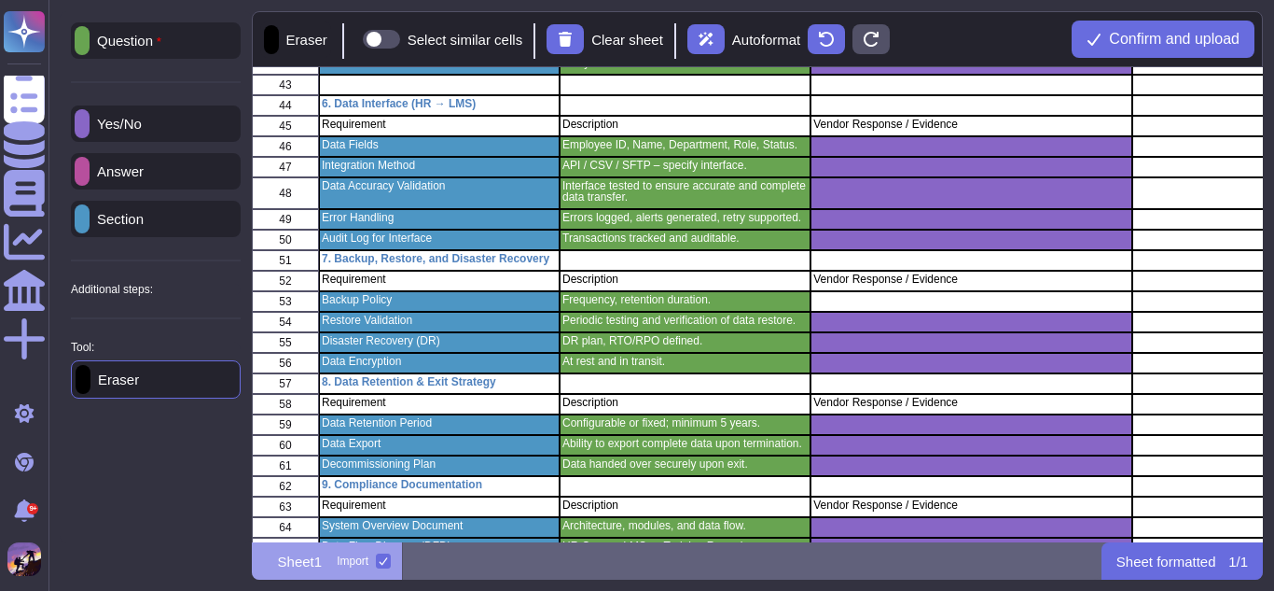
click at [159, 136] on div "Yes/No" at bounding box center [156, 123] width 170 height 36
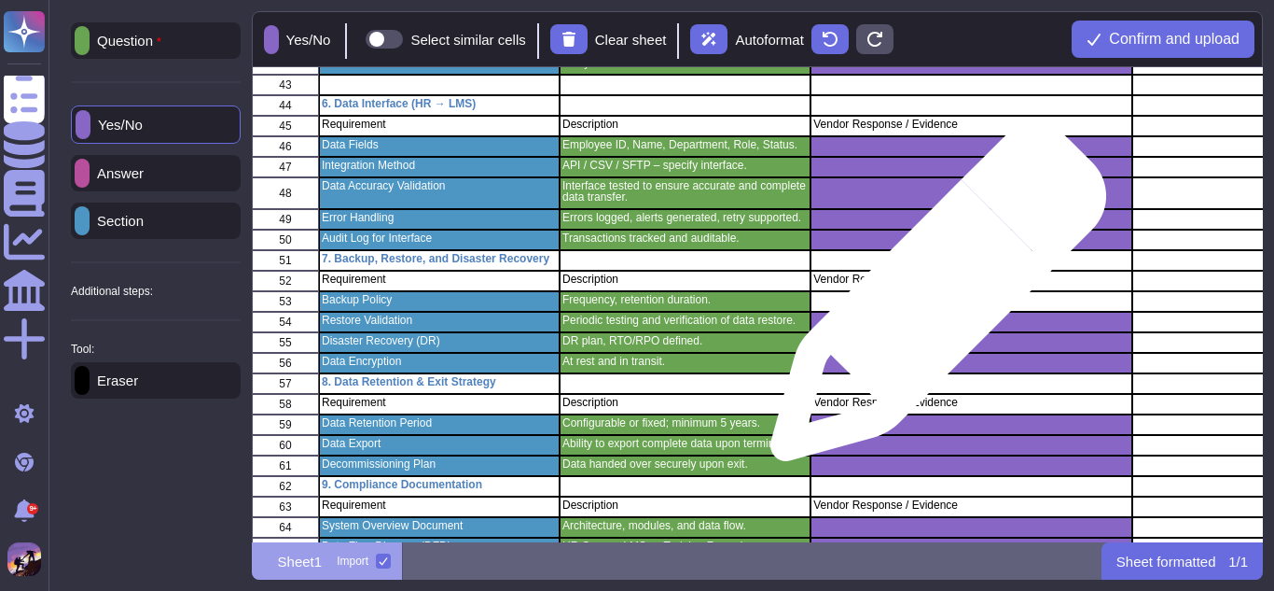
click at [931, 302] on div "grid" at bounding box center [971, 301] width 321 height 21
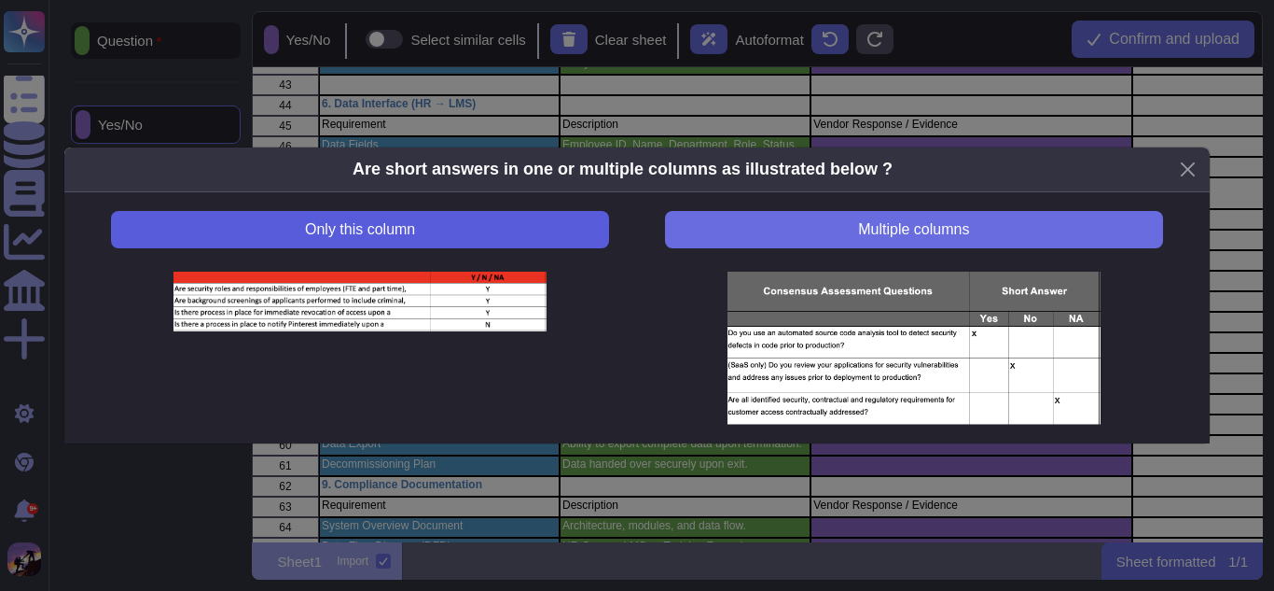
click at [398, 237] on span "Only this column" at bounding box center [360, 229] width 110 height 15
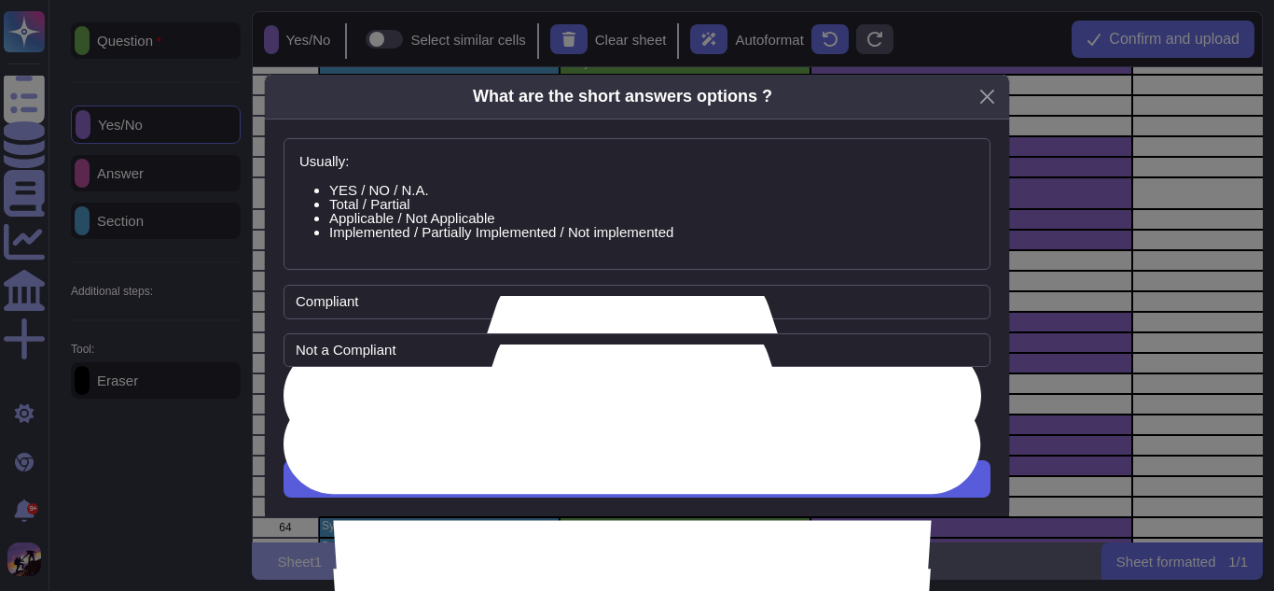
click at [584, 471] on button "Next" at bounding box center [637, 478] width 707 height 37
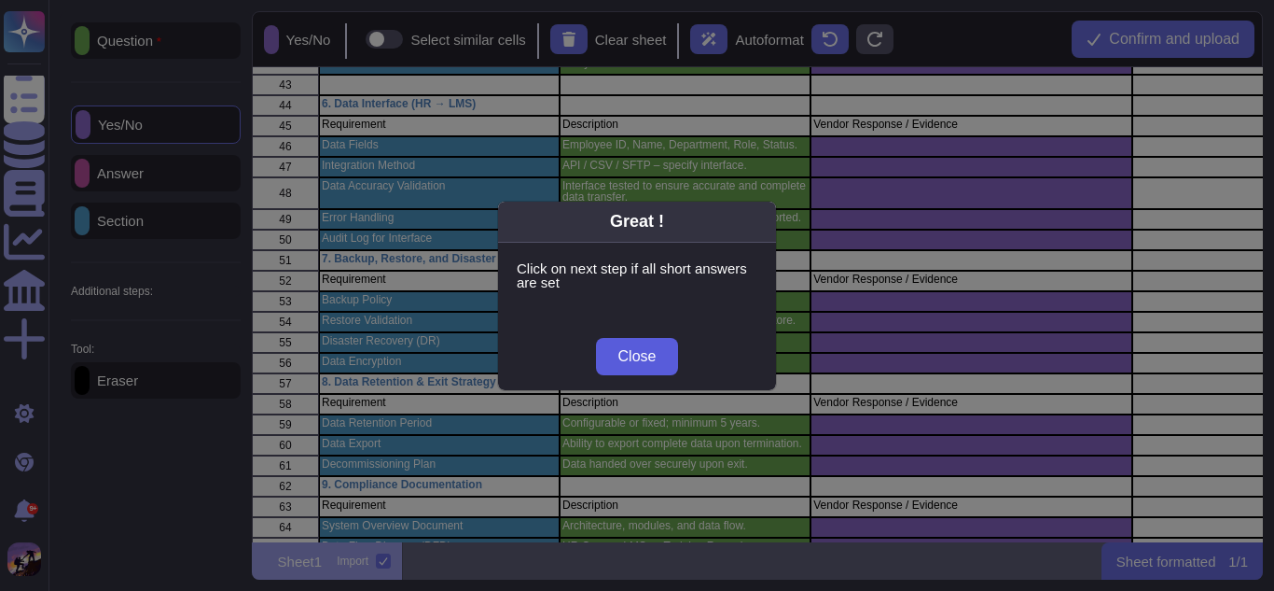
click at [647, 355] on span "Close" at bounding box center [638, 356] width 38 height 15
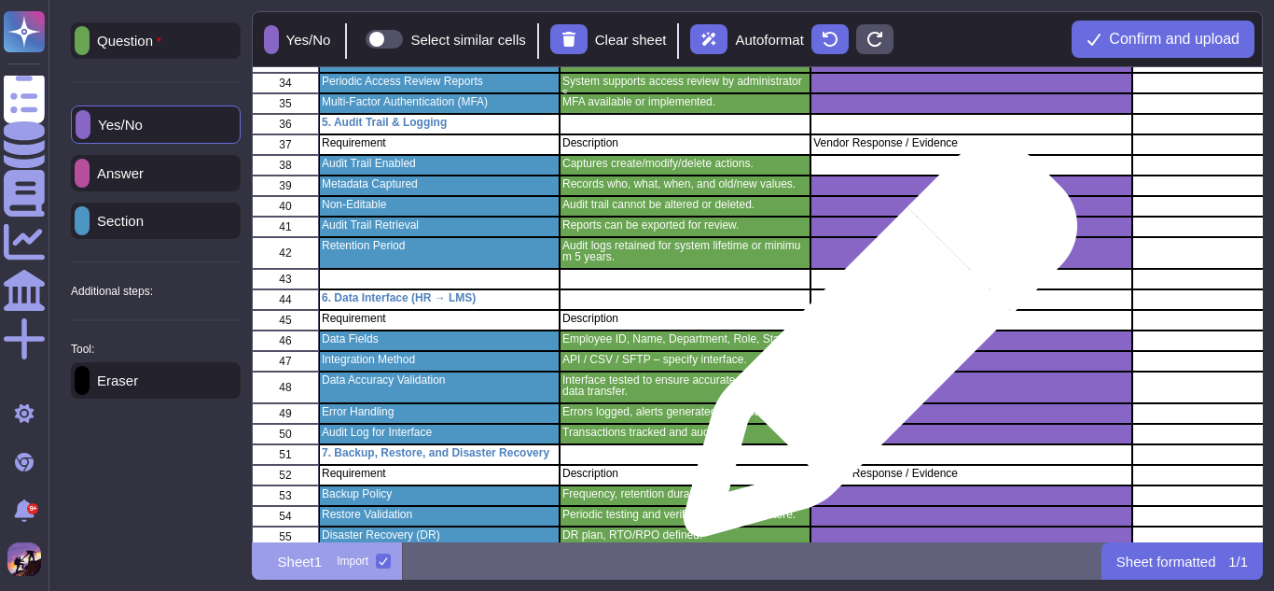
scroll to position [817, 0]
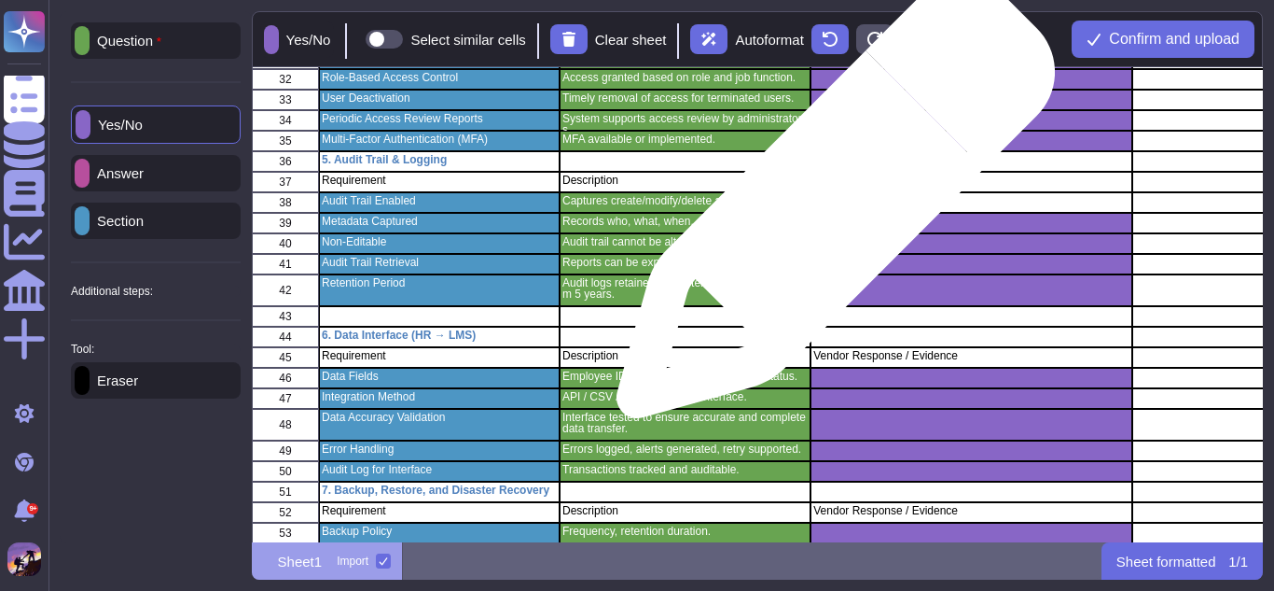
click at [828, 208] on div "grid" at bounding box center [971, 202] width 321 height 21
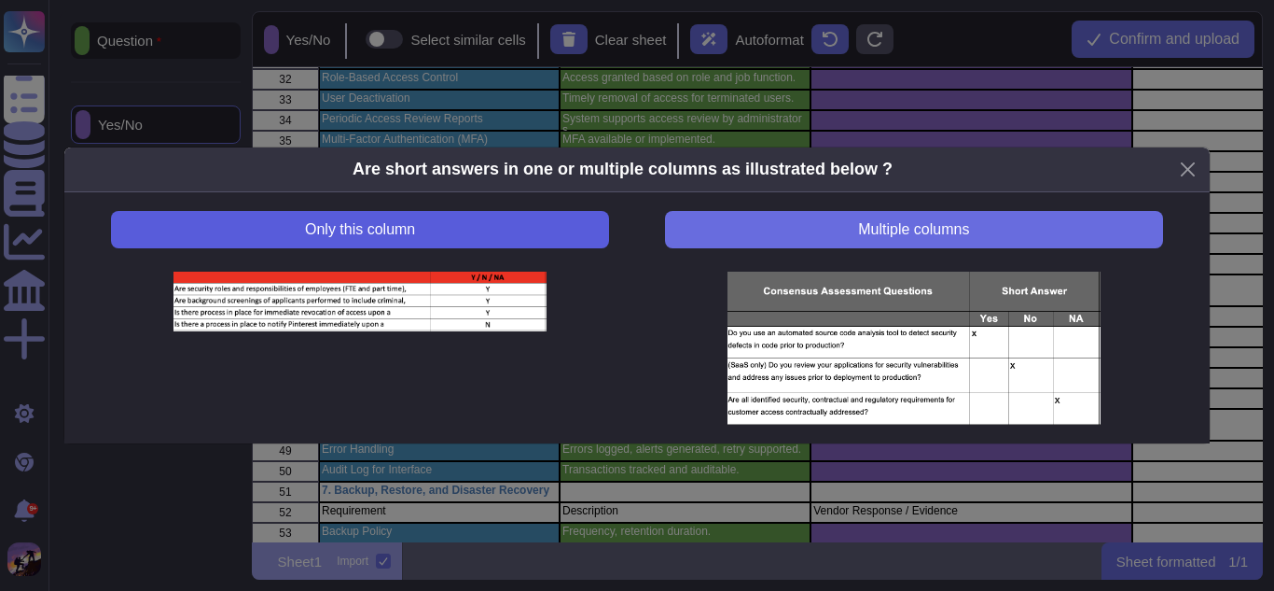
click at [525, 218] on button "Only this column" at bounding box center [360, 229] width 498 height 37
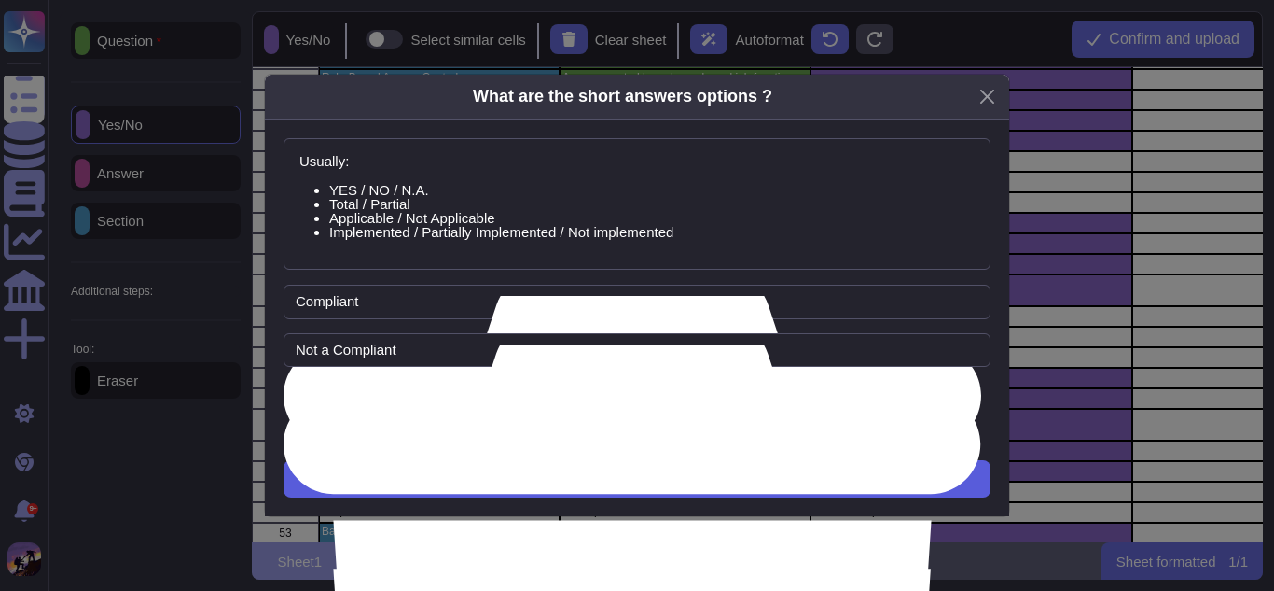
click at [593, 461] on button "Next" at bounding box center [637, 478] width 707 height 37
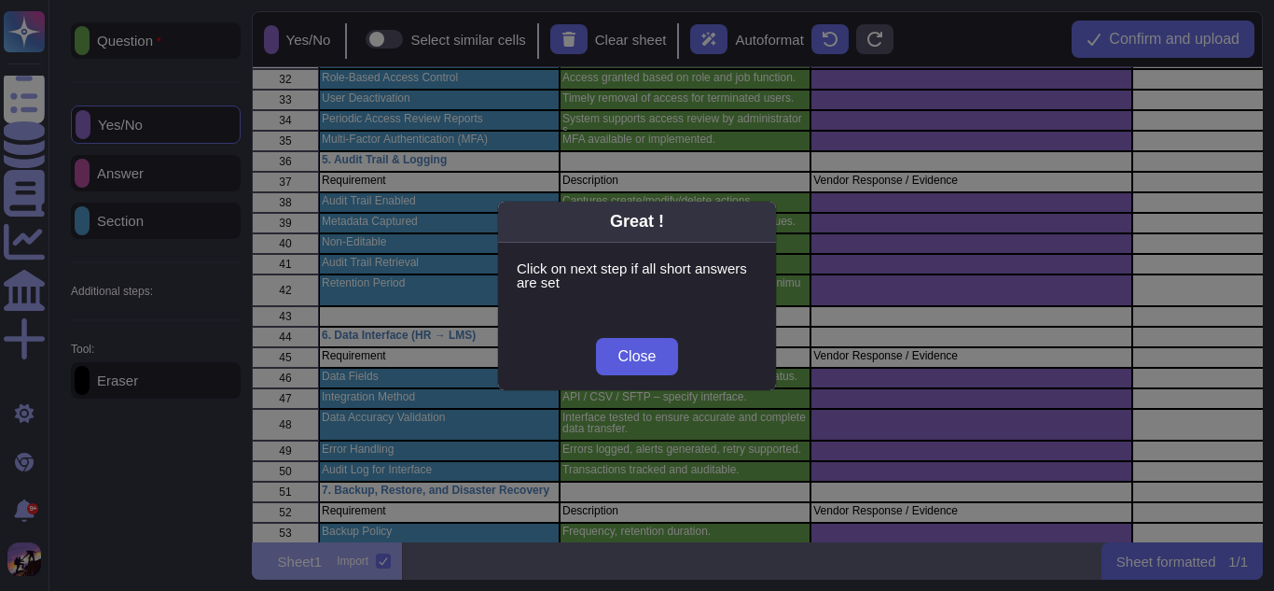
click at [633, 361] on span "Close" at bounding box center [638, 356] width 38 height 15
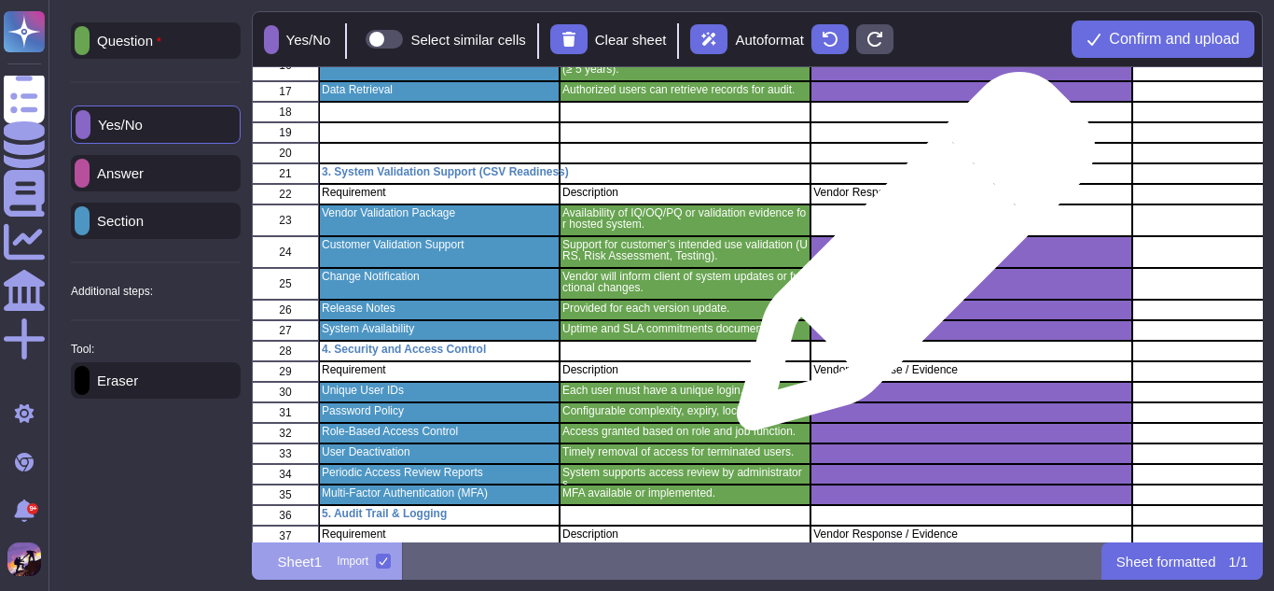
scroll to position [457, 0]
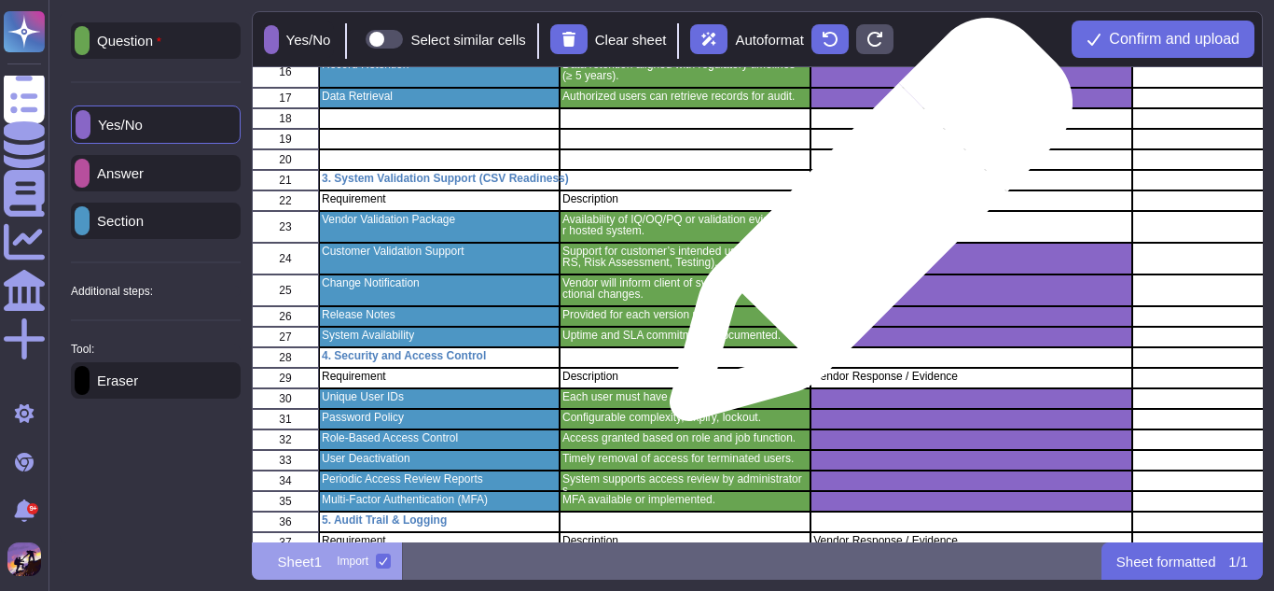
drag, startPoint x: 876, startPoint y: 228, endPoint x: 864, endPoint y: 229, distance: 12.2
click at [864, 229] on div "grid" at bounding box center [971, 227] width 321 height 32
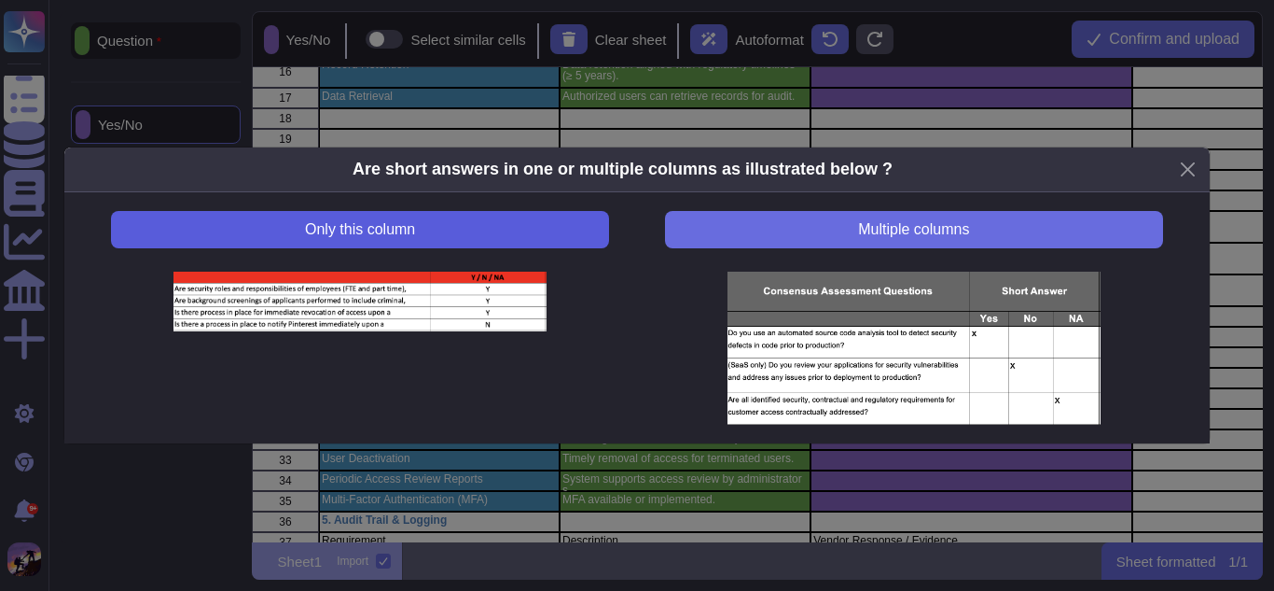
click at [600, 228] on button "Only this column" at bounding box center [360, 229] width 498 height 37
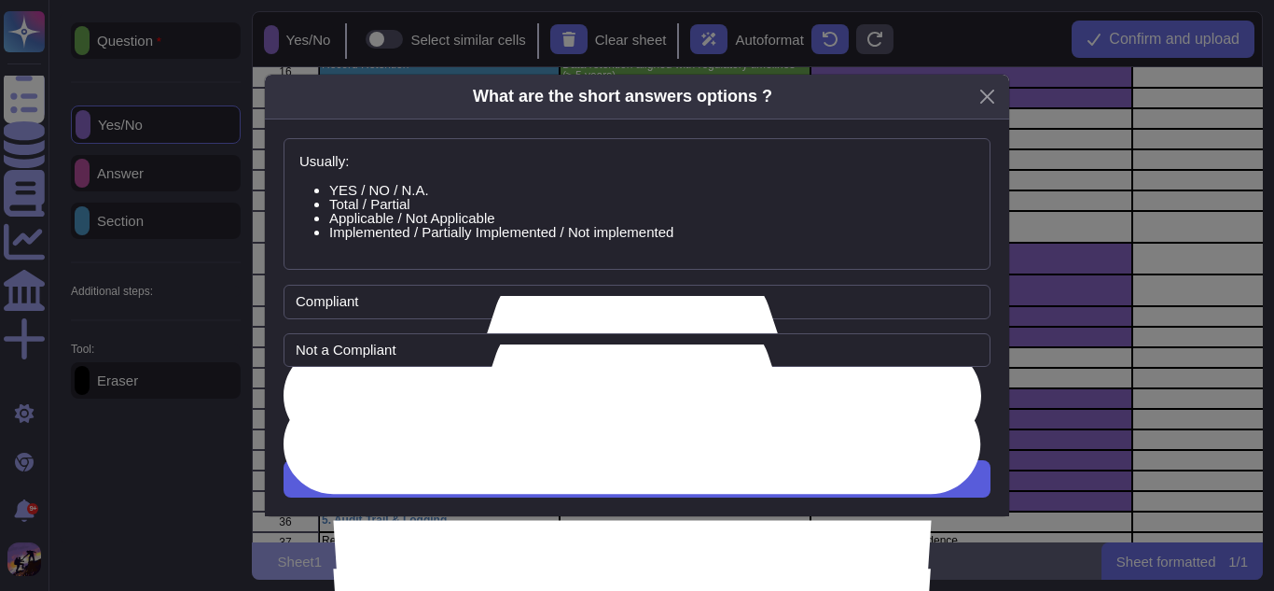
click at [665, 466] on button "Next" at bounding box center [637, 478] width 707 height 37
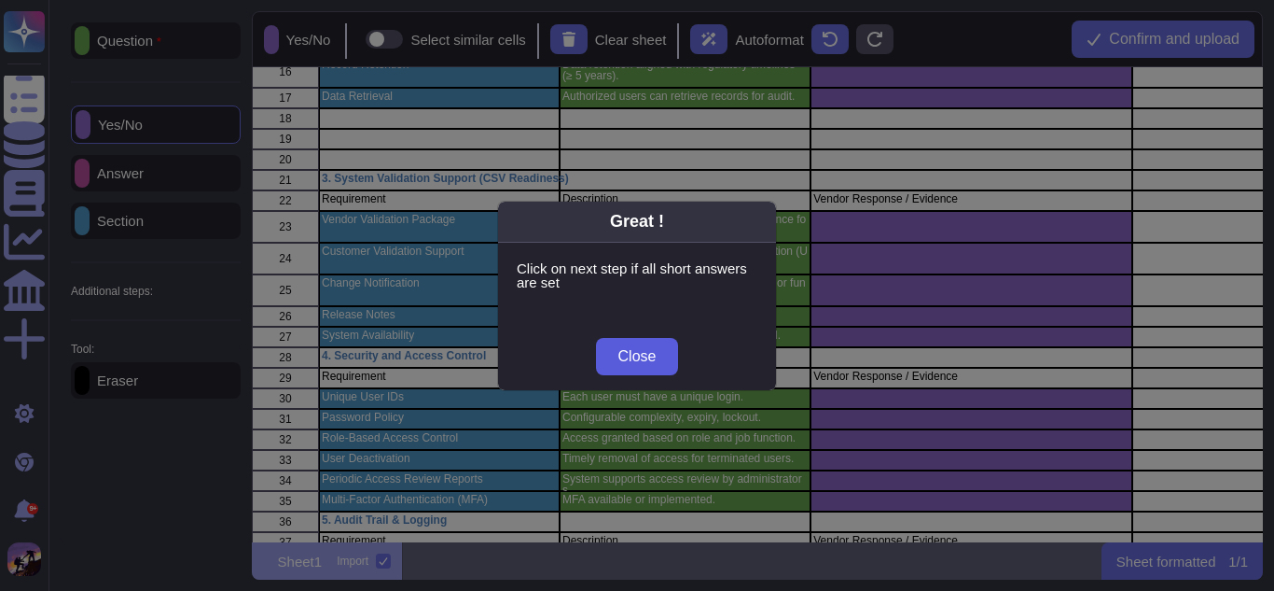
click at [662, 368] on button "Close" at bounding box center [637, 356] width 83 height 37
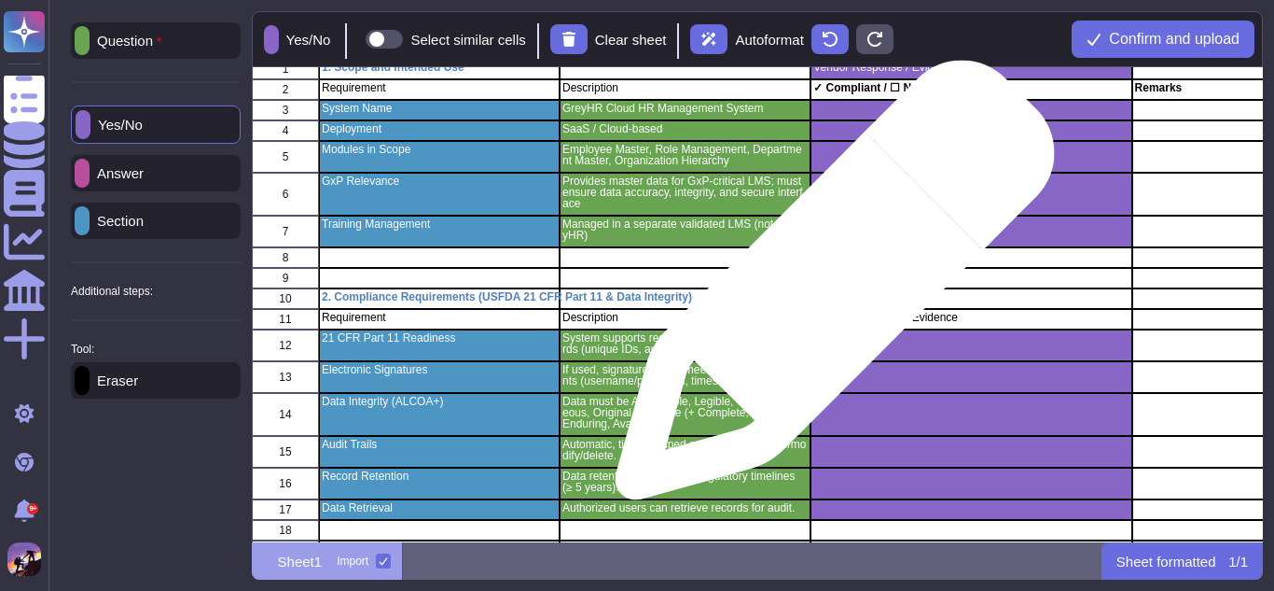
scroll to position [0, 0]
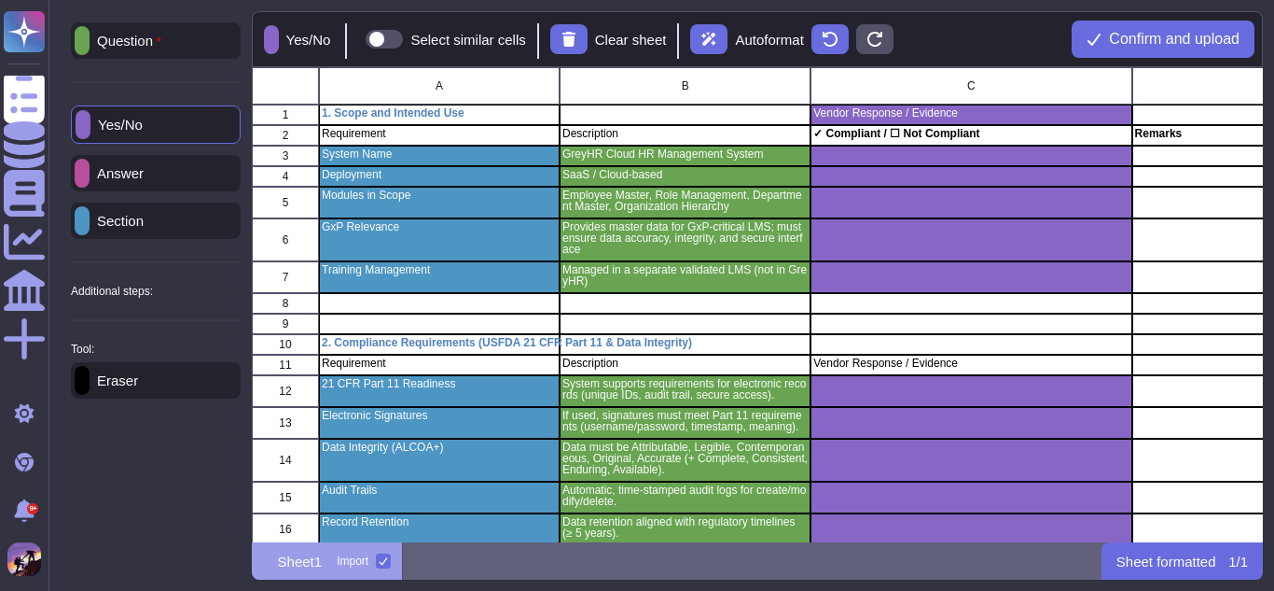
click at [207, 378] on div "Eraser" at bounding box center [156, 380] width 170 height 36
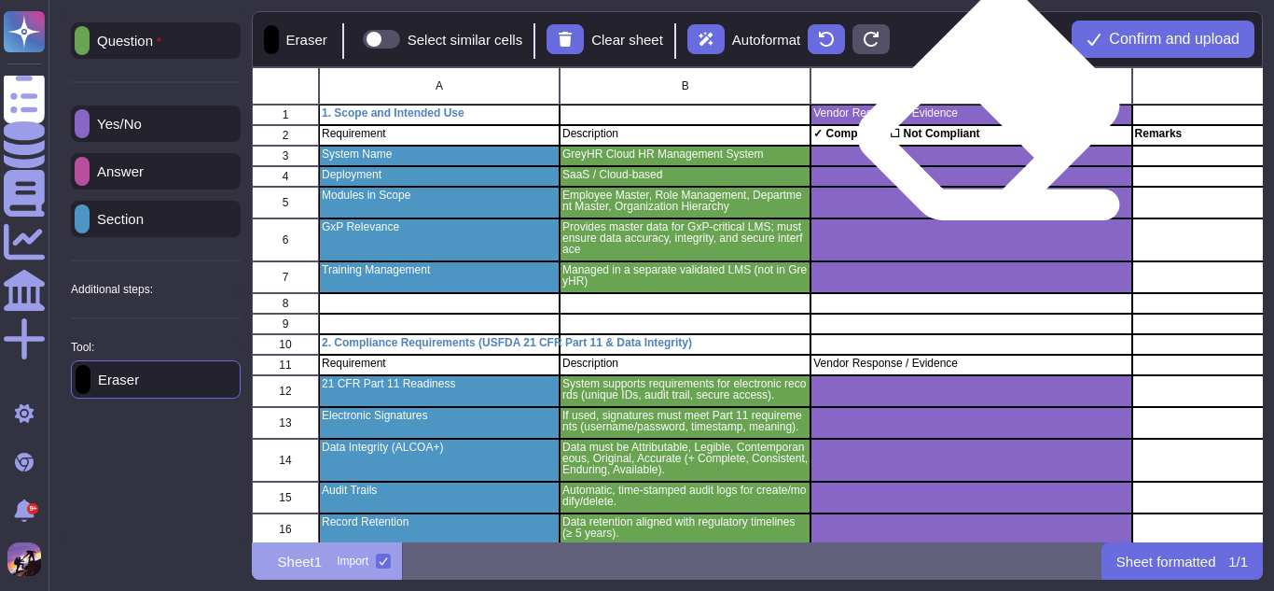
click at [989, 121] on div "Vendor Response / Evidence" at bounding box center [971, 114] width 321 height 21
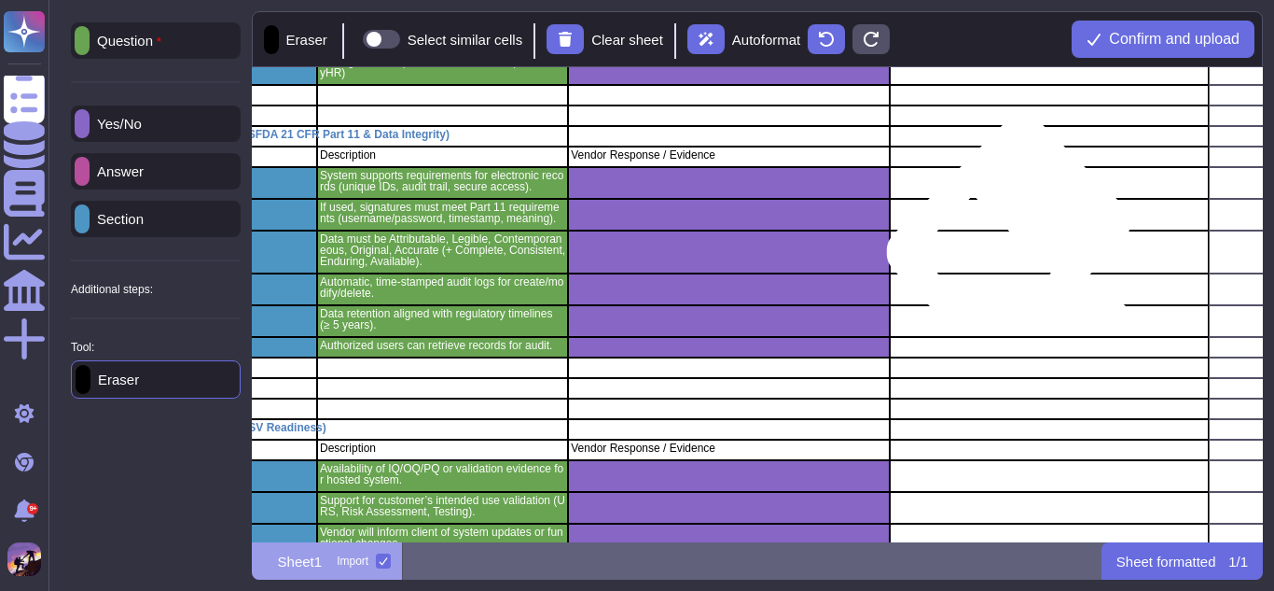
scroll to position [0, 243]
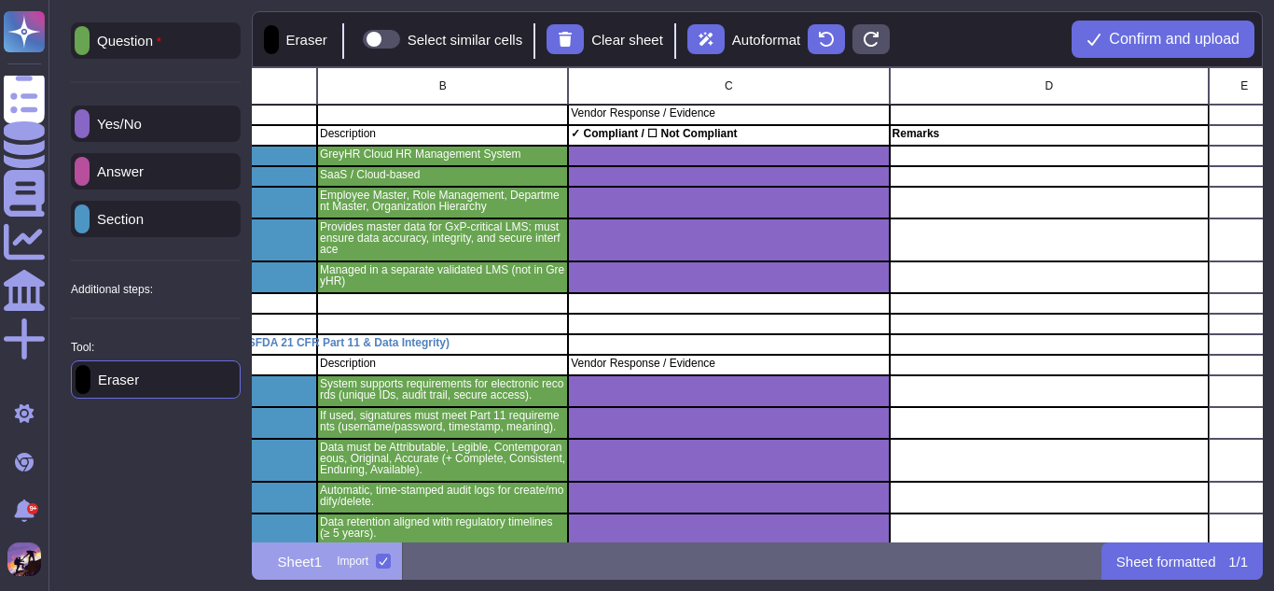
click at [111, 182] on div "Answer" at bounding box center [156, 171] width 170 height 36
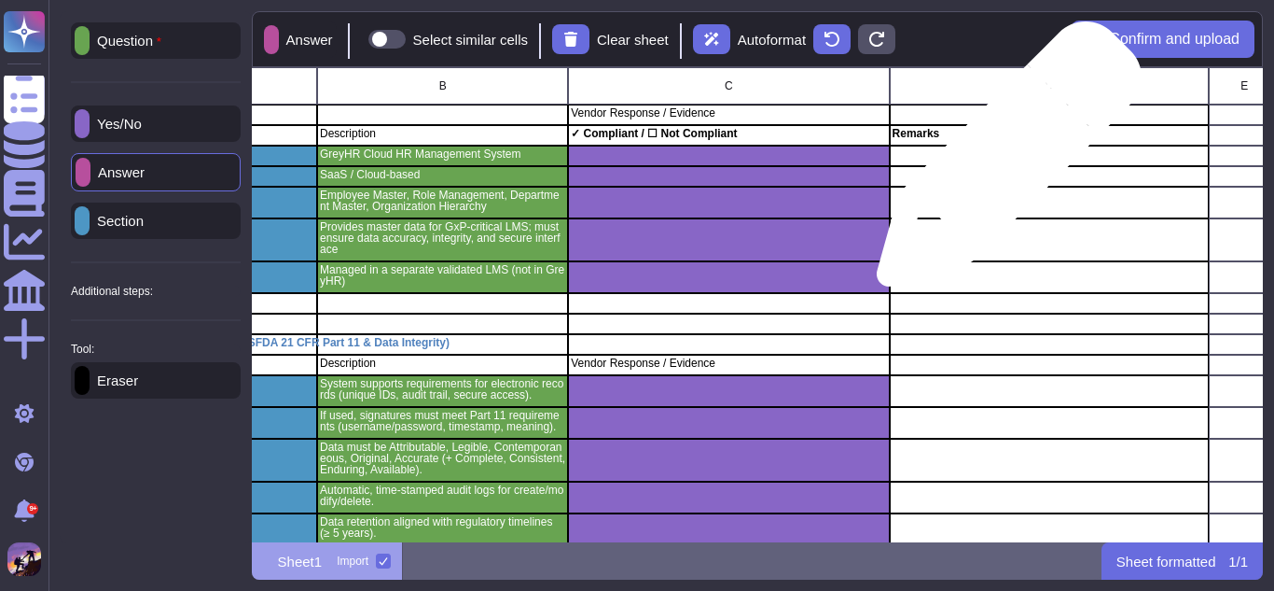
click at [1002, 163] on div "grid" at bounding box center [1049, 156] width 320 height 21
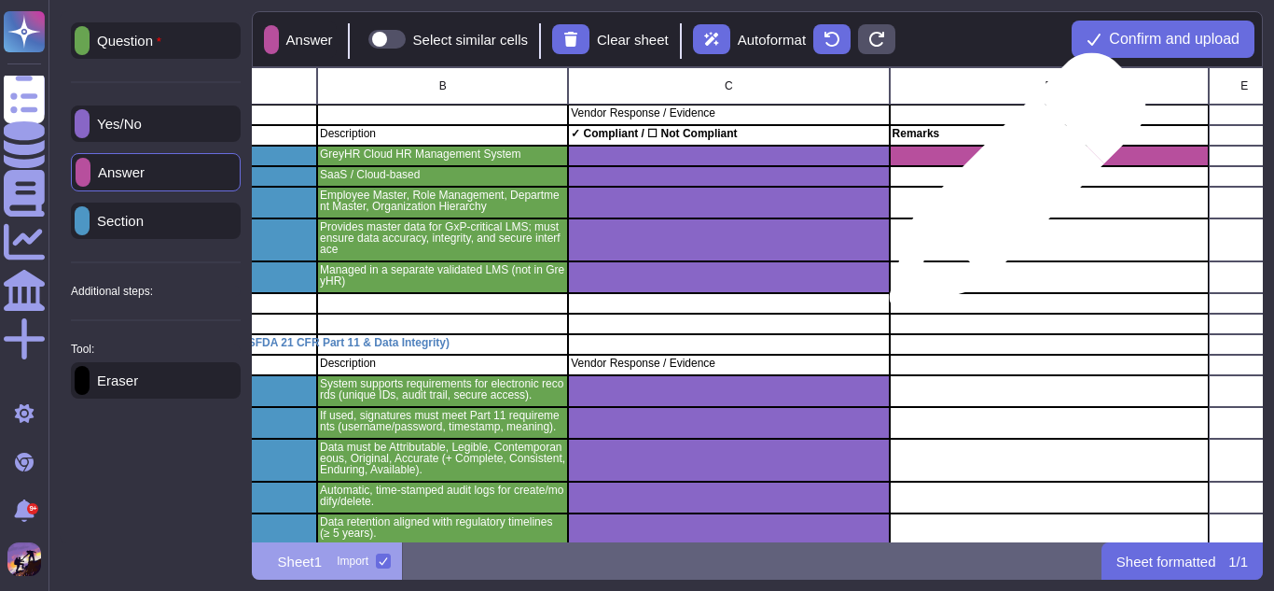
click at [1010, 190] on div "grid" at bounding box center [1049, 203] width 320 height 32
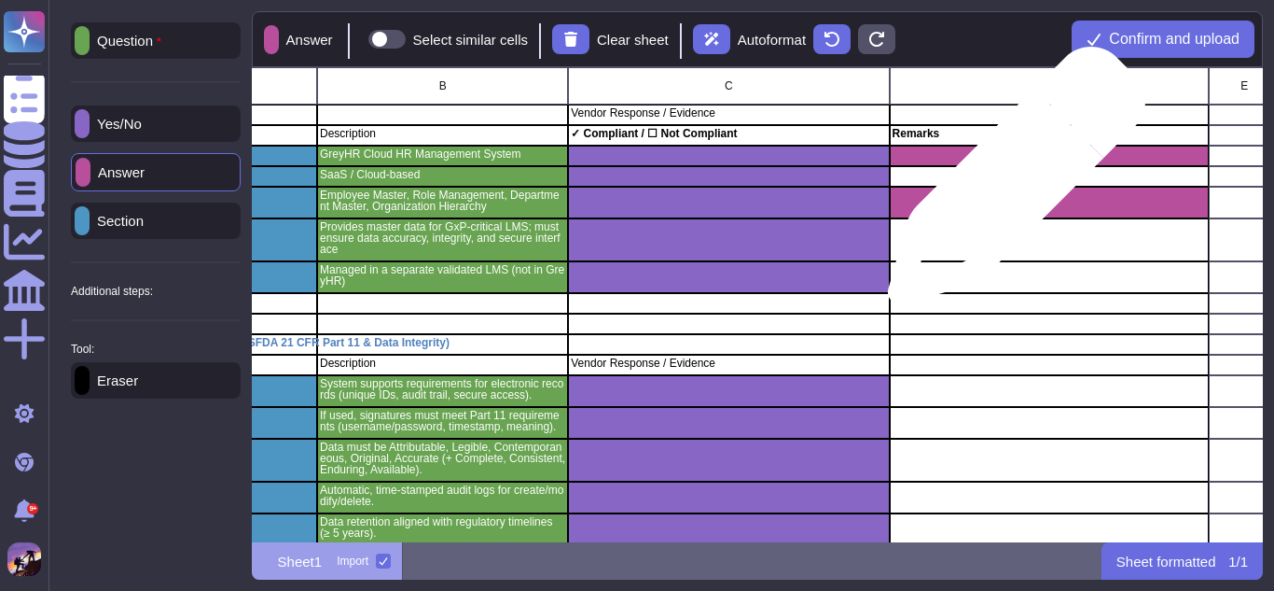
click at [1009, 185] on div "grid" at bounding box center [1049, 176] width 320 height 21
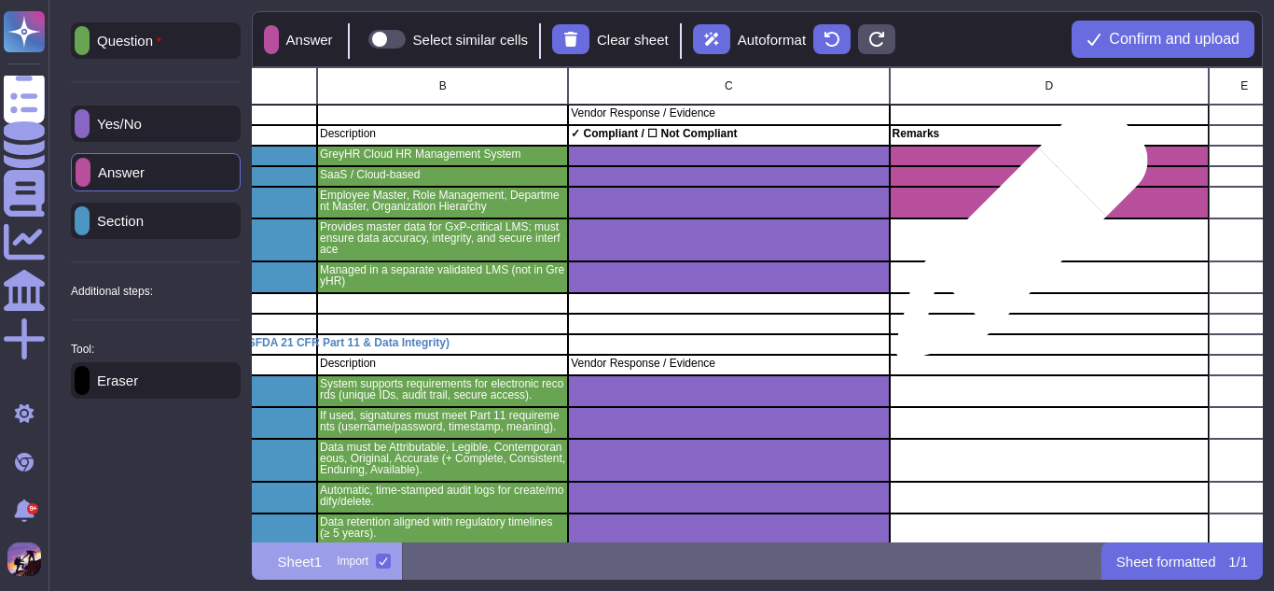
click at [1014, 243] on div "grid" at bounding box center [1049, 239] width 320 height 43
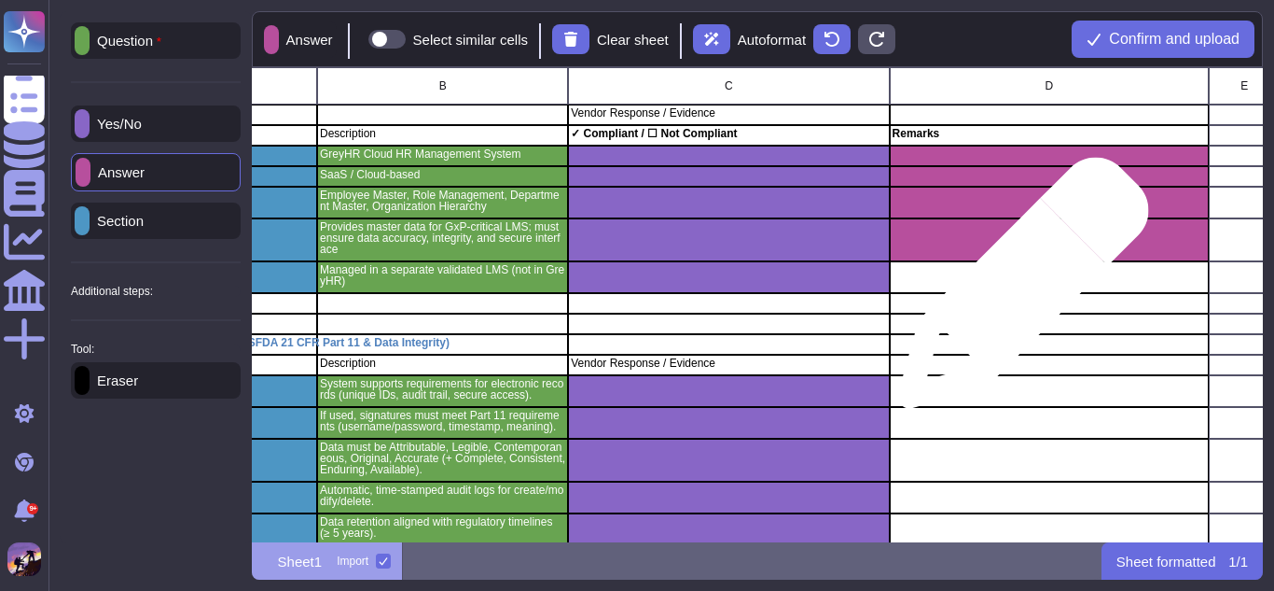
click at [1016, 292] on div "grid" at bounding box center [1049, 277] width 320 height 32
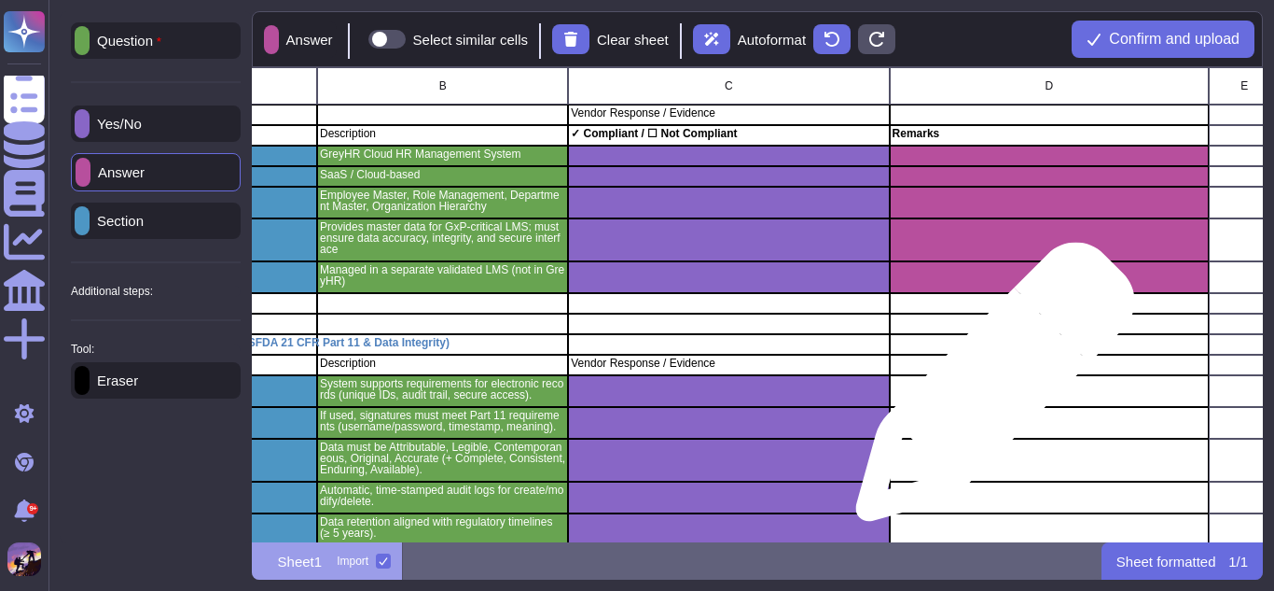
click at [988, 391] on div "grid" at bounding box center [1049, 391] width 320 height 32
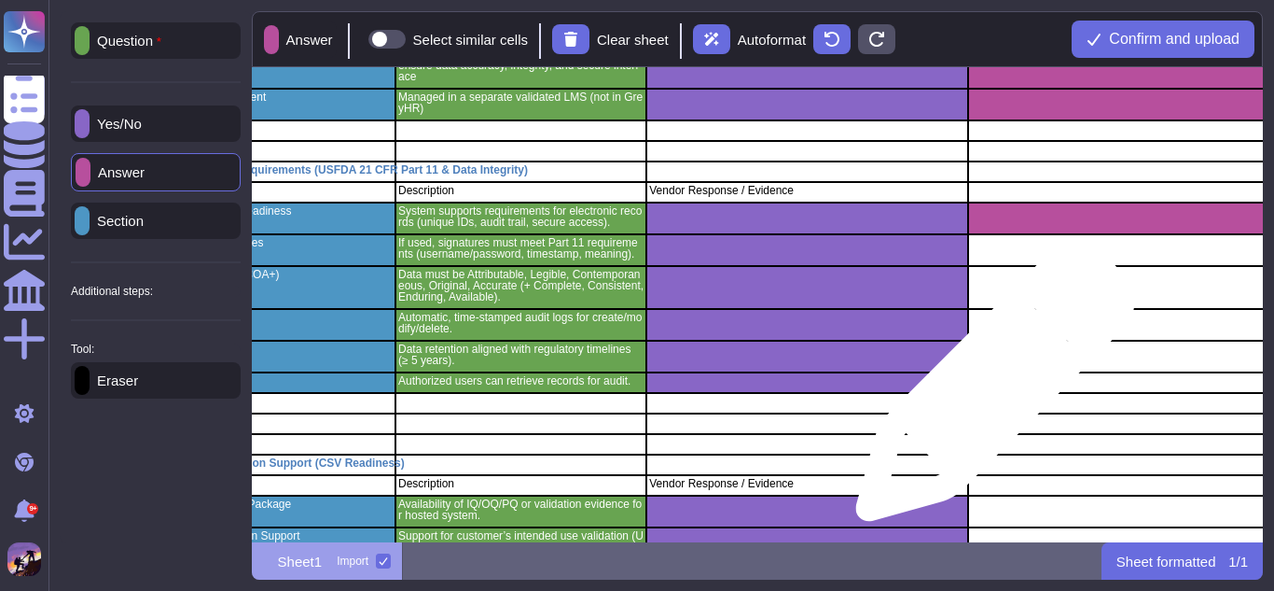
scroll to position [183, 160]
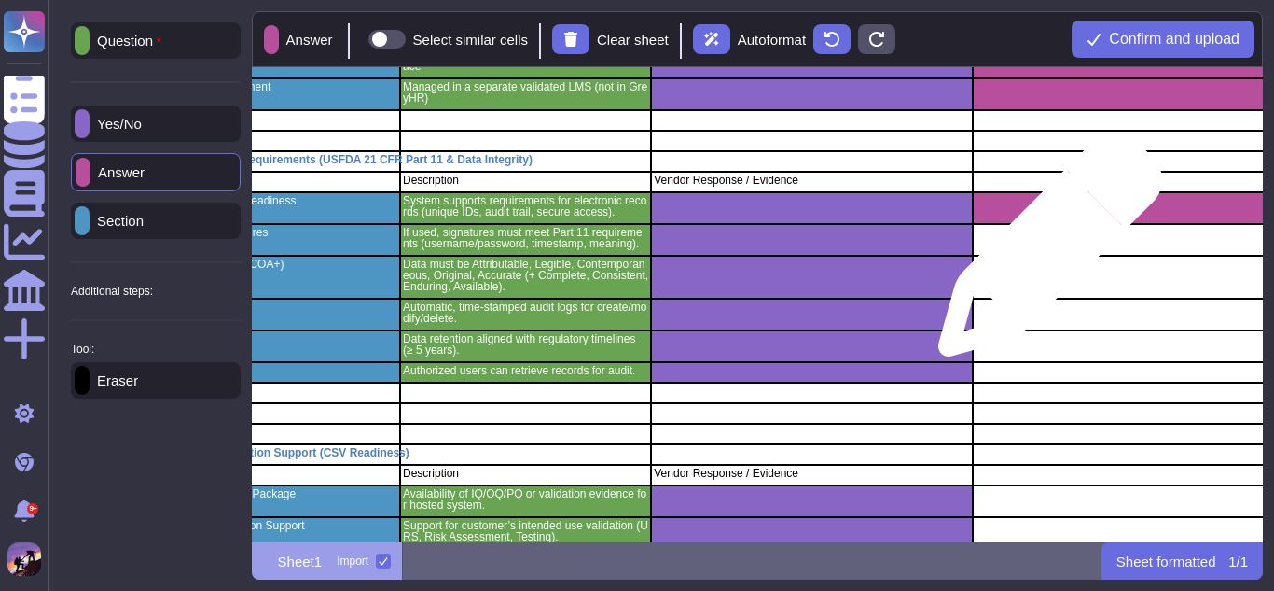
click at [1043, 254] on div "grid" at bounding box center [1132, 240] width 320 height 32
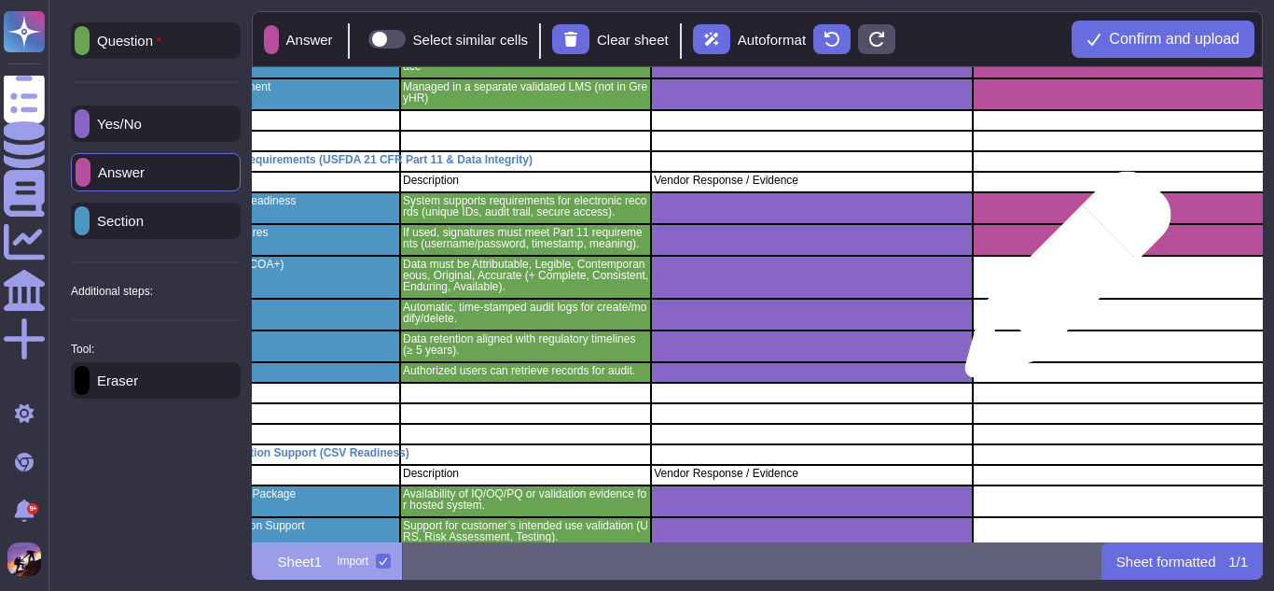
click at [1061, 284] on div "grid" at bounding box center [1132, 277] width 320 height 43
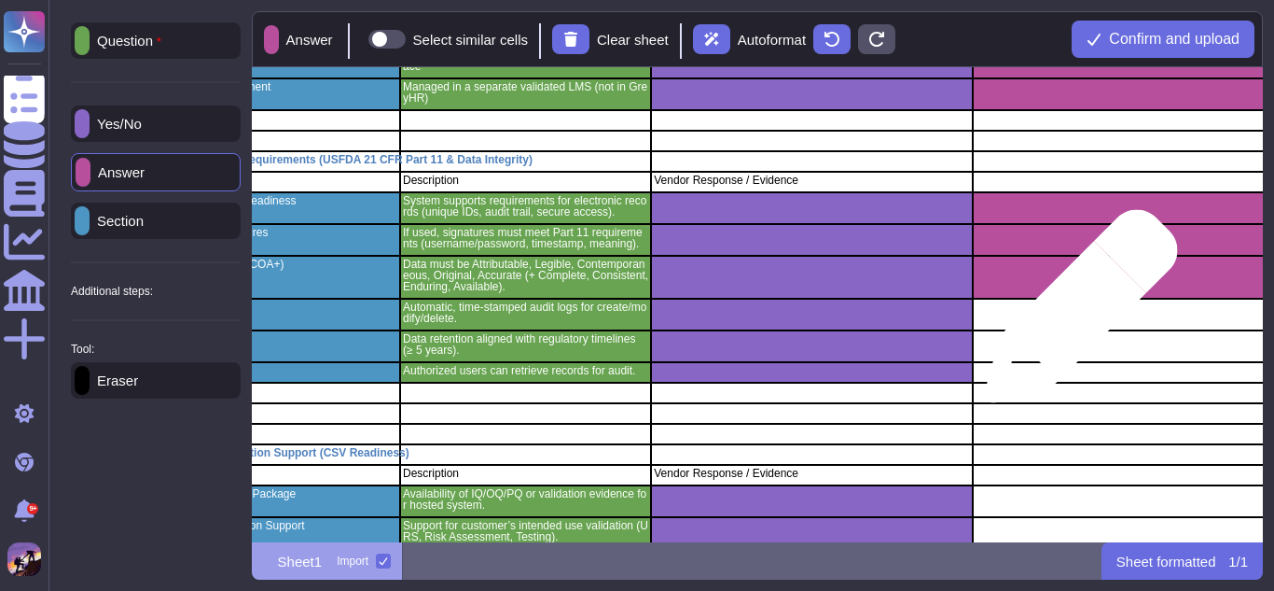
click at [1074, 315] on div "grid" at bounding box center [1132, 315] width 320 height 32
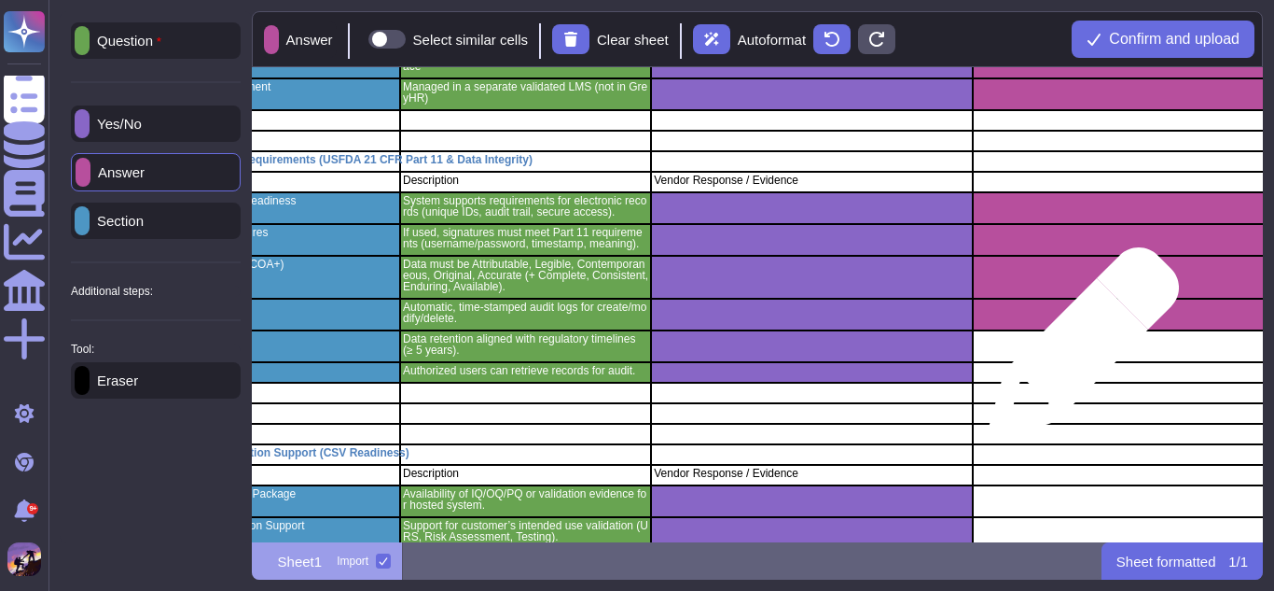
click at [1077, 352] on div "grid" at bounding box center [1132, 346] width 320 height 32
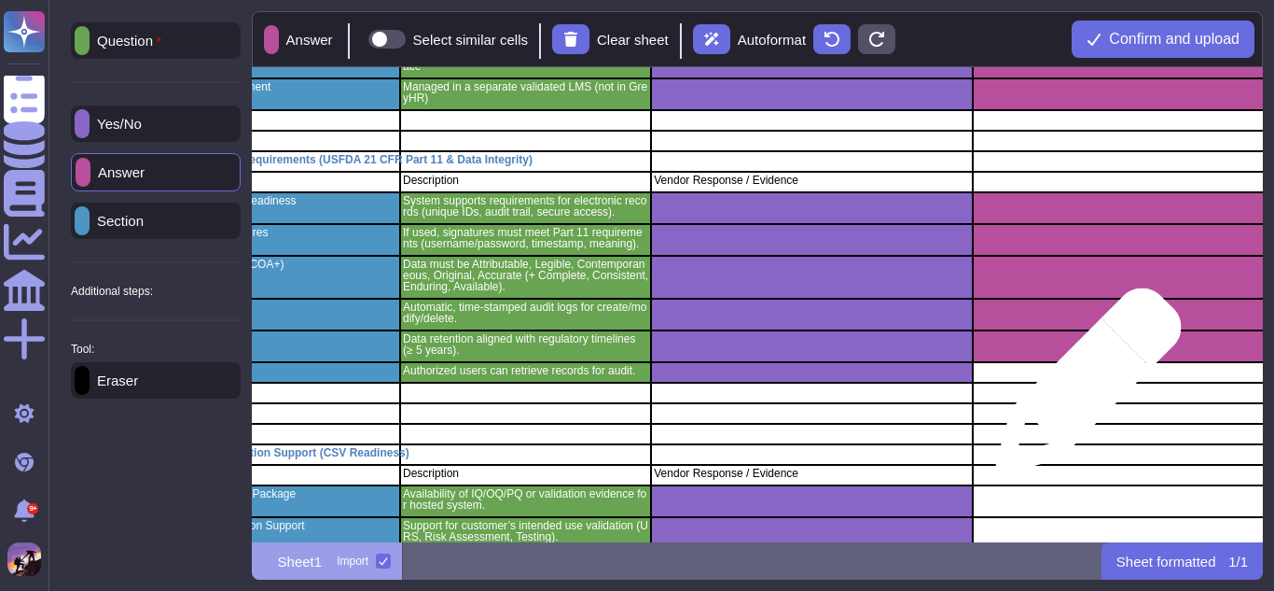
click at [1081, 390] on div "grid" at bounding box center [1132, 393] width 320 height 21
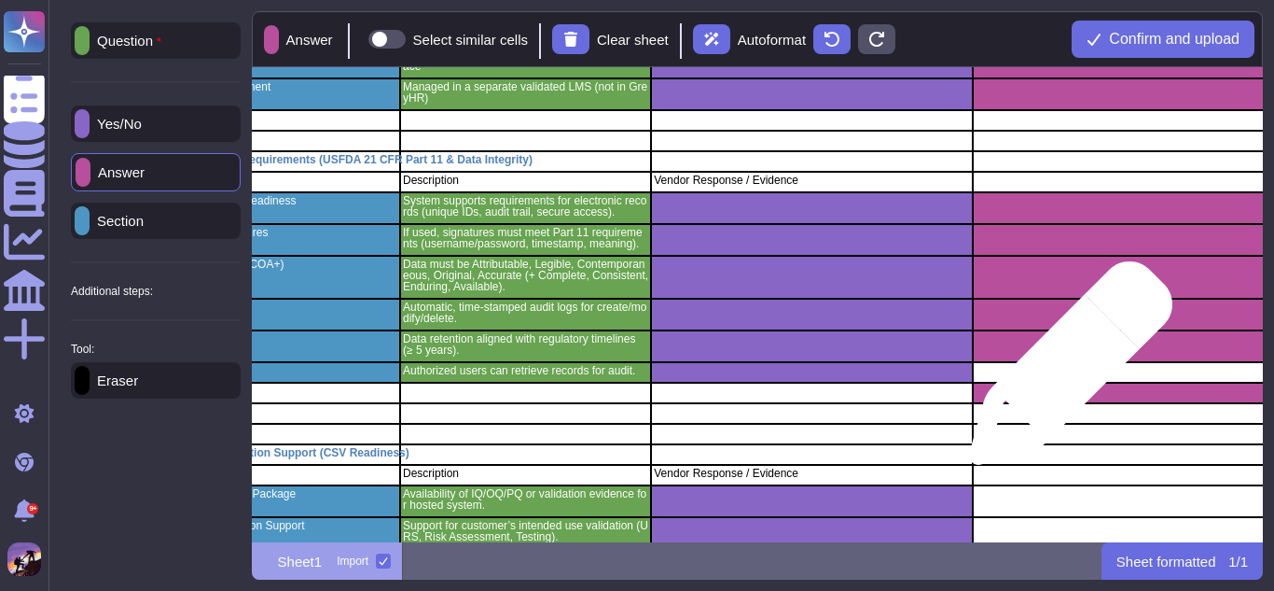
click at [1064, 372] on div "grid" at bounding box center [1132, 372] width 320 height 21
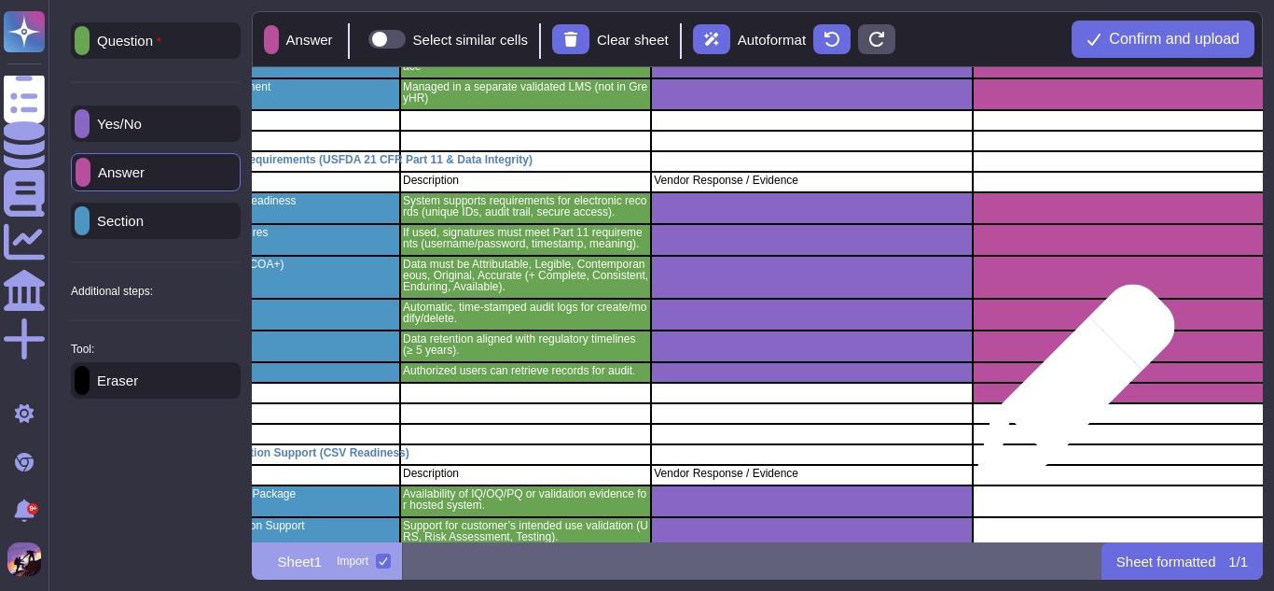
click at [1068, 393] on div "grid" at bounding box center [1132, 393] width 320 height 21
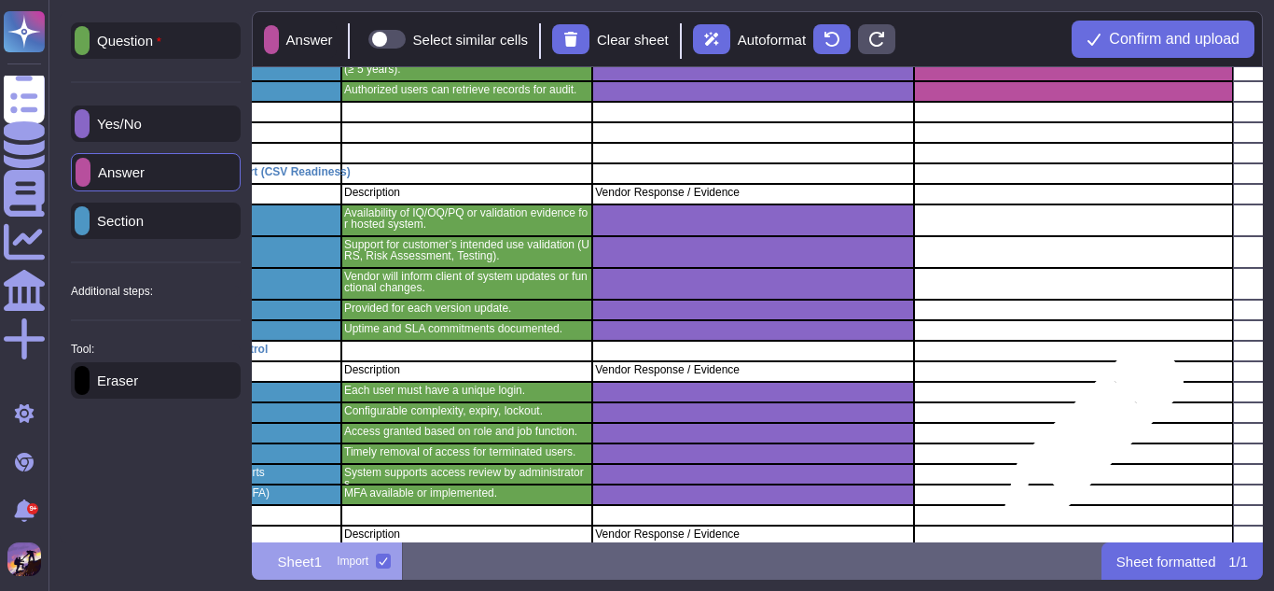
scroll to position [477, 220]
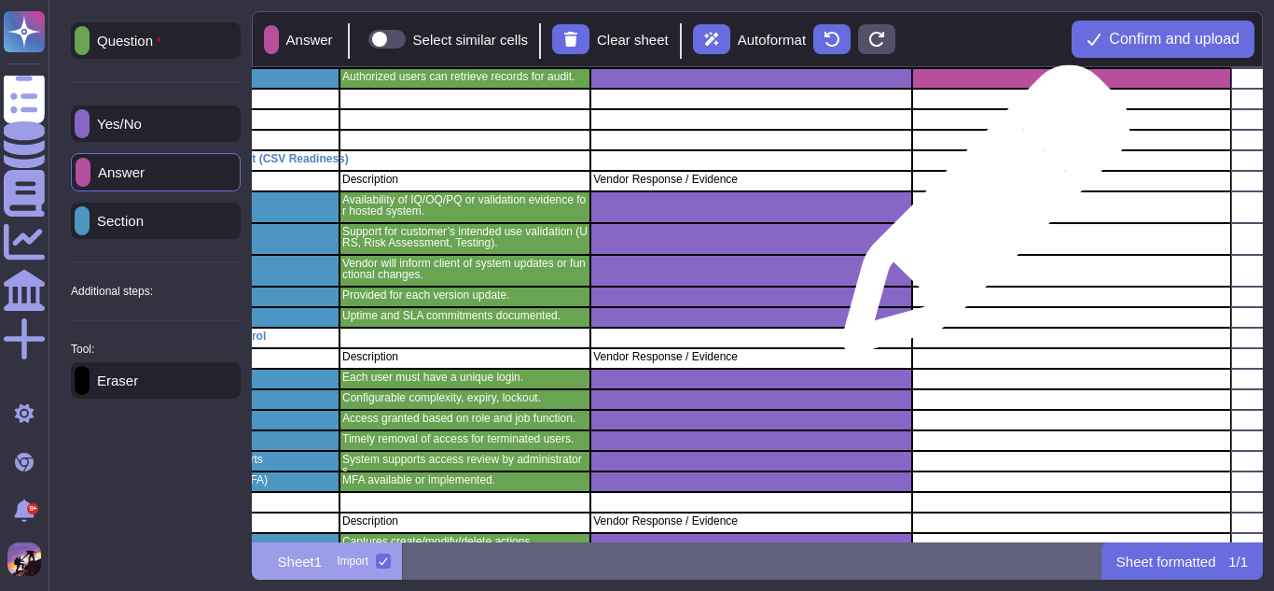
click at [979, 218] on div "grid" at bounding box center [1071, 207] width 320 height 32
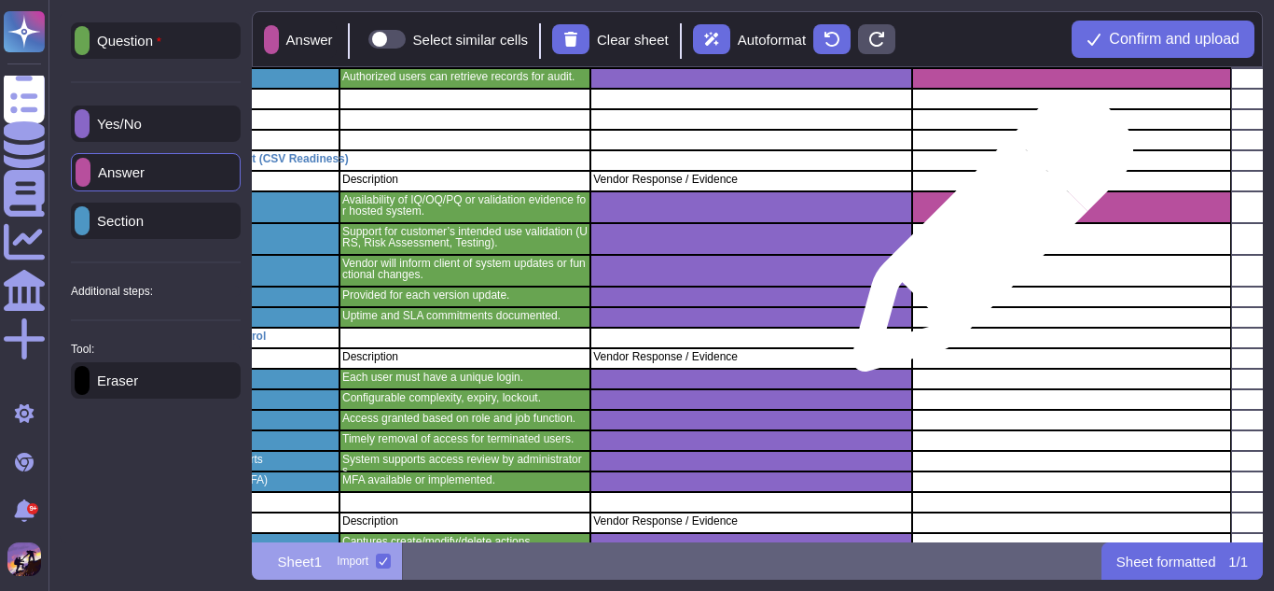
click at [985, 240] on div "grid" at bounding box center [1071, 239] width 320 height 32
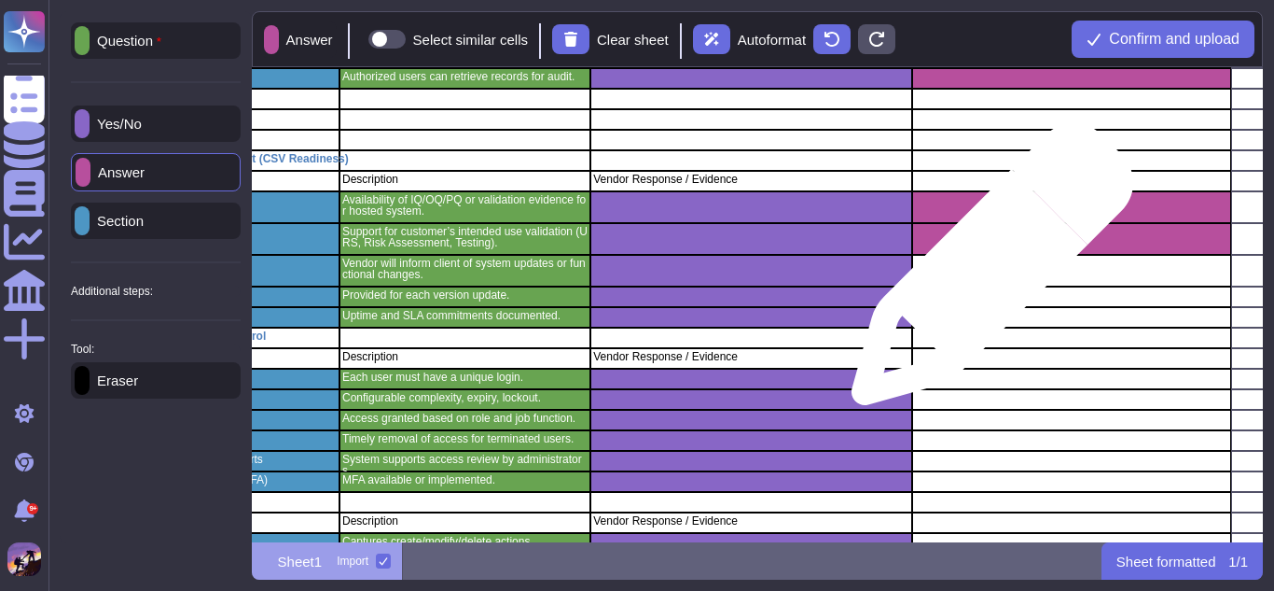
click at [985, 273] on div "grid" at bounding box center [1071, 271] width 320 height 32
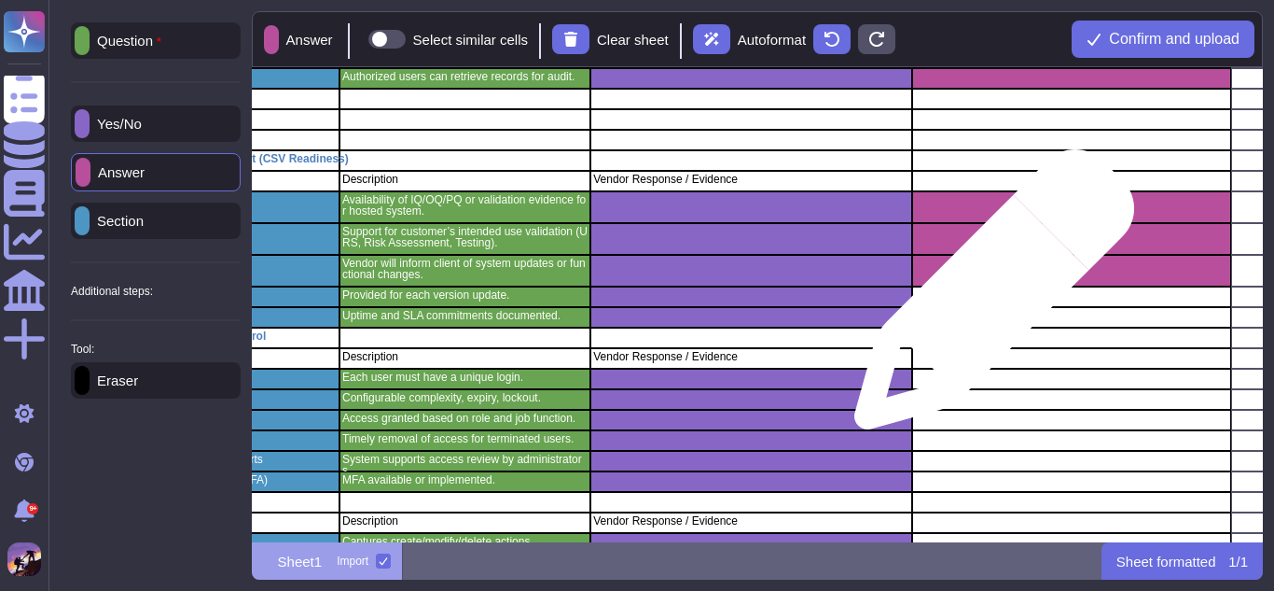
click at [987, 299] on div "grid" at bounding box center [1071, 296] width 320 height 21
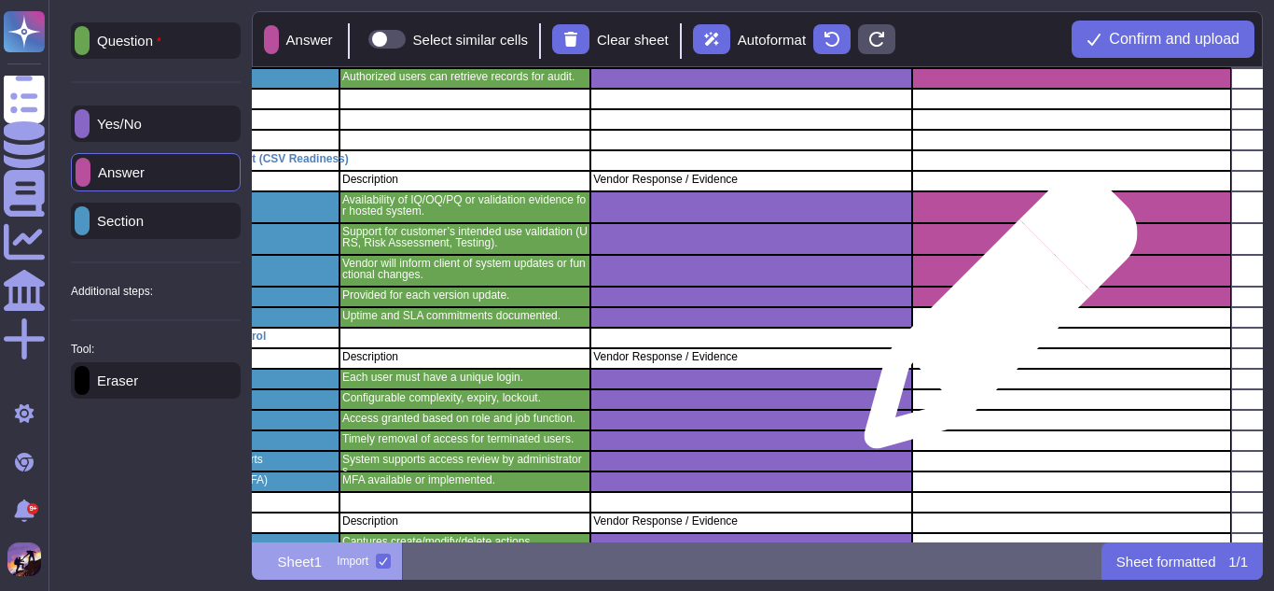
click at [994, 321] on div "grid" at bounding box center [1071, 317] width 320 height 21
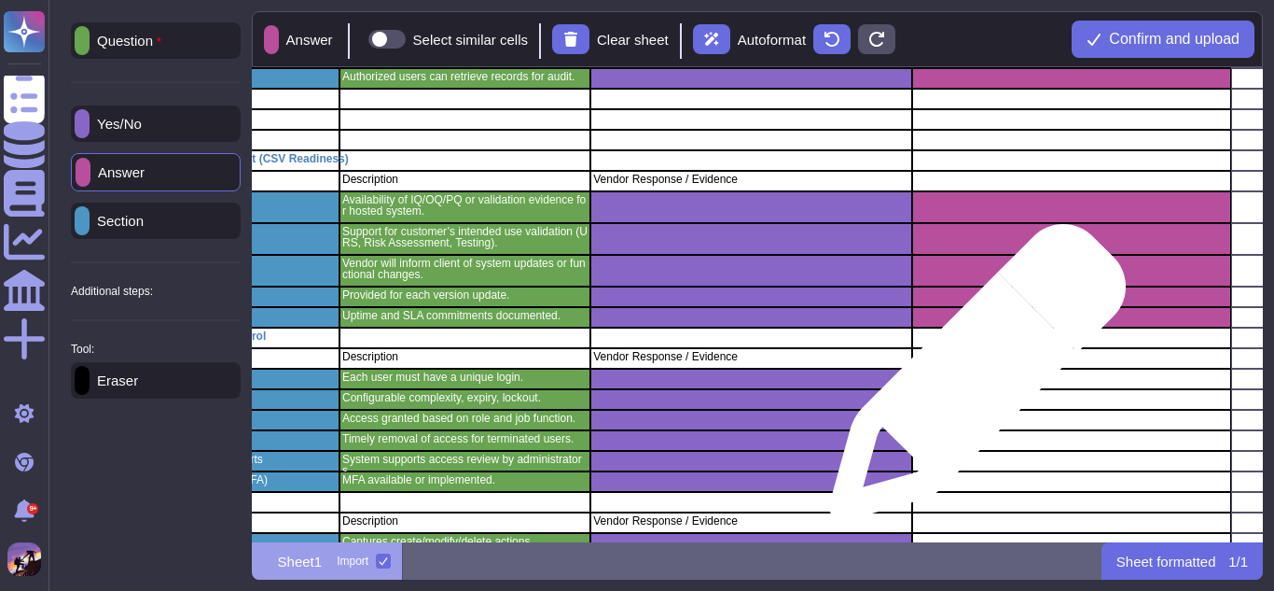
click at [970, 382] on div "grid" at bounding box center [1071, 379] width 320 height 21
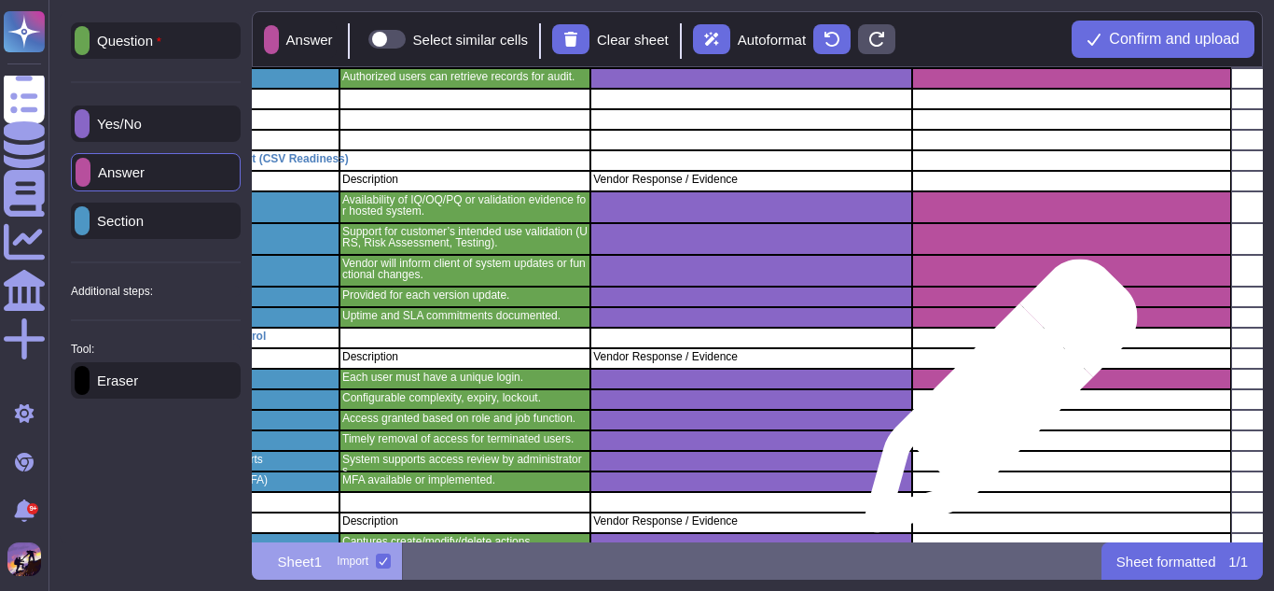
click at [994, 405] on div "grid" at bounding box center [1071, 399] width 320 height 21
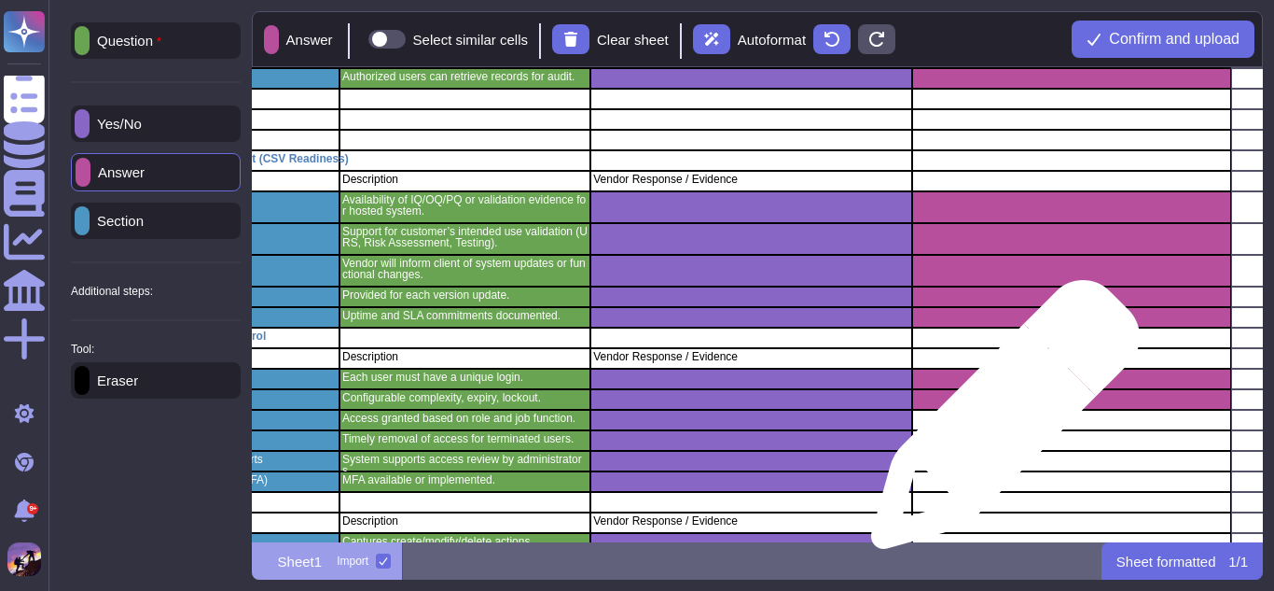
click at [998, 424] on div "grid" at bounding box center [1071, 420] width 320 height 21
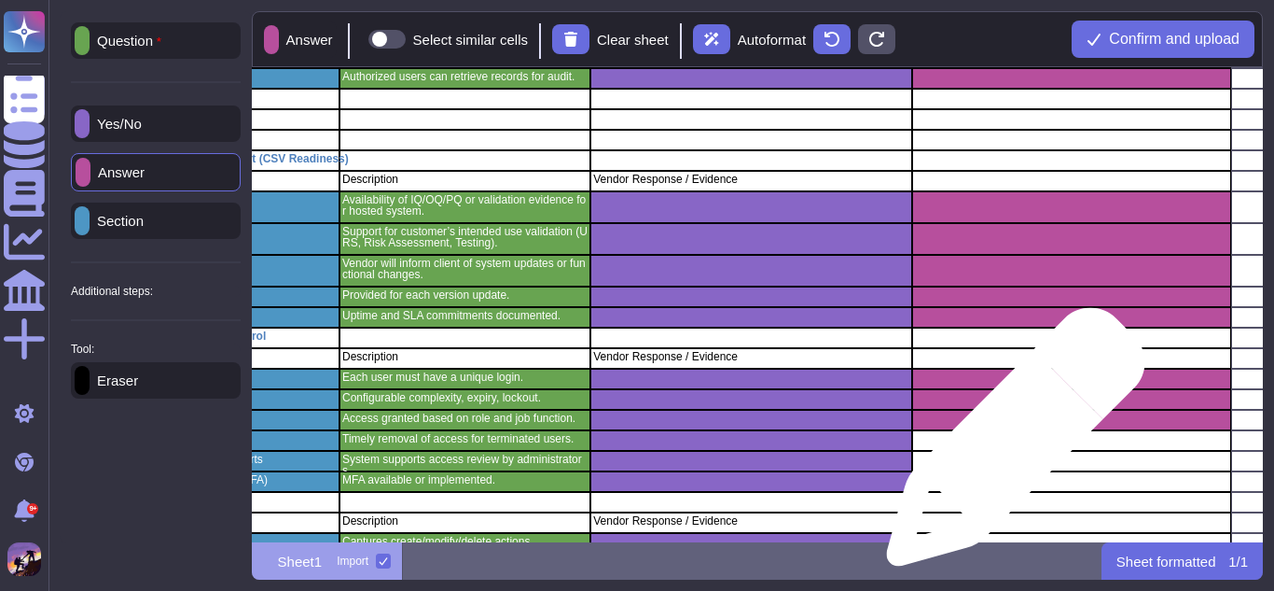
click at [1009, 446] on div "grid" at bounding box center [1071, 440] width 320 height 21
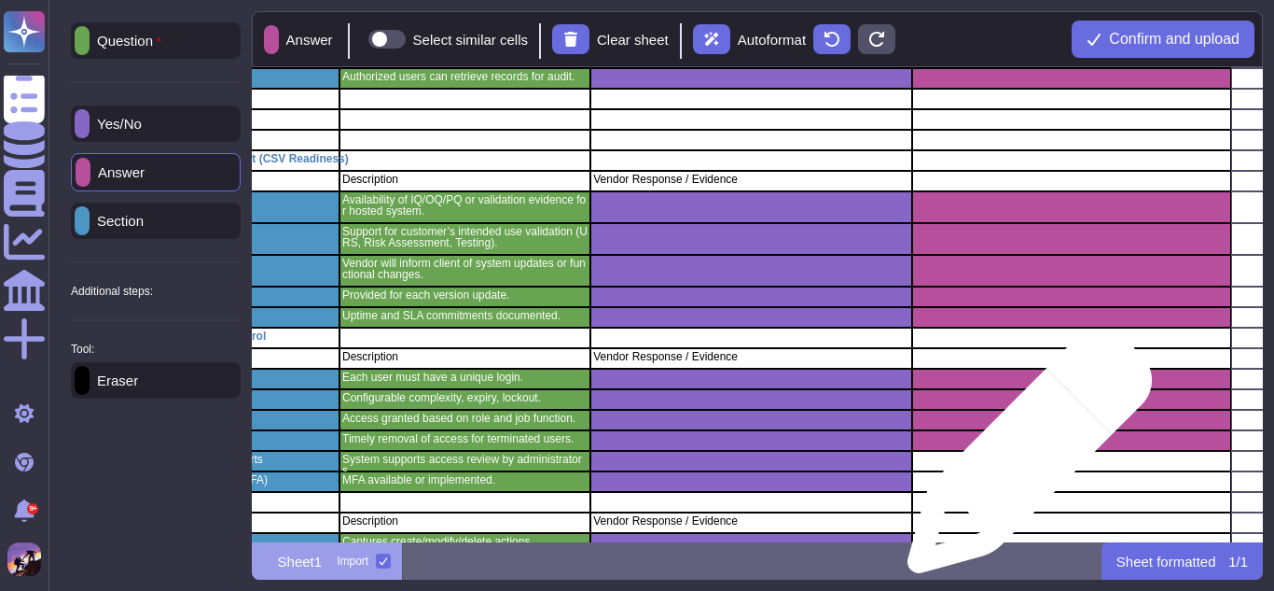
click at [1023, 460] on div "grid" at bounding box center [1071, 461] width 320 height 21
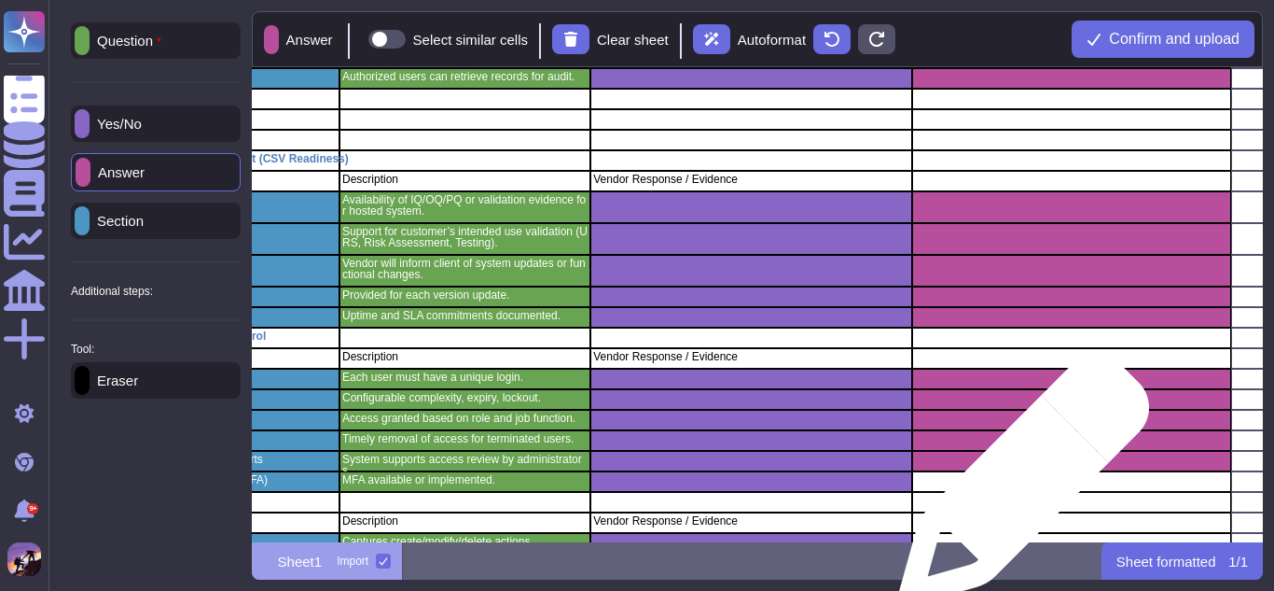
click at [1017, 489] on div "grid" at bounding box center [1071, 481] width 320 height 21
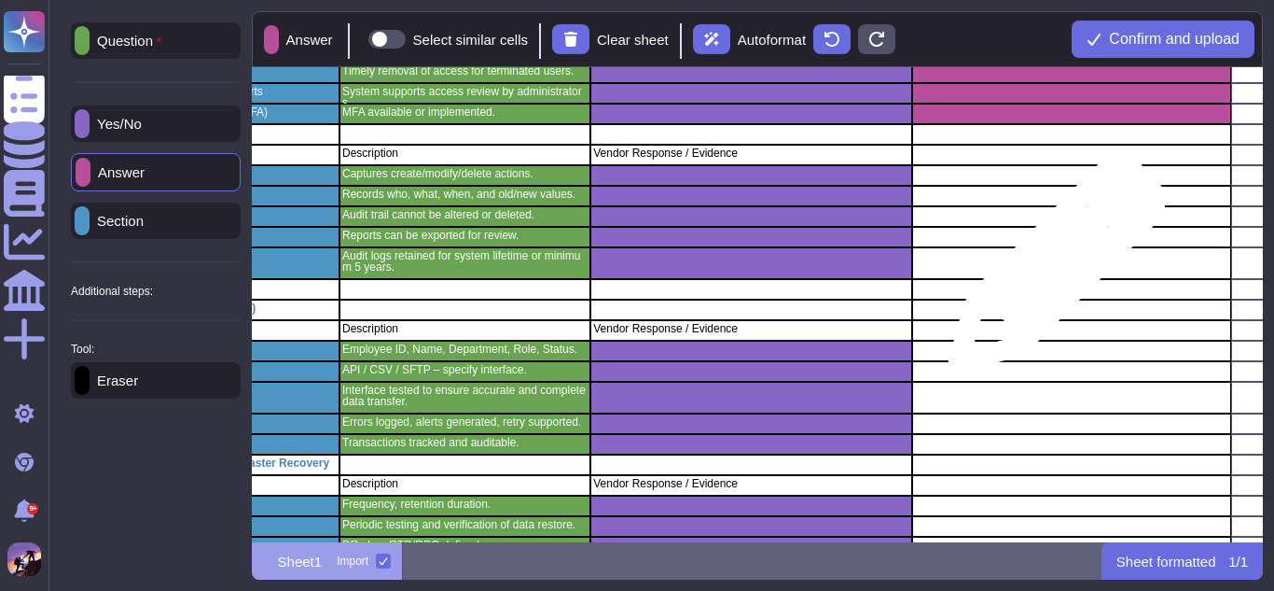
scroll to position [845, 220]
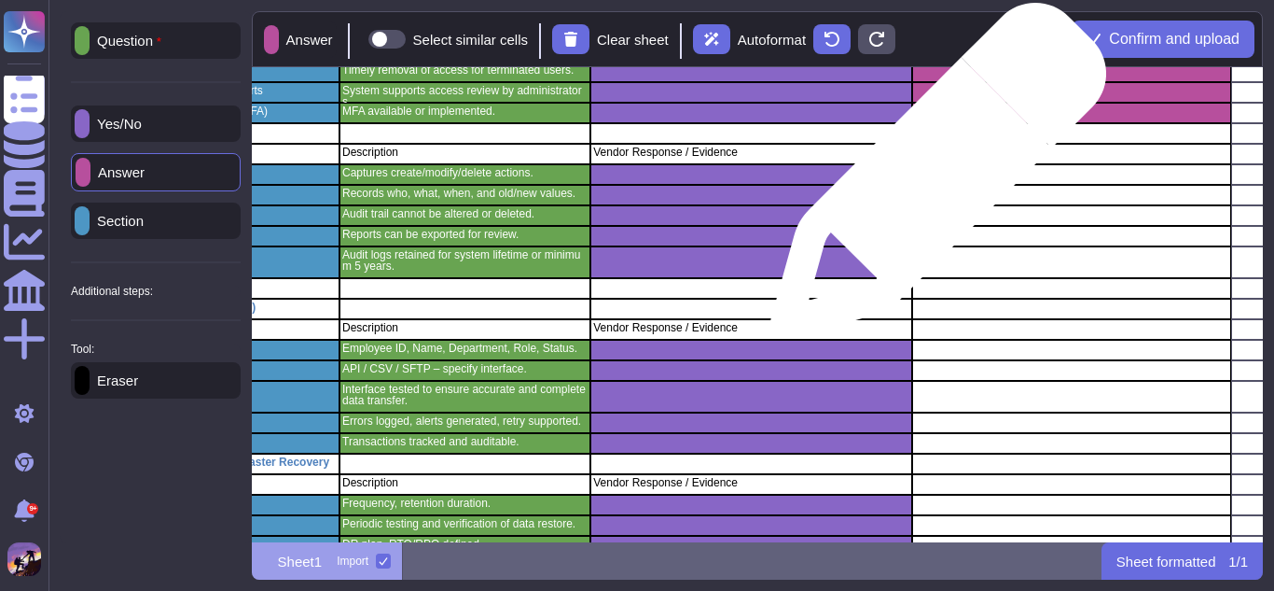
click at [931, 180] on div "grid" at bounding box center [1071, 174] width 320 height 21
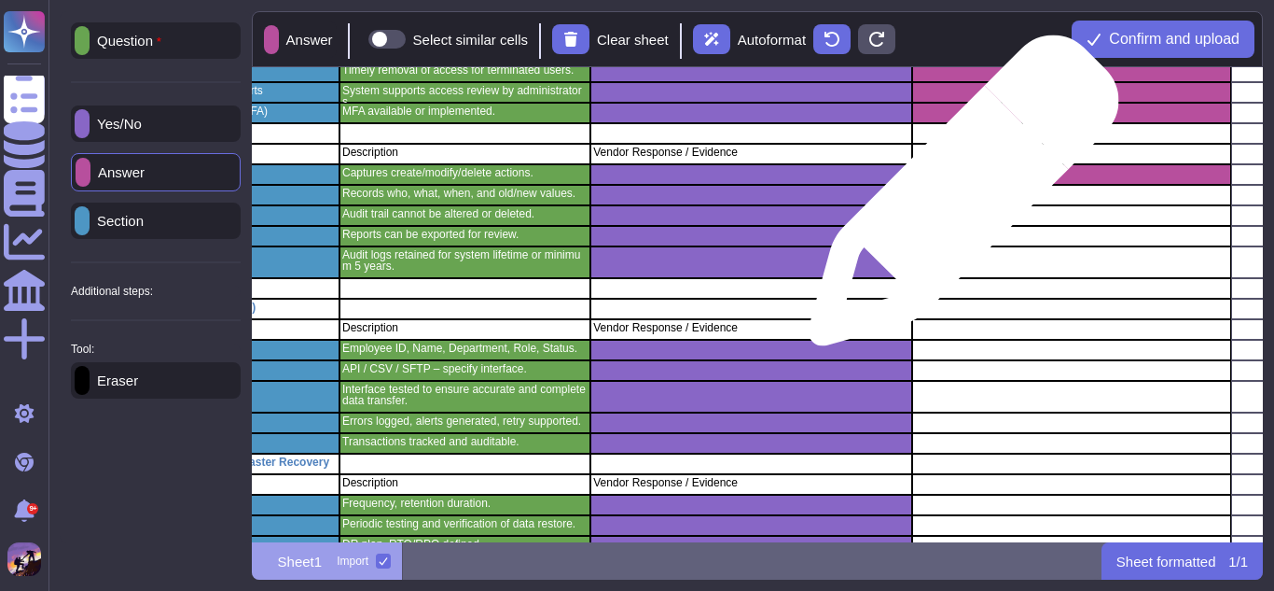
click at [956, 200] on div "grid" at bounding box center [1071, 195] width 320 height 21
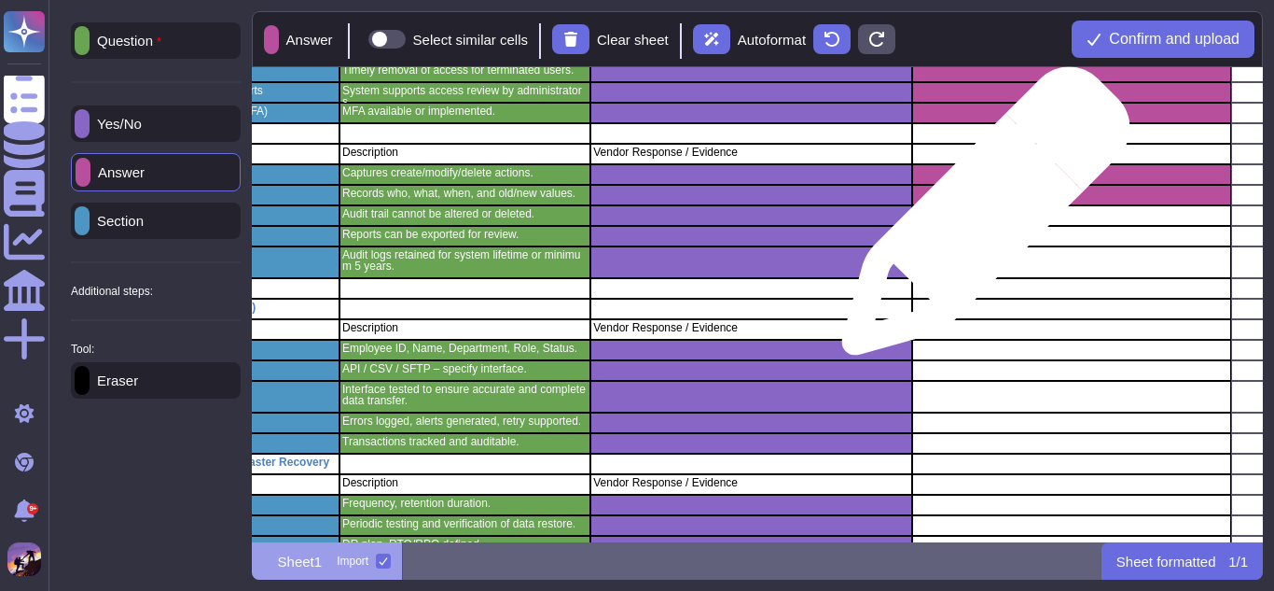
click at [979, 220] on div "grid" at bounding box center [1071, 215] width 320 height 21
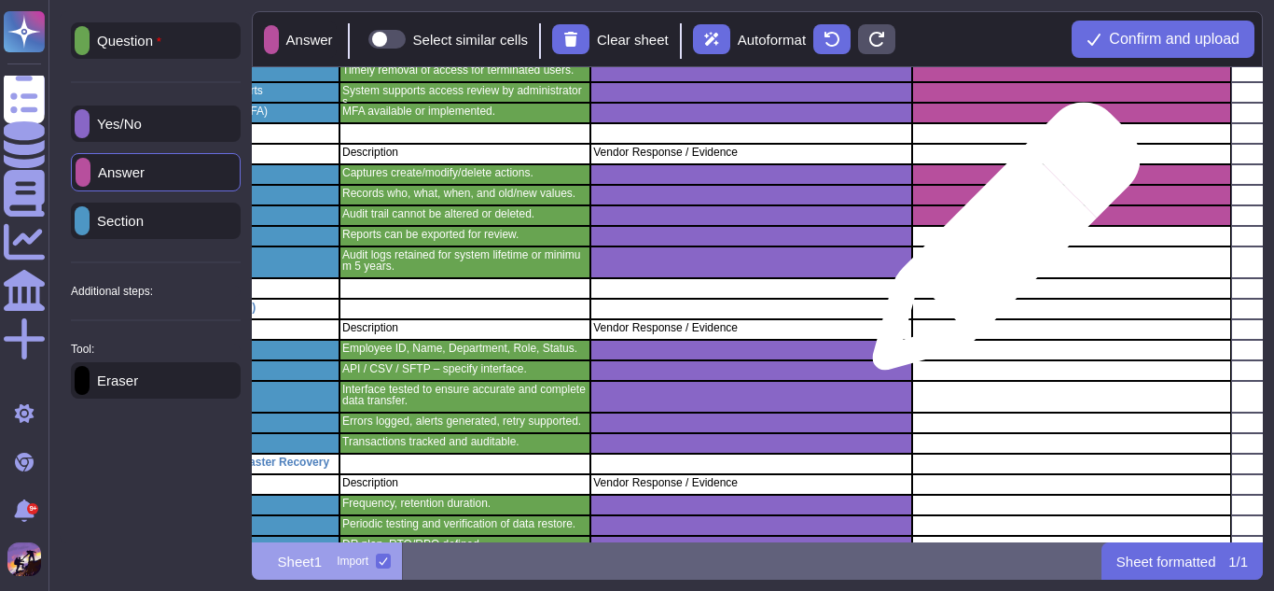
click at [999, 245] on div "grid" at bounding box center [1071, 236] width 320 height 21
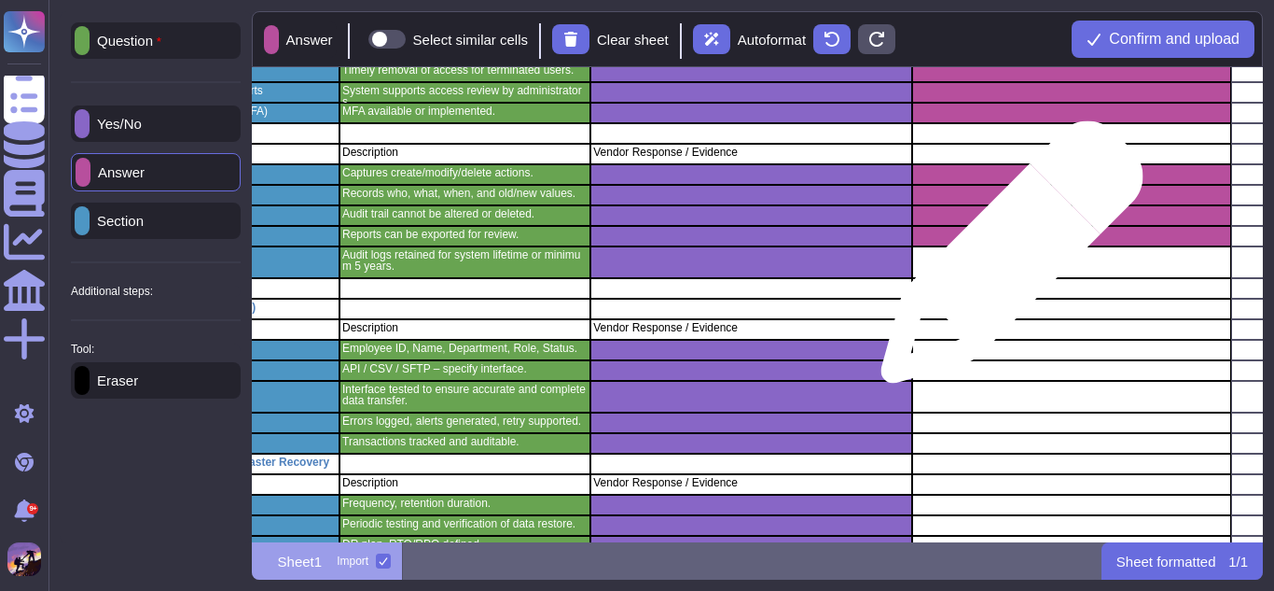
click at [1005, 261] on div "grid" at bounding box center [1071, 262] width 320 height 32
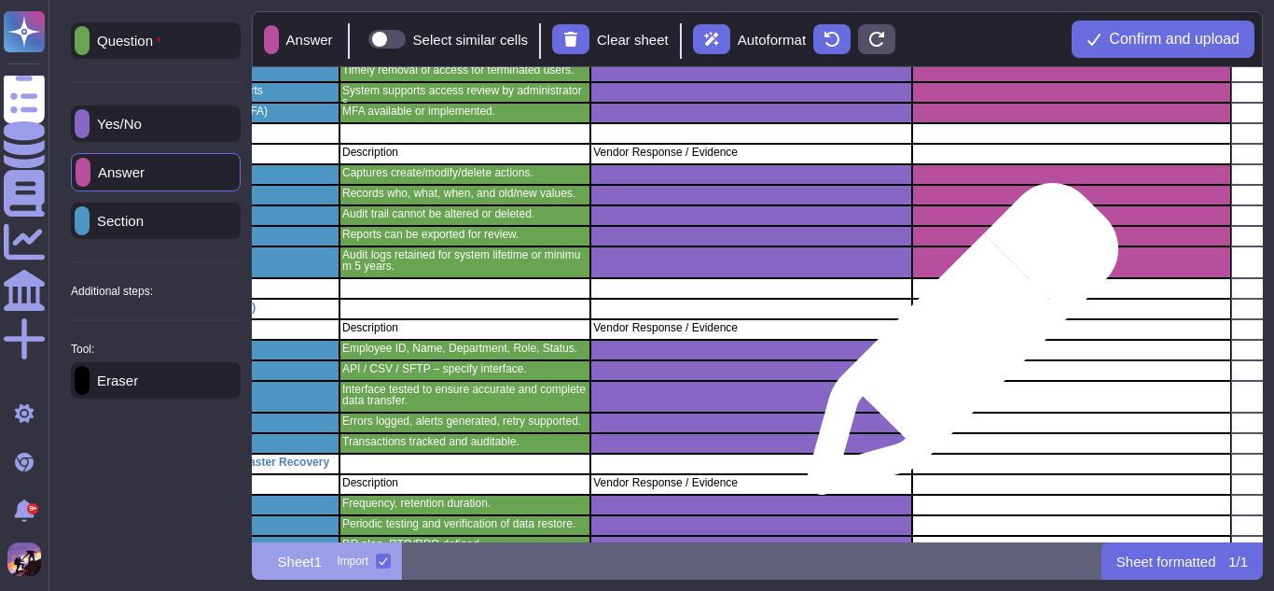
click at [955, 348] on div "grid" at bounding box center [1071, 350] width 320 height 21
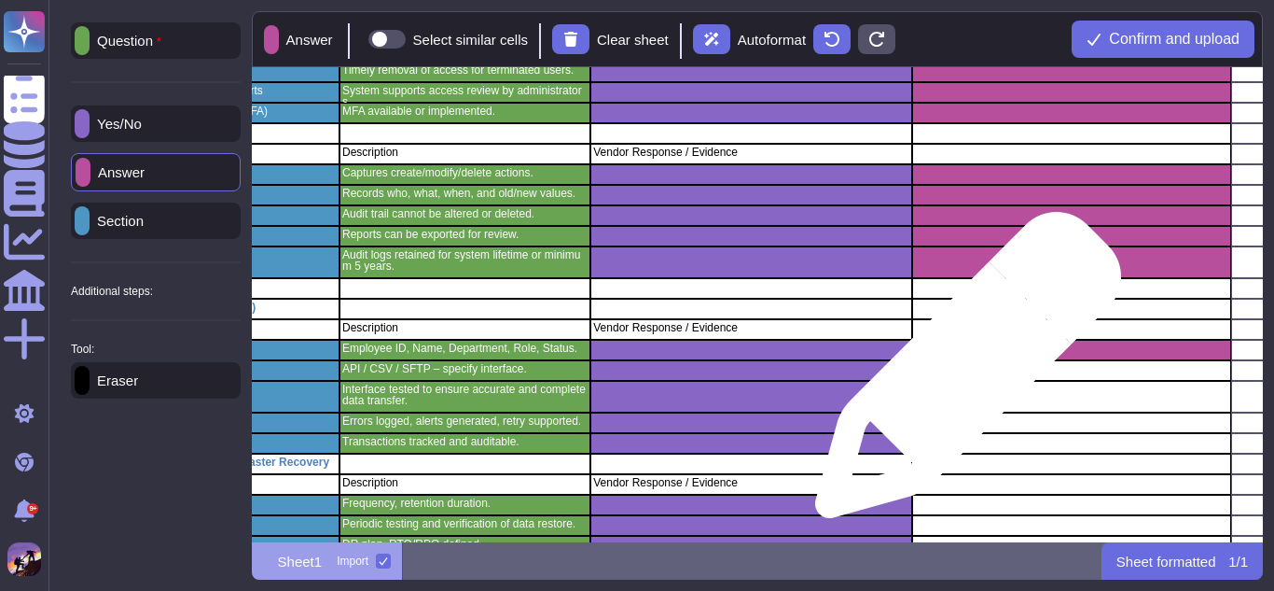
click at [961, 374] on div "grid" at bounding box center [1071, 370] width 320 height 21
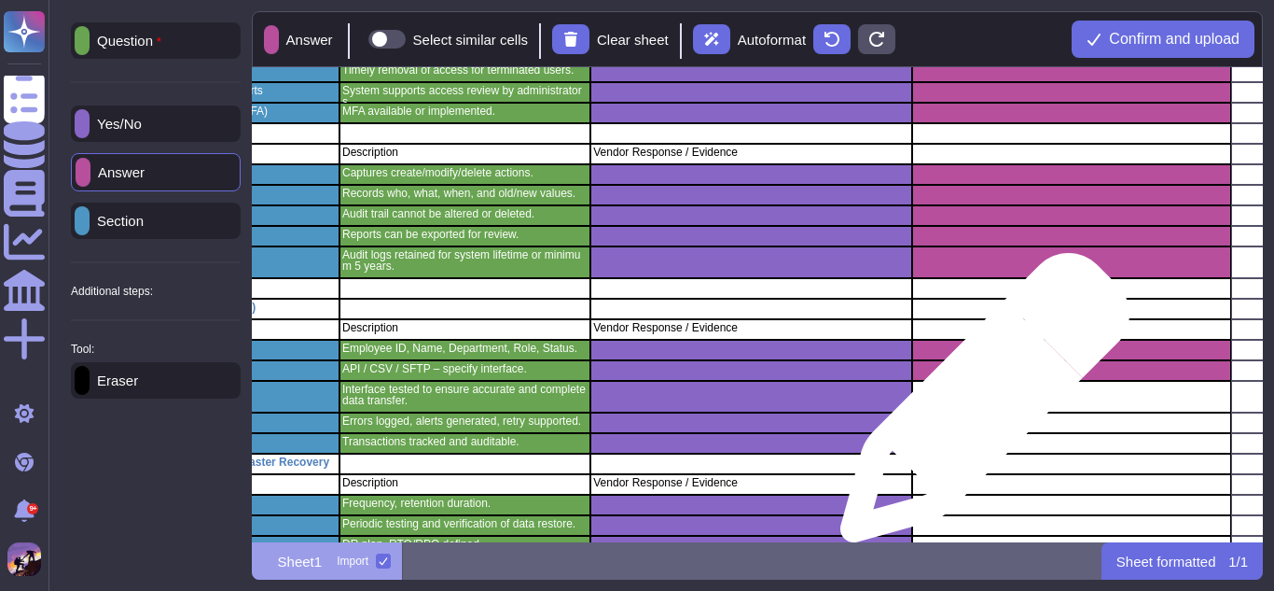
click at [978, 407] on div "grid" at bounding box center [1071, 397] width 320 height 32
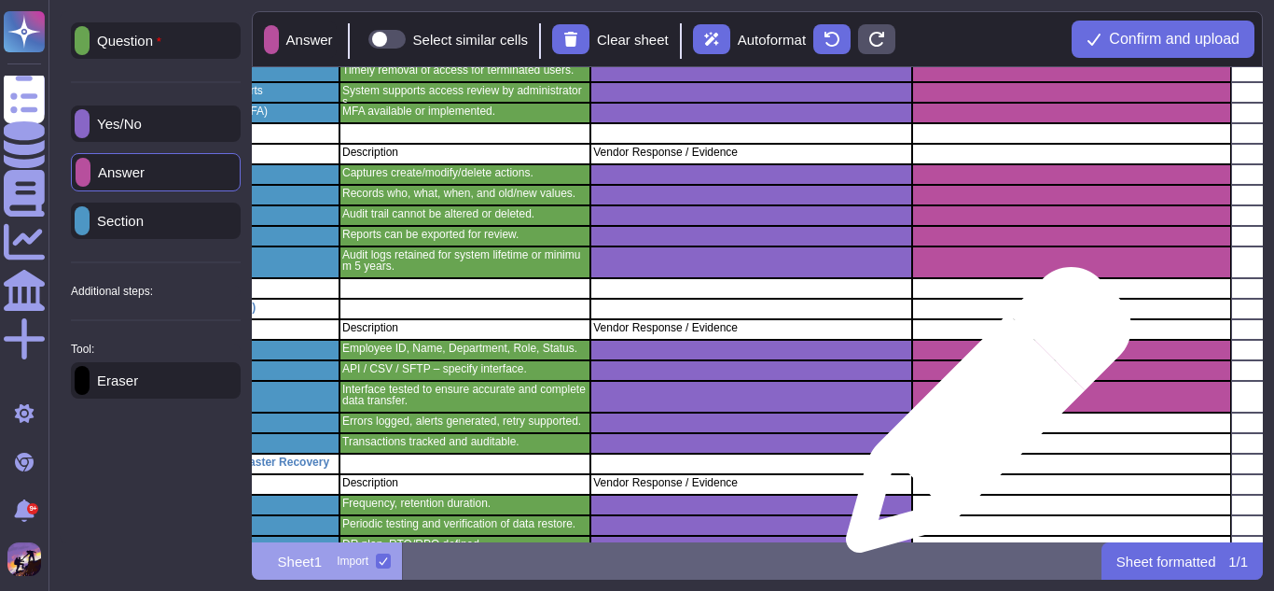
click at [981, 419] on div "grid" at bounding box center [1071, 422] width 320 height 21
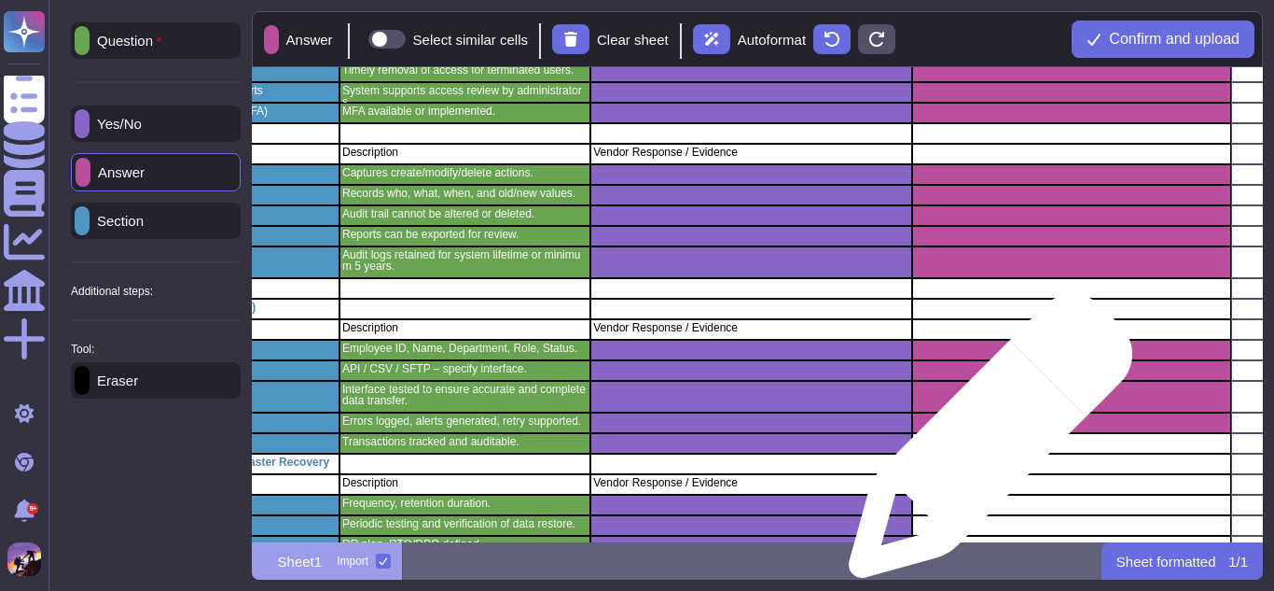
click at [983, 445] on div "grid" at bounding box center [1071, 443] width 320 height 21
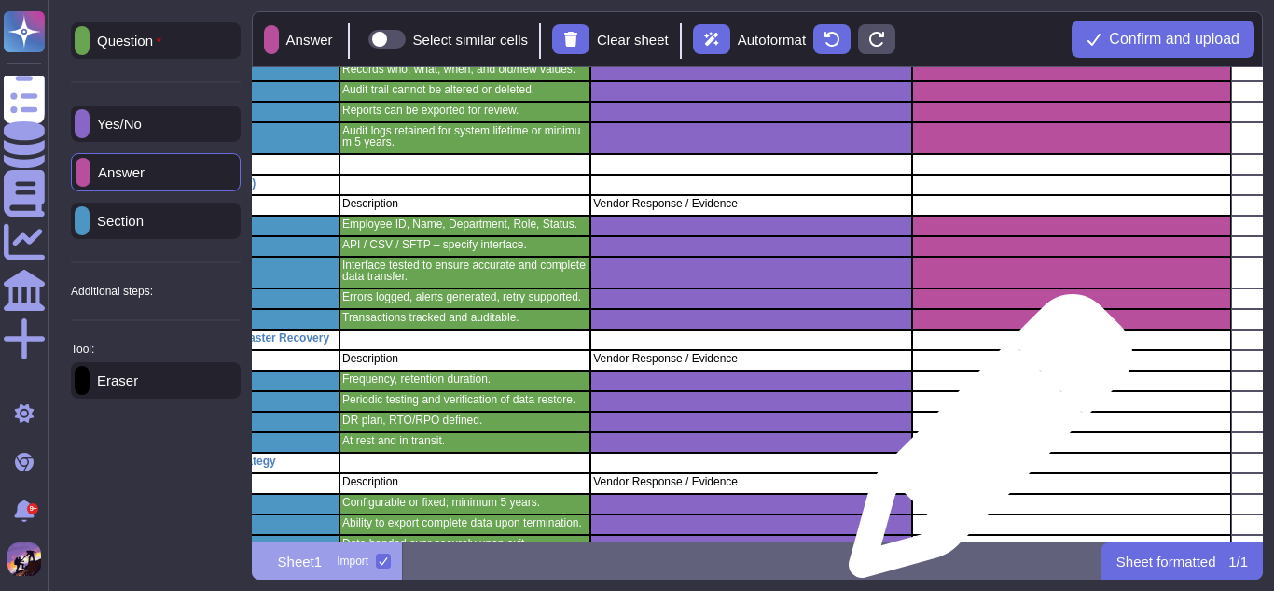
scroll to position [970, 220]
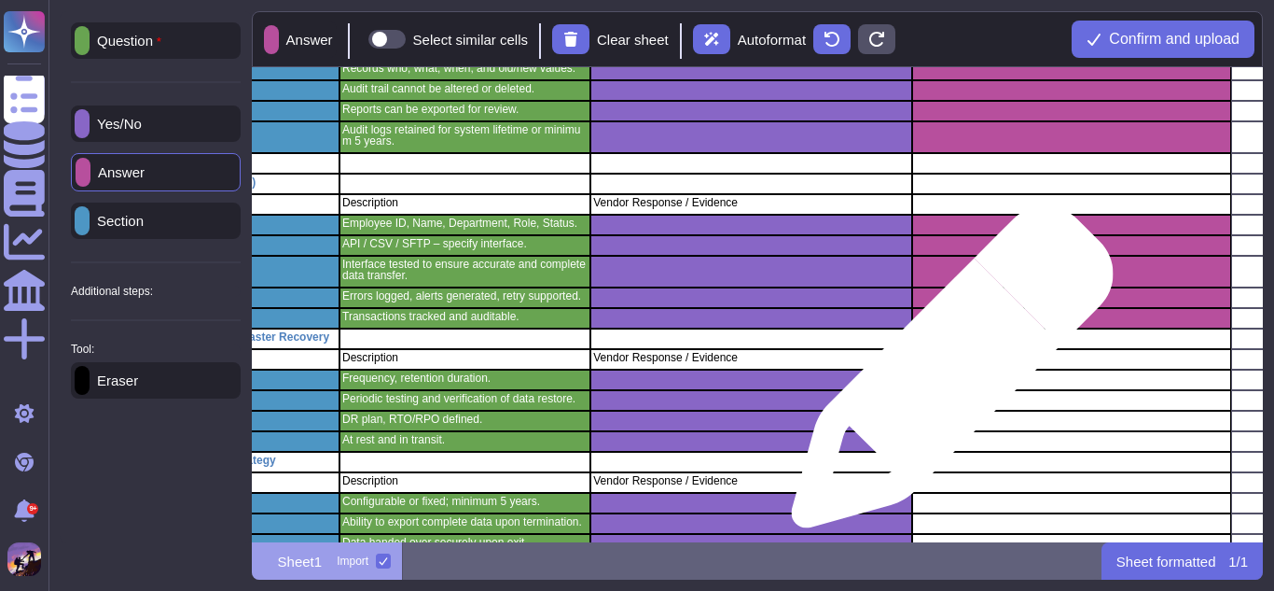
click at [945, 376] on div "grid" at bounding box center [1071, 379] width 320 height 21
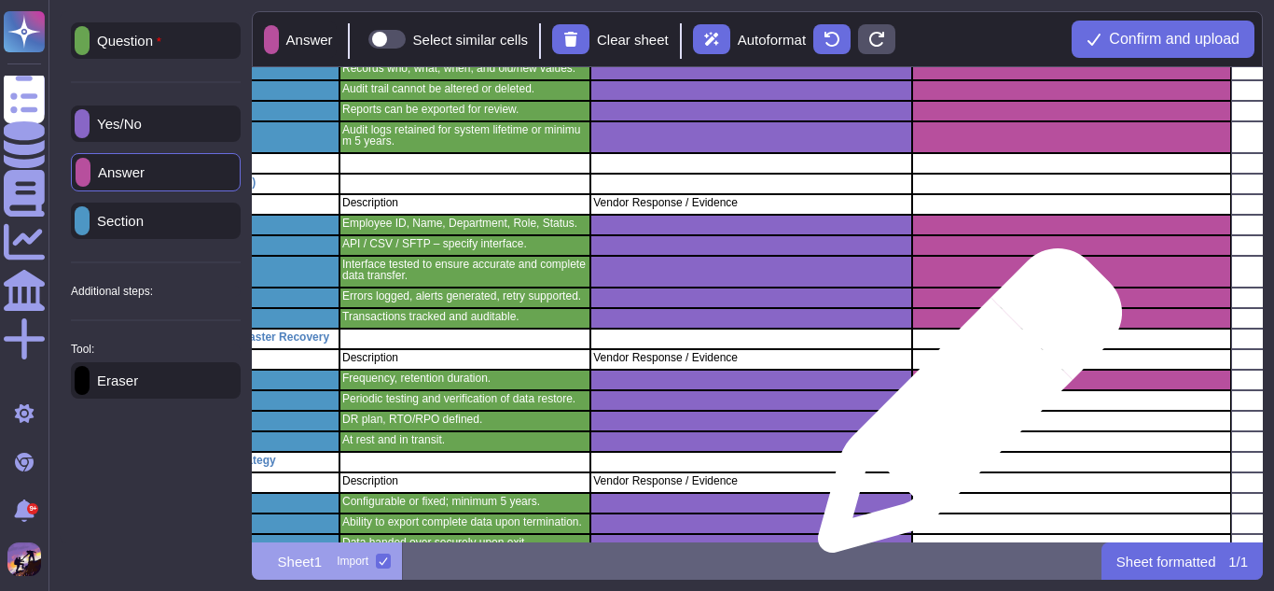
click at [963, 410] on div "grid" at bounding box center [1071, 400] width 320 height 21
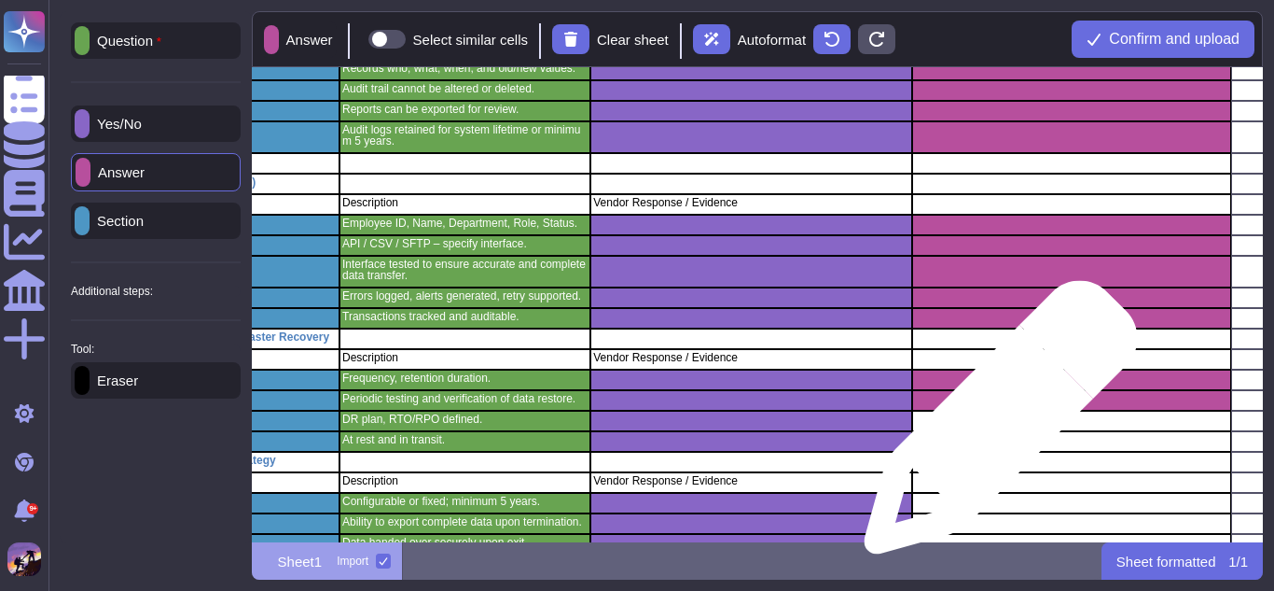
click at [994, 426] on div "grid" at bounding box center [1071, 420] width 320 height 21
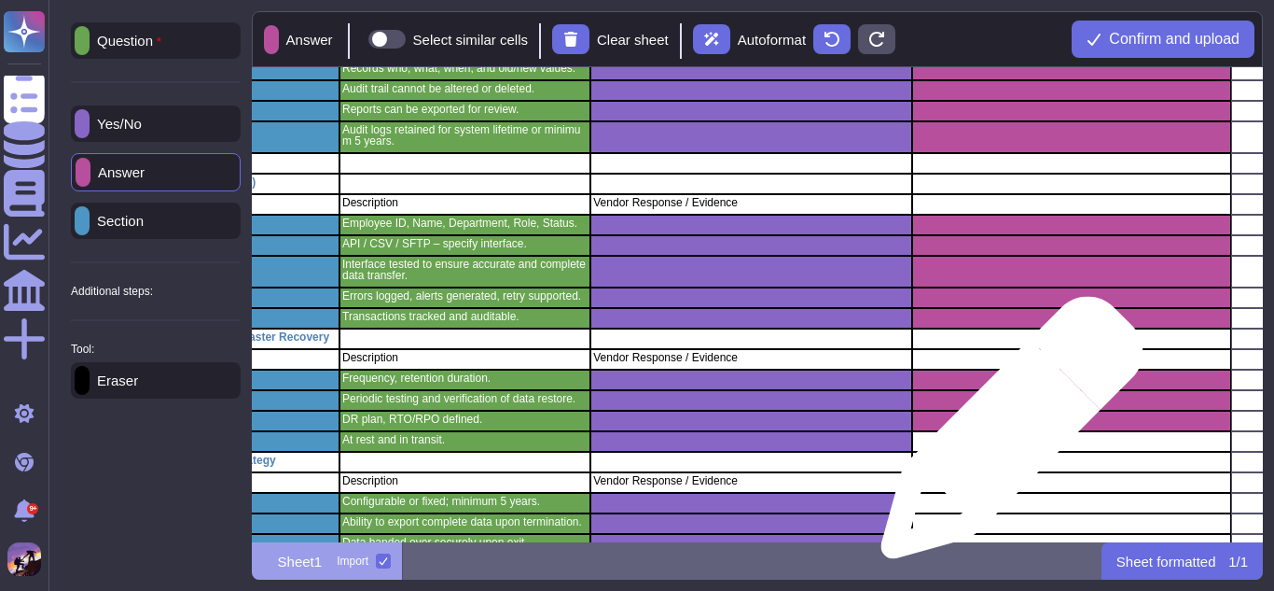
click at [1005, 437] on div "grid" at bounding box center [1071, 441] width 320 height 21
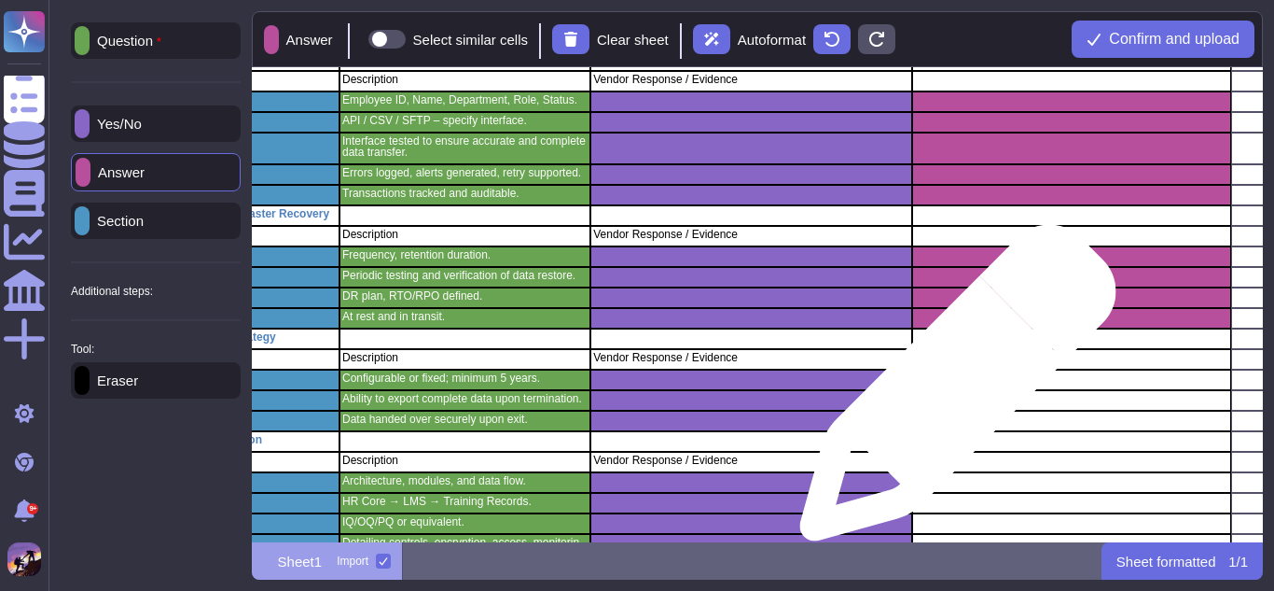
click at [951, 392] on div "grid" at bounding box center [1071, 400] width 320 height 21
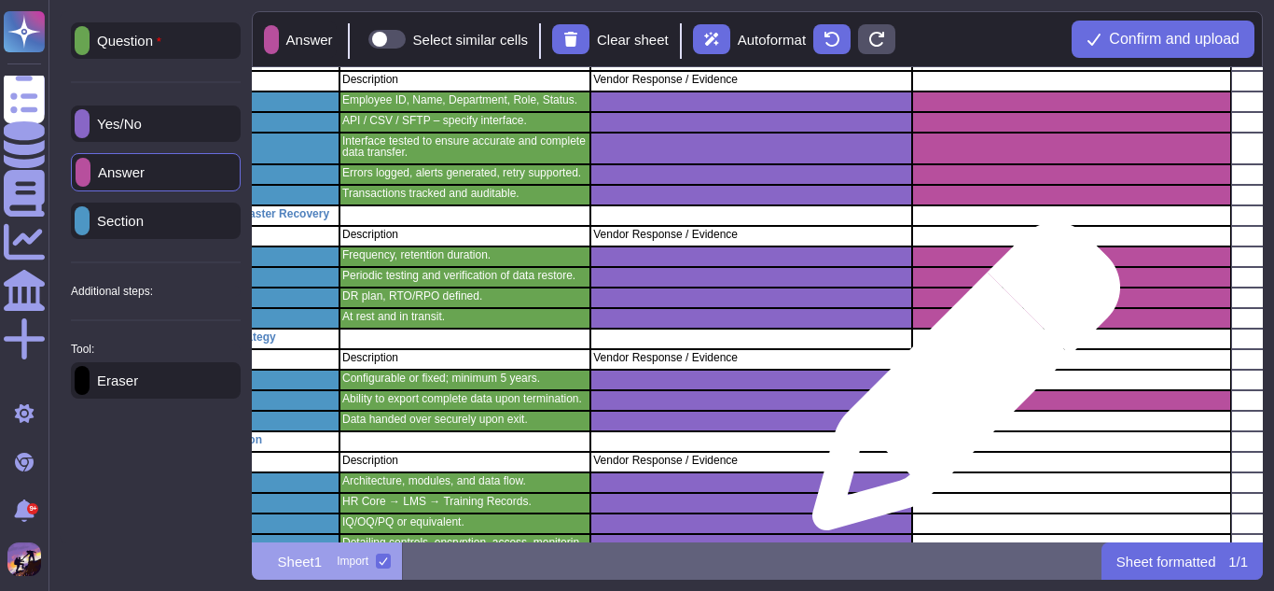
click at [959, 385] on div "grid" at bounding box center [1071, 379] width 320 height 21
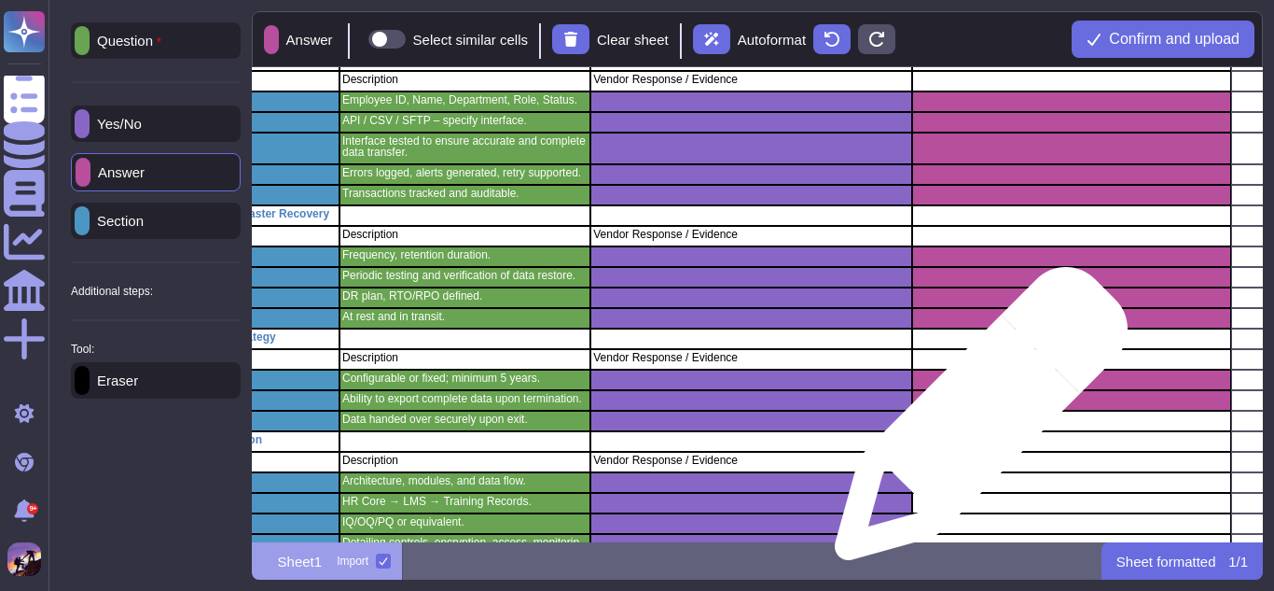
click at [974, 423] on div "grid" at bounding box center [1071, 420] width 320 height 21
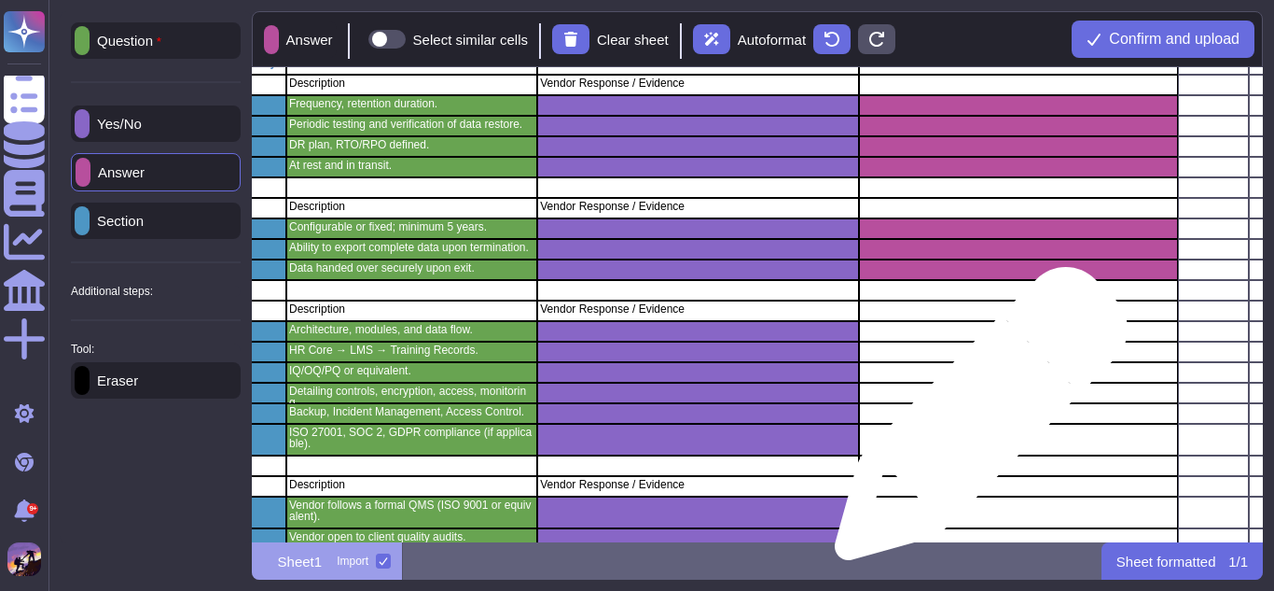
scroll to position [1271, 276]
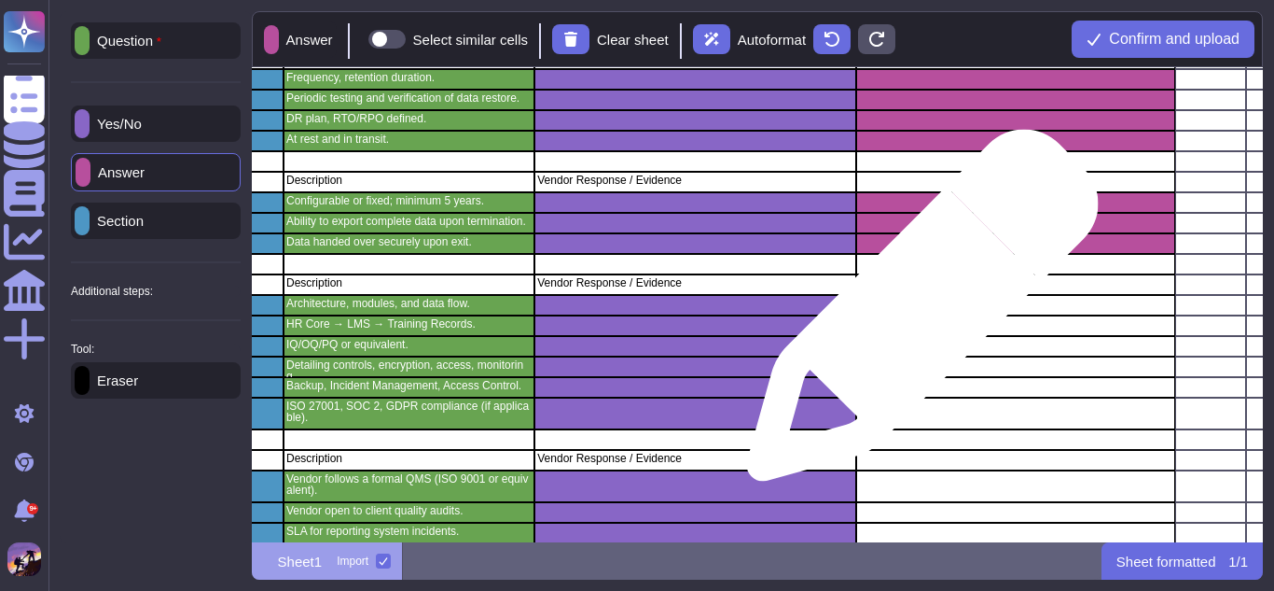
click at [915, 314] on div "grid" at bounding box center [1016, 305] width 320 height 21
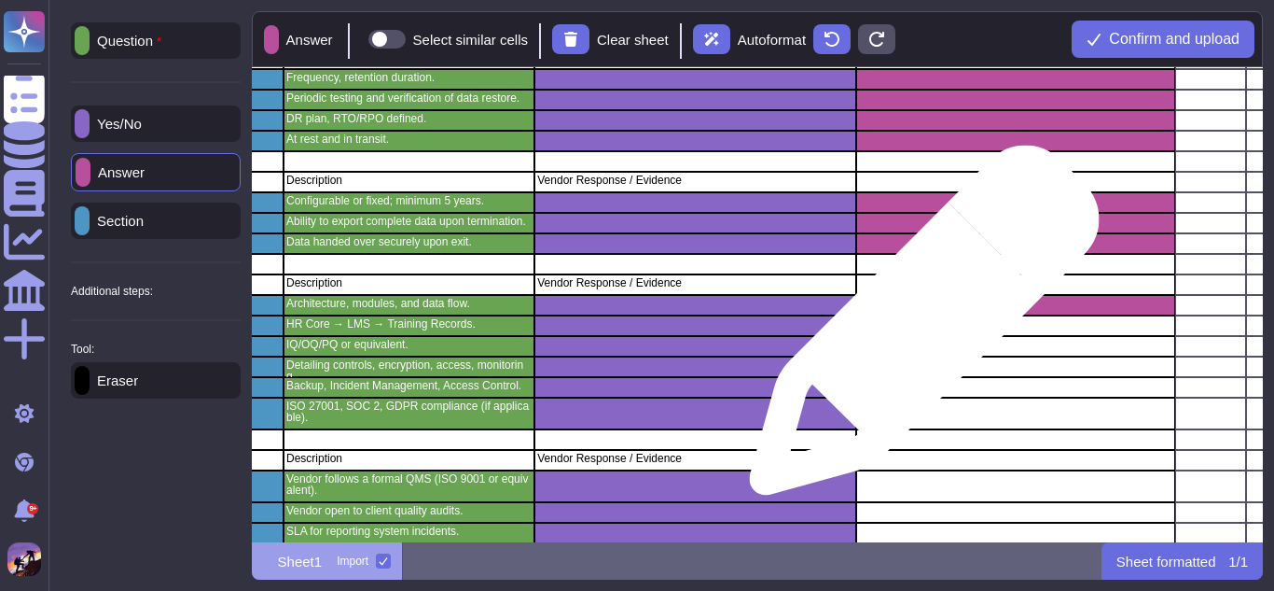
click at [917, 329] on div "grid" at bounding box center [1016, 325] width 320 height 21
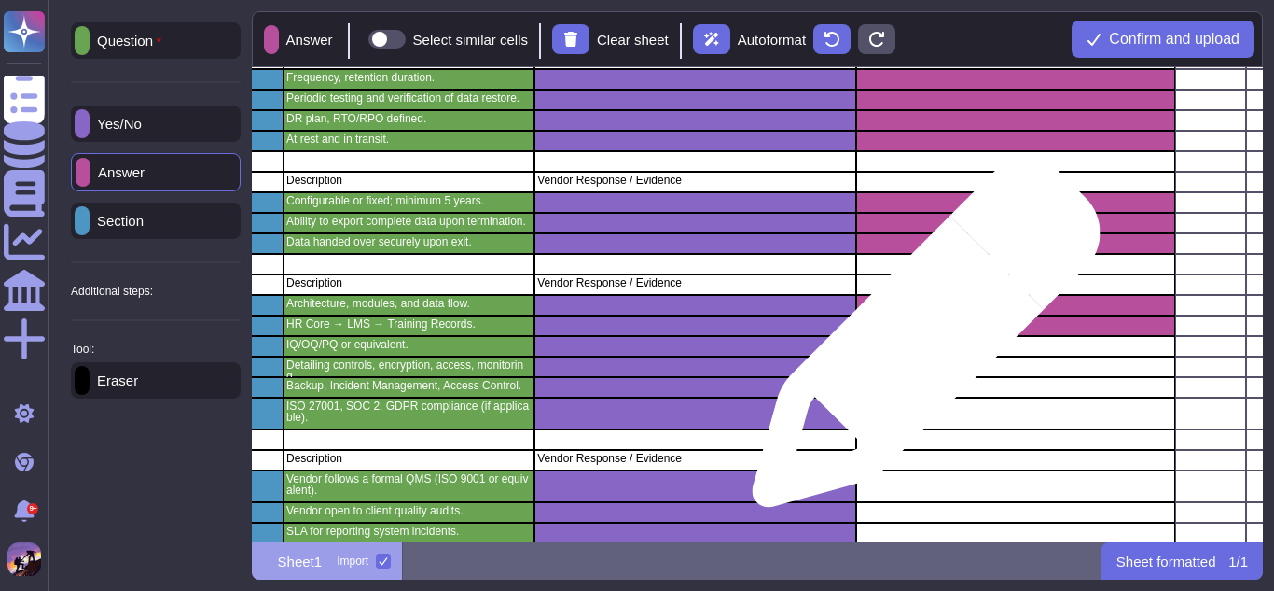
click at [919, 342] on div "grid" at bounding box center [1016, 346] width 320 height 21
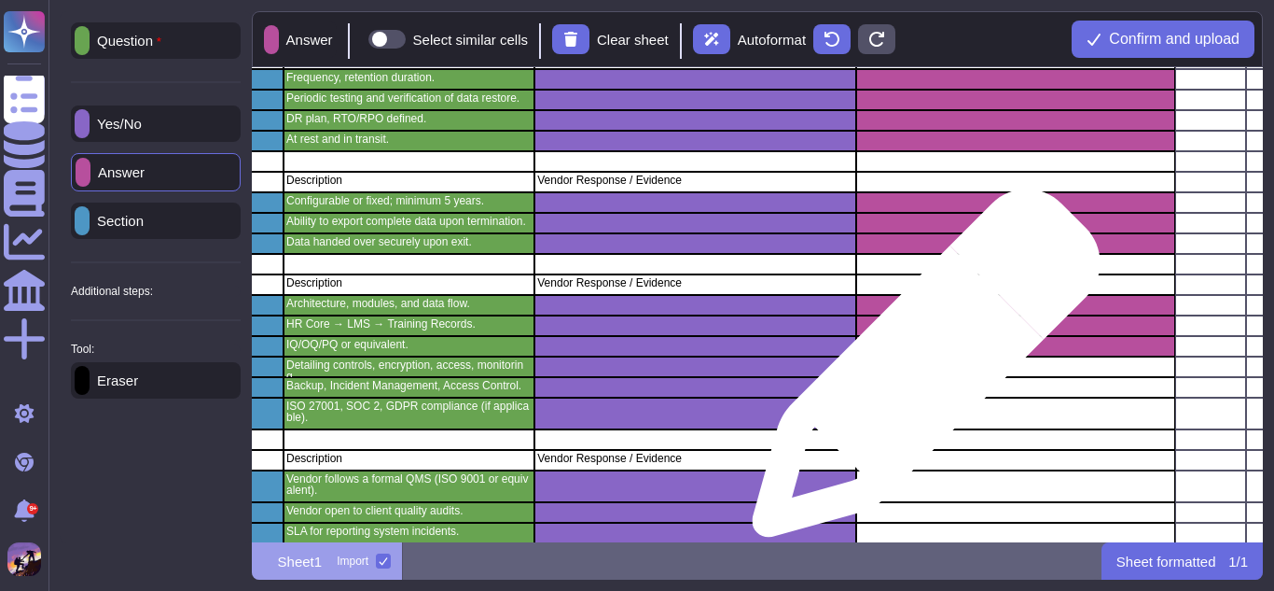
click at [919, 372] on div "grid" at bounding box center [1016, 366] width 320 height 21
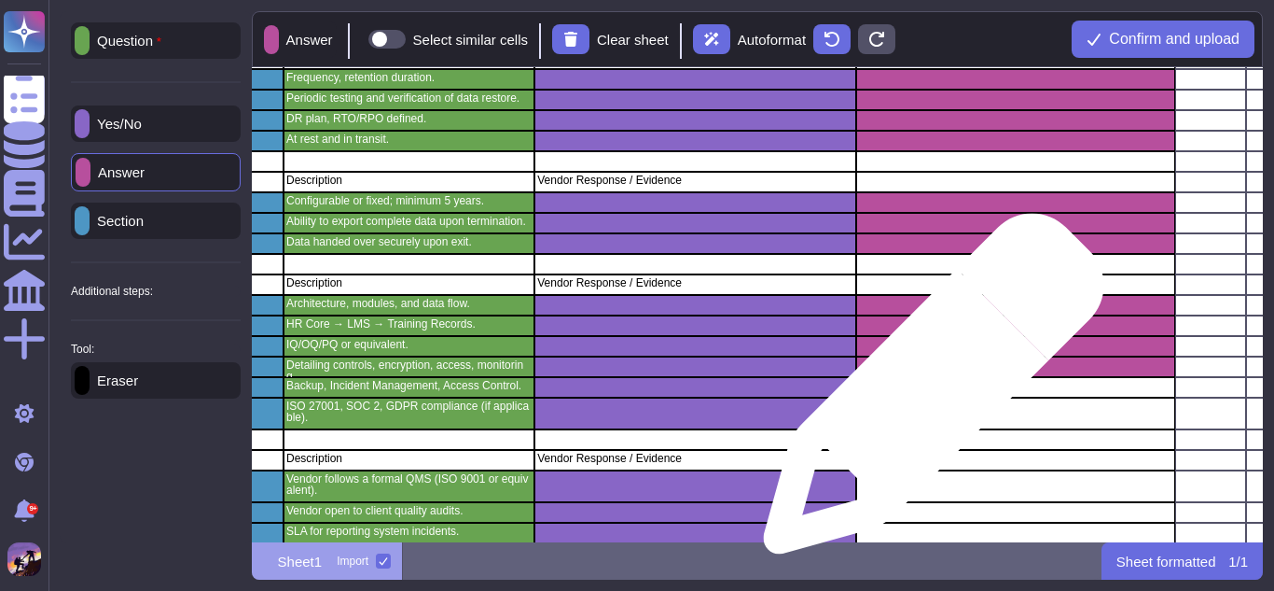
click at [926, 393] on div "grid" at bounding box center [1016, 387] width 320 height 21
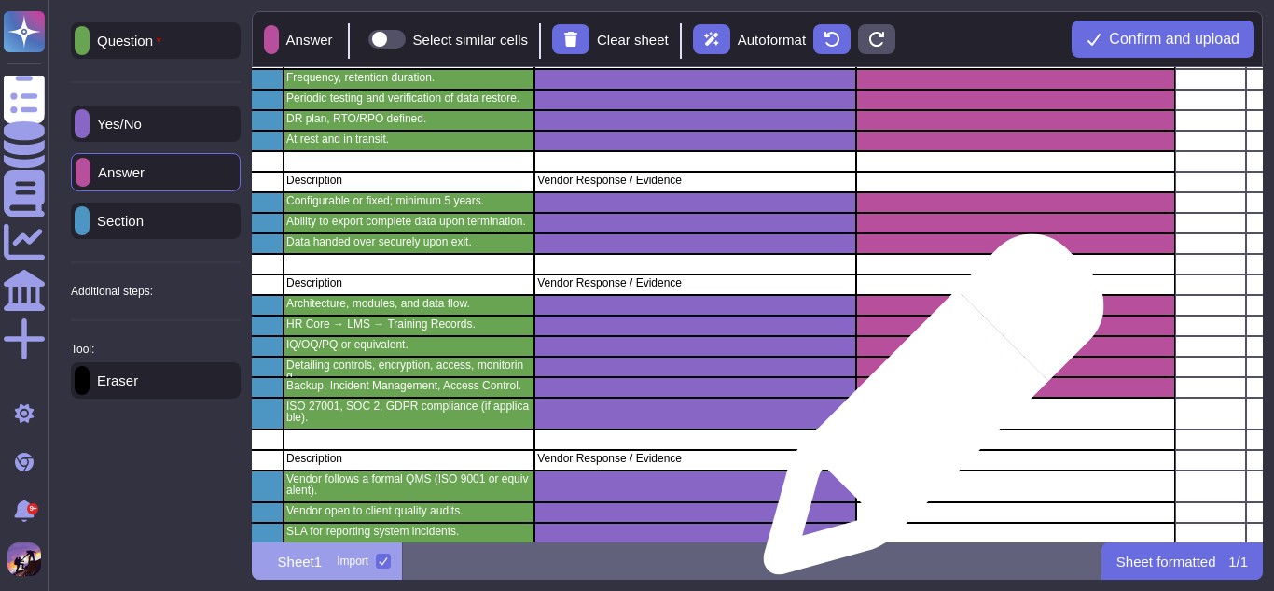
click at [926, 413] on div "grid" at bounding box center [1016, 413] width 320 height 32
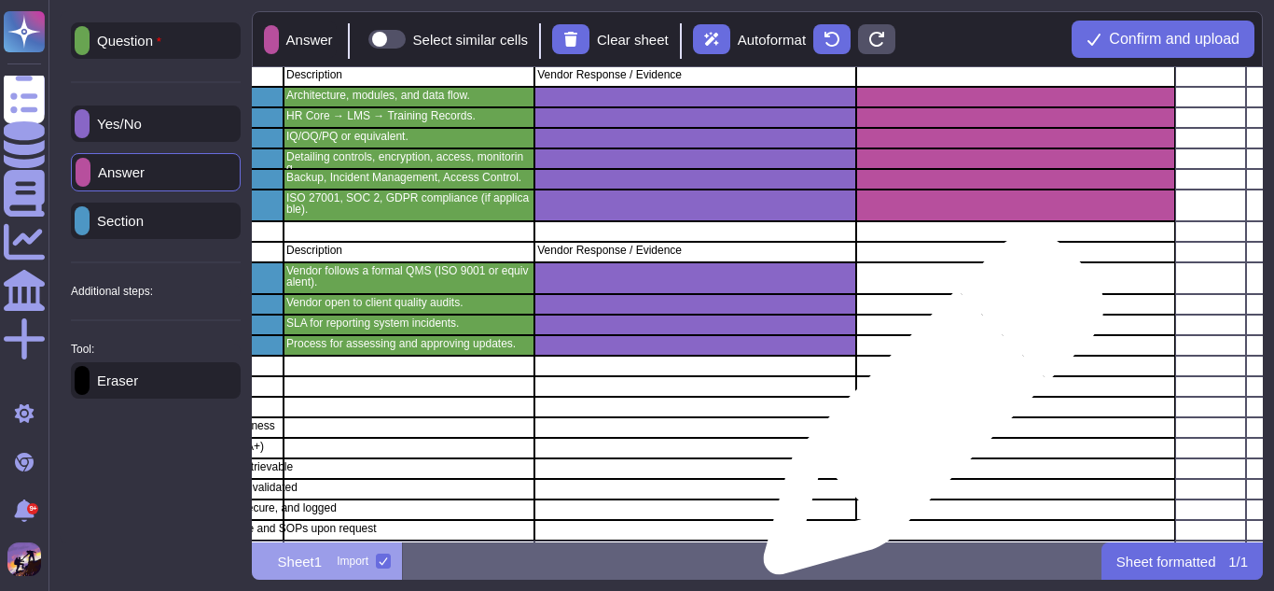
scroll to position [1480, 276]
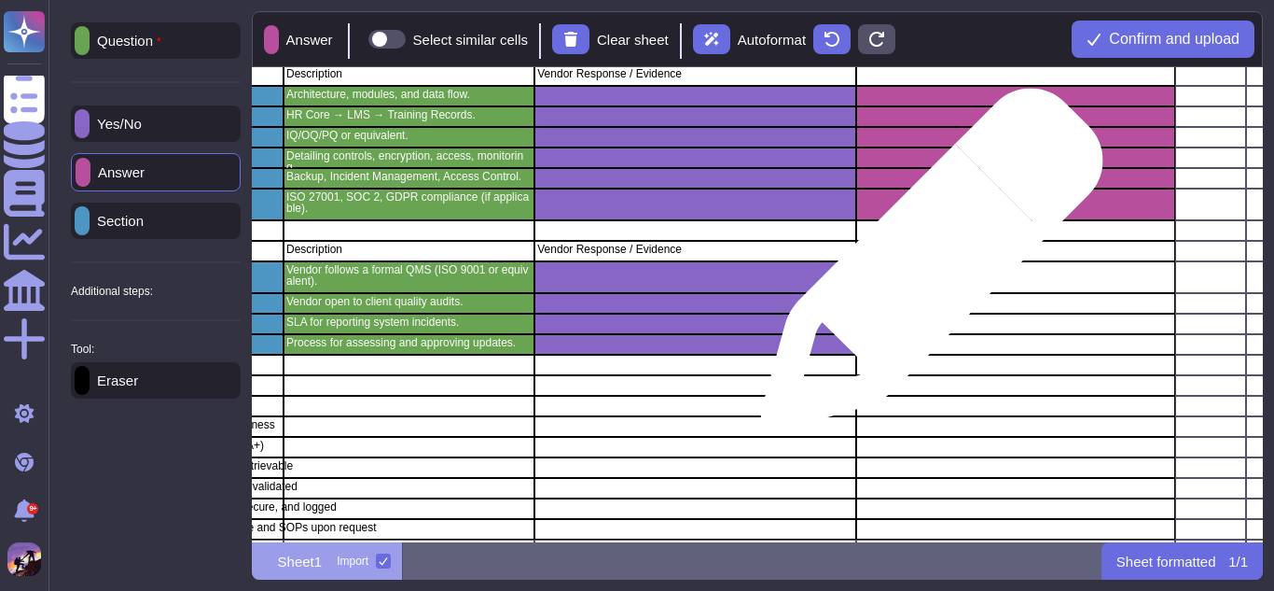
click at [925, 269] on div "grid" at bounding box center [1016, 277] width 320 height 32
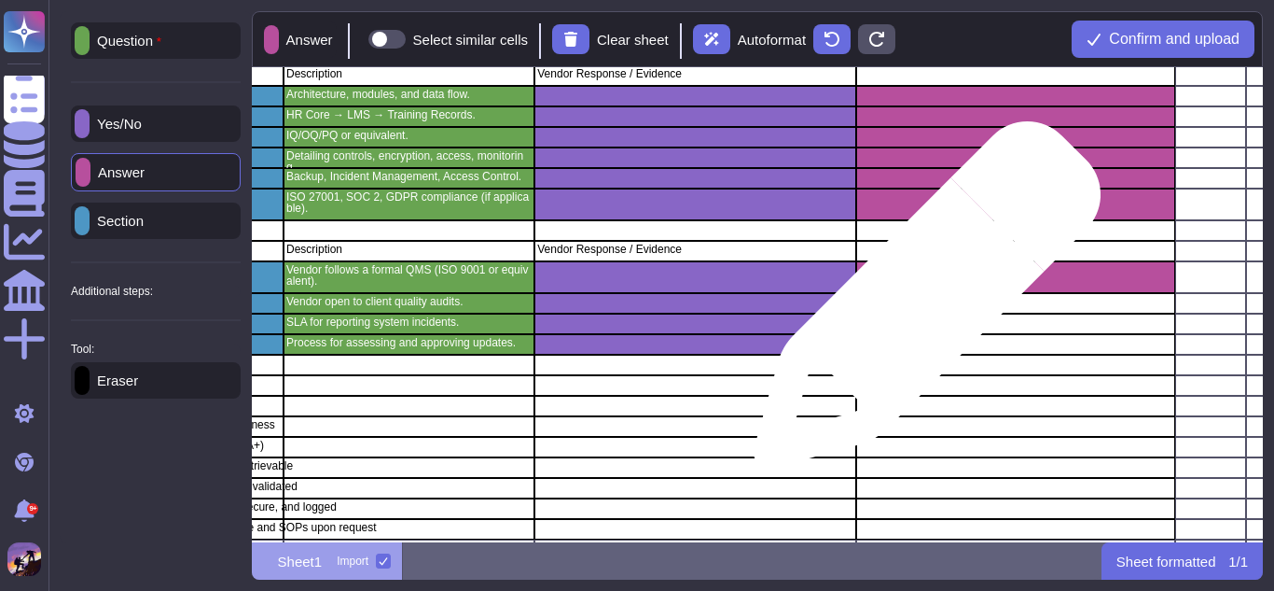
click at [920, 304] on div "grid" at bounding box center [1016, 303] width 320 height 21
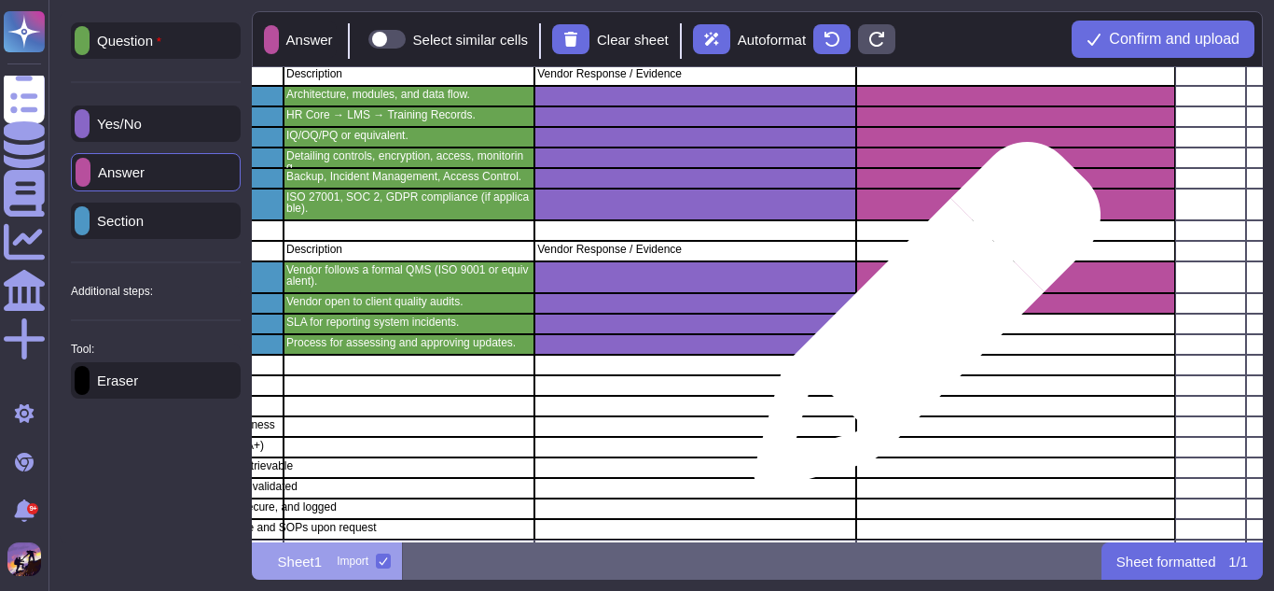
click at [920, 325] on div "grid" at bounding box center [1016, 323] width 320 height 21
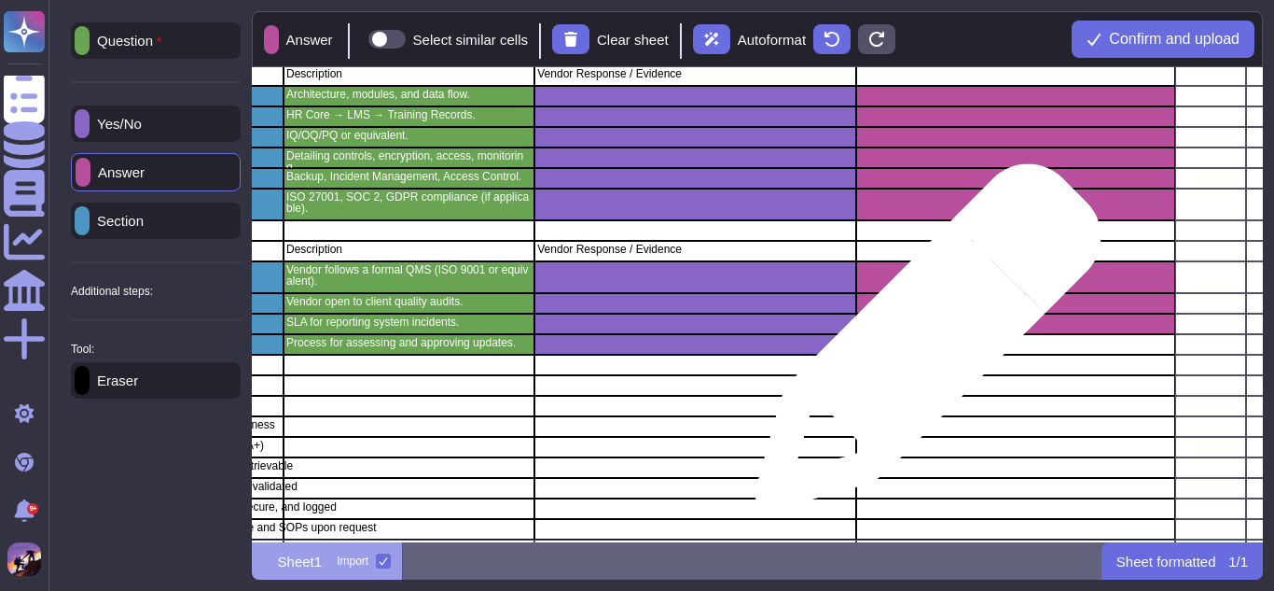
click at [921, 346] on div "grid" at bounding box center [1016, 344] width 320 height 21
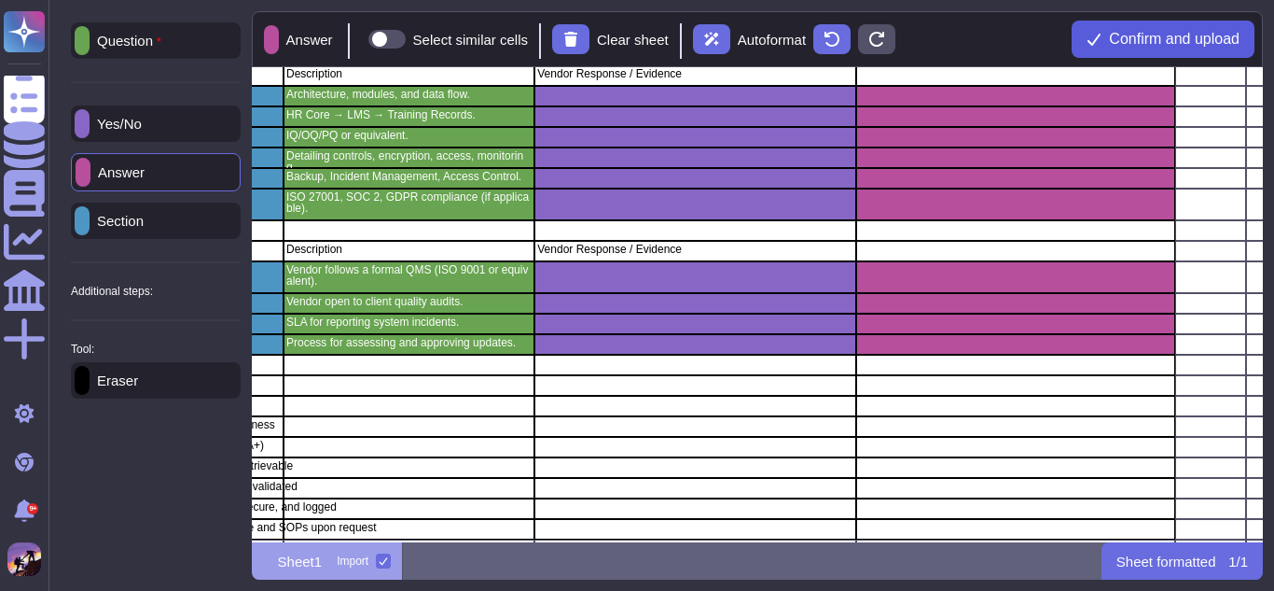
click at [1152, 40] on span "Confirm and upload" at bounding box center [1174, 39] width 131 height 15
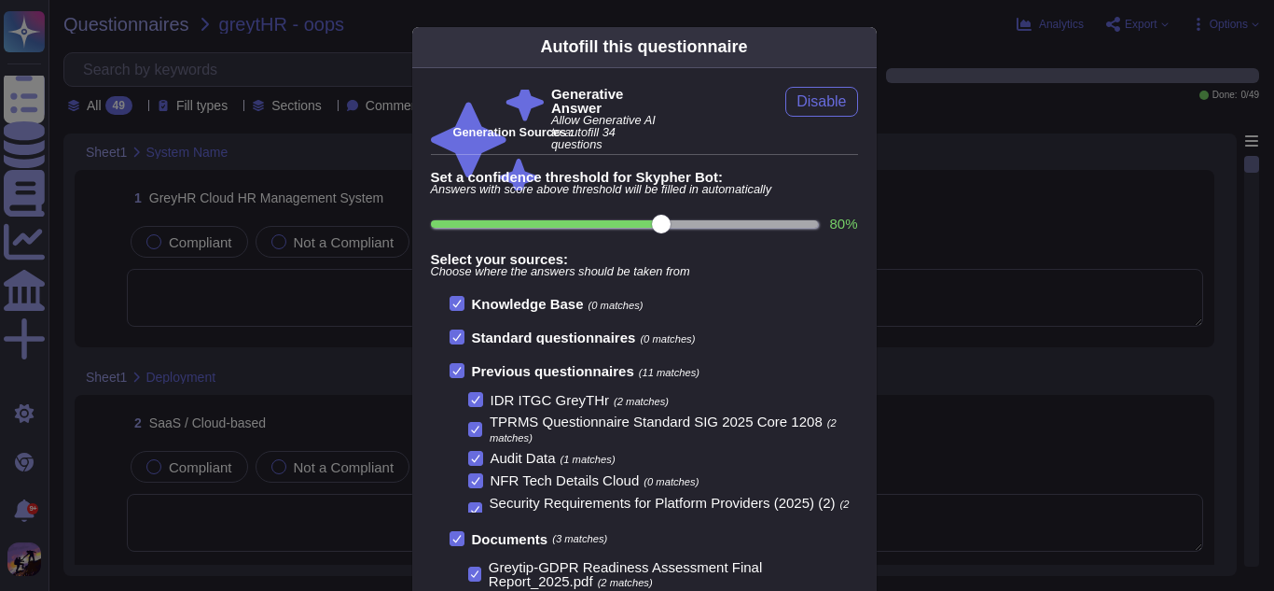
scroll to position [146, 0]
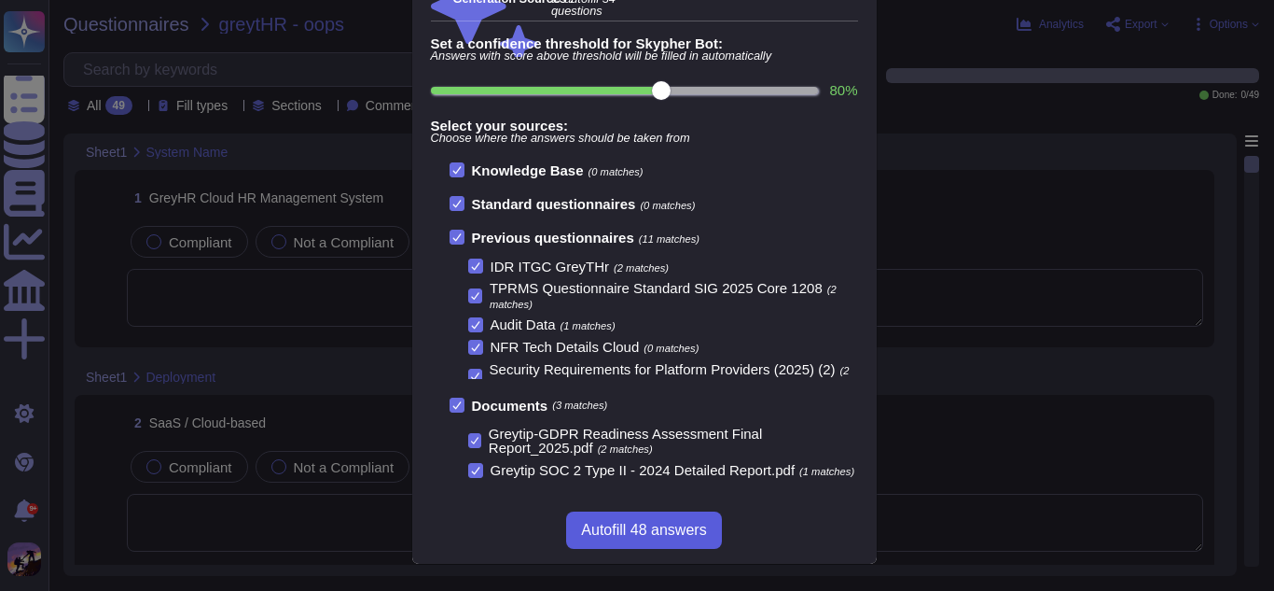
click at [616, 517] on button "Autofill 48 answers" at bounding box center [643, 529] width 155 height 37
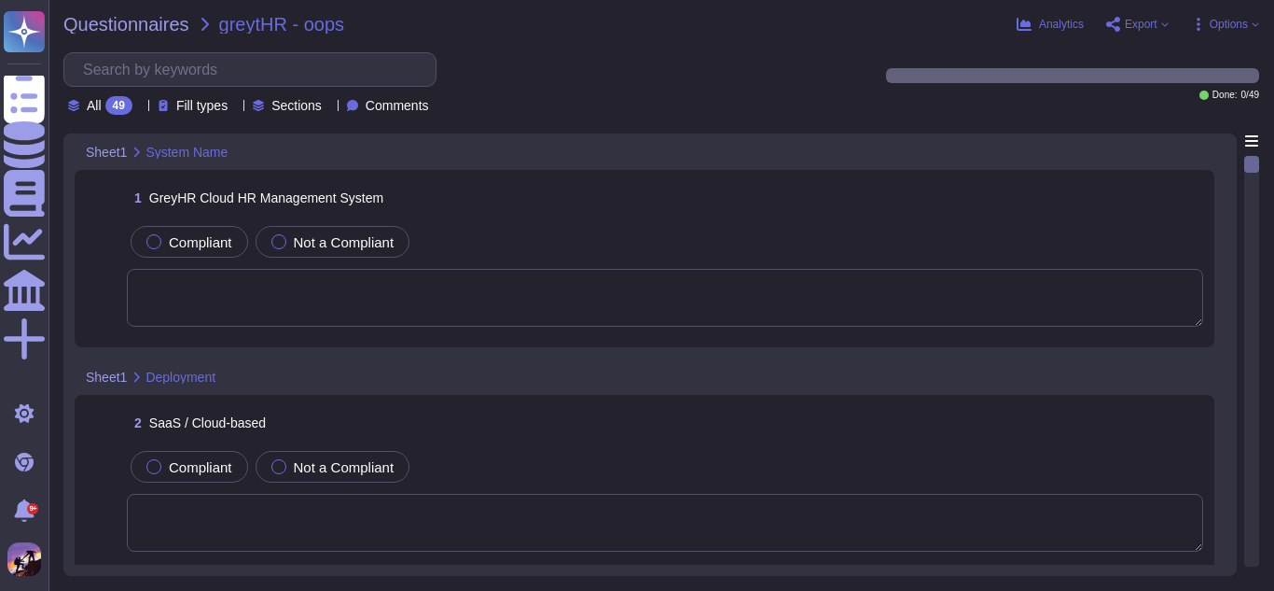
scroll to position [122, 0]
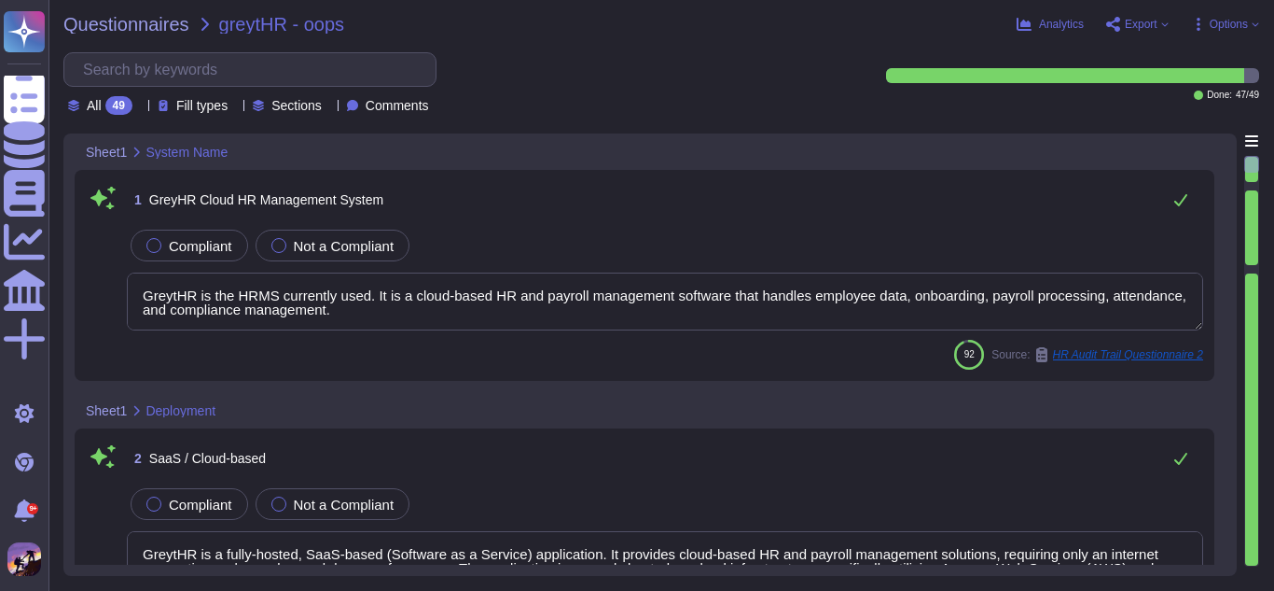
type textarea "GreytHR is the HRMS currently used. It is a cloud-based HR and payroll manageme…"
type textarea "GreytHR is a fully-hosted, SaaS-based (Software as a Service) application. It p…"
type textarea "Greytip has established the offices of Chief Executive Officer ("CEO"), Chief T…"
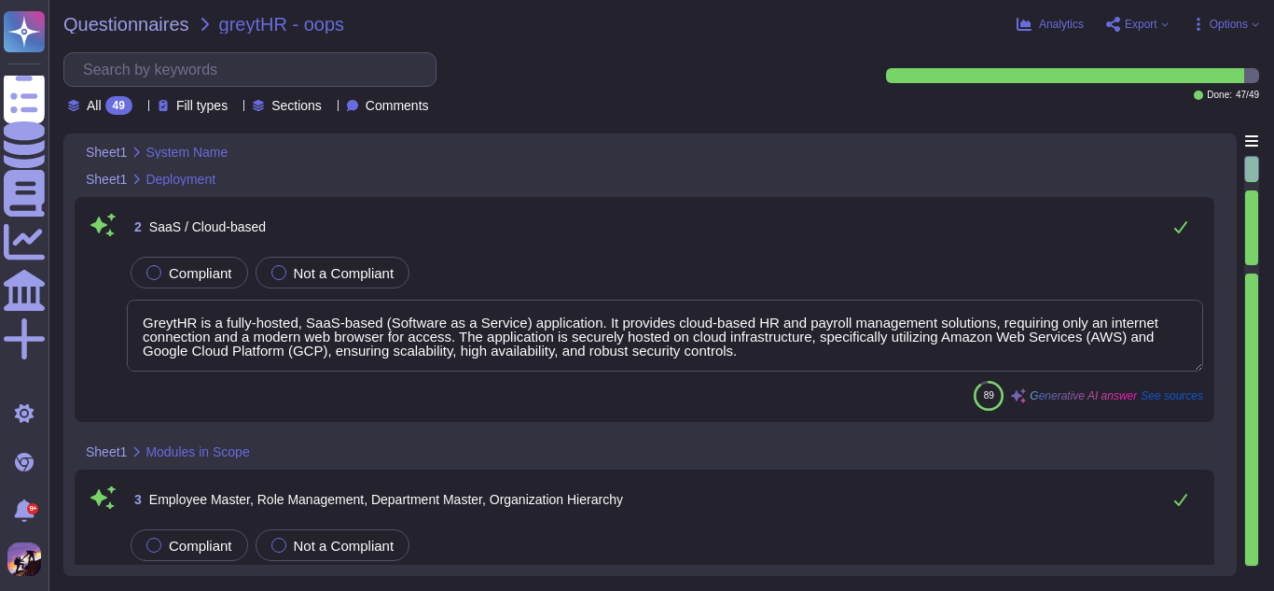
type textarea "This article is not applicable to GreytHR."
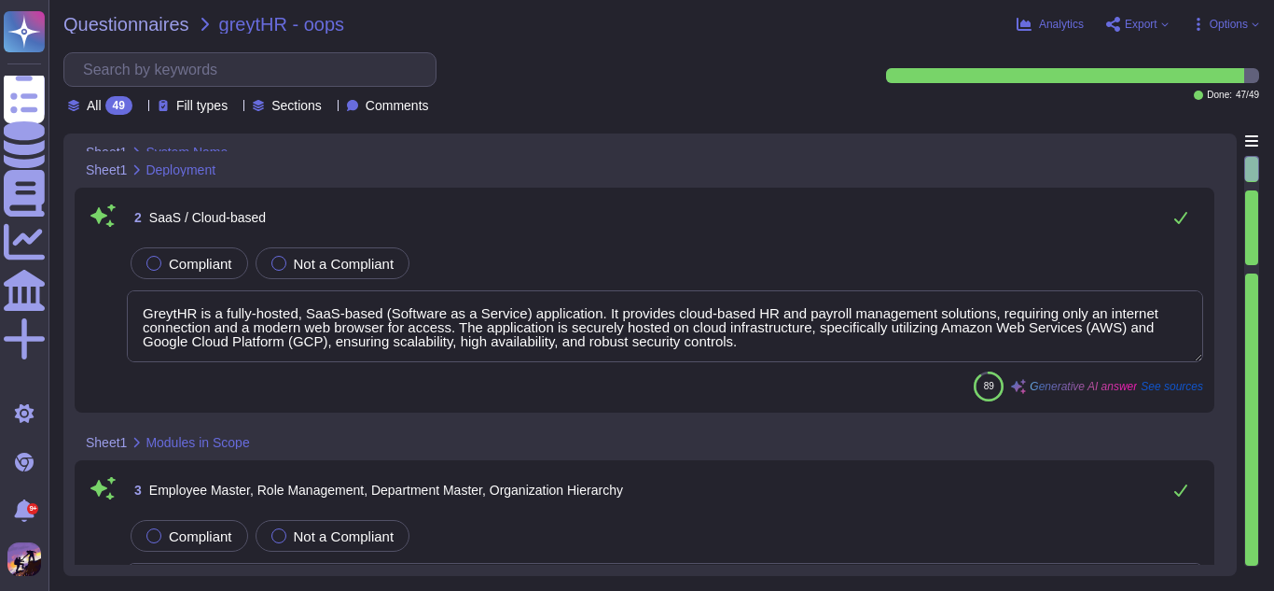
scroll to position [242, 0]
drag, startPoint x: 691, startPoint y: 401, endPoint x: 654, endPoint y: 431, distance: 47.8
click at [654, 431] on div "Sheet1 Modules in Scope" at bounding box center [520, 441] width 890 height 36
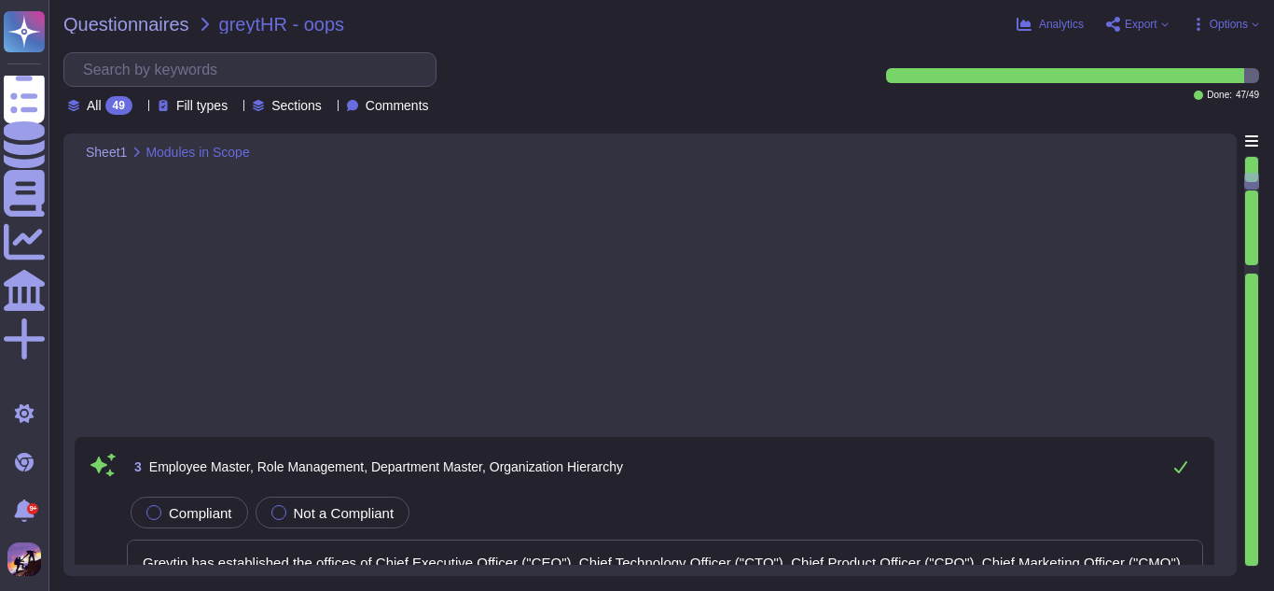
type textarea "The GreytHR application supports the requirements for electronic records throug…"
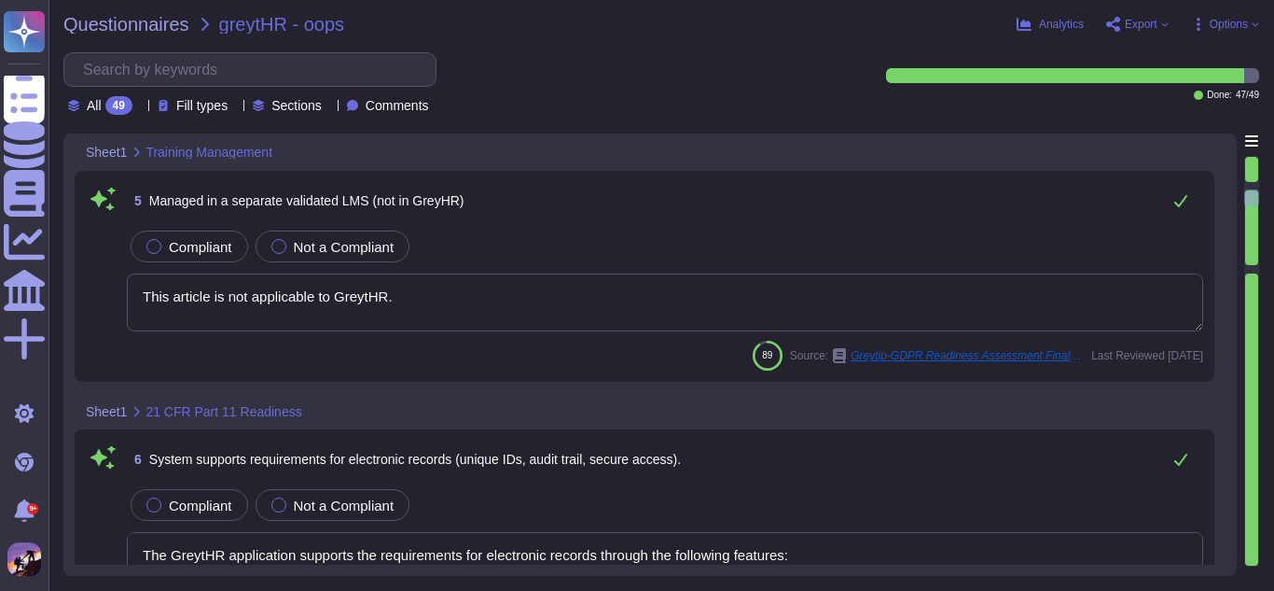
type textarea "Yes"
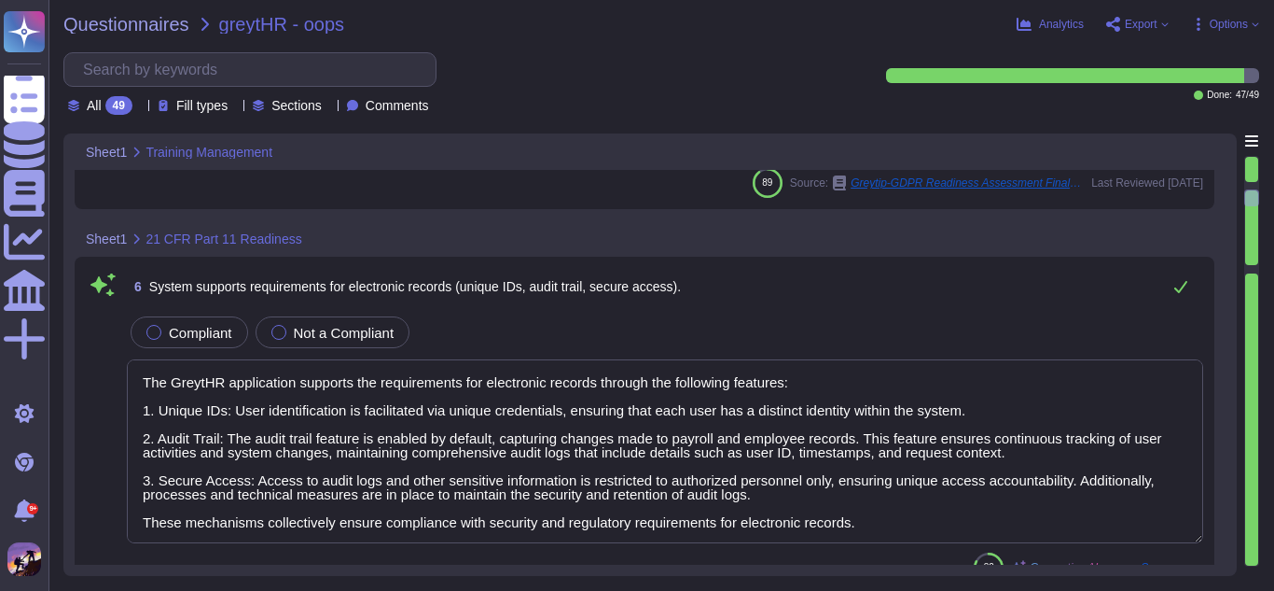
type textarea "We ensure that data is accurate and complete through regular reviews and update…"
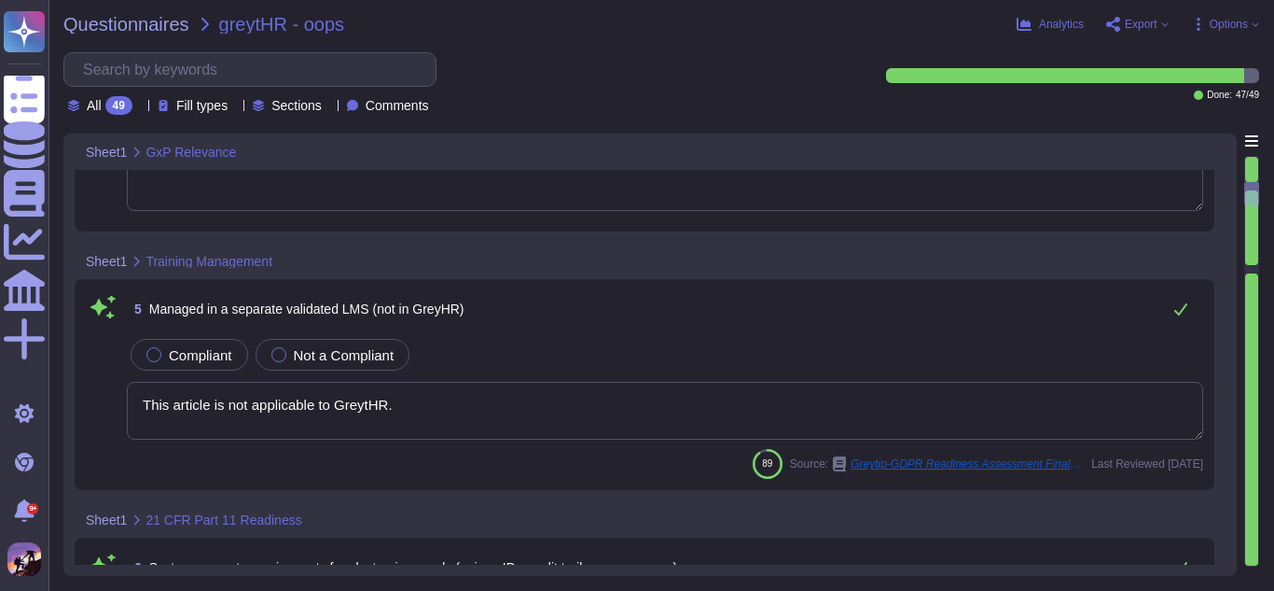
type textarea "This article is not applicable to GreytHR."
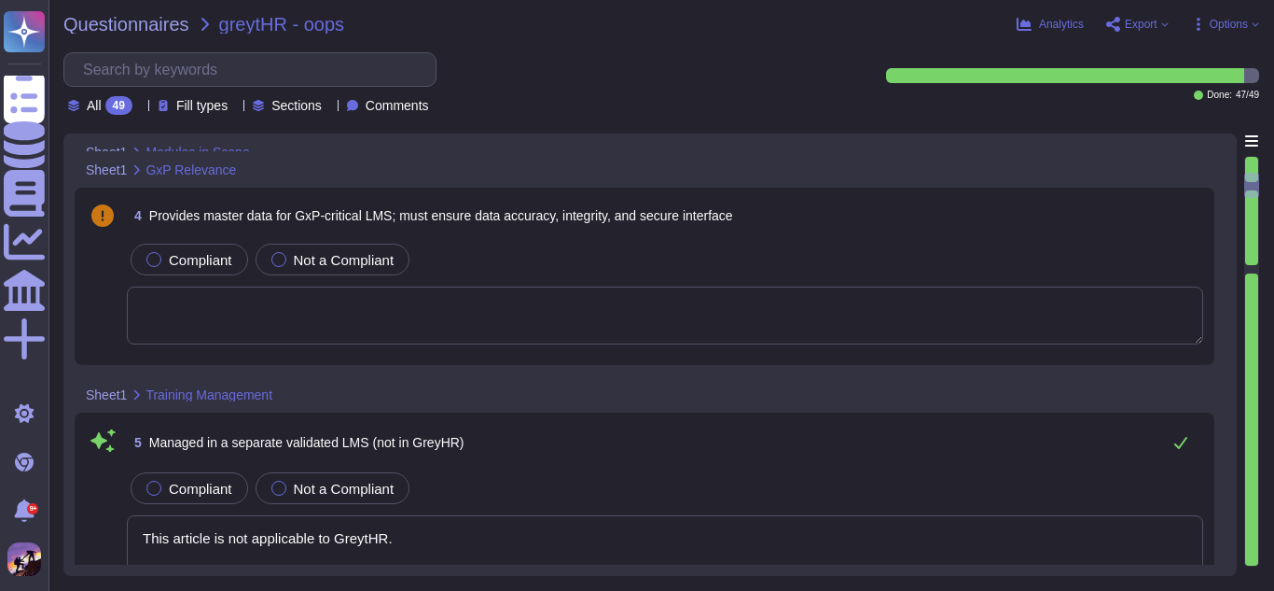
type textarea "Greytip has established the offices of Chief Executive Officer ("CEO"), Chief T…"
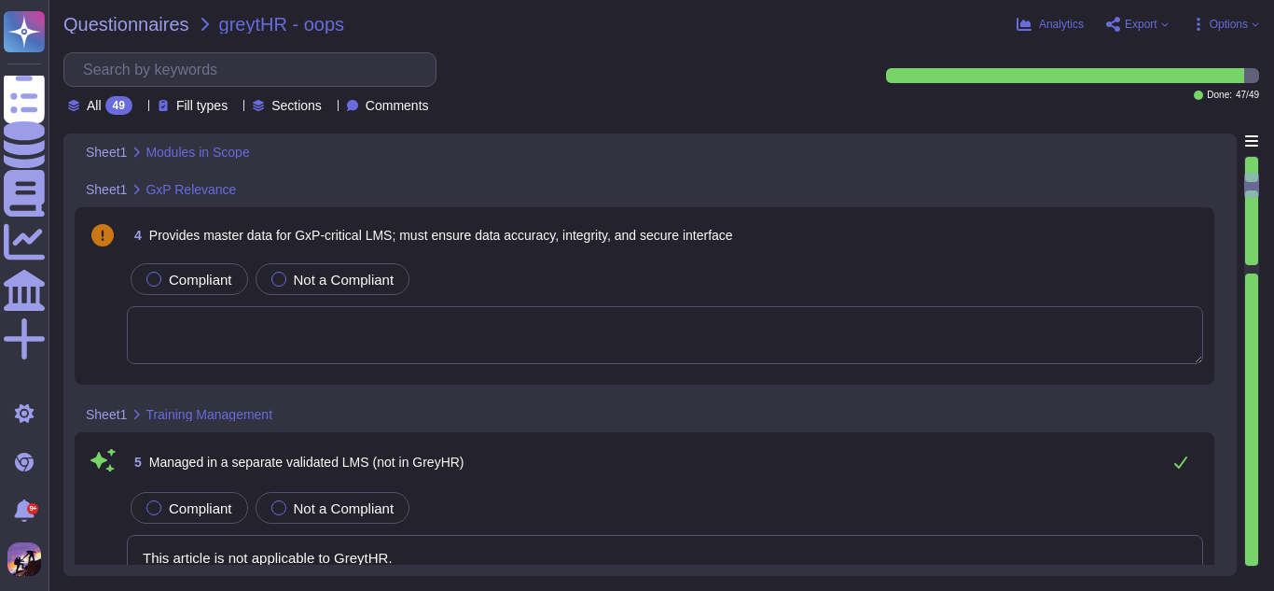
scroll to position [743, 0]
click at [314, 316] on textarea at bounding box center [665, 336] width 1077 height 58
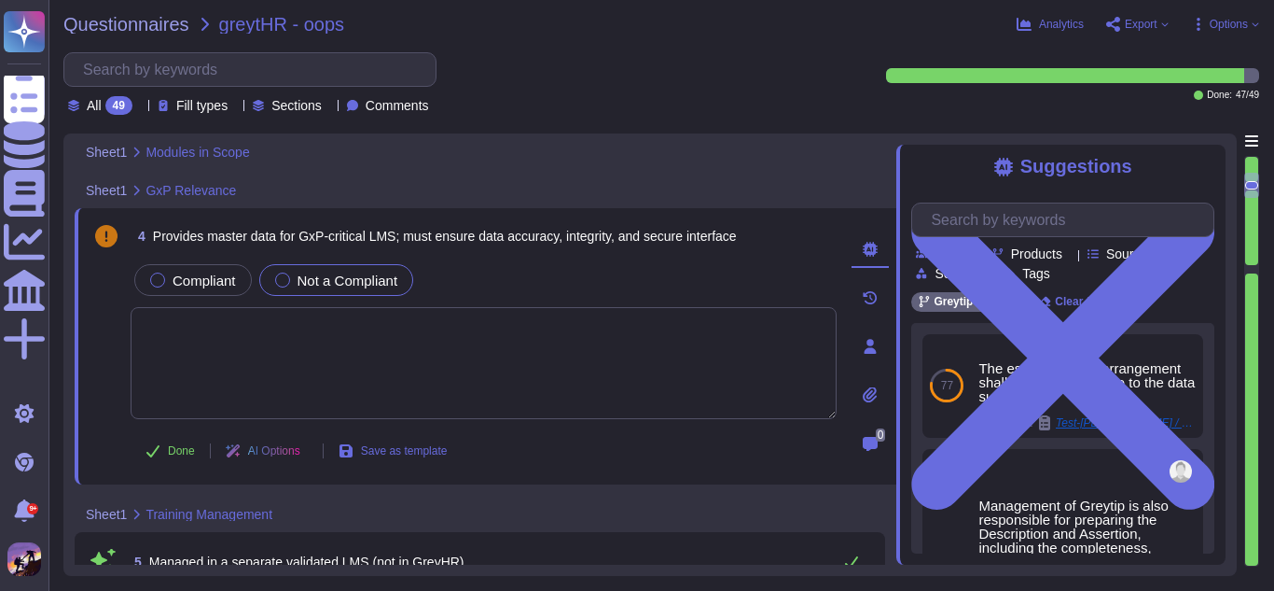
click at [278, 271] on div "Not a Compliant" at bounding box center [336, 280] width 155 height 32
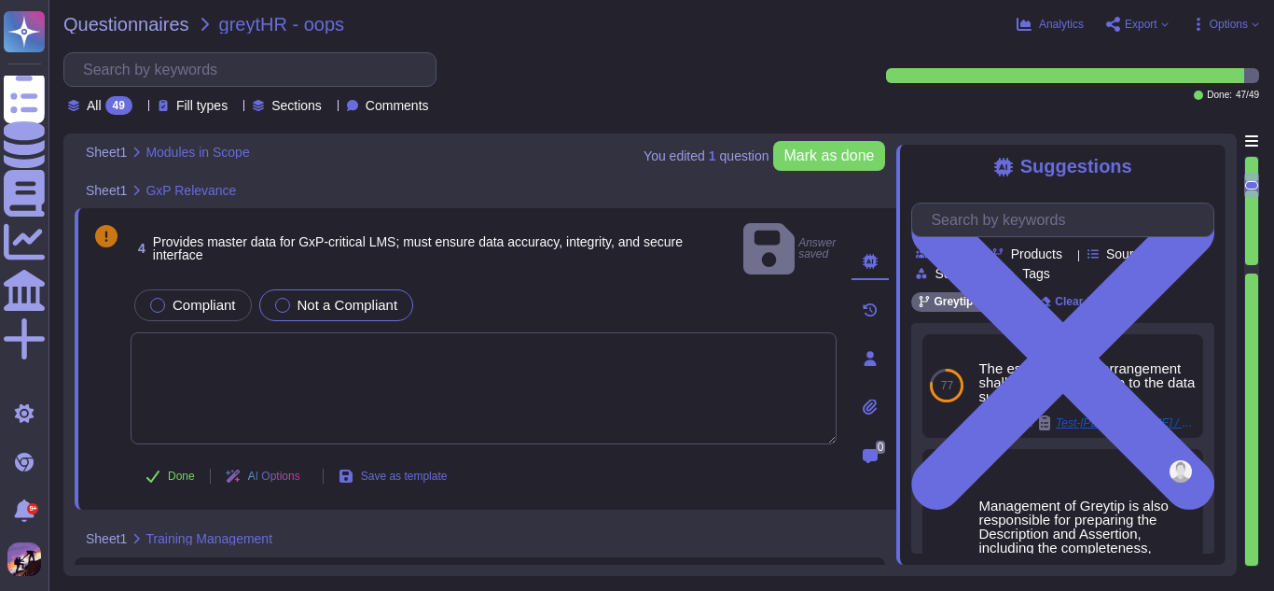
click at [360, 335] on textarea at bounding box center [484, 388] width 706 height 112
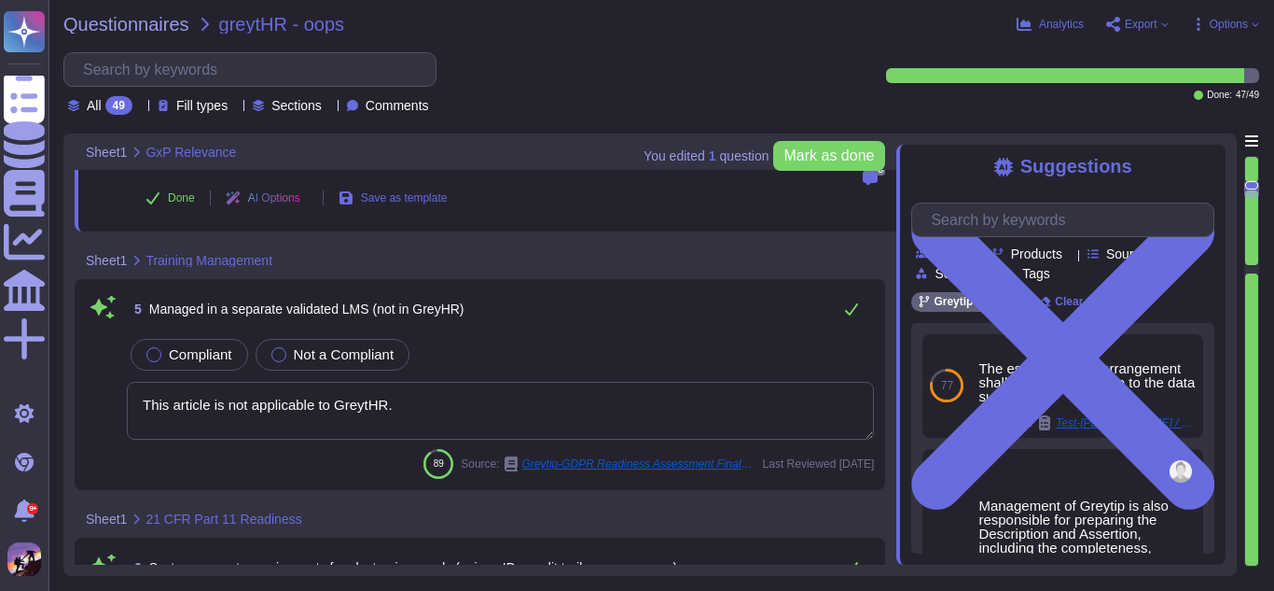
type textarea "Yes"
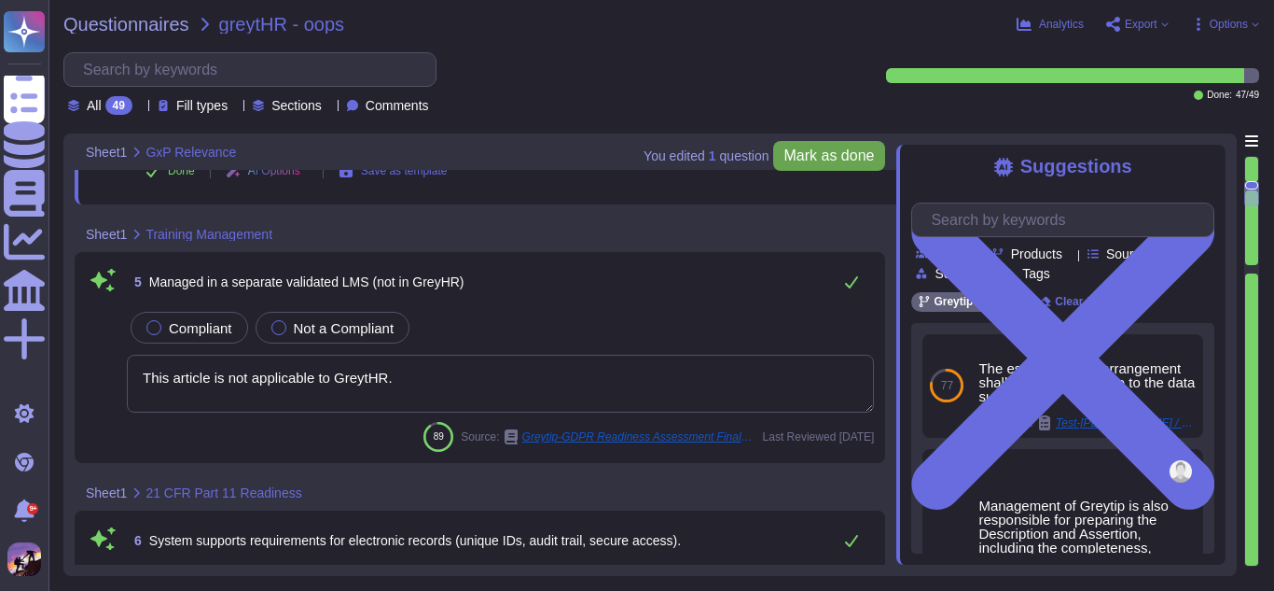
click at [809, 148] on span "Mark as done" at bounding box center [830, 155] width 90 height 15
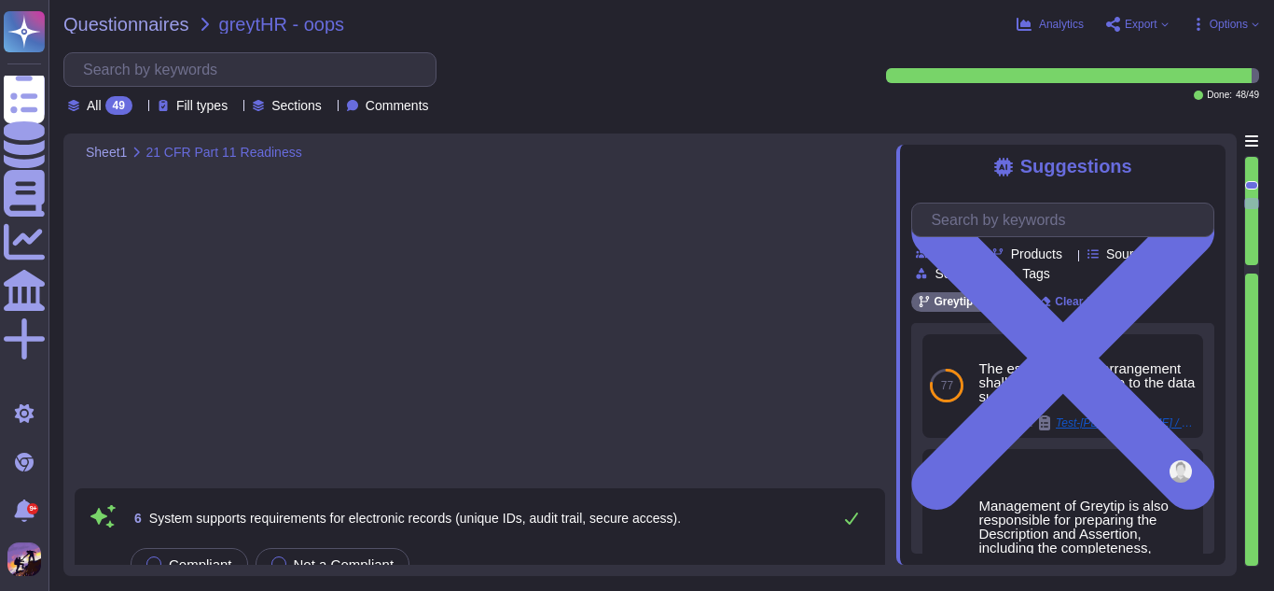
type textarea "We ensure that data is accurate and complete through regular reviews and update…"
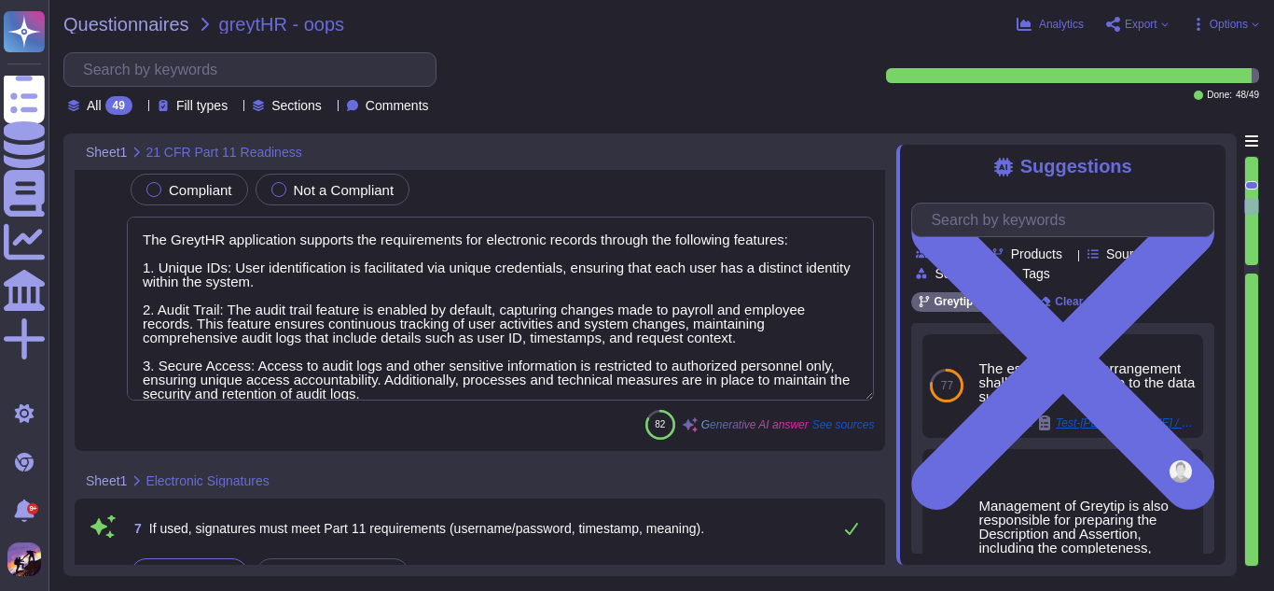
scroll to position [58, 0]
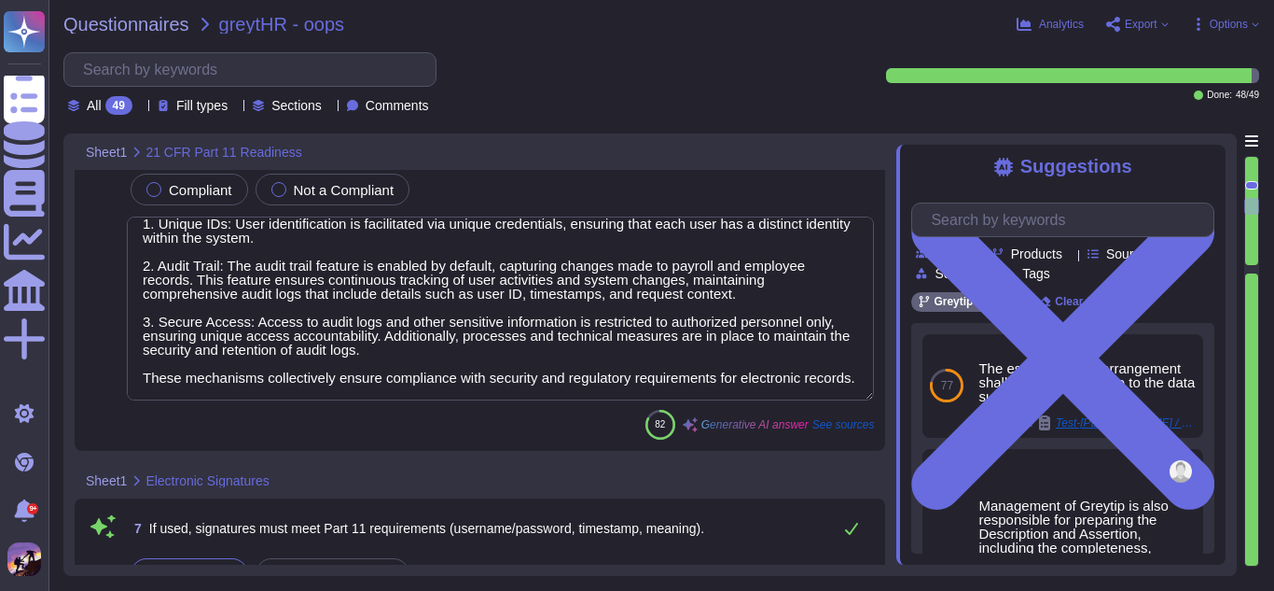
type textarea "The audit trail feature is always enabled for the GreytHR application, ensuring…"
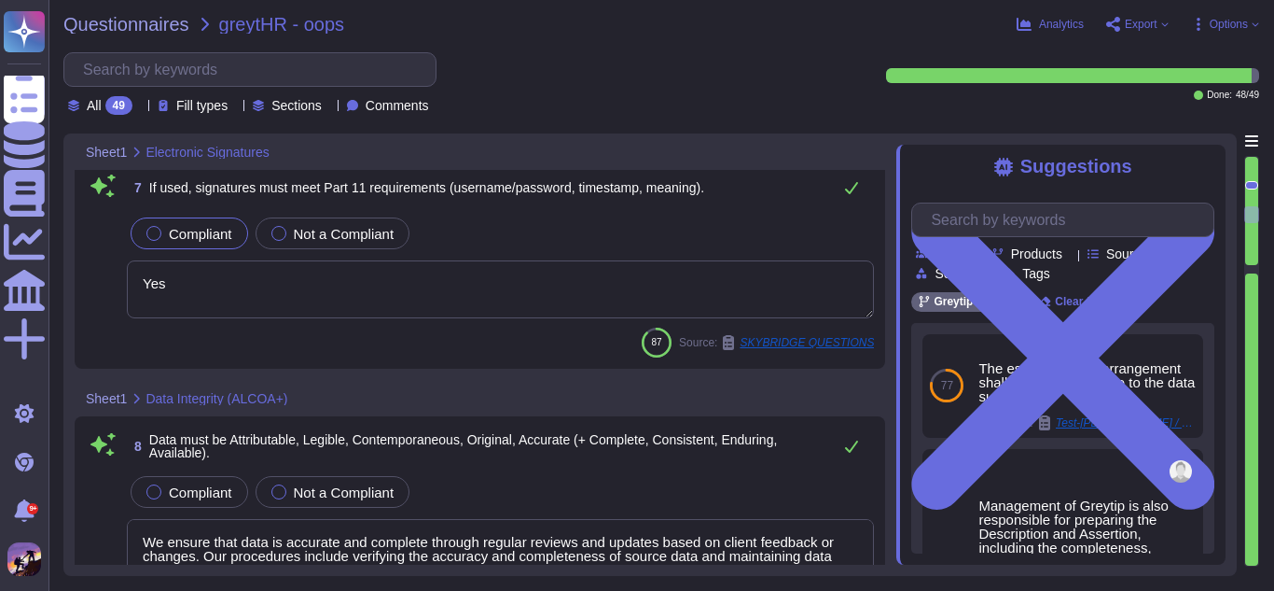
scroll to position [1715, 0]
click at [260, 283] on textarea "Yes" at bounding box center [500, 289] width 747 height 58
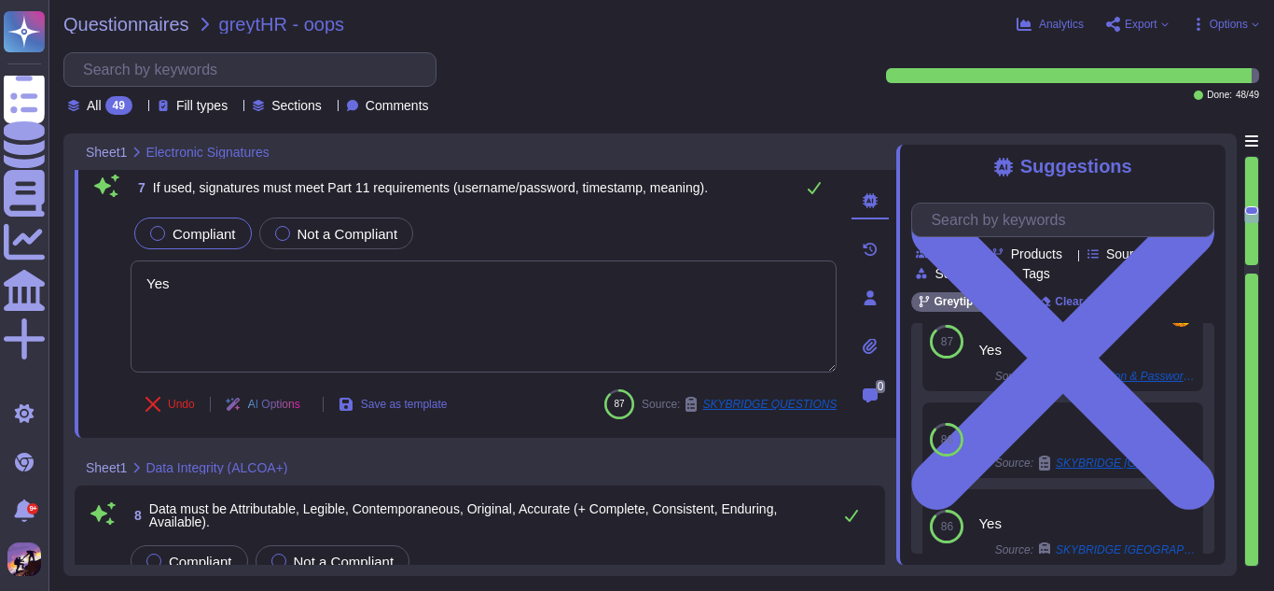
scroll to position [291, 0]
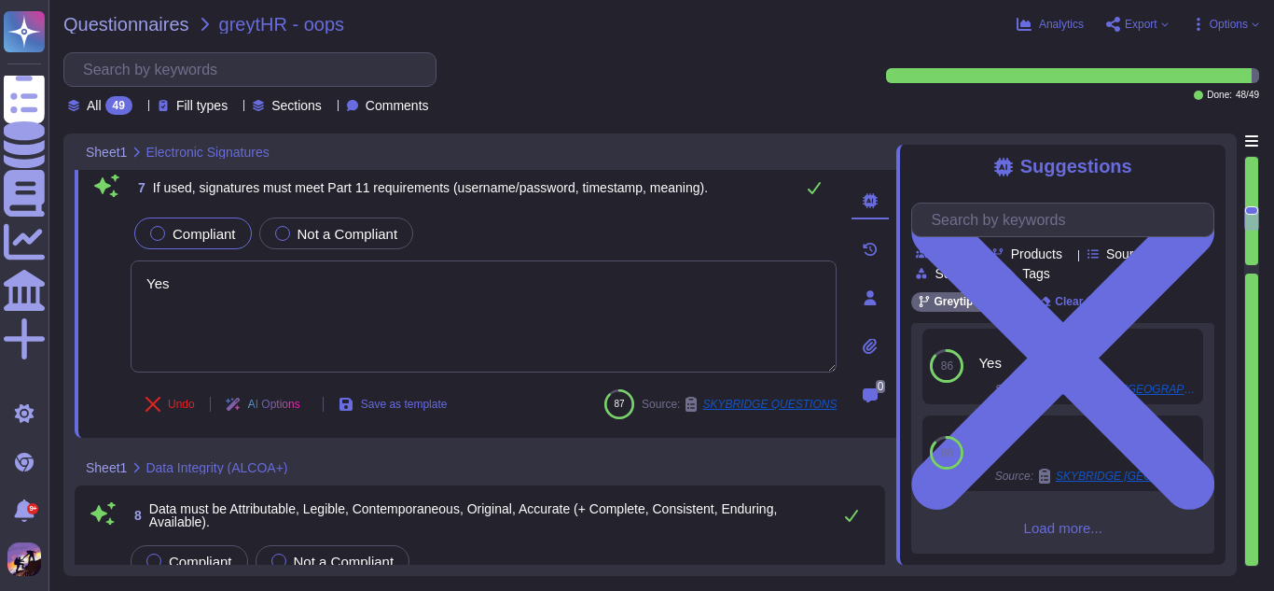
type textarea "- Point-in-time recovery (PITR) backups: 30-day retention period - Daily databa…"
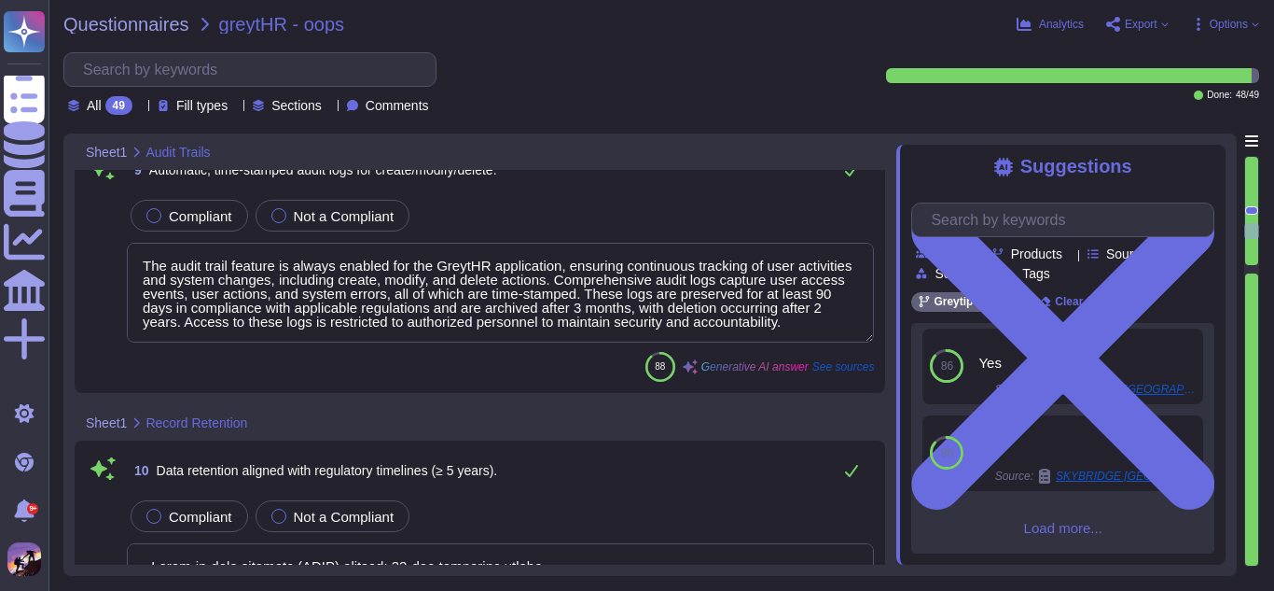
scroll to position [2340, 0]
type textarea "Access to audit logs is restricted to authorized personnel with a legitimate bu…"
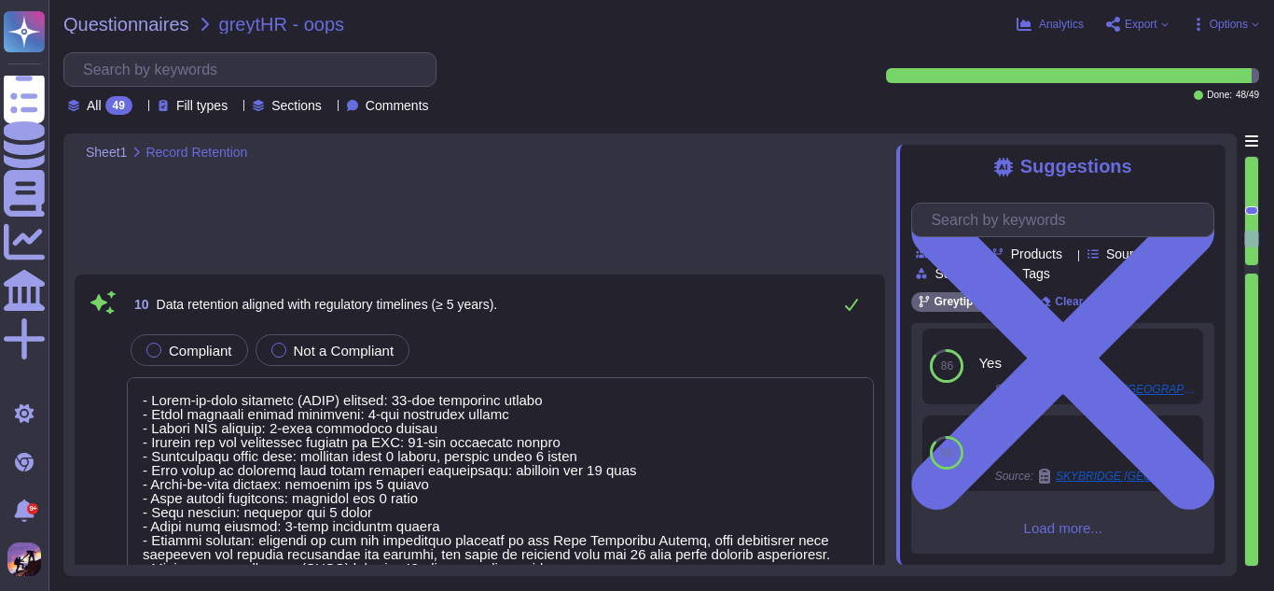
type textarea "CA-114: The Quality Assurance (QA) team performs regression test/ smoke test/ q…"
type textarea "We provide support for customer’s intended use validation through various means…"
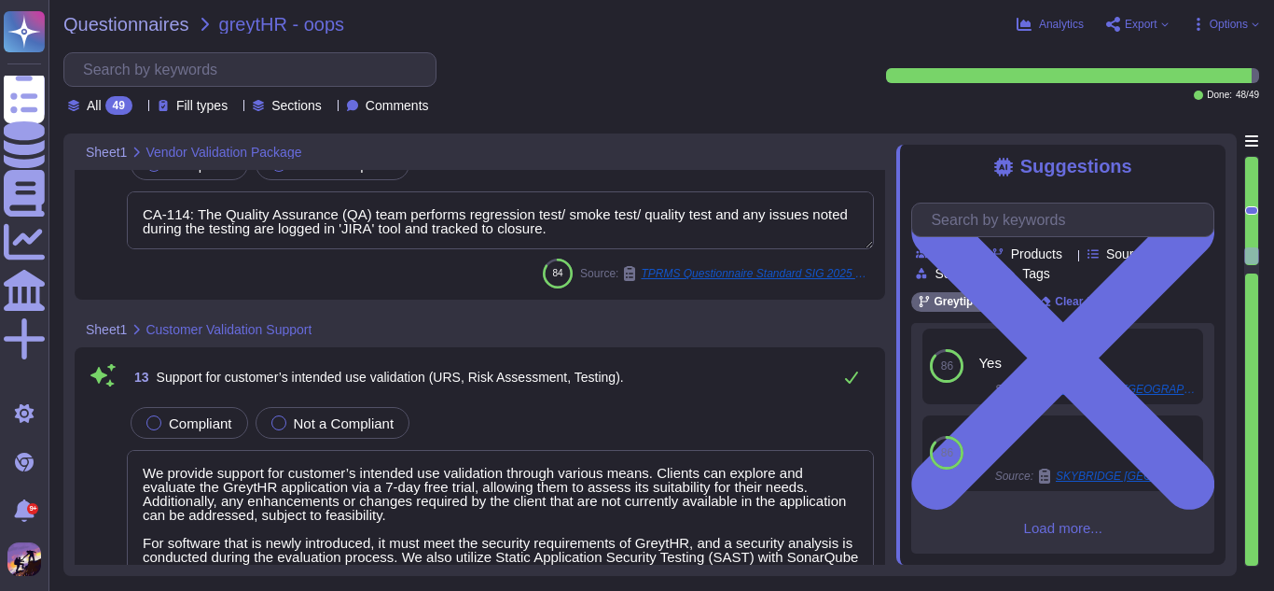
type textarea "We maintain a structured patch management process that includes the following k…"
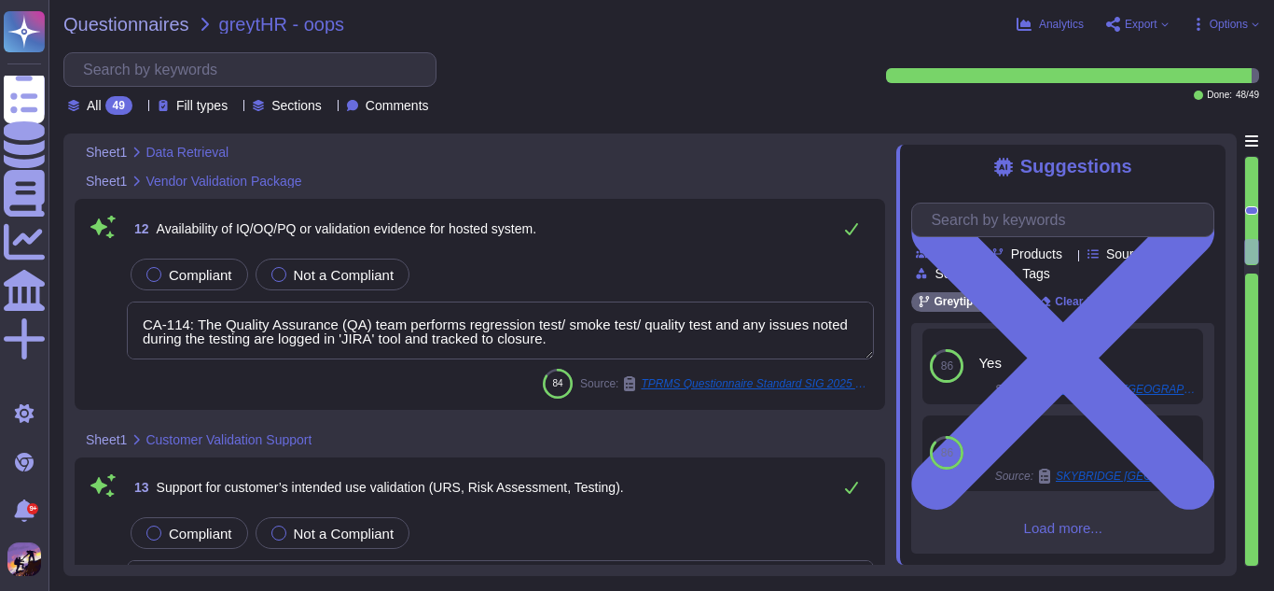
type textarea "Access to audit logs is restricted to authorized personnel with a legitimate bu…"
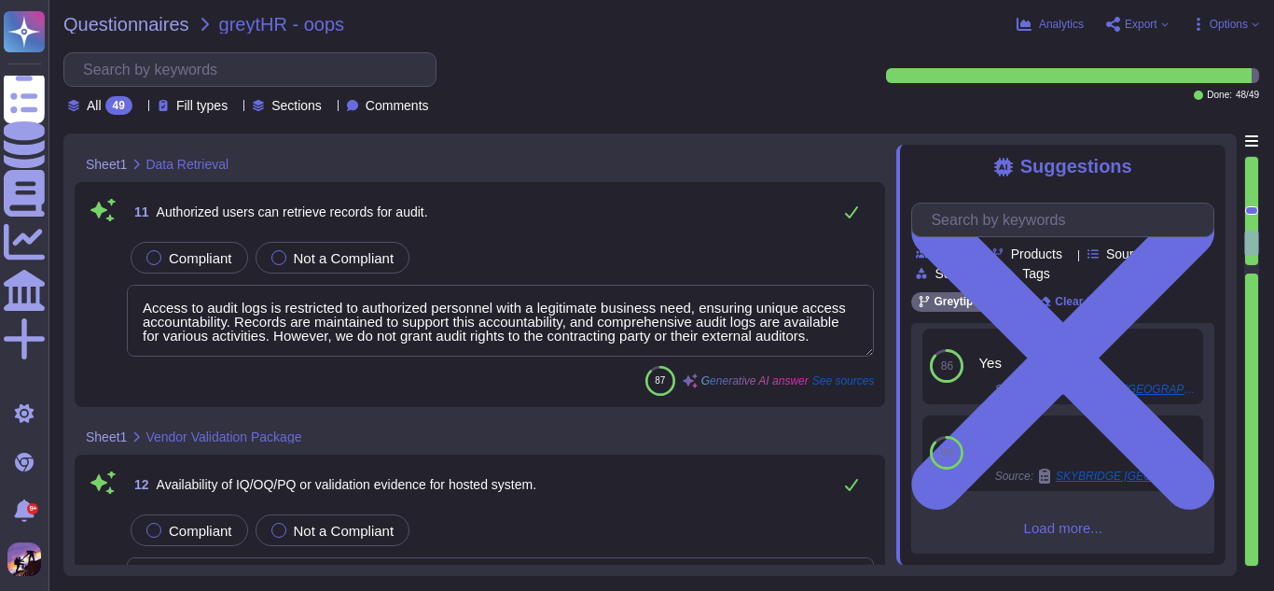
type textarea "- Point-in-time recovery (PITR) backups: 30-day retention period - Daily databa…"
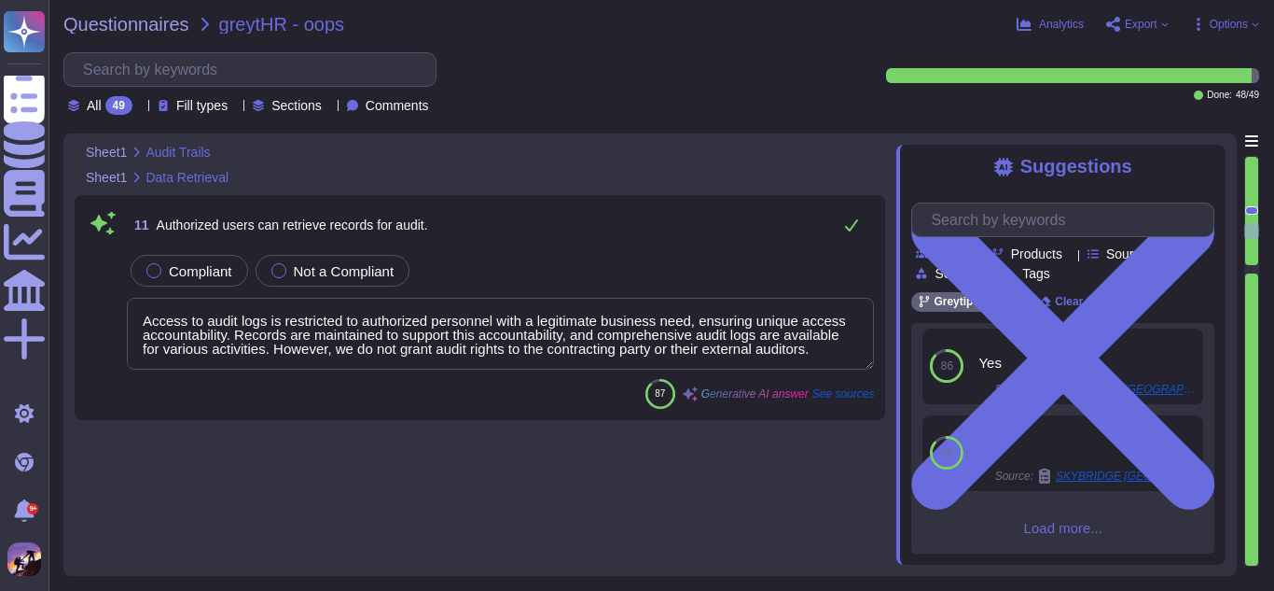
type textarea "The audit trail feature is always enabled for the GreytHR application, ensuring…"
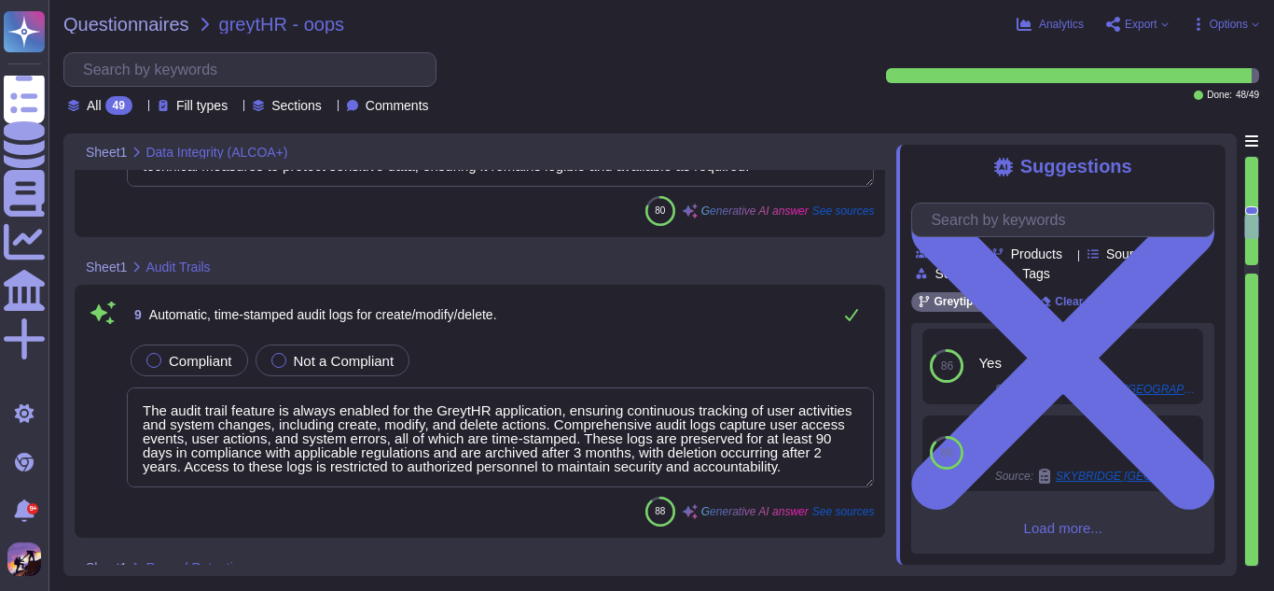
type textarea "We ensure that data is accurate and complete through regular reviews and update…"
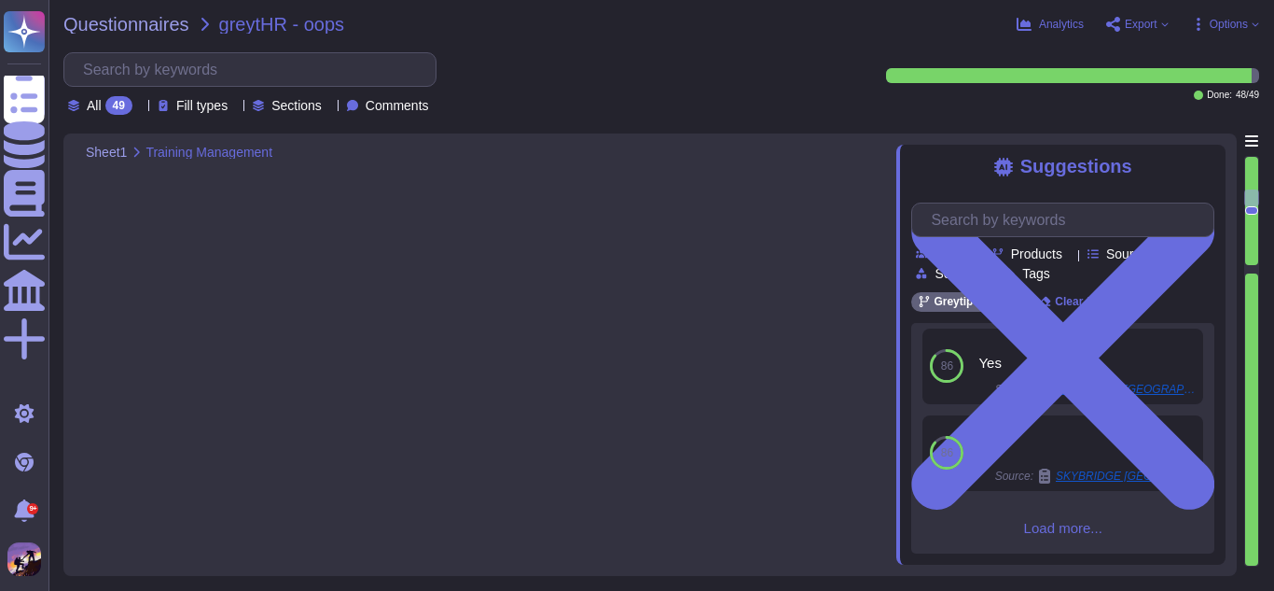
scroll to position [1208, 0]
type textarea "The GreytHR application supports the requirements for electronic records throug…"
type textarea "Yes"
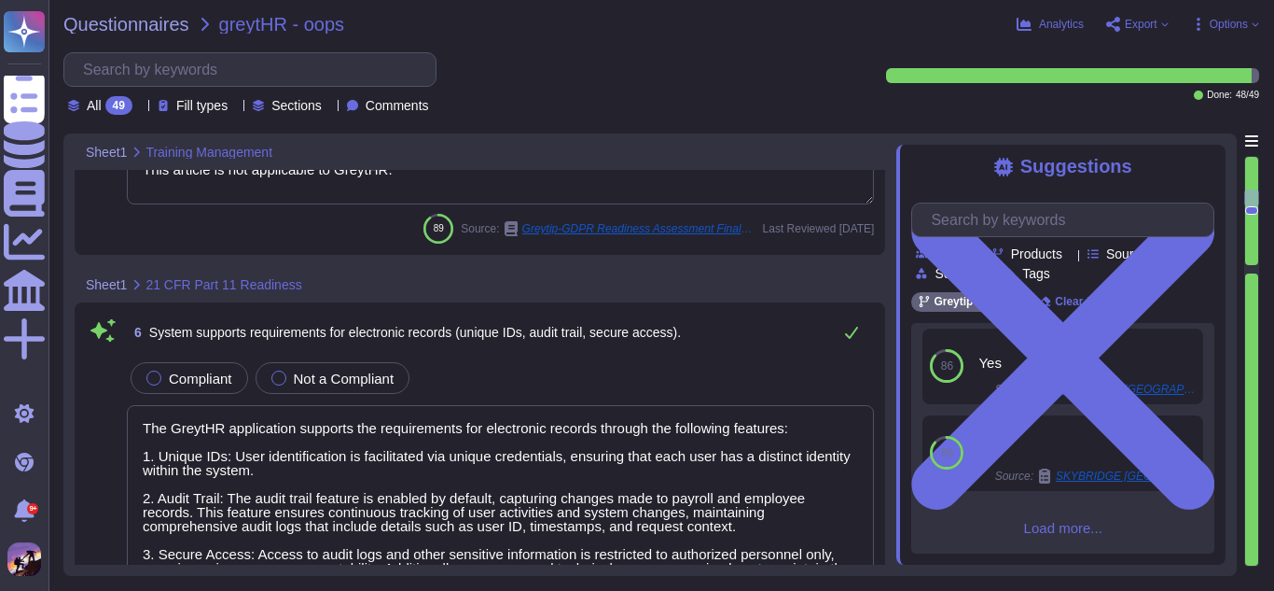
type textarea "This article is not applicable to GreytHR."
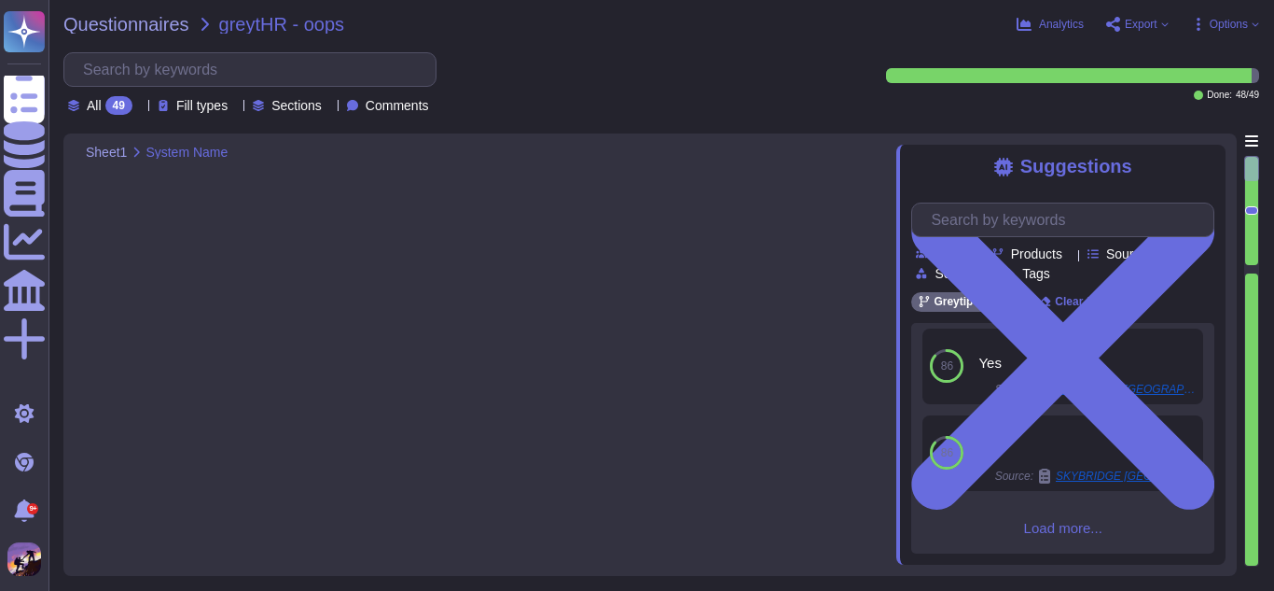
scroll to position [0, 0]
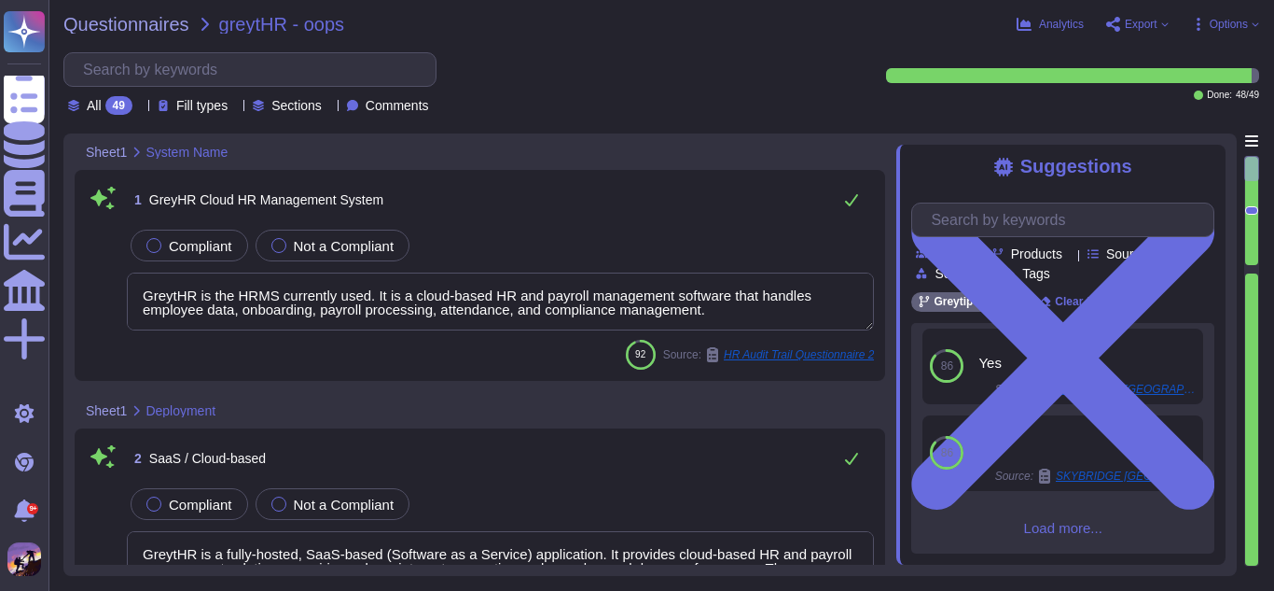
type textarea "GreytHR is the HRMS currently used. It is a cloud-based HR and payroll manageme…"
type textarea "GreytHR is a fully-hosted, SaaS-based (Software as a Service) application. It p…"
type textarea "Greytip has established the offices of Chief Executive Officer ("CEO"), Chief T…"
click at [152, 247] on div at bounding box center [153, 245] width 15 height 15
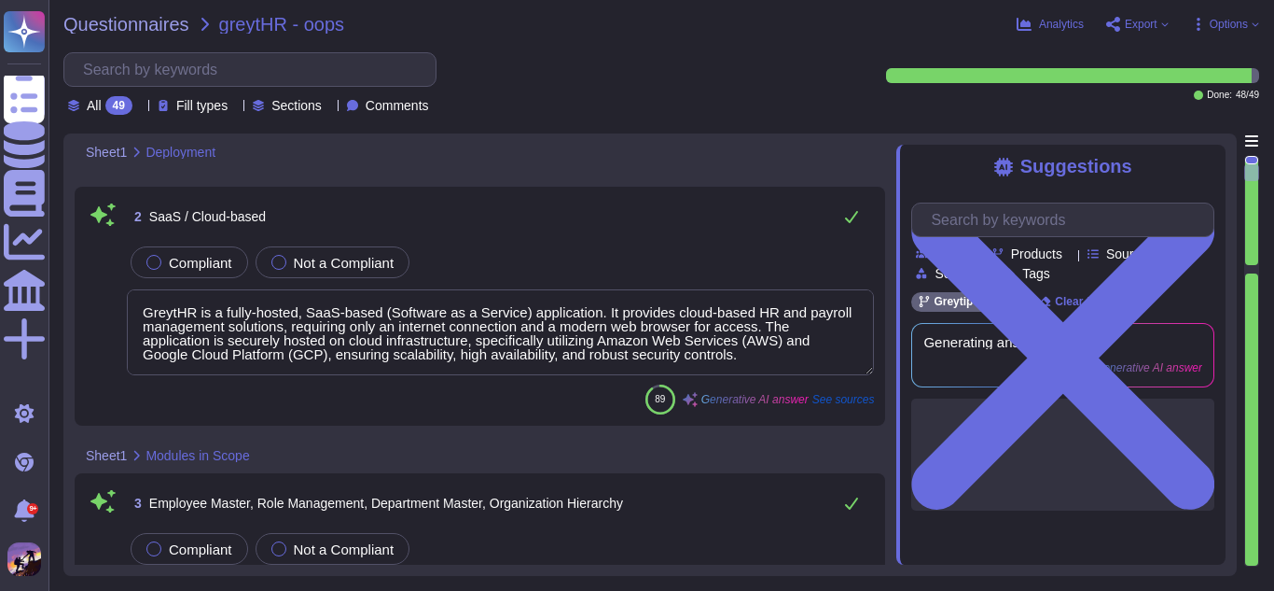
scroll to position [313, 0]
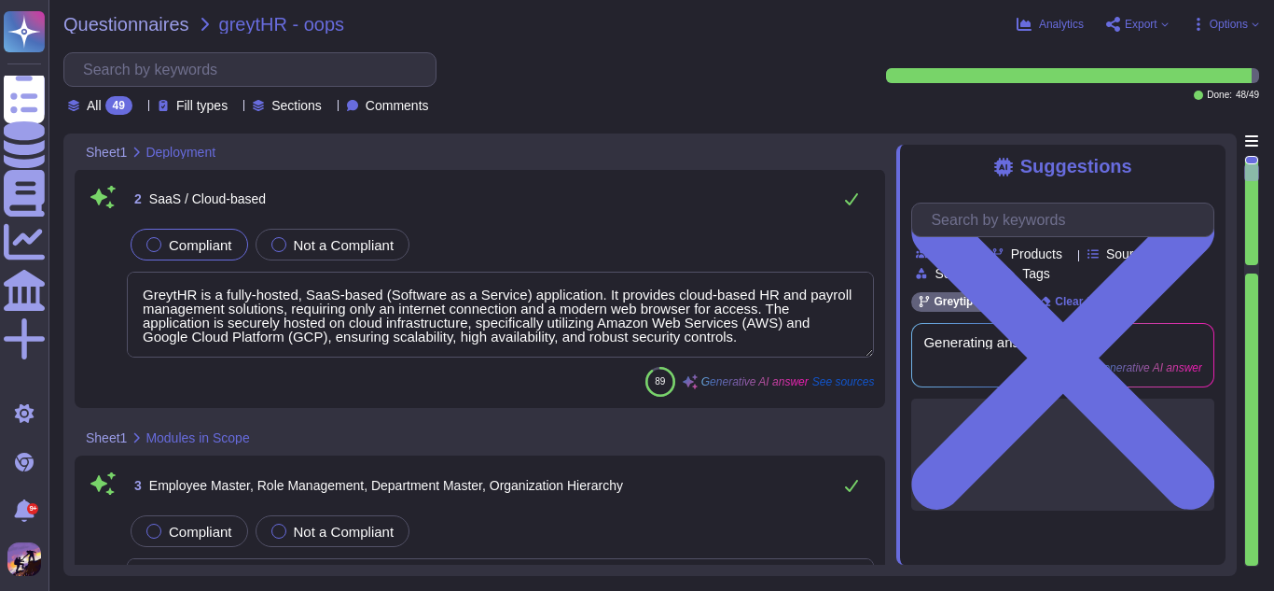
click at [152, 245] on div at bounding box center [153, 244] width 15 height 15
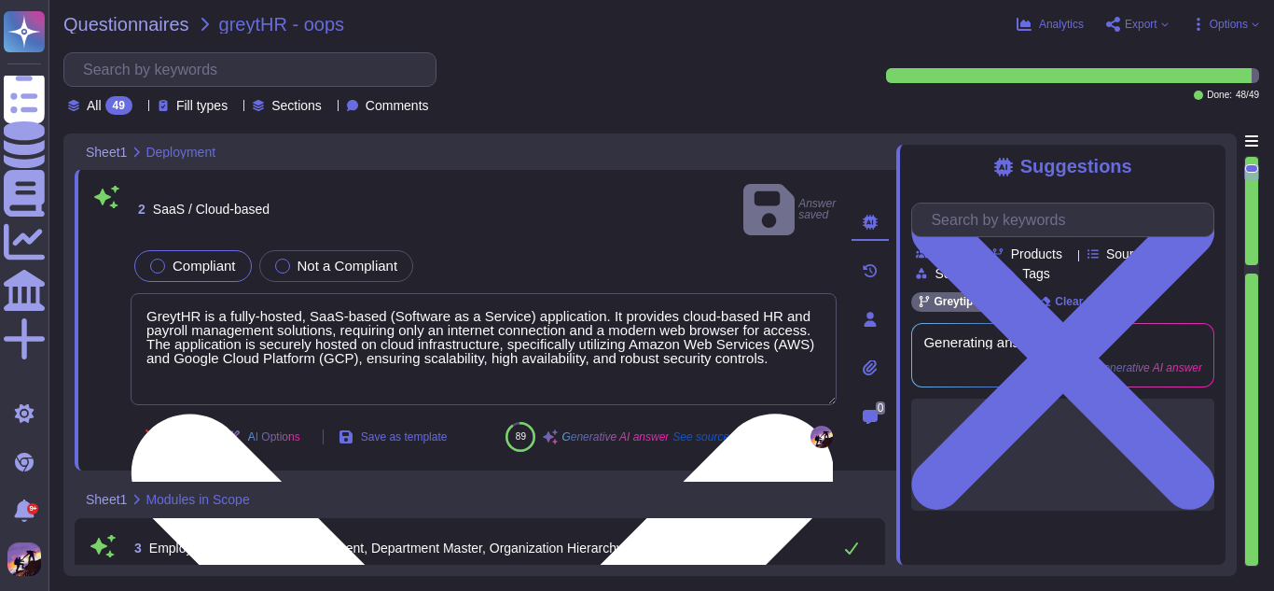
type textarea "This article is not applicable to GreytHR."
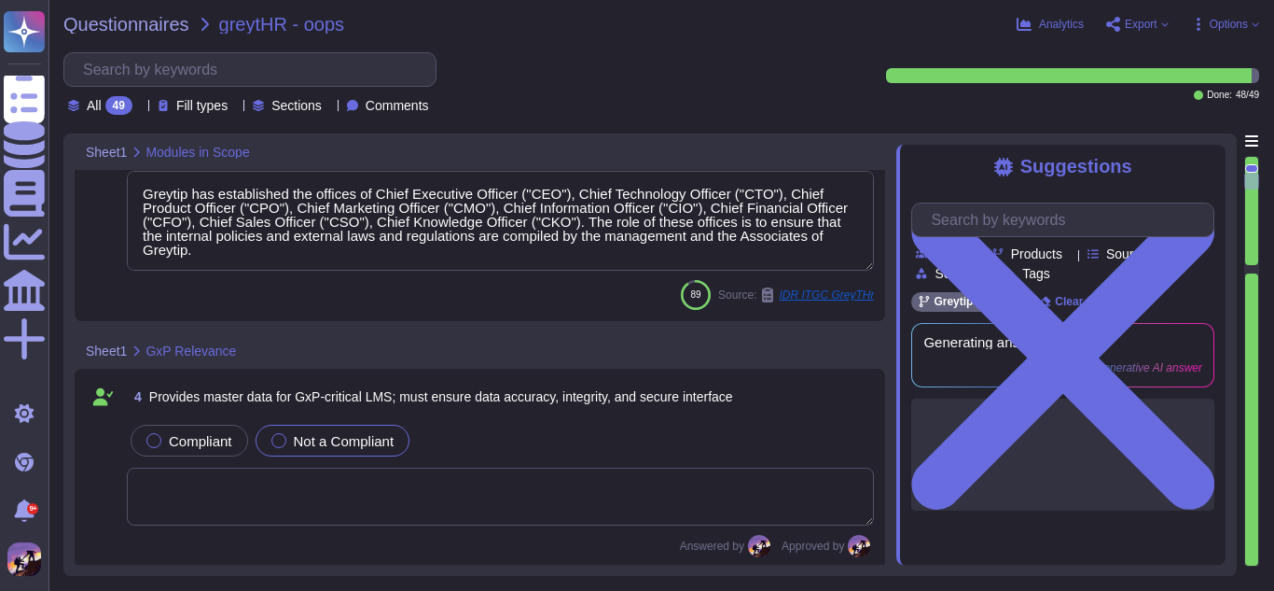
type textarea "The GreytHR application supports the requirements for electronic records throug…"
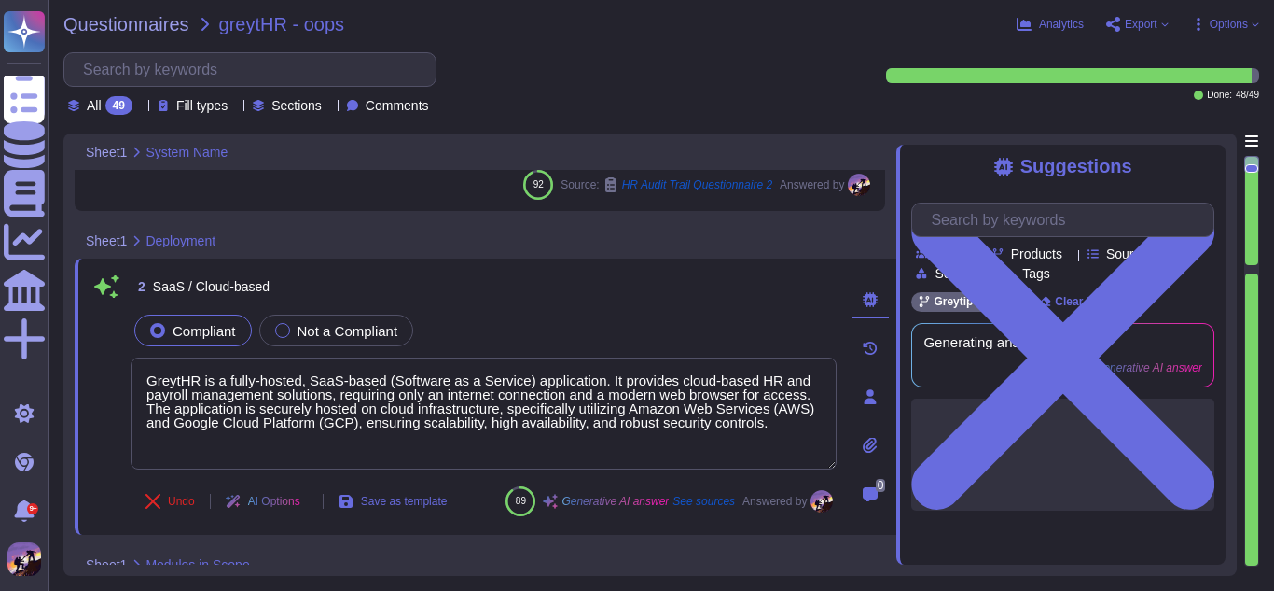
type textarea "GreytHR is the HRMS currently used. It is a cloud-based HR and payroll manageme…"
type textarea "GreytHR is a fully-hosted, SaaS-based (Software as a Service) application. It p…"
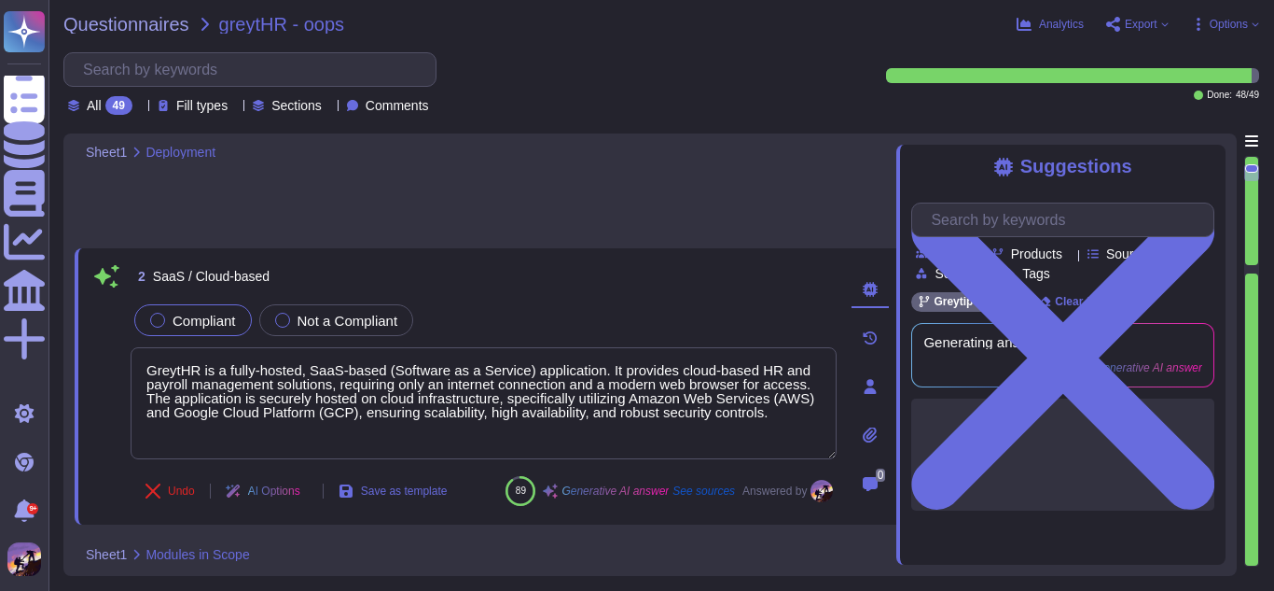
type textarea "This article is not applicable to GreytHR."
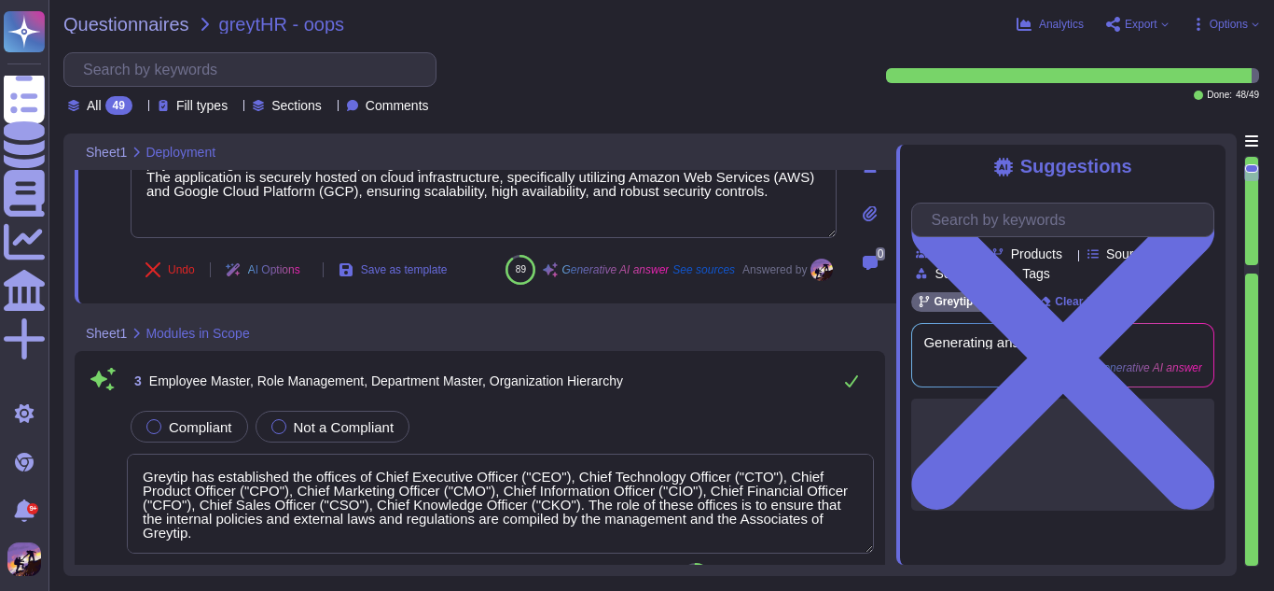
scroll to position [387, 0]
click at [150, 434] on div "Compliant" at bounding box center [190, 426] width 118 height 32
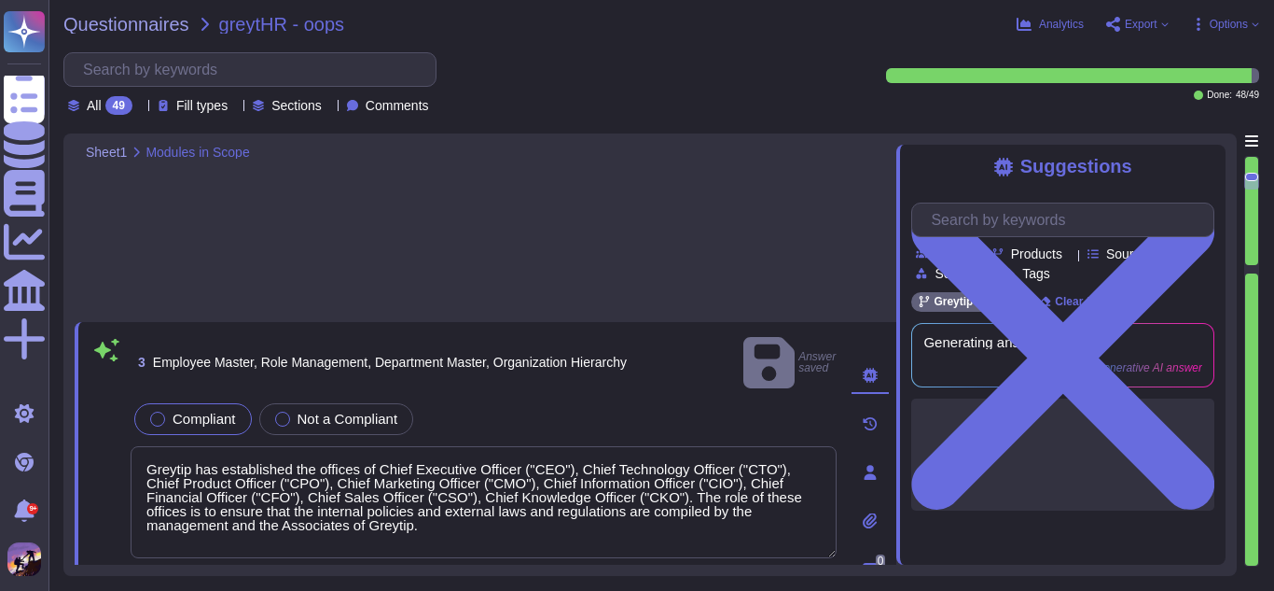
type textarea "The GreytHR application supports the requirements for electronic records throug…"
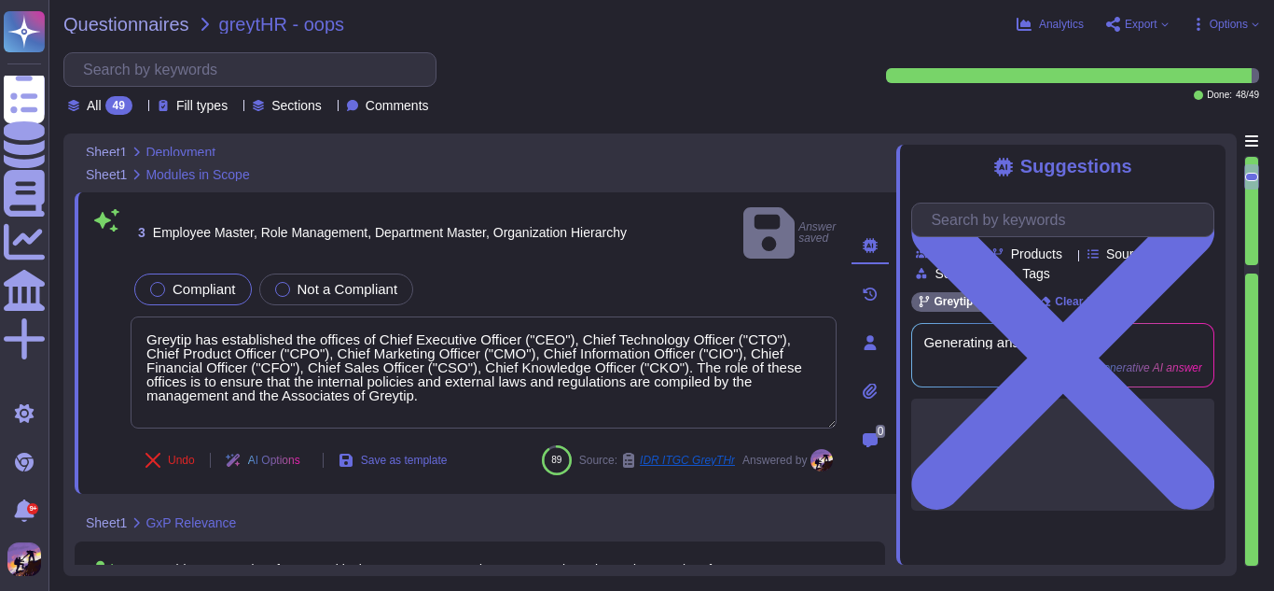
type textarea "GreytHR is a fully-hosted, SaaS-based (Software as a Service) application. It p…"
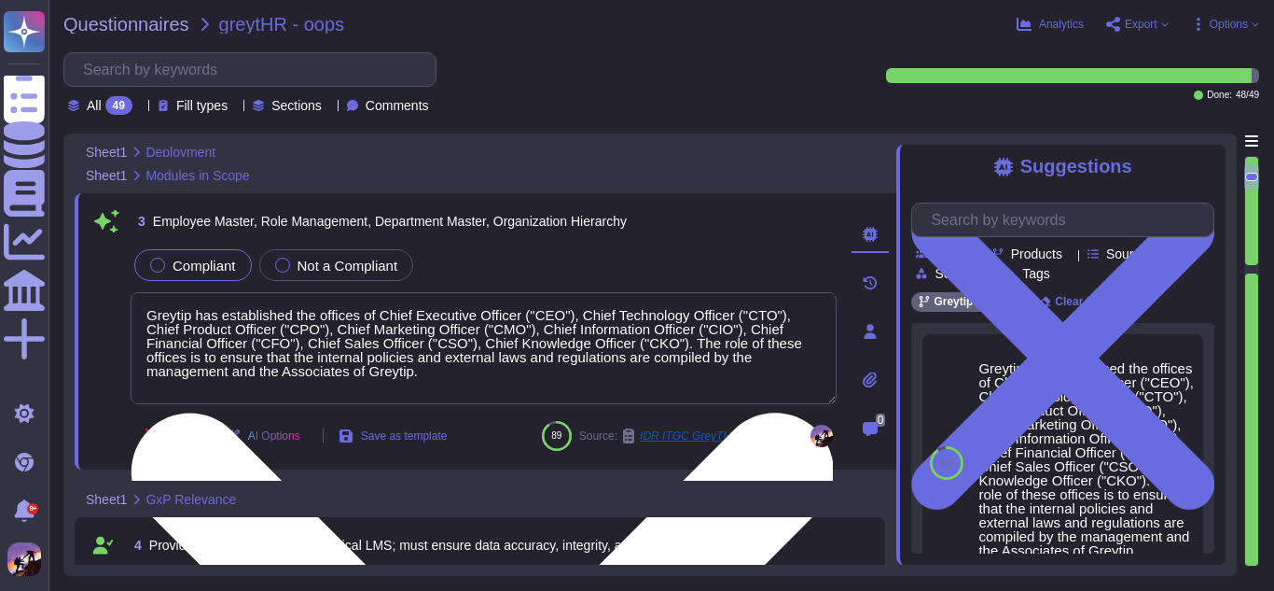
click at [505, 332] on textarea "Greytip has established the offices of Chief Executive Officer ("CEO"), Chief T…" at bounding box center [484, 348] width 706 height 112
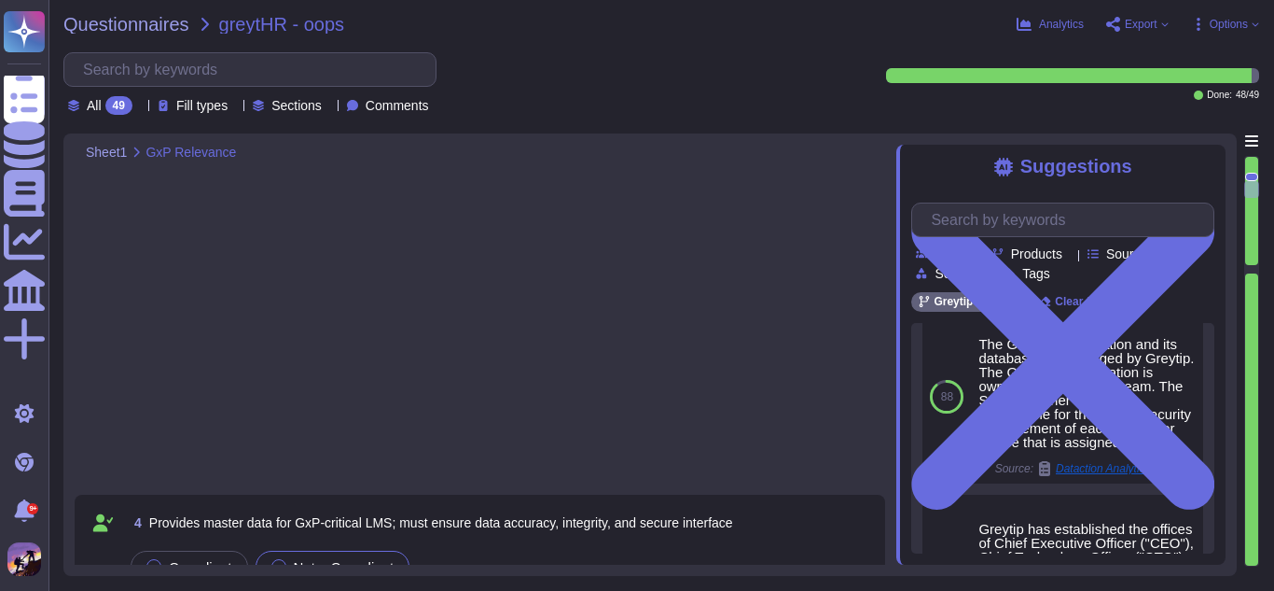
scroll to position [892, 0]
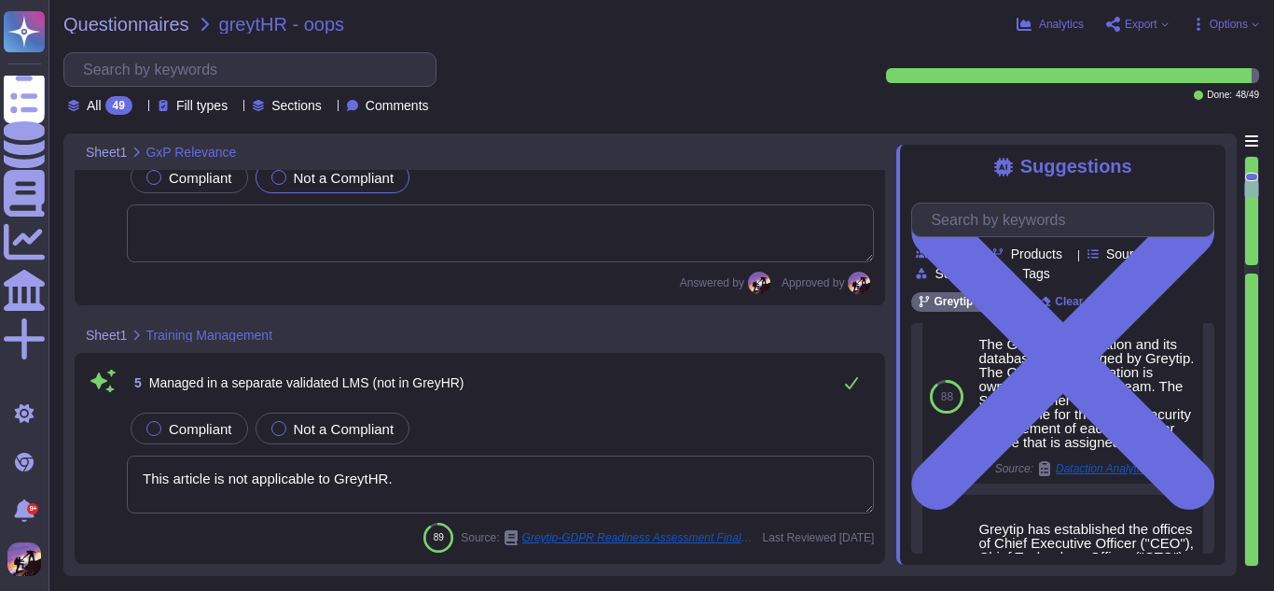
type textarea "The GreytHR application supports the requirements for electronic records throug…"
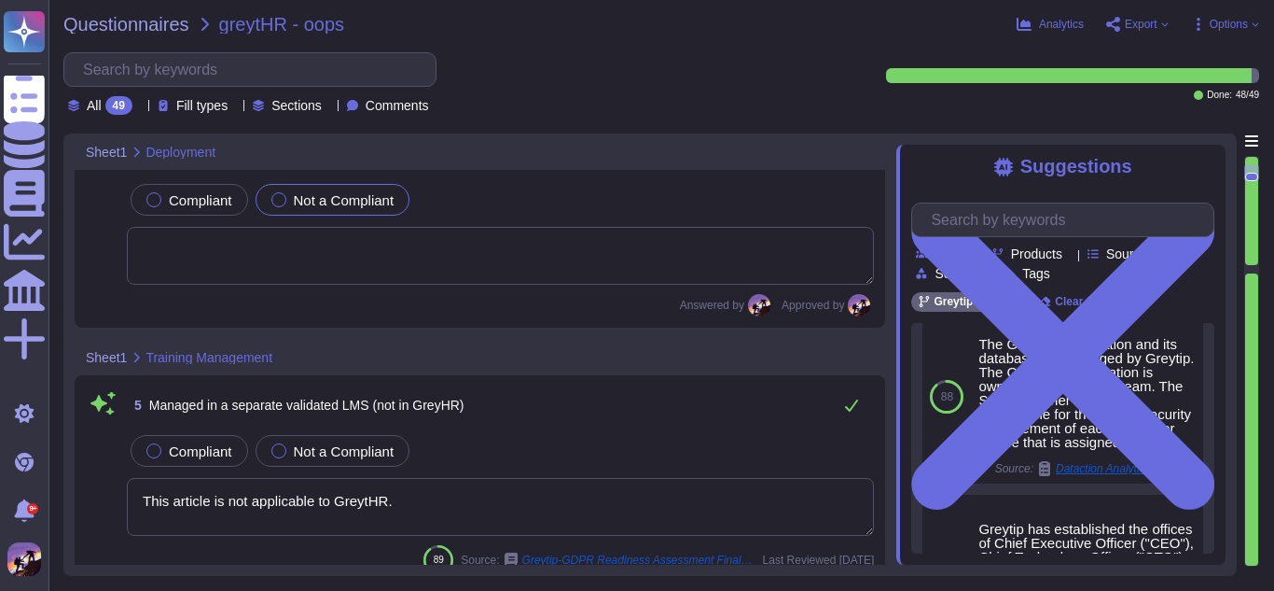
scroll to position [422, 0]
type textarea "GreytHR is a fully-hosted, SaaS-based (Software as a Service) application. It p…"
type textarea "Greytip has established the offices of Chief Executive Officer ("CEO"), Chief T…"
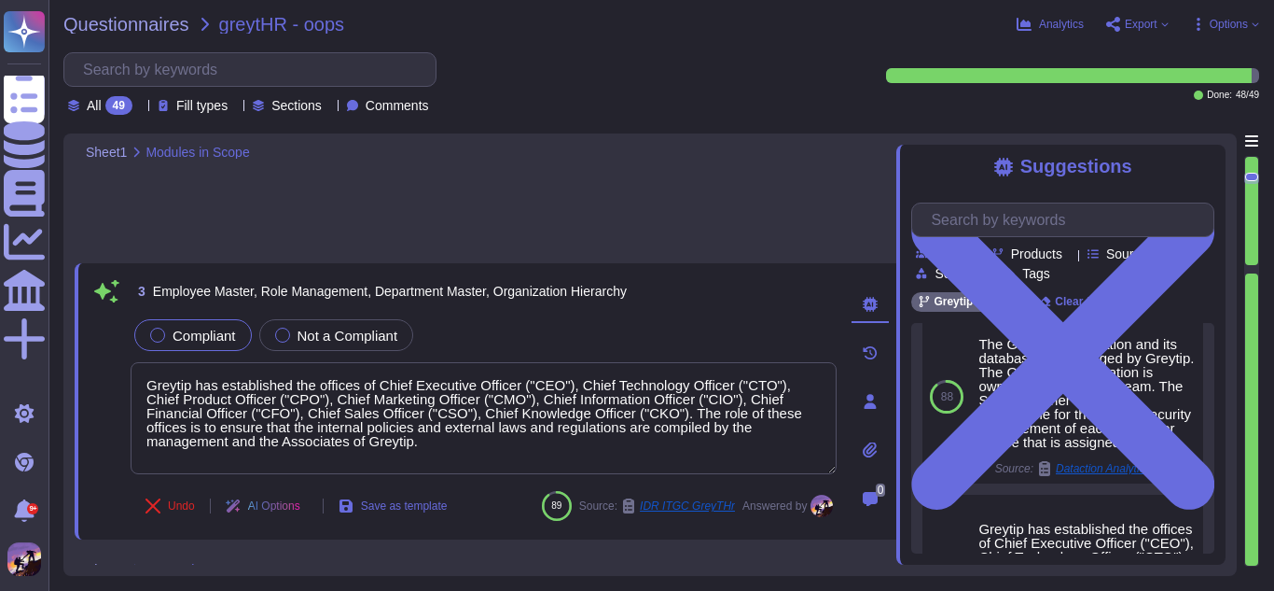
scroll to position [707, 0]
type textarea "The GreytHR application supports the requirements for electronic records throug…"
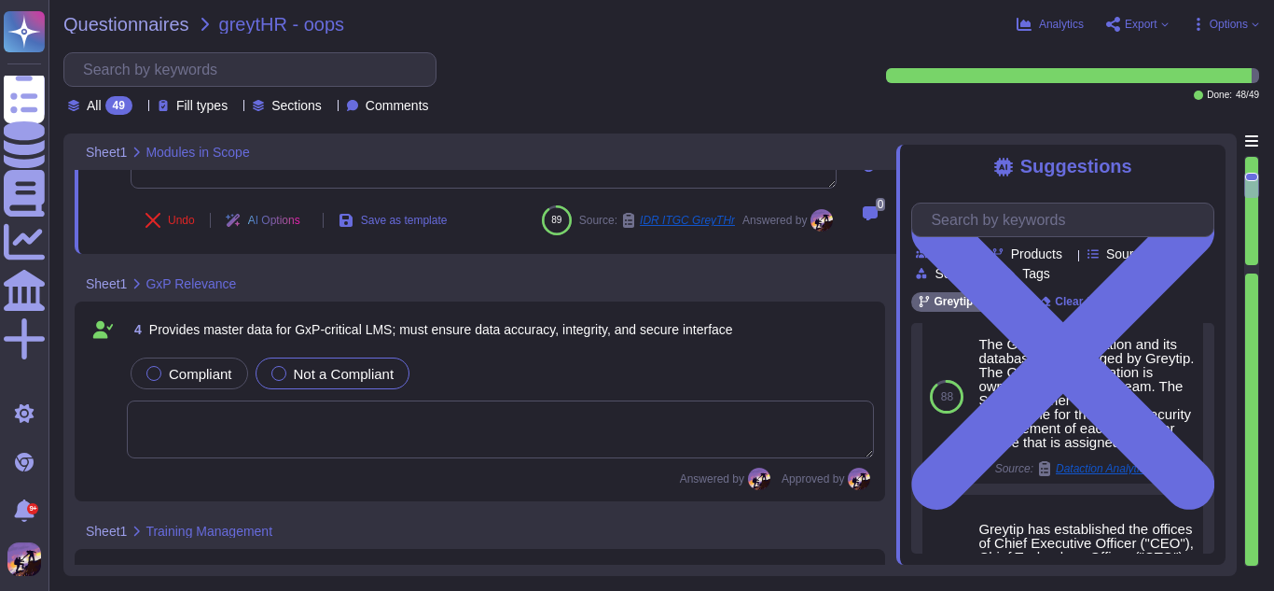
click at [337, 410] on textarea at bounding box center [500, 429] width 747 height 58
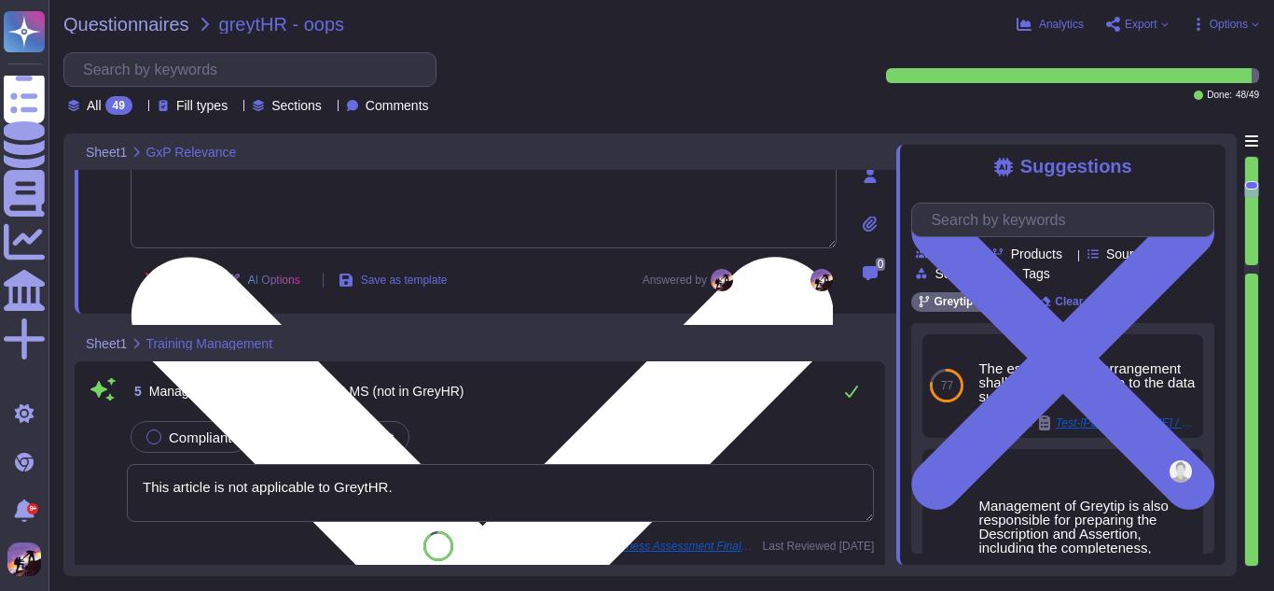
scroll to position [944, 0]
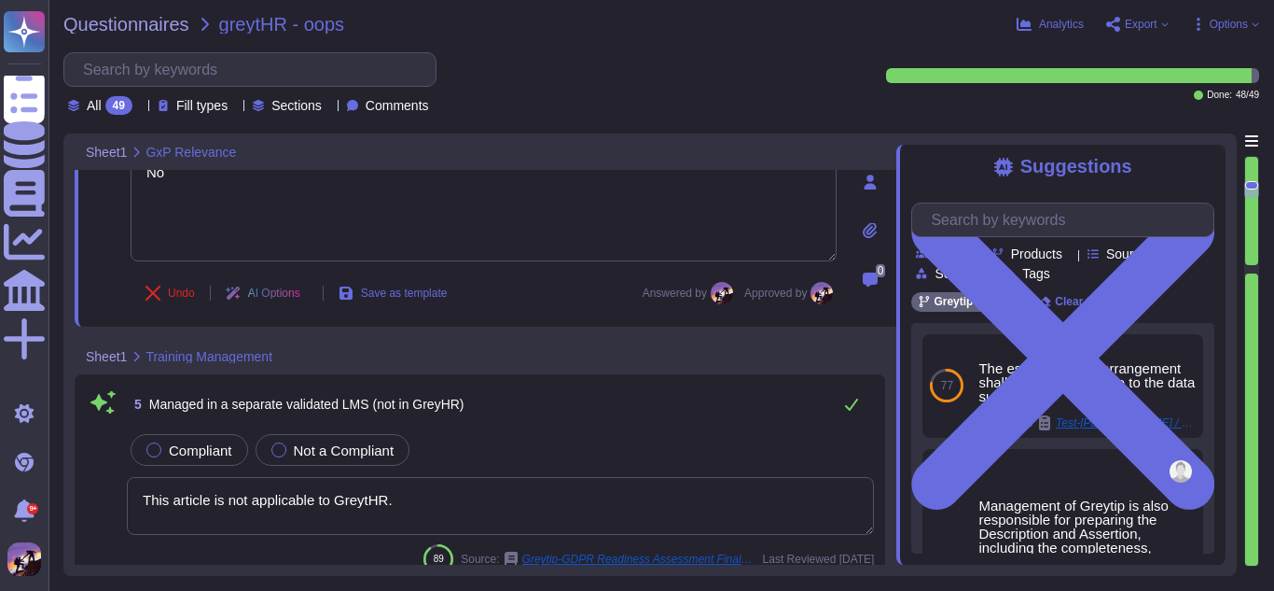
type textarea "No"
click at [436, 477] on textarea "This article is not applicable to GreytHR." at bounding box center [500, 506] width 747 height 58
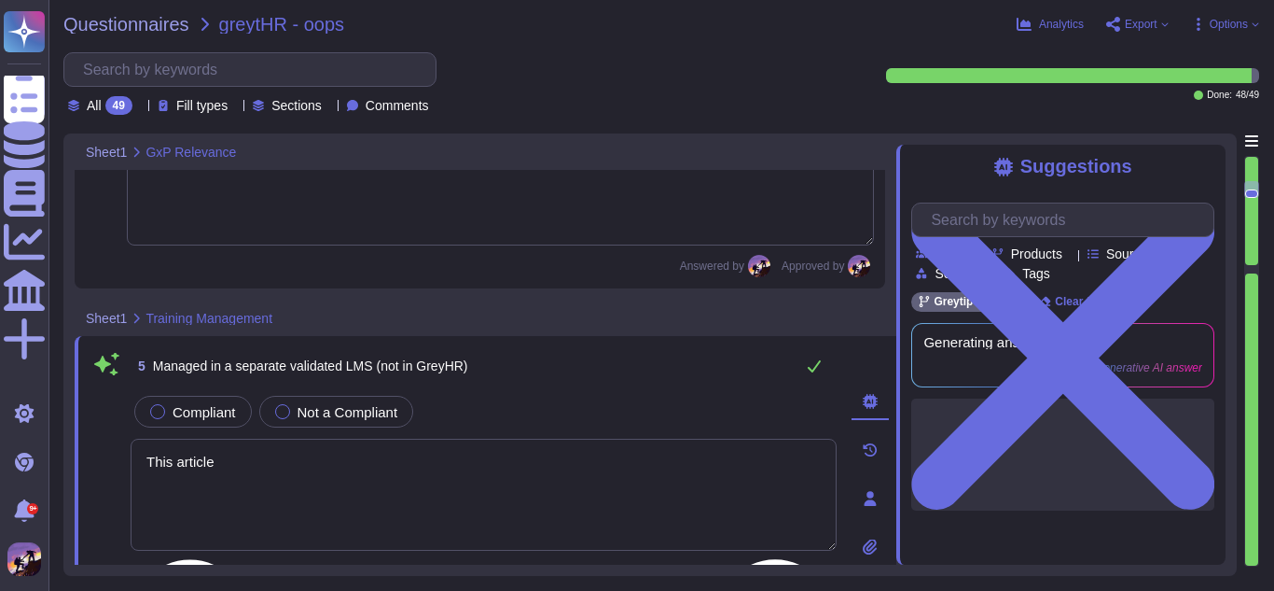
type textarea "T"
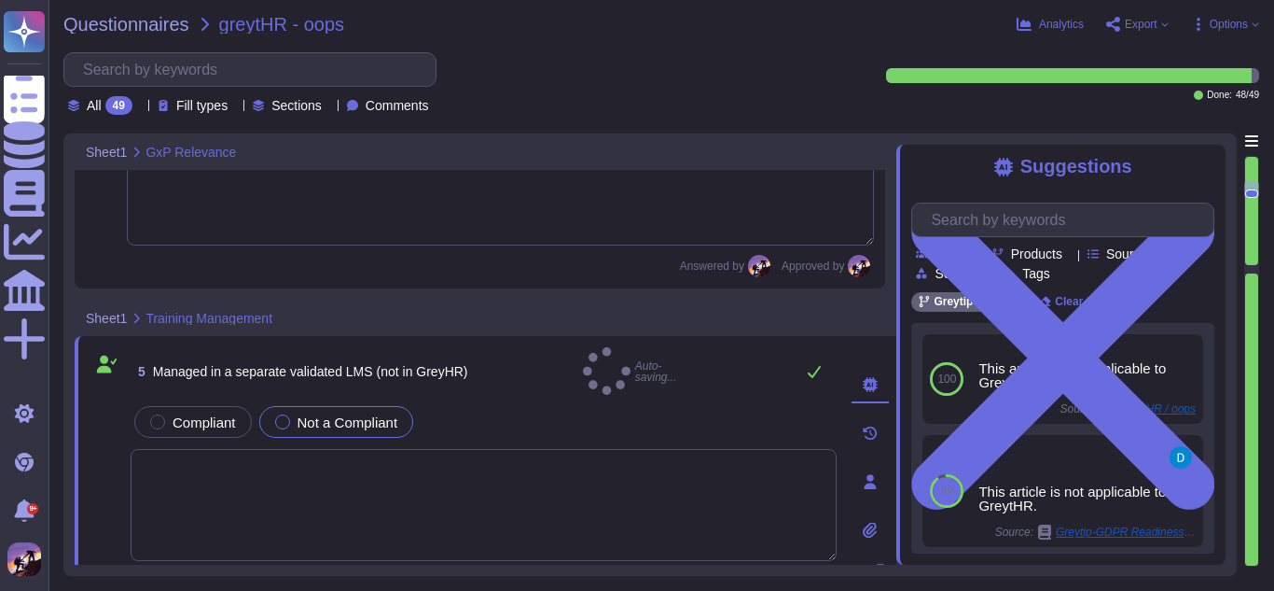
click at [382, 419] on span "Not a Compliant" at bounding box center [348, 422] width 101 height 16
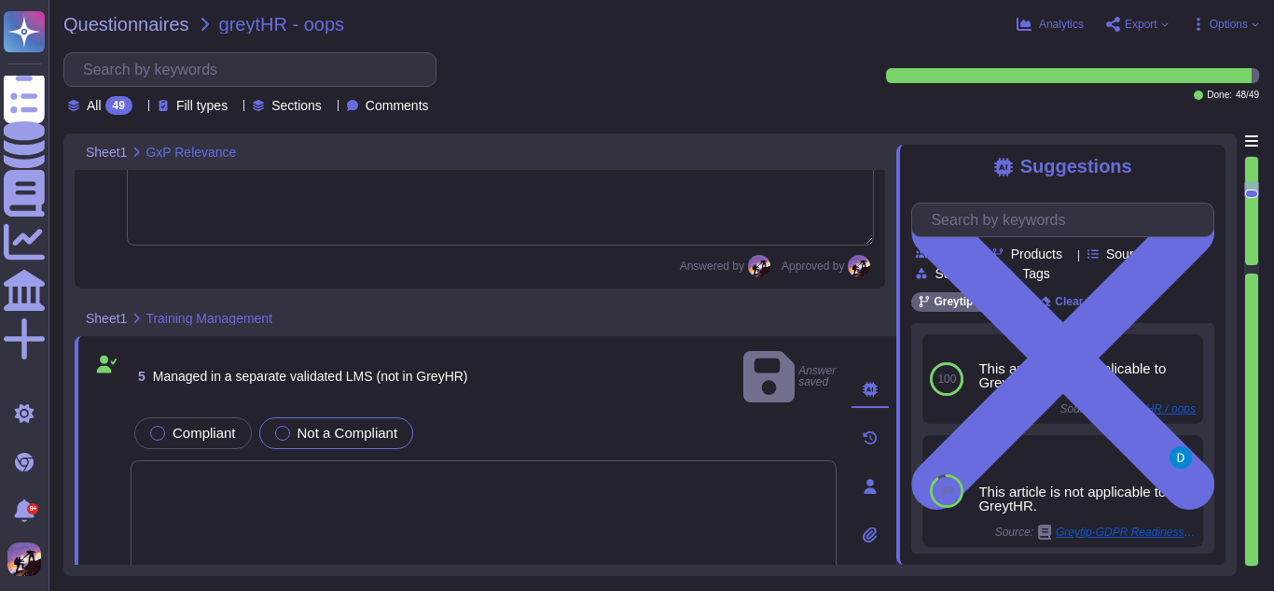
click at [278, 425] on div at bounding box center [282, 432] width 15 height 15
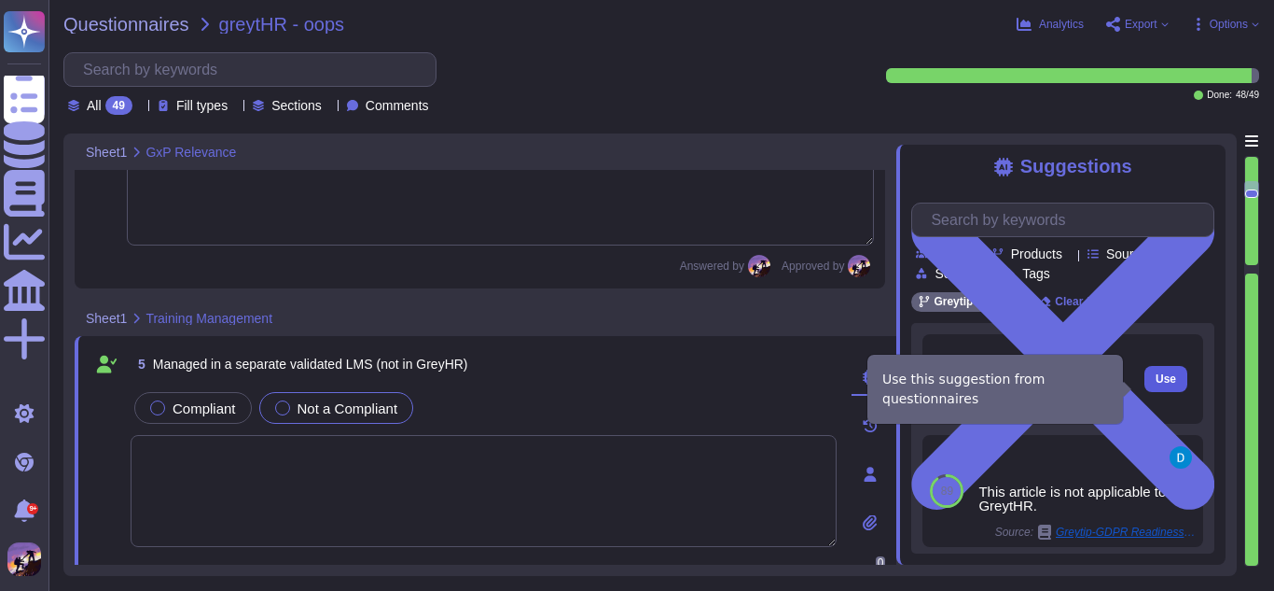
click at [1156, 384] on span "Use" at bounding box center [1166, 378] width 21 height 11
type textarea "This article is not applicable to GreytHR."
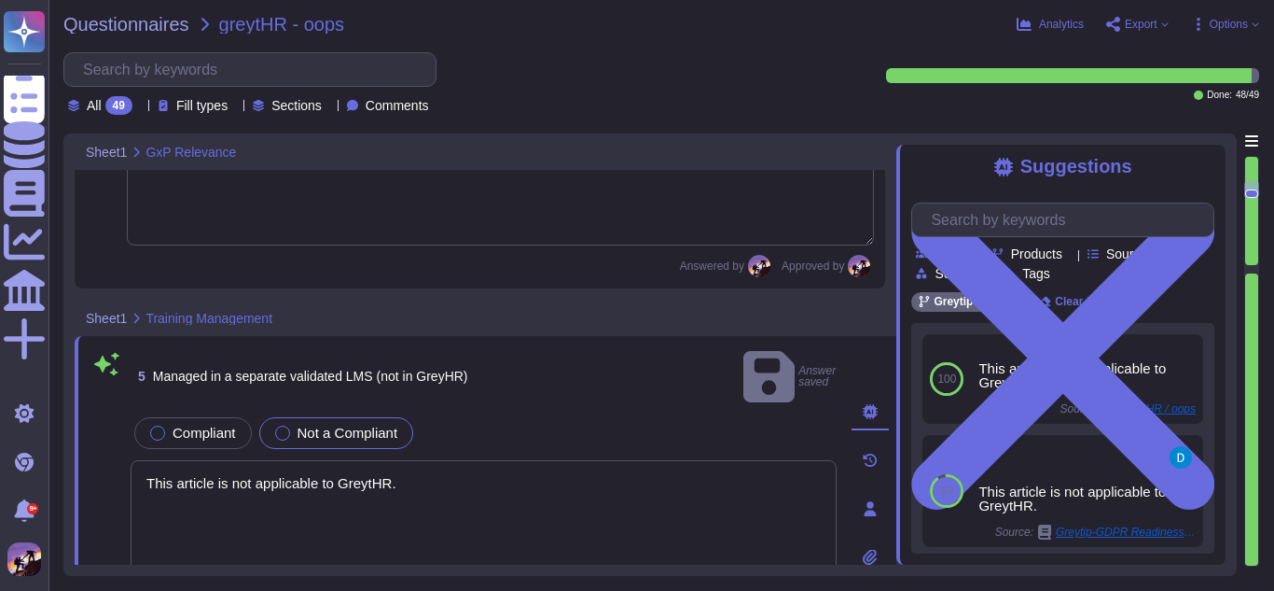
click at [556, 424] on div "Compliant Not a Compliant" at bounding box center [484, 432] width 706 height 39
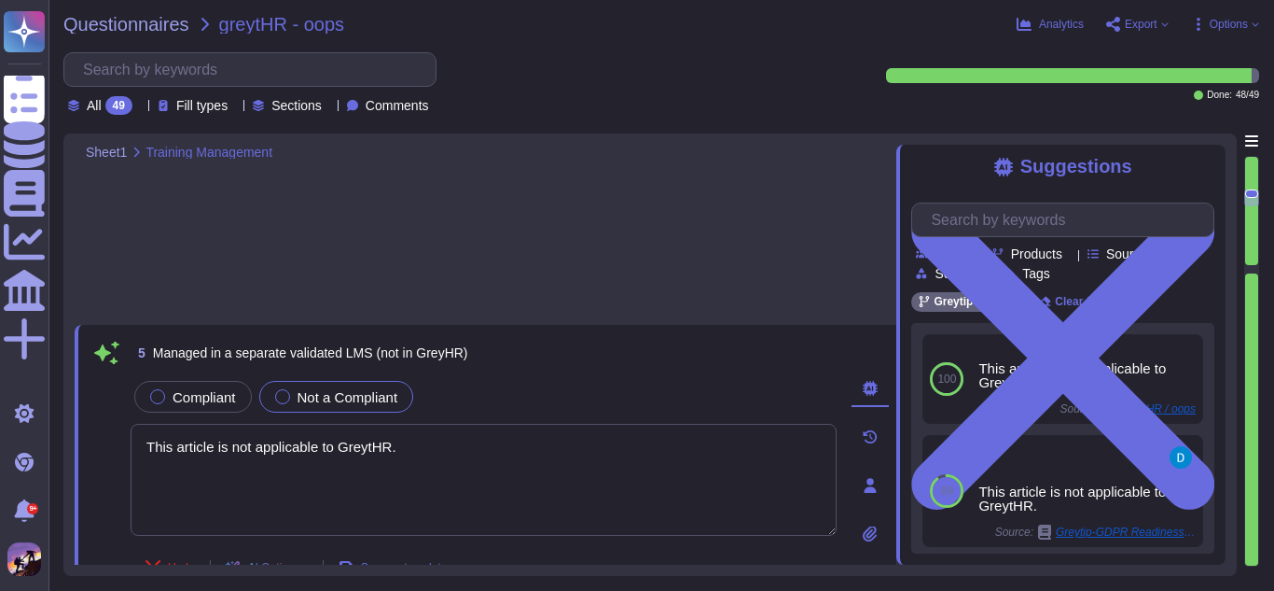
type textarea "Yes"
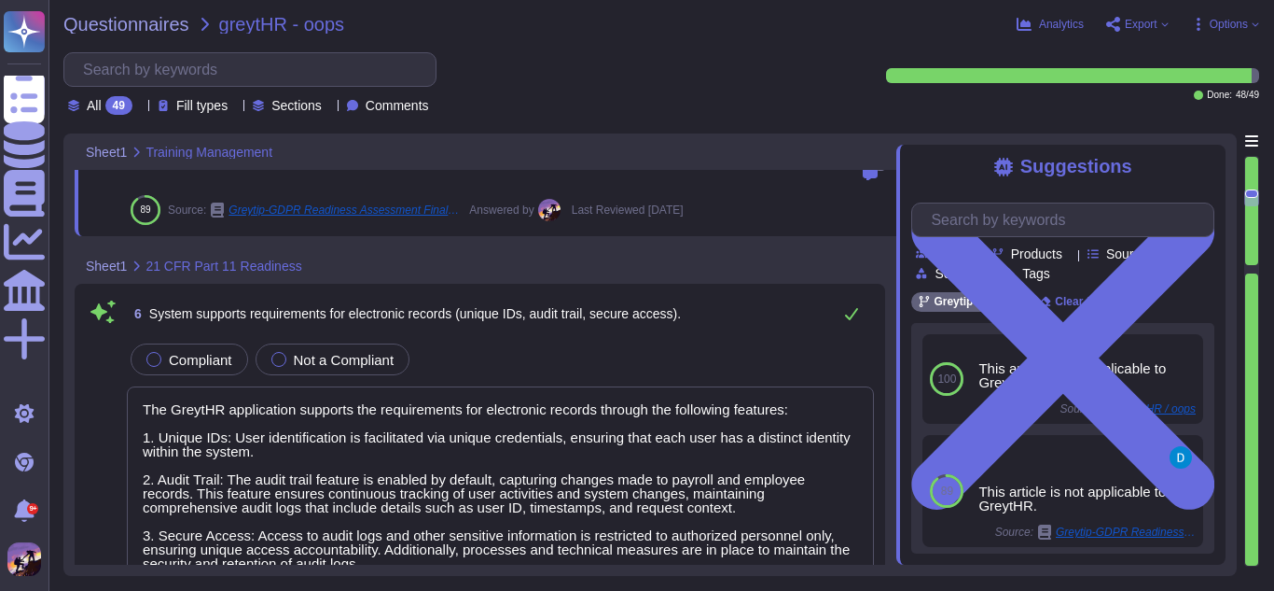
scroll to position [2, 0]
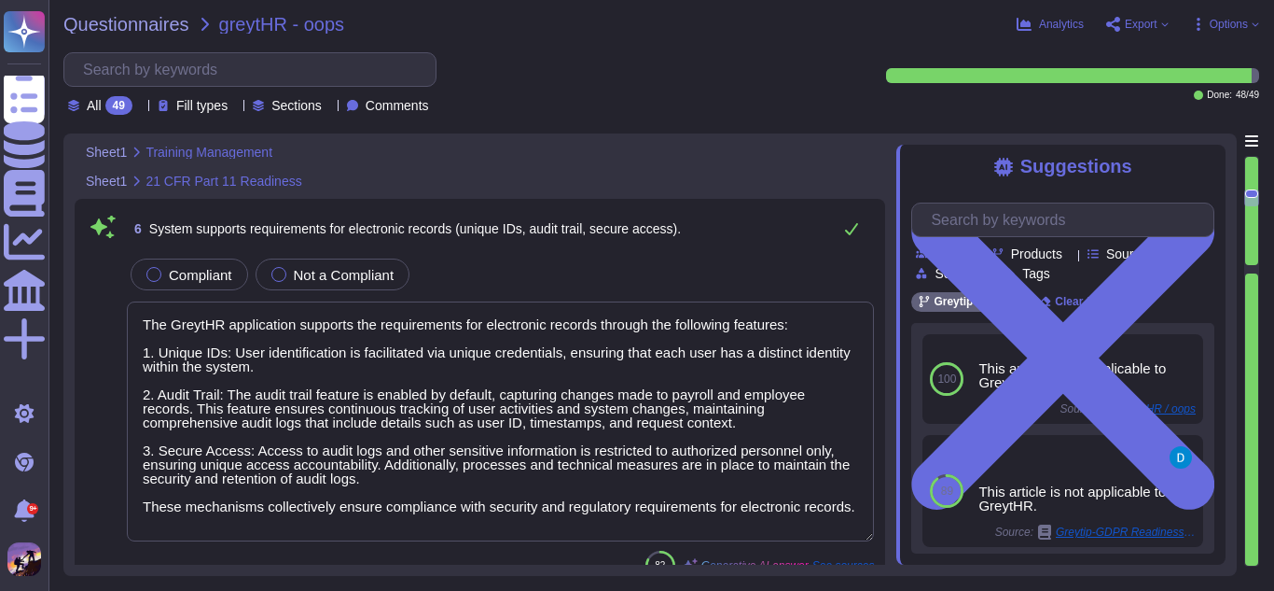
type textarea "We ensure that data is accurate and complete through regular reviews and update…"
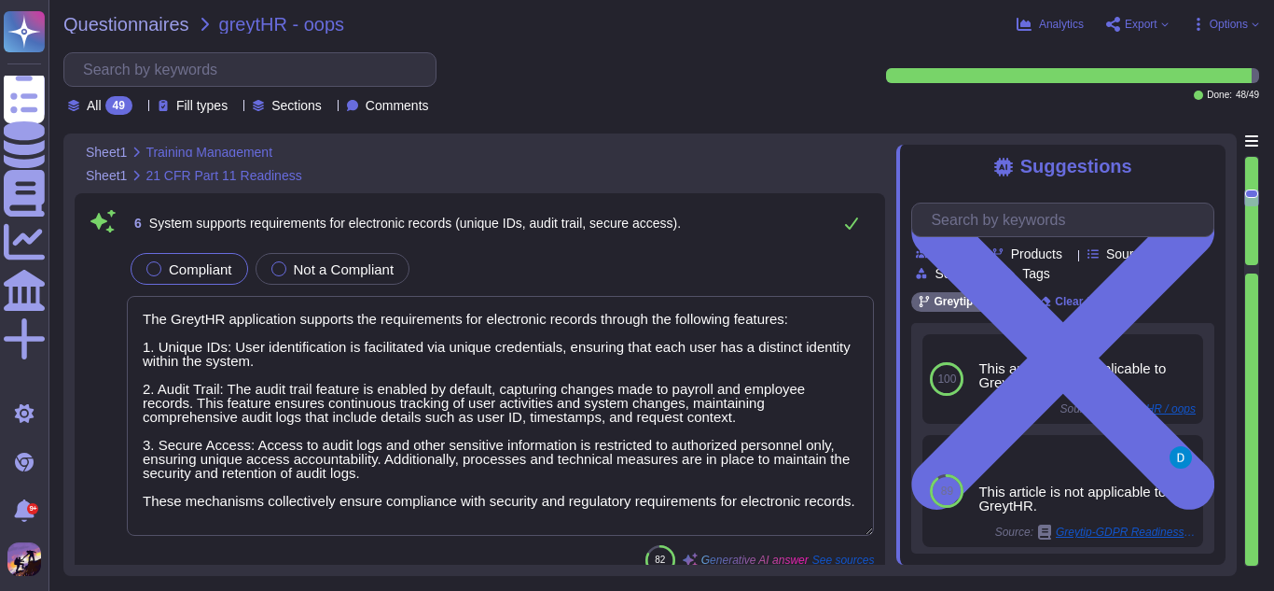
click at [162, 269] on label "Compliant" at bounding box center [189, 268] width 86 height 15
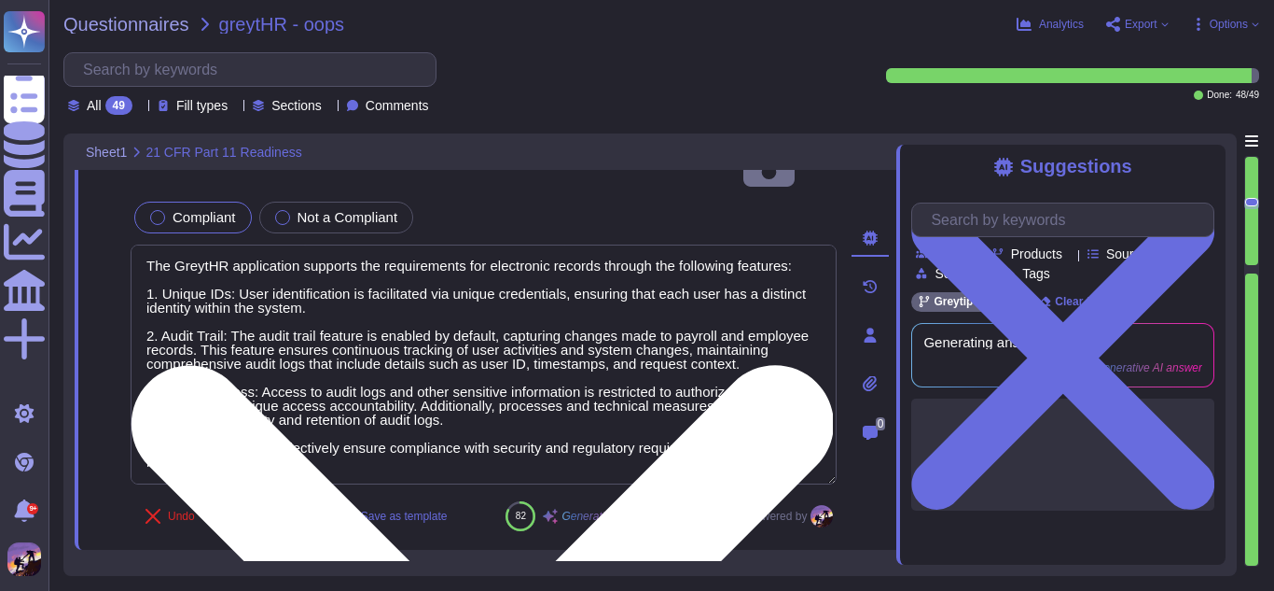
scroll to position [16, 0]
type textarea "The audit trail feature is always enabled for the GreytHR application, ensuring…"
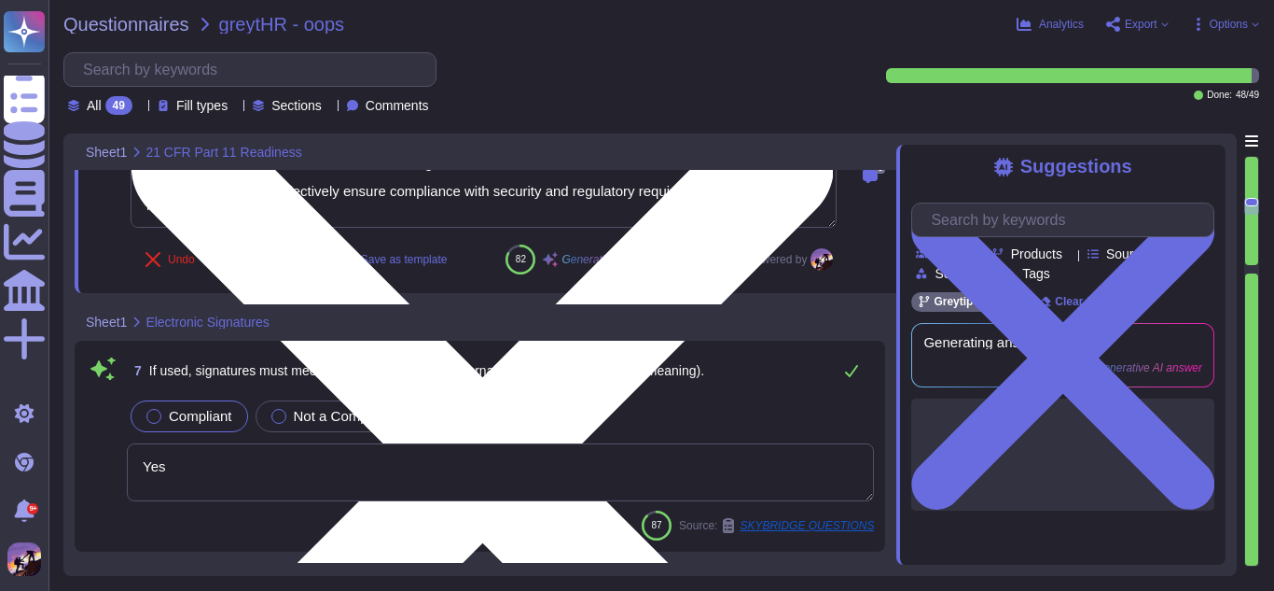
scroll to position [1702, 0]
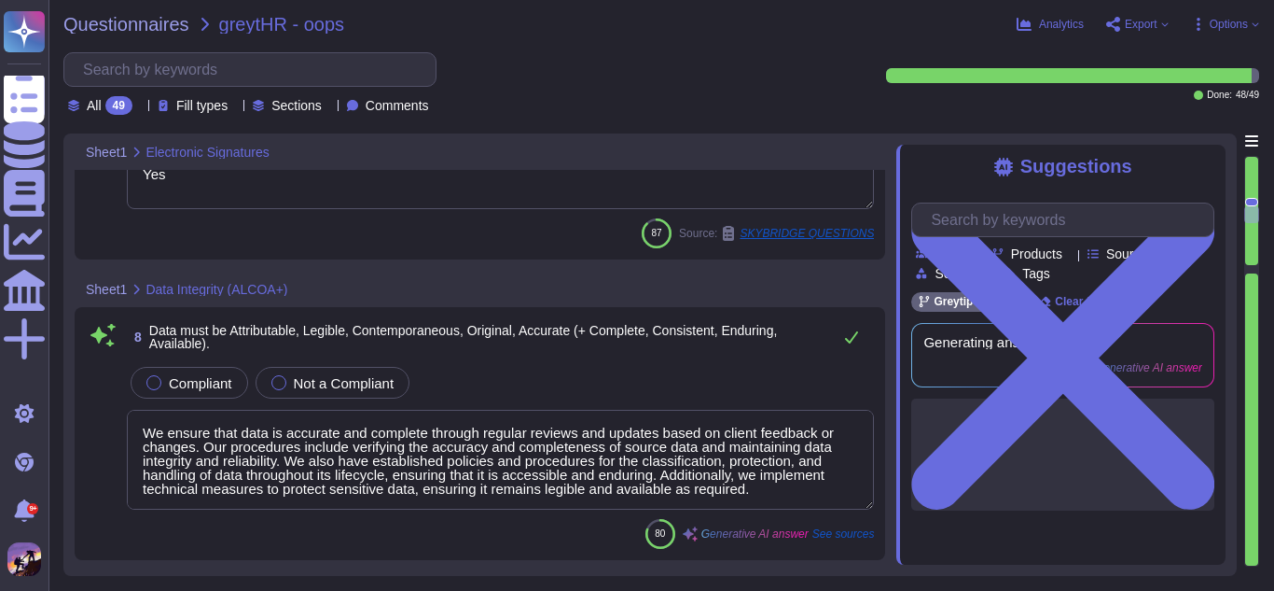
type textarea "- Point-in-time recovery (PITR) backups: 30-day retention period - Daily databa…"
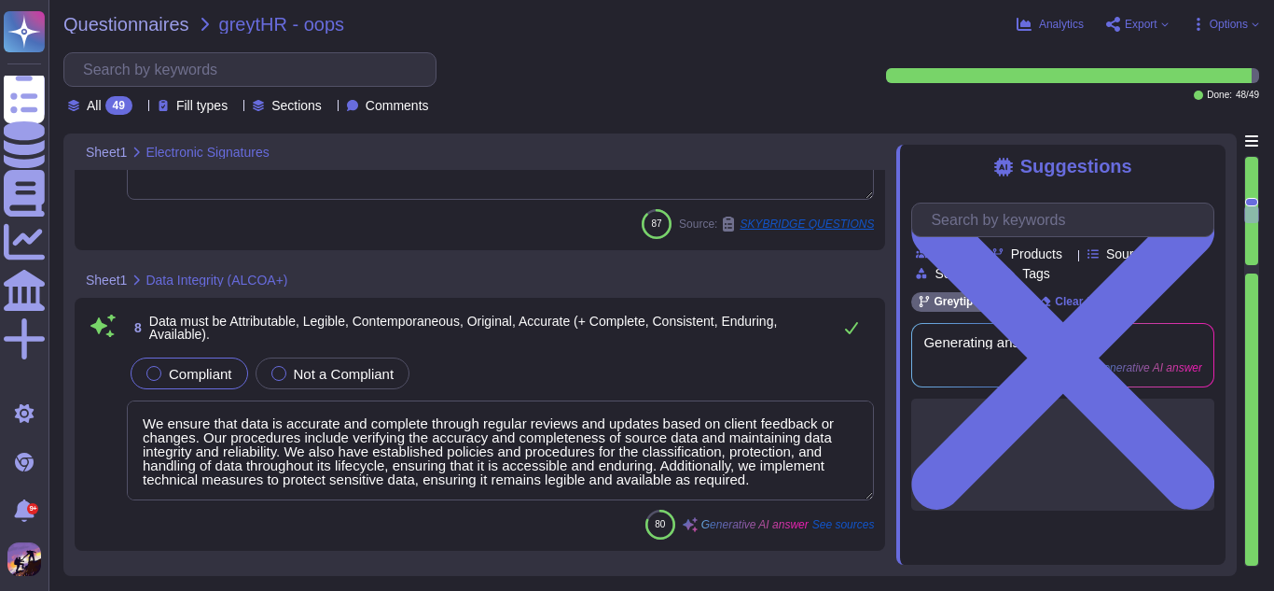
click at [145, 378] on div "Compliant" at bounding box center [190, 373] width 118 height 32
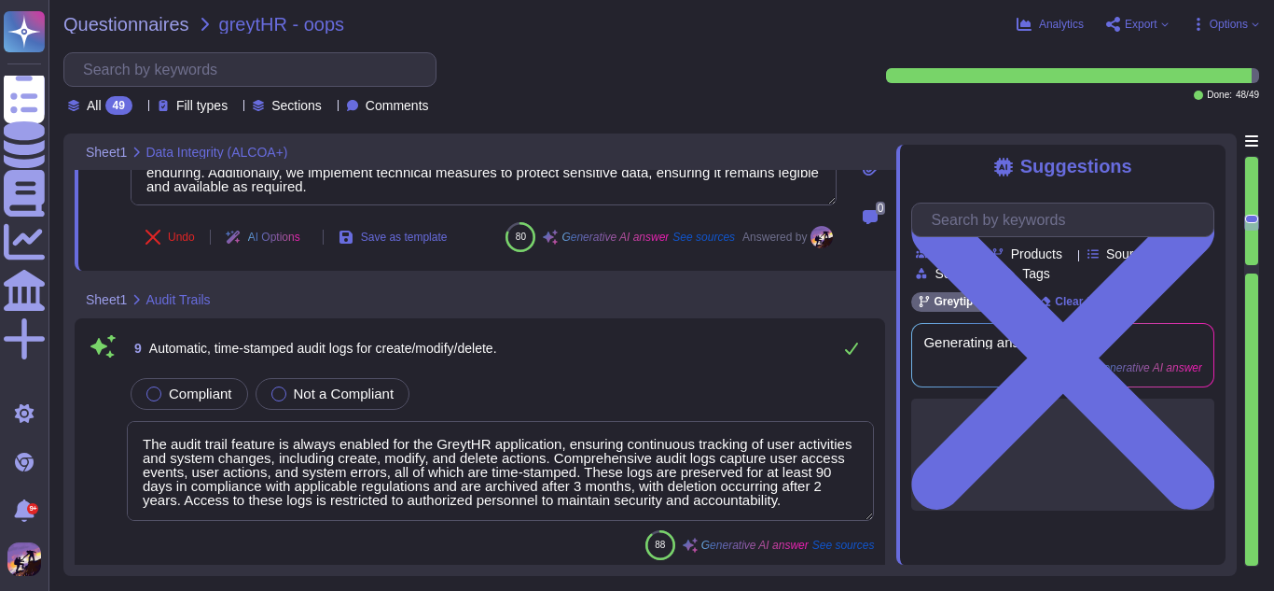
scroll to position [2284, 0]
click at [165, 385] on label "Compliant" at bounding box center [189, 392] width 86 height 15
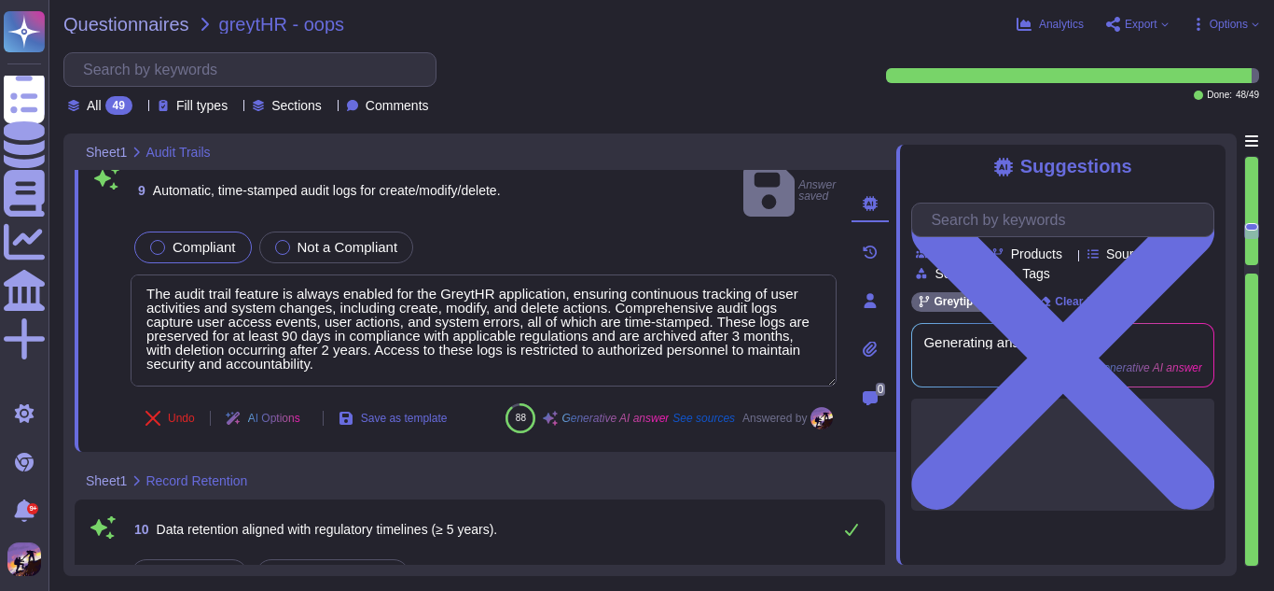
scroll to position [2481, 0]
type textarea "Access to audit logs is restricted to authorized personnel with a legitimate bu…"
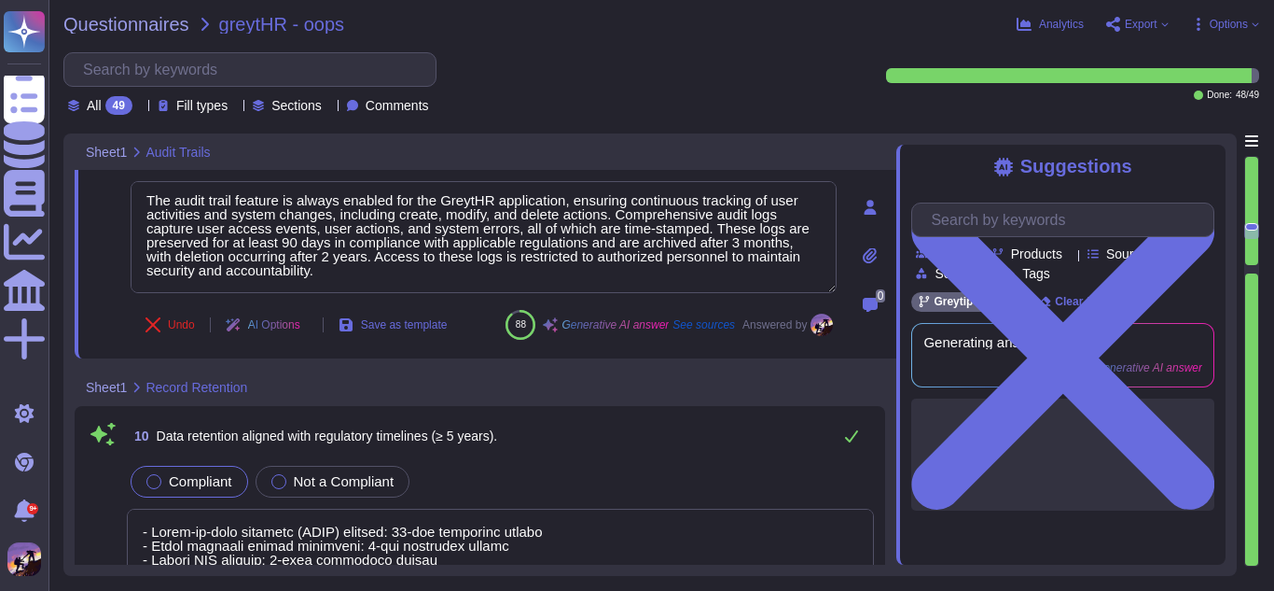
click at [153, 474] on div at bounding box center [153, 481] width 15 height 15
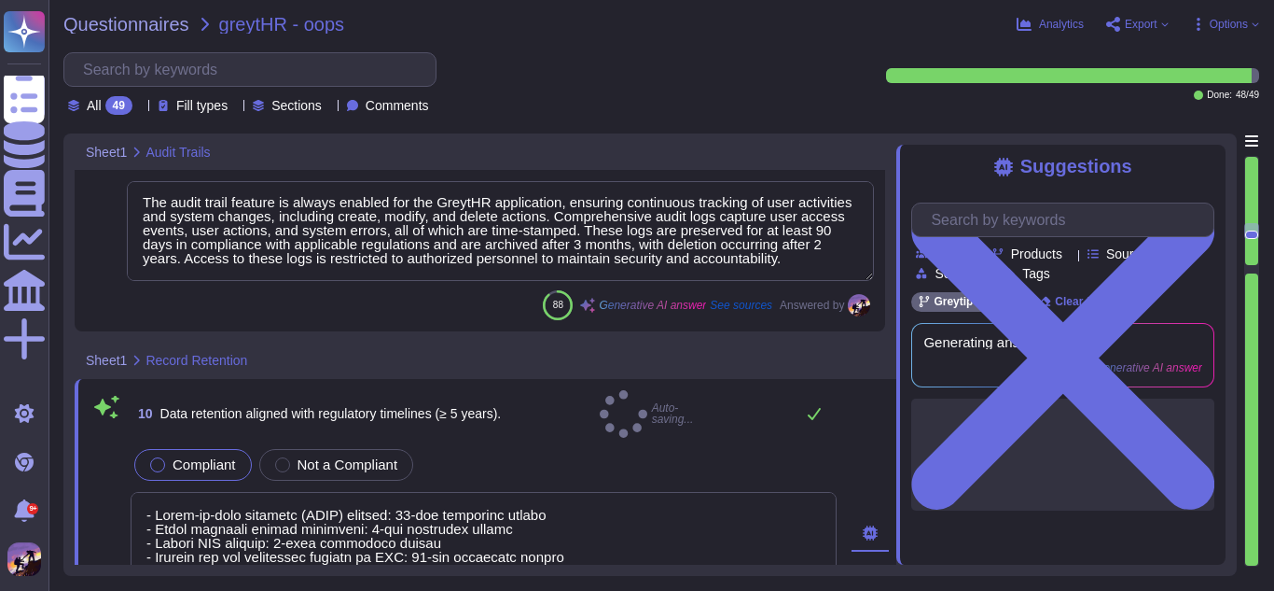
scroll to position [16, 0]
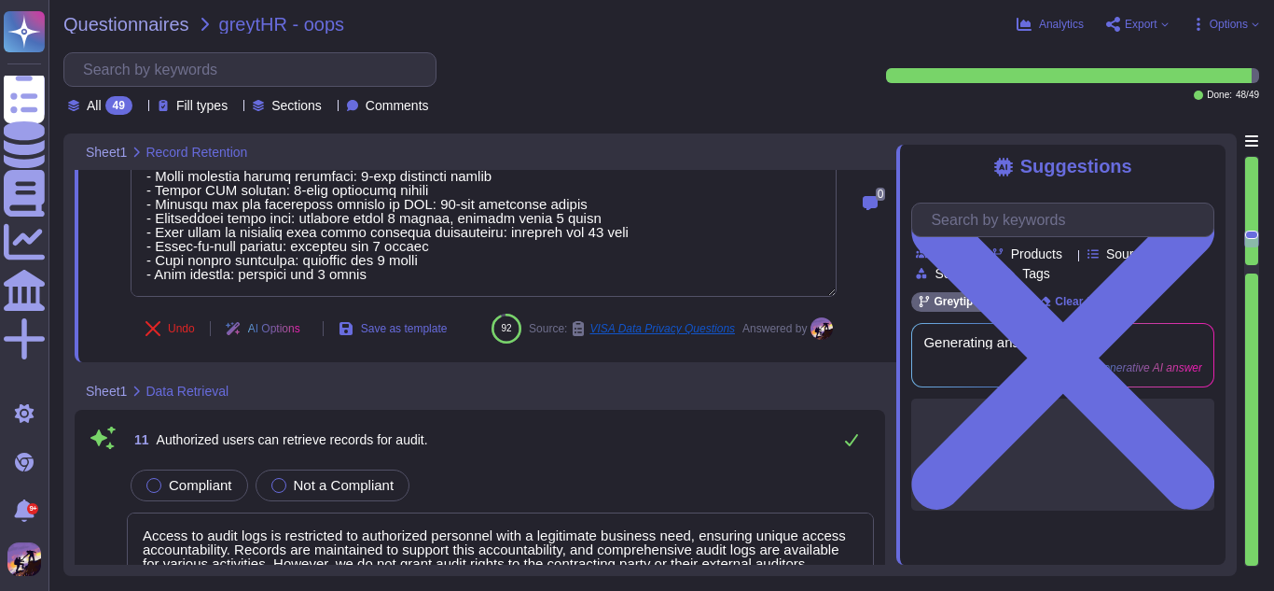
type textarea "CA-114: The Quality Assurance (QA) team performs regression test/ smoke test/ q…"
type textarea "We provide support for customer’s intended use validation through various means…"
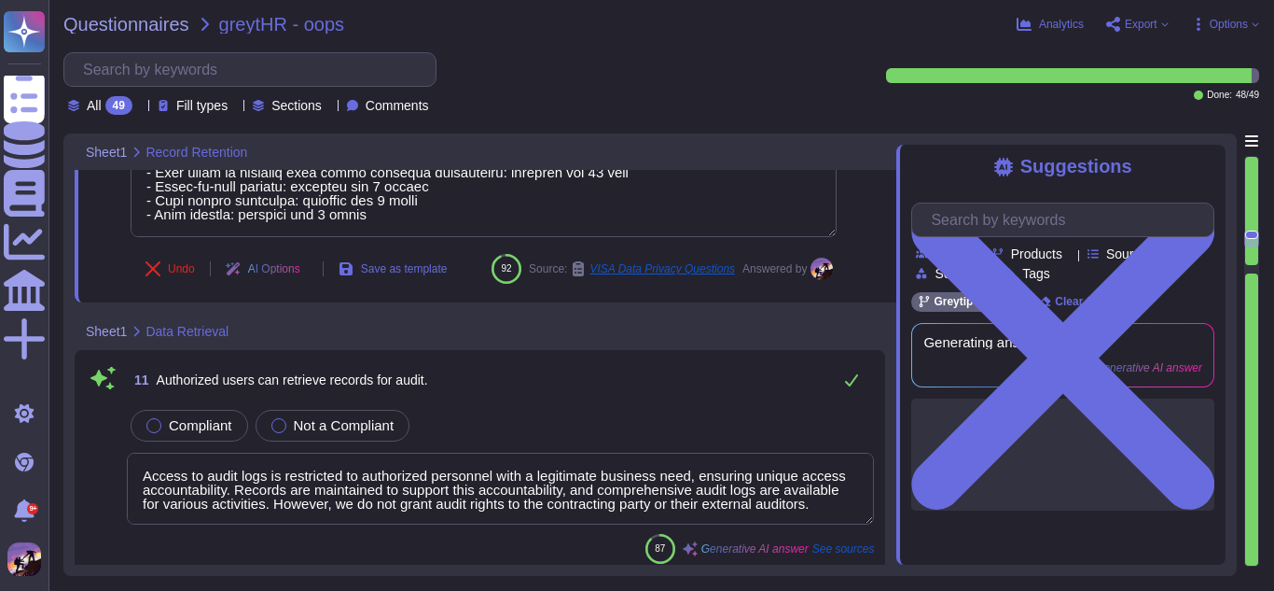
scroll to position [3035, 0]
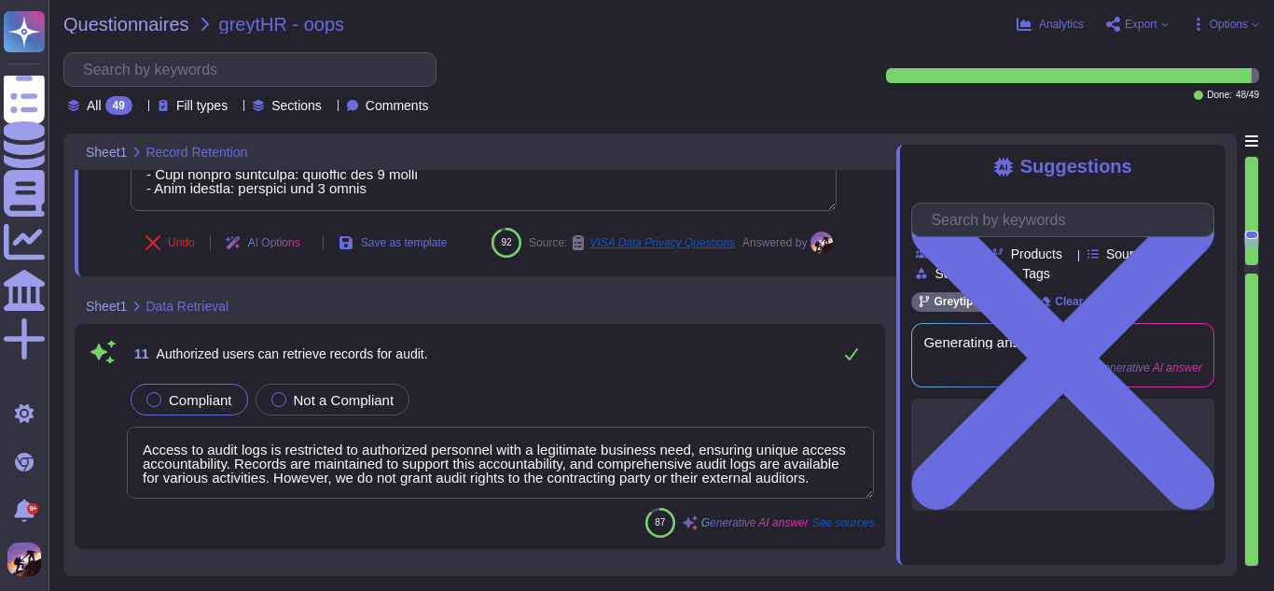
click at [148, 403] on div at bounding box center [153, 399] width 15 height 15
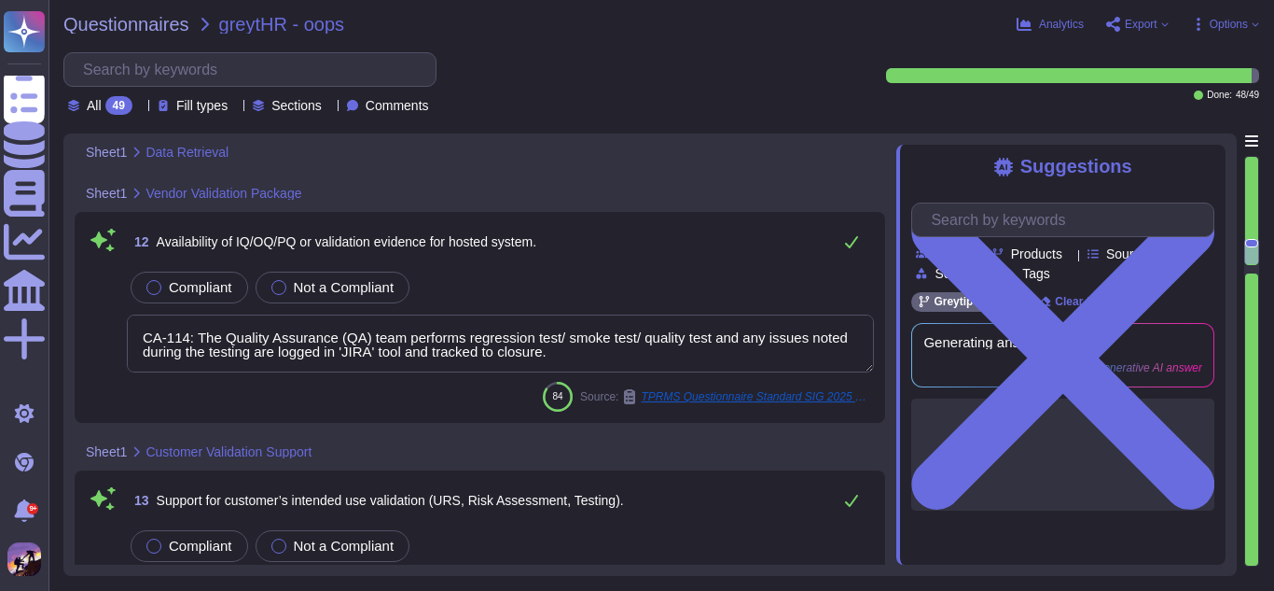
scroll to position [3471, 0]
click at [143, 271] on div "Compliant" at bounding box center [190, 287] width 118 height 32
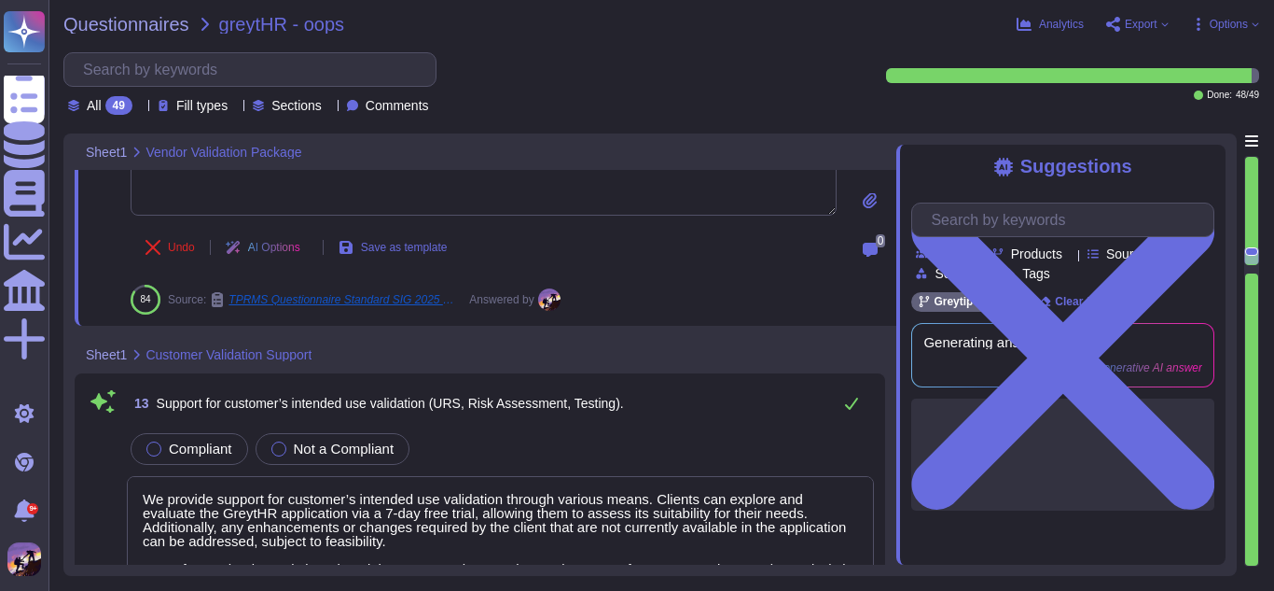
scroll to position [3611, 0]
type textarea "We maintain a structured patch management process that includes the following k…"
click at [160, 440] on label "Compliant" at bounding box center [189, 447] width 86 height 15
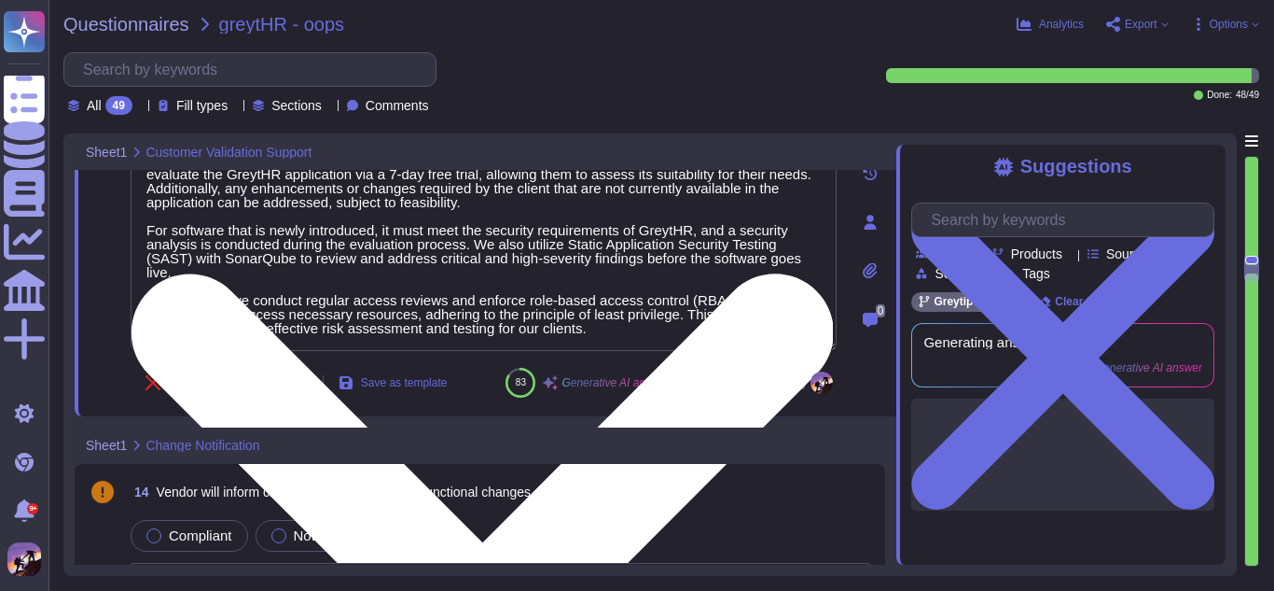
scroll to position [3962, 0]
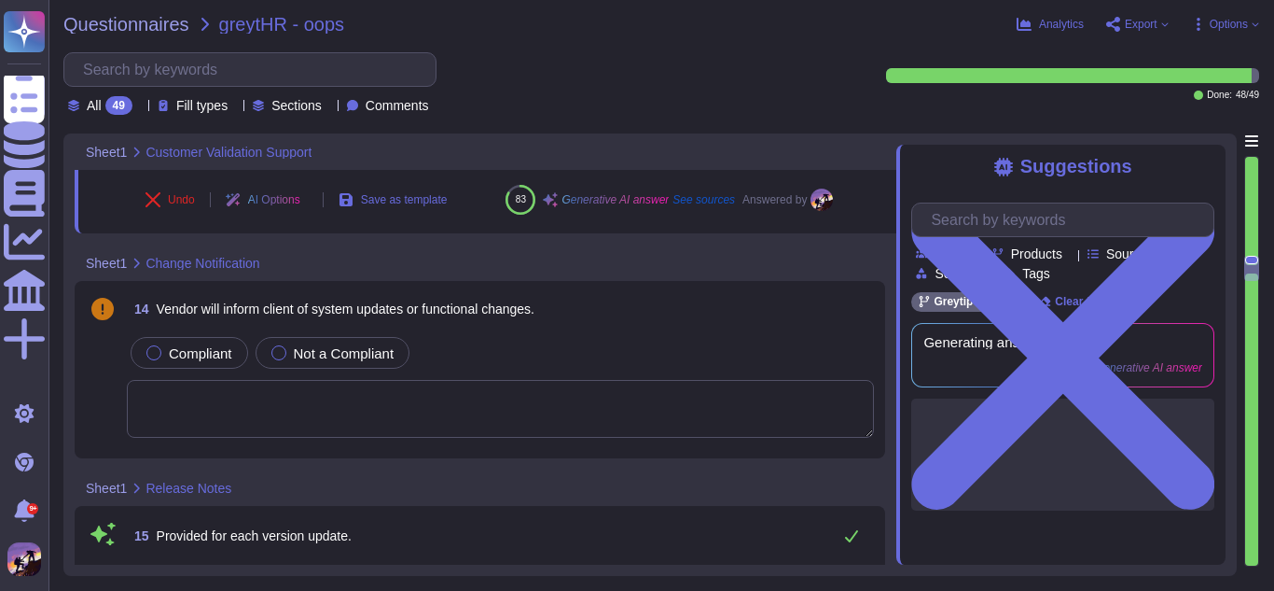
click at [320, 417] on textarea at bounding box center [500, 409] width 747 height 58
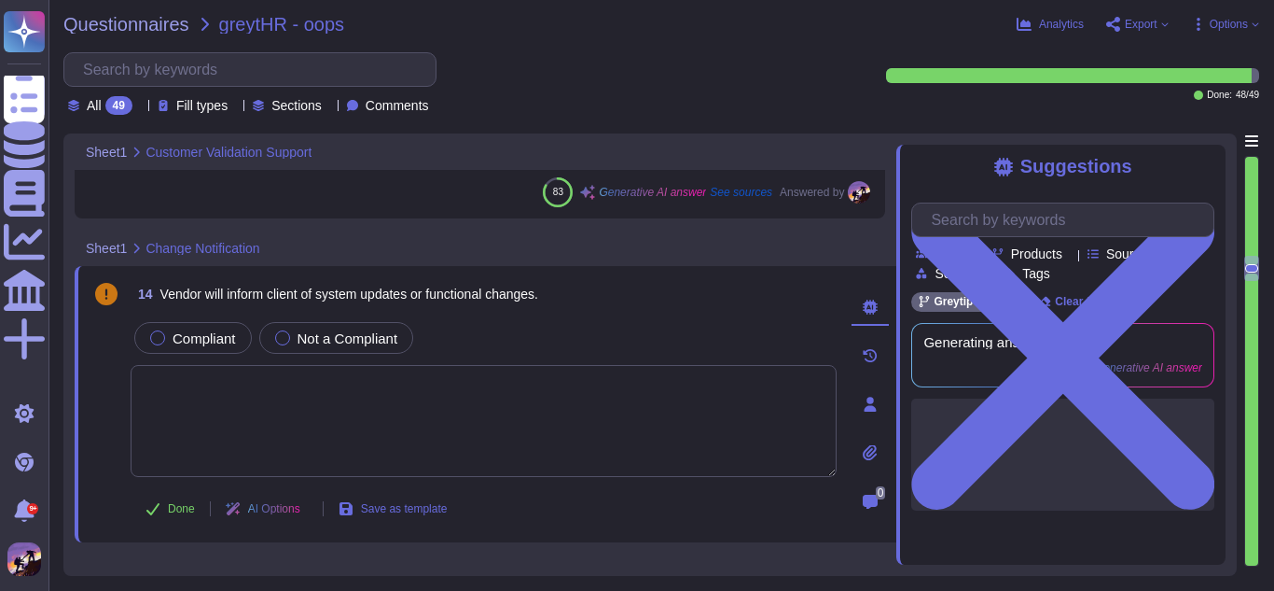
scroll to position [2, 0]
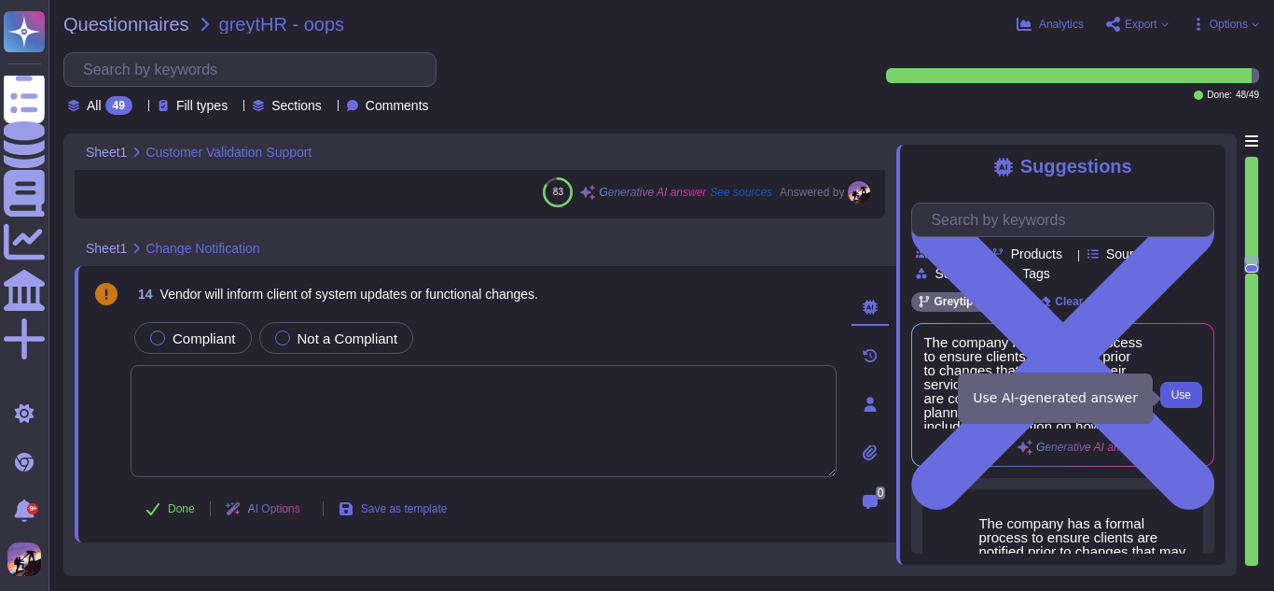
click at [1185, 400] on span "Use" at bounding box center [1182, 394] width 20 height 11
type textarea "The company has a formal process to ensure clients are notified prior to change…"
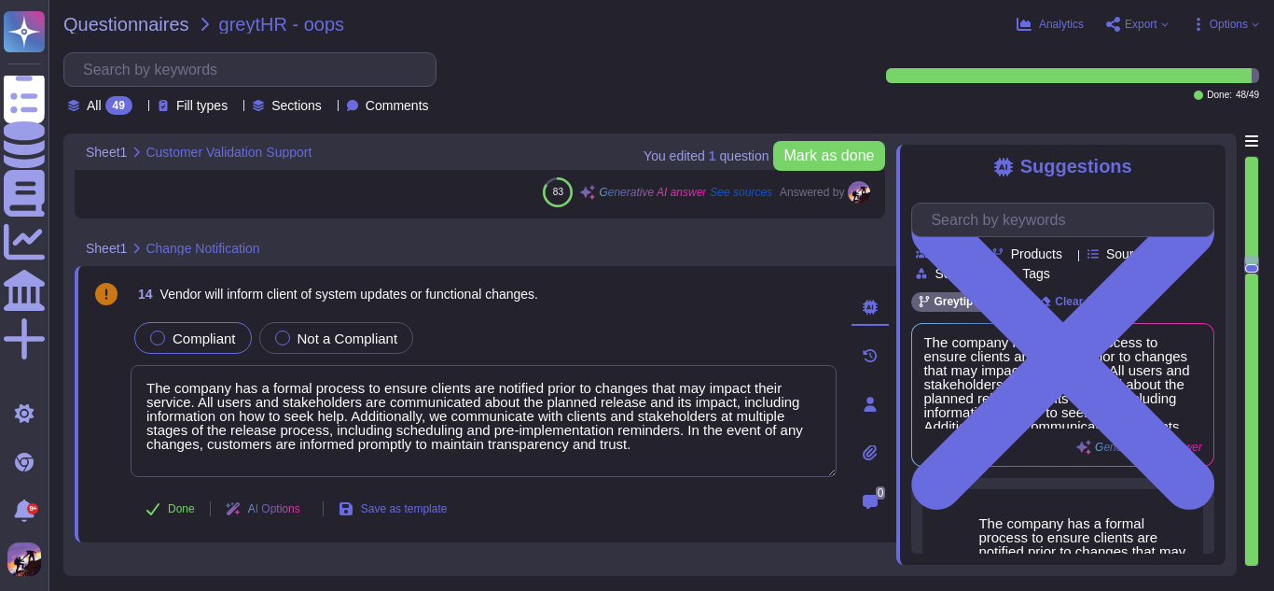
click at [147, 330] on div "Compliant" at bounding box center [193, 338] width 118 height 32
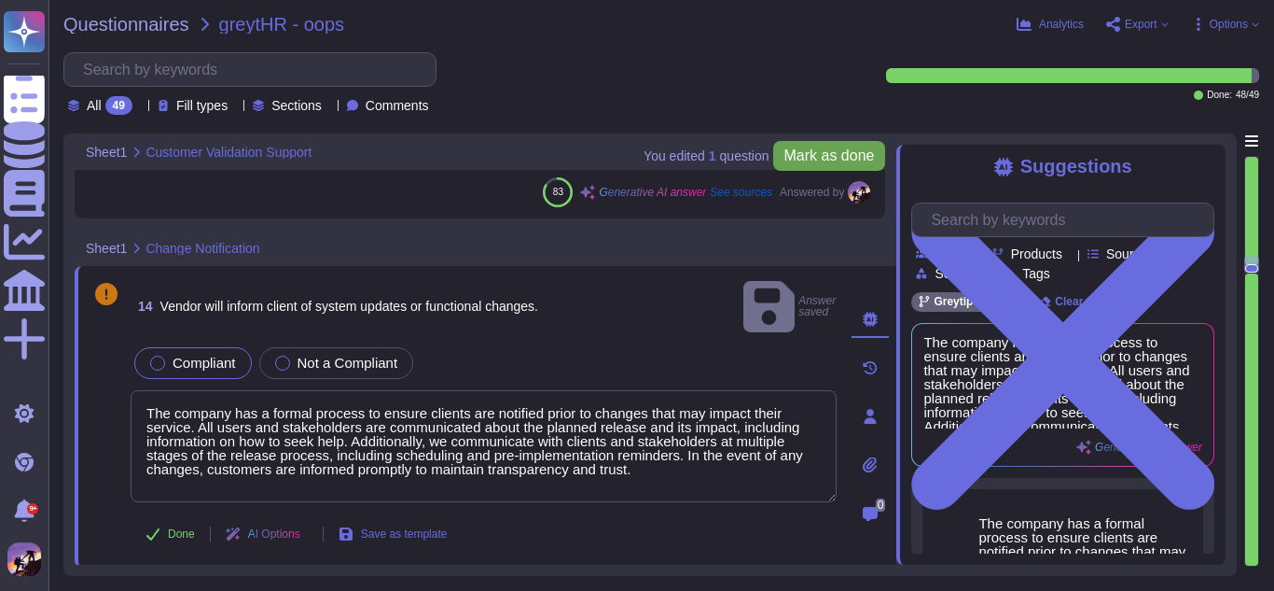
click at [800, 160] on span "Mark as done" at bounding box center [830, 155] width 90 height 15
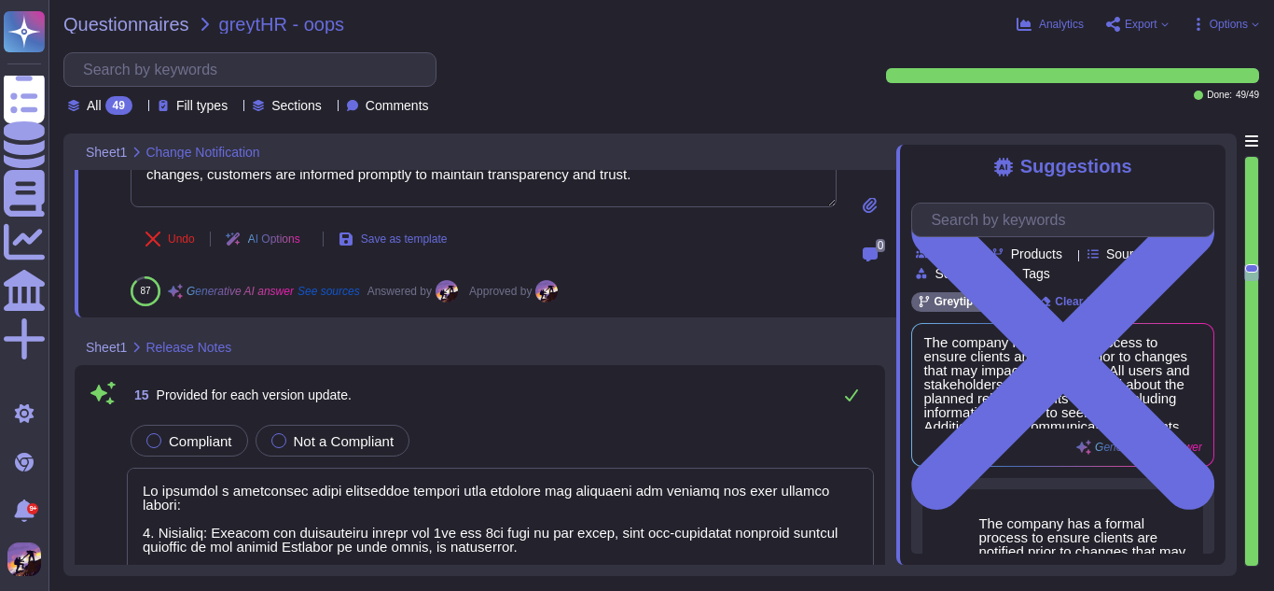
type textarea "The expected uptime for application availability is set at 99.9%, with AWS and …"
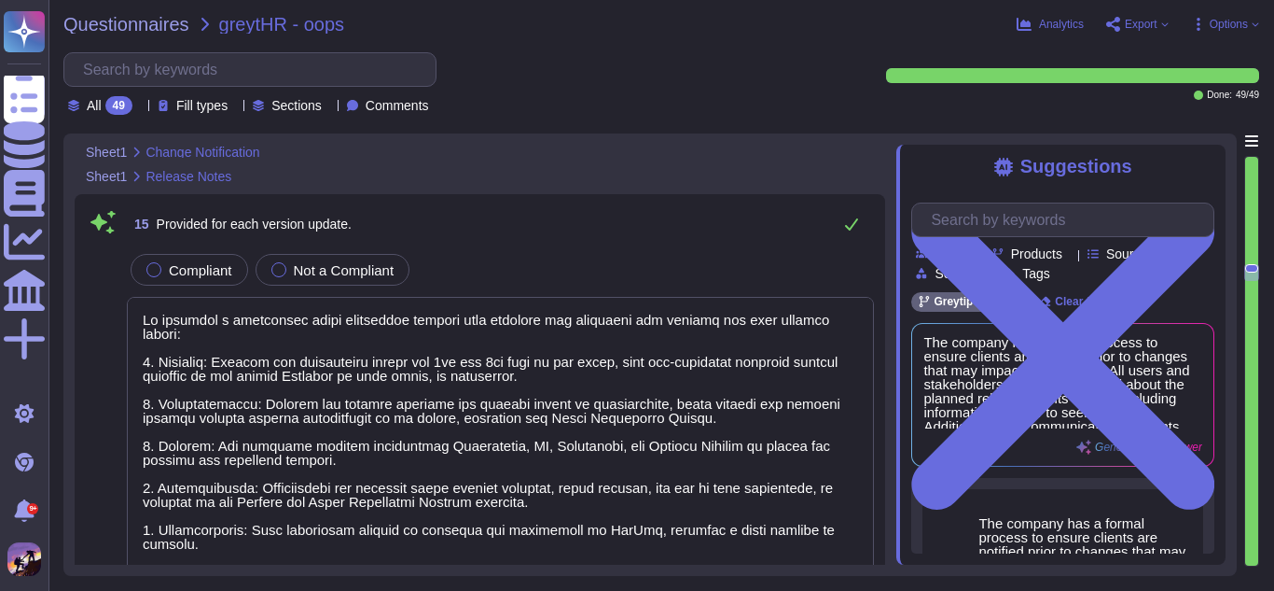
scroll to position [4392, 0]
click at [150, 266] on div at bounding box center [153, 268] width 15 height 15
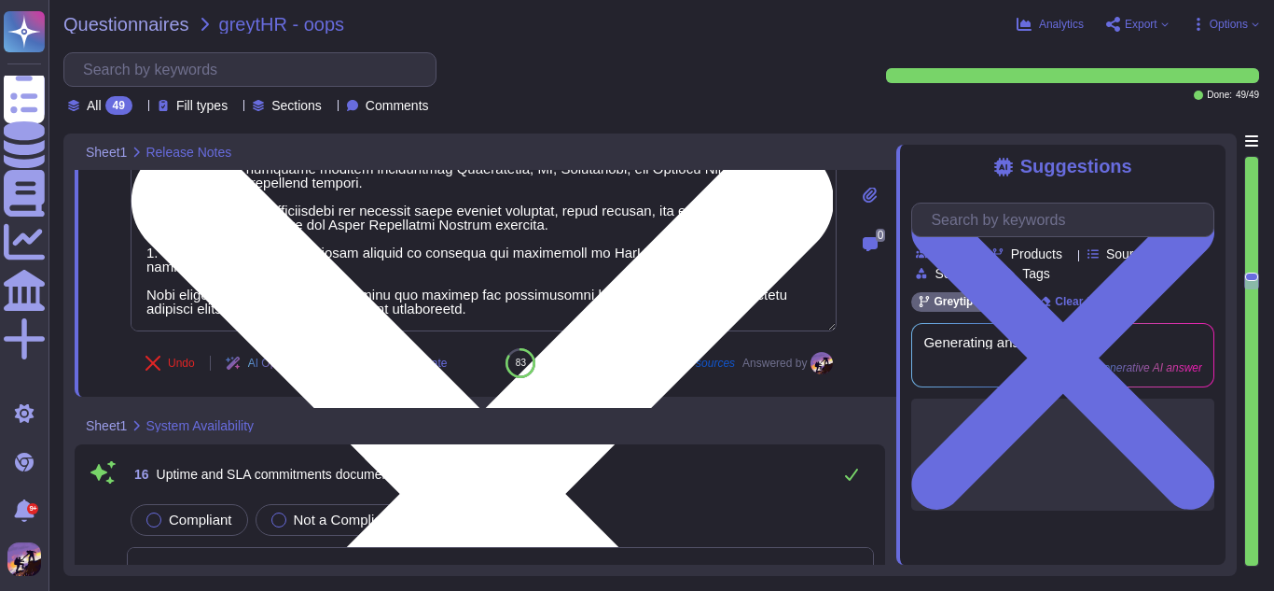
scroll to position [4635, 0]
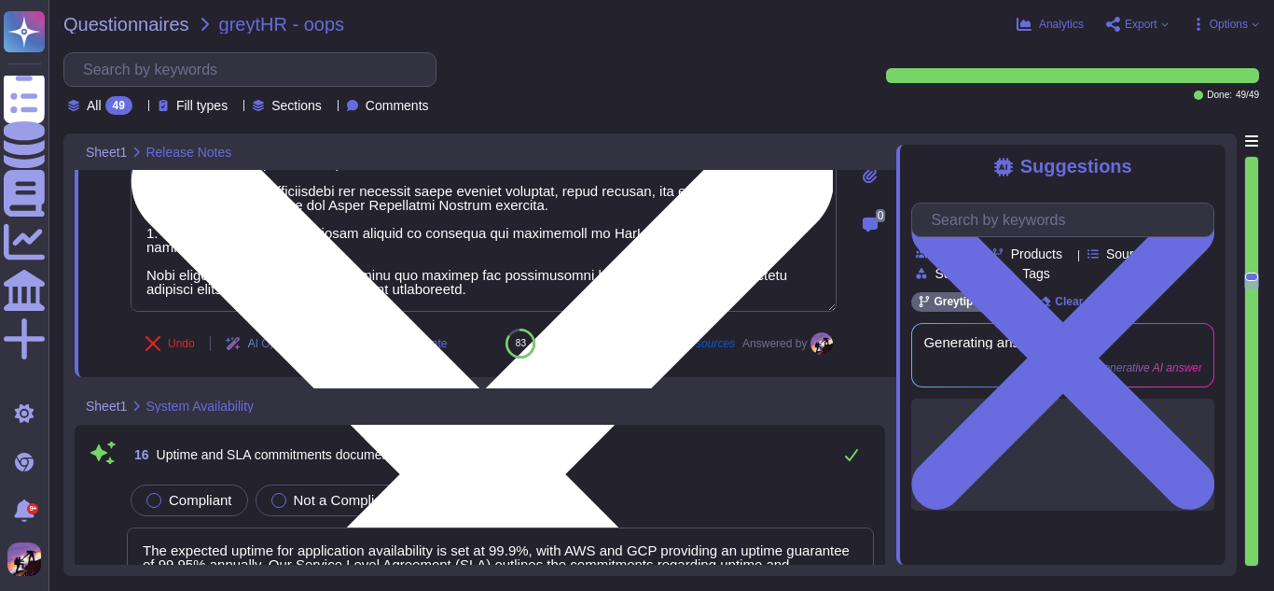
type textarea "Each user is assigned a unique user ID to ensure individual identification and …"
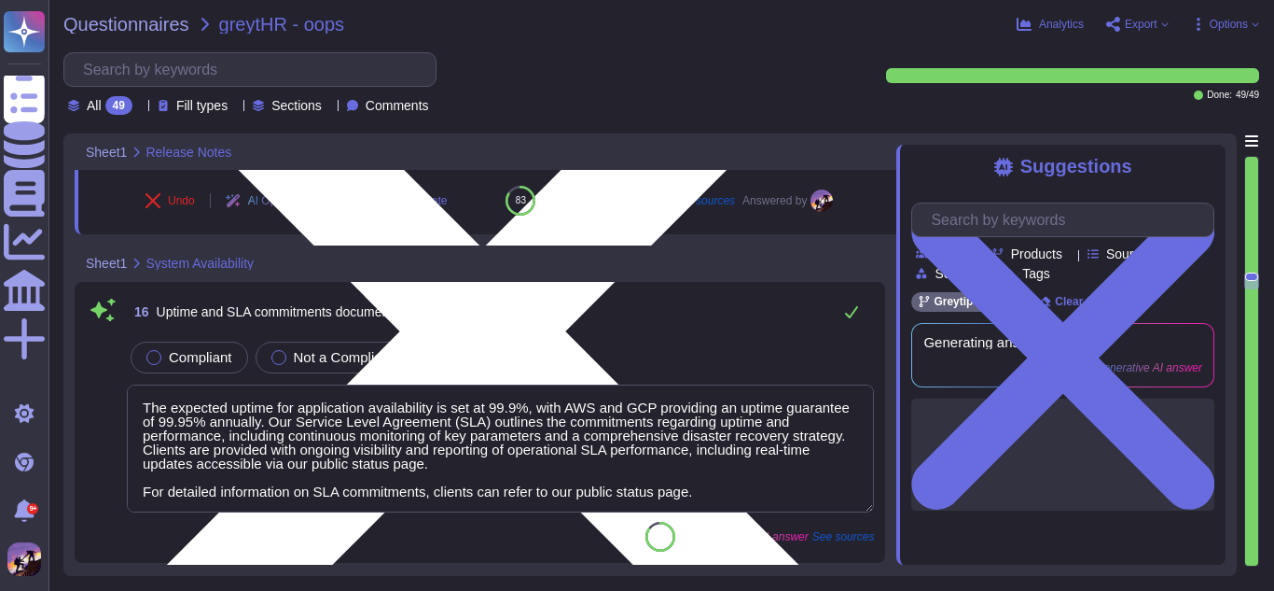
type textarea "- User entities are responsible for configuring password and account lockout se…"
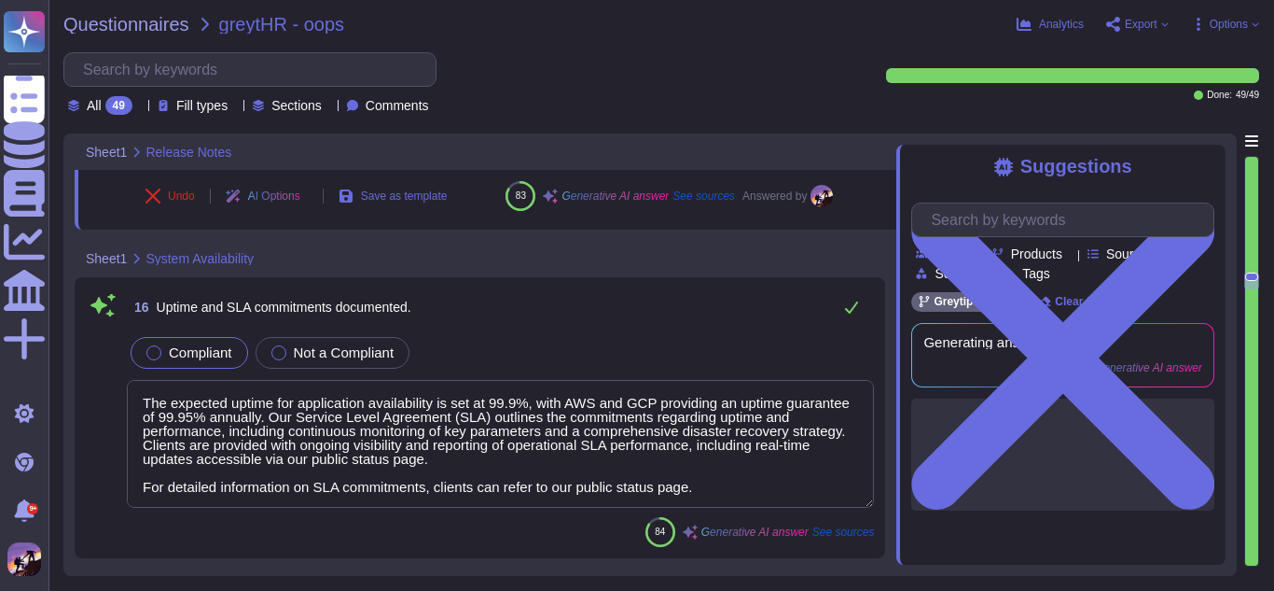
click at [153, 345] on div at bounding box center [153, 352] width 15 height 15
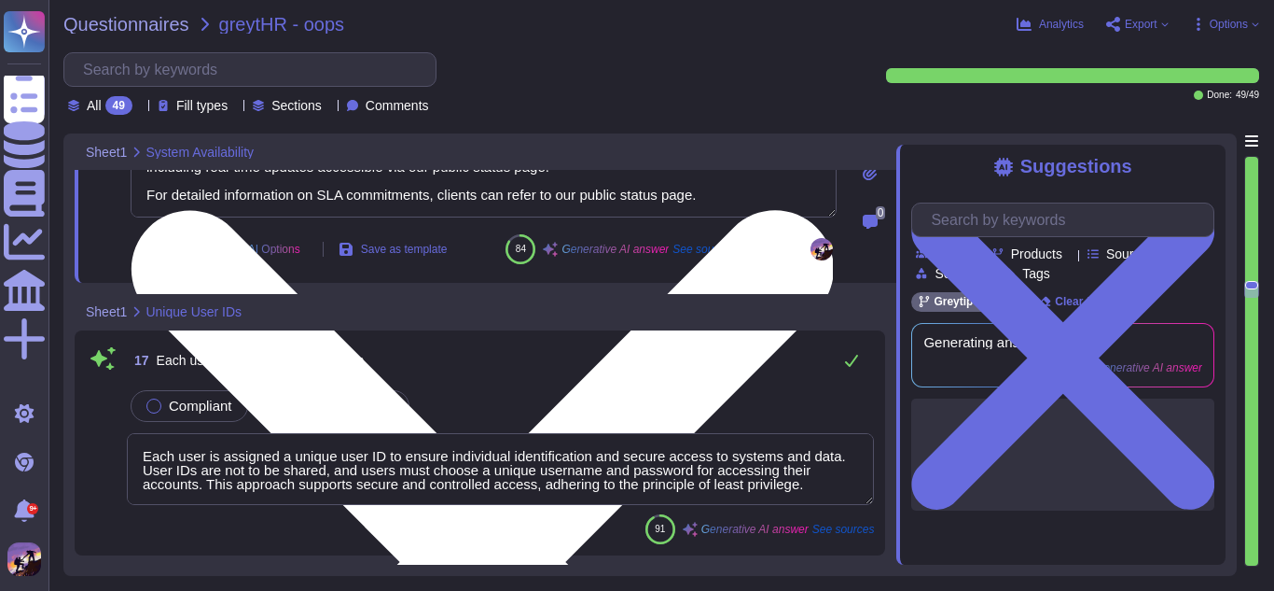
scroll to position [5051, 0]
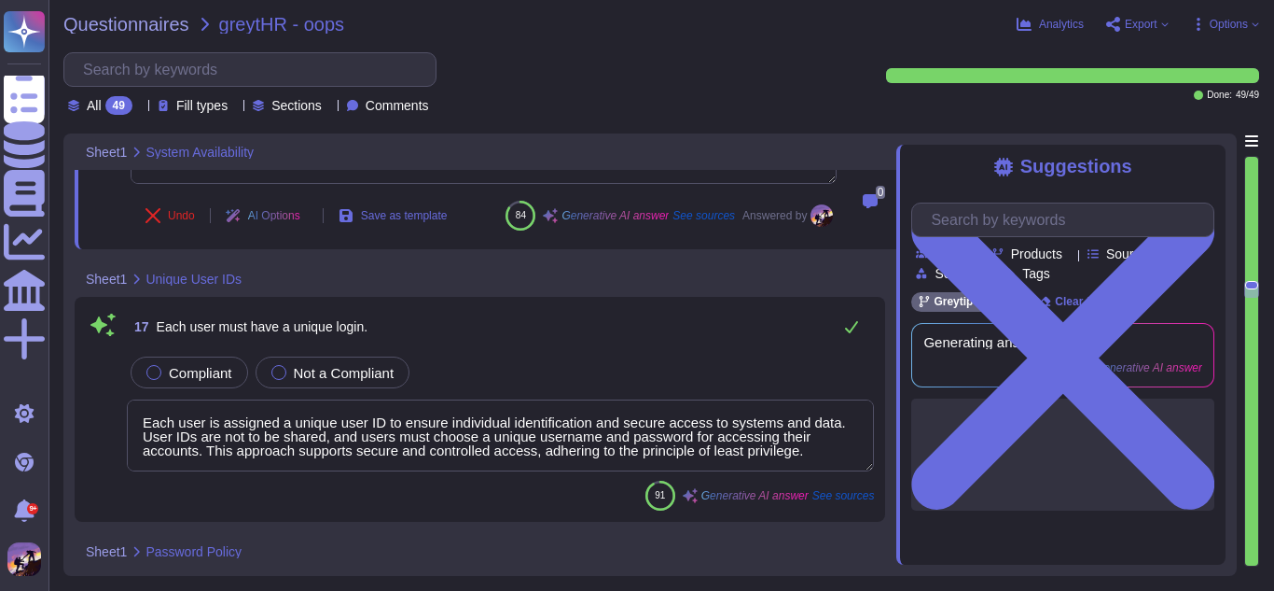
click at [1162, 29] on span "Export" at bounding box center [1137, 24] width 63 height 15
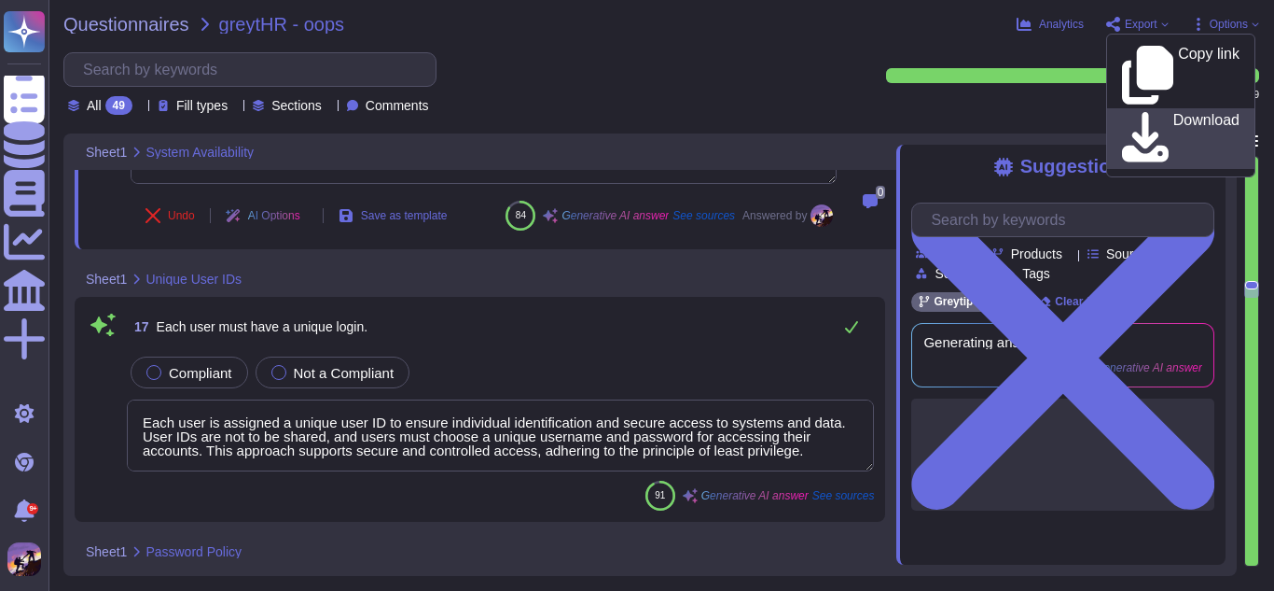
click at [1174, 113] on p "Download" at bounding box center [1207, 139] width 66 height 52
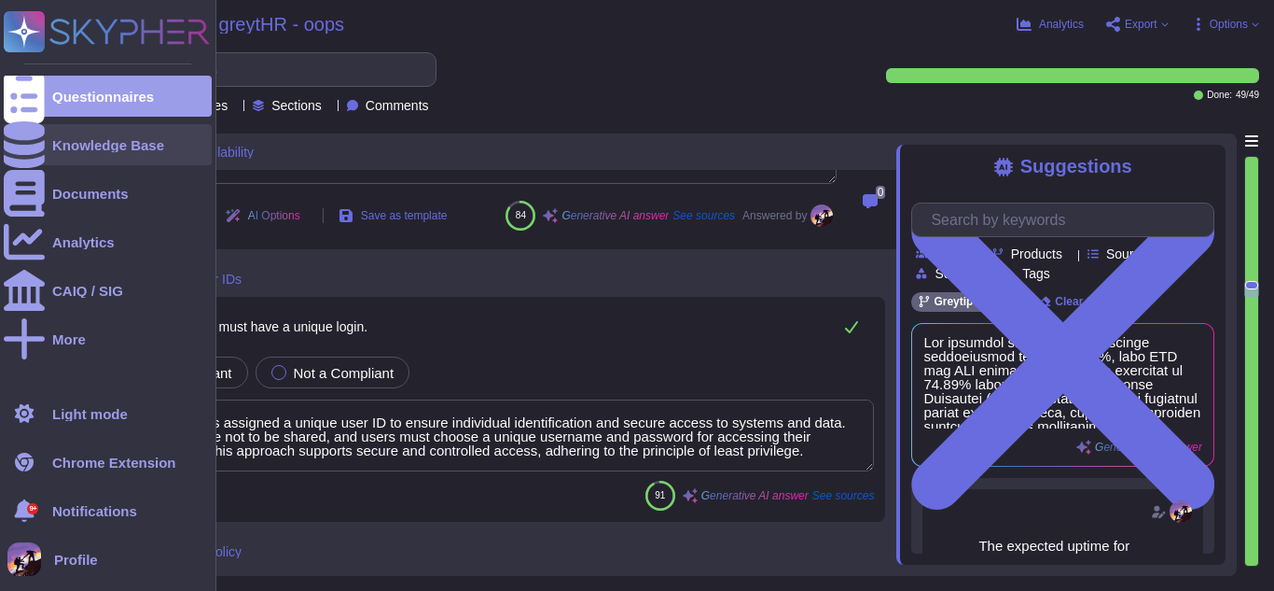
click at [21, 148] on icon at bounding box center [24, 144] width 41 height 47
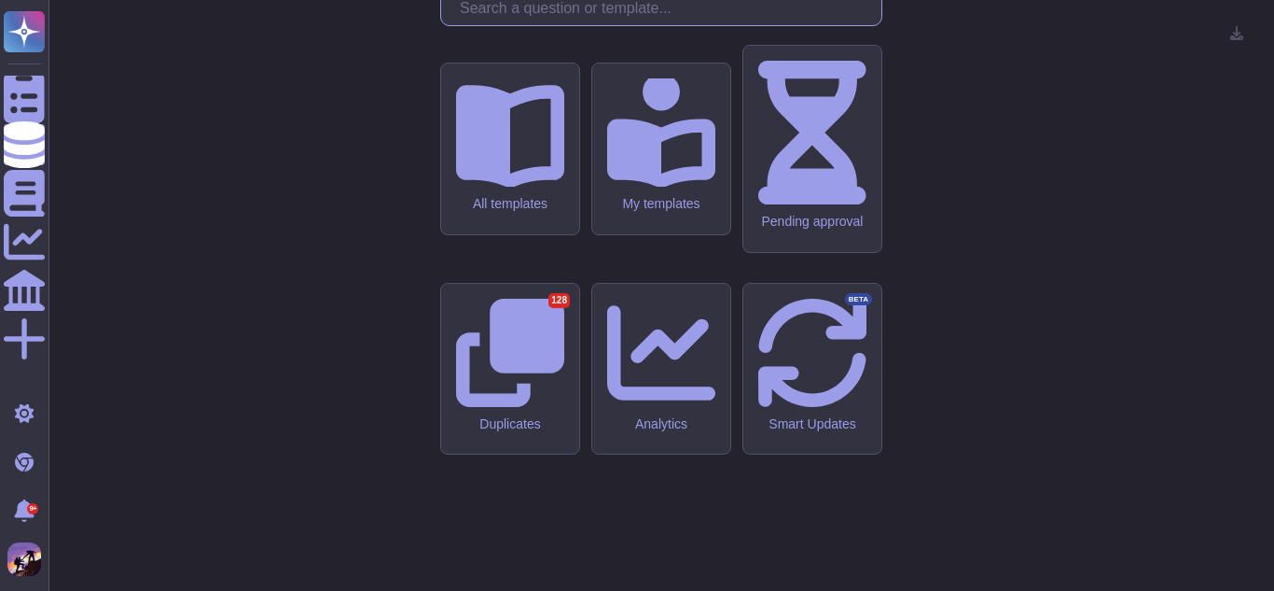
click at [519, 25] on input "text" at bounding box center [666, 9] width 431 height 33
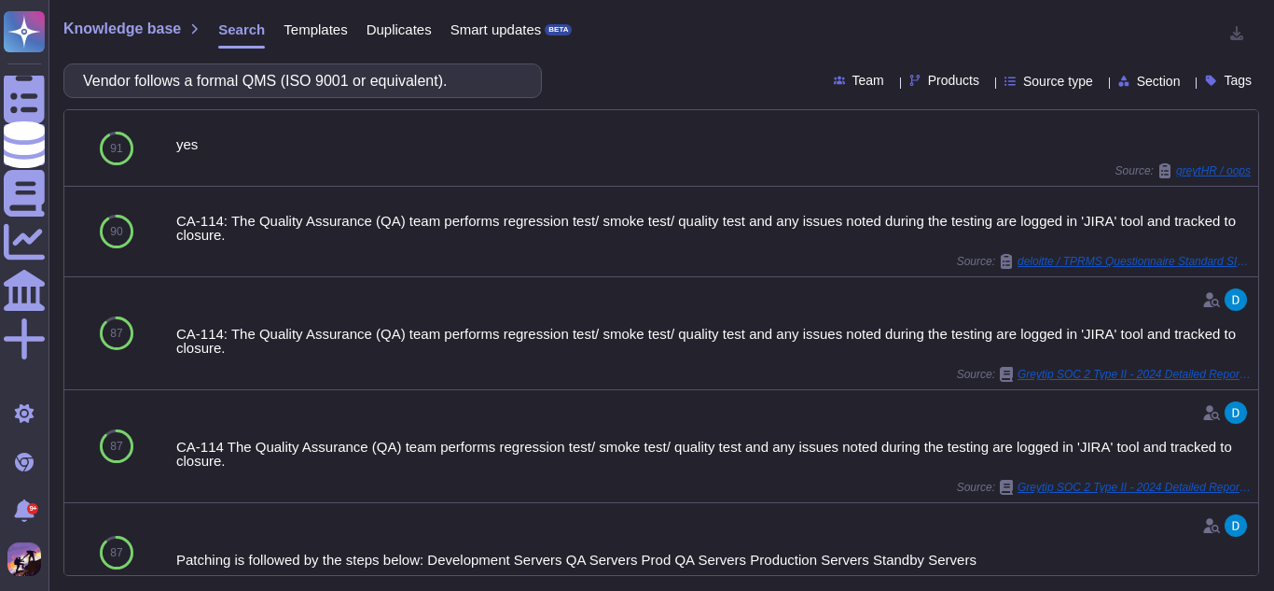
click at [300, 79] on input "Vendor follows a formal QMS (ISO 9001 or equivalent)." at bounding box center [298, 80] width 449 height 33
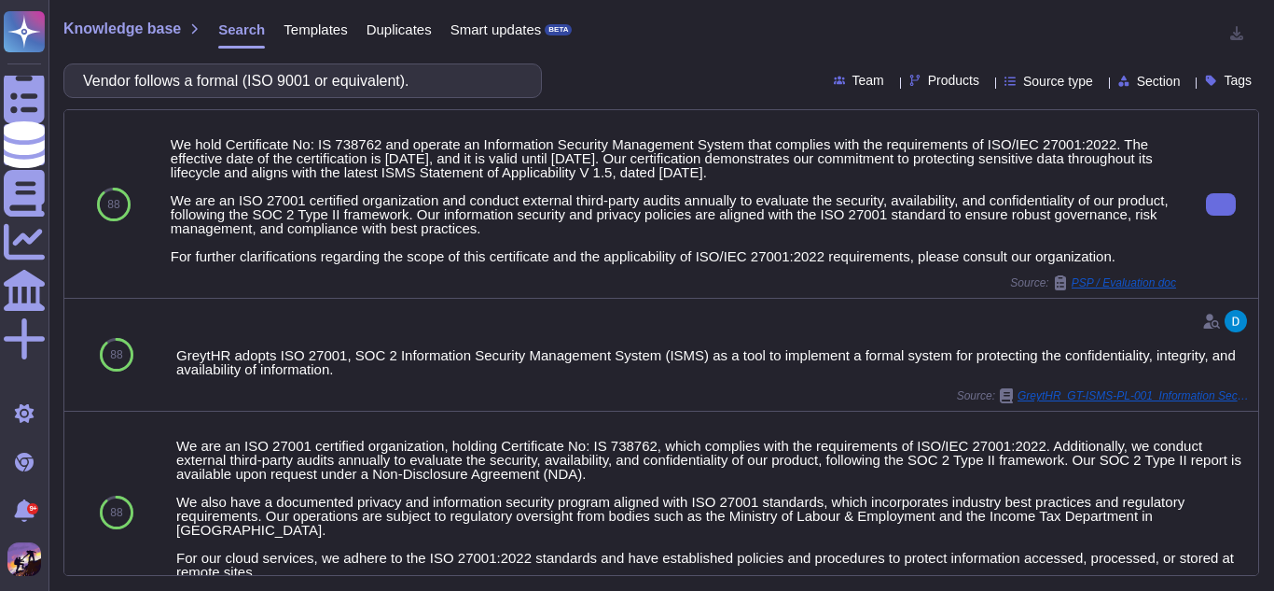
type input "Vendor follows a formal (ISO 9001 or equivalent)."
drag, startPoint x: 173, startPoint y: 201, endPoint x: 1144, endPoint y: 260, distance: 973.0
click at [1144, 260] on div "We hold Certificate No: IS 738762 and operate an Information Security Managemen…" at bounding box center [674, 200] width 1006 height 126
copy div "We are an ISO 27001 certified organization and conduct external third-party aud…"
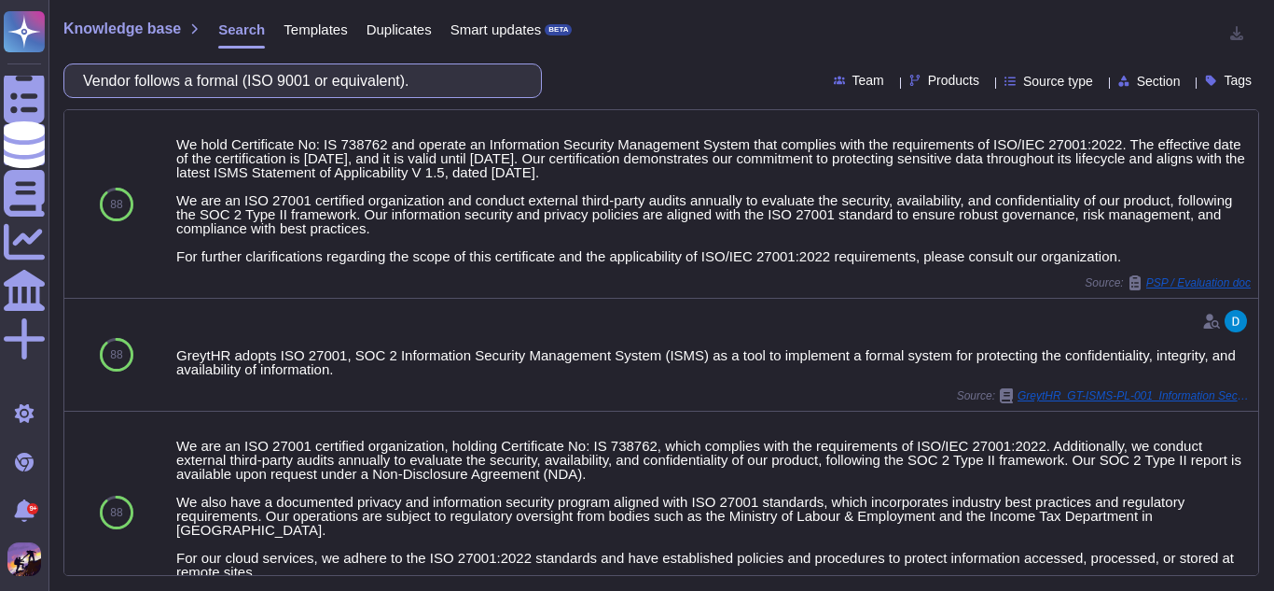
click at [469, 80] on input "Vendor follows a formal (ISO 9001 or equivalent)." at bounding box center [298, 80] width 449 height 33
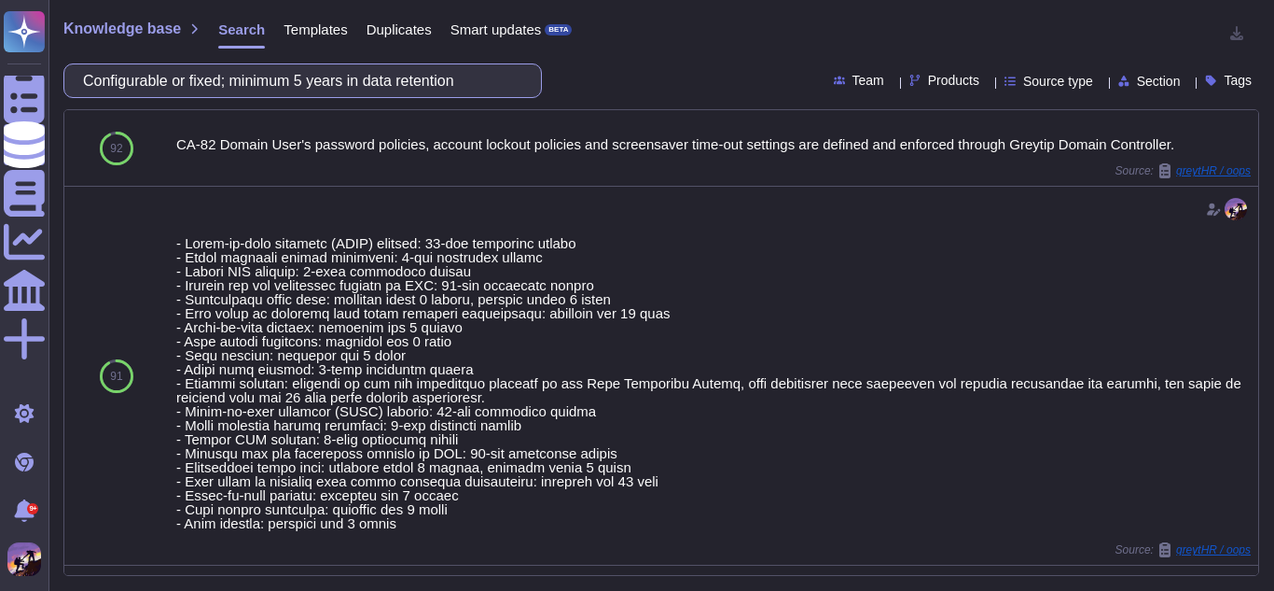
type input "Configurable or fixed; minimum 5 years in data retention"
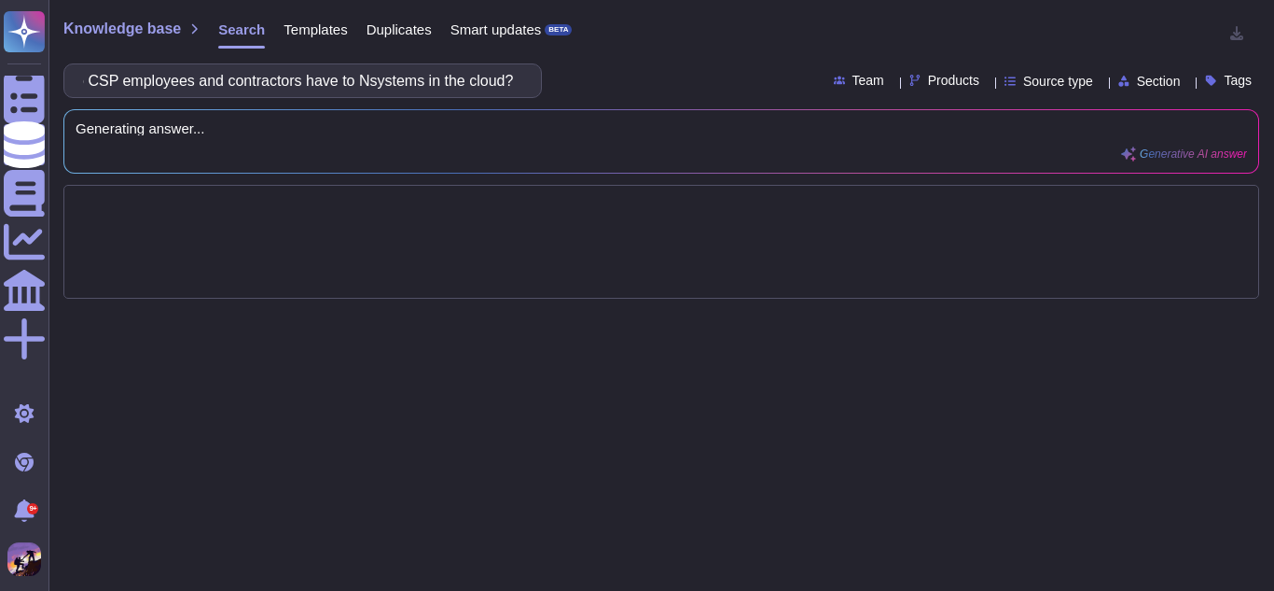
scroll to position [0, 151]
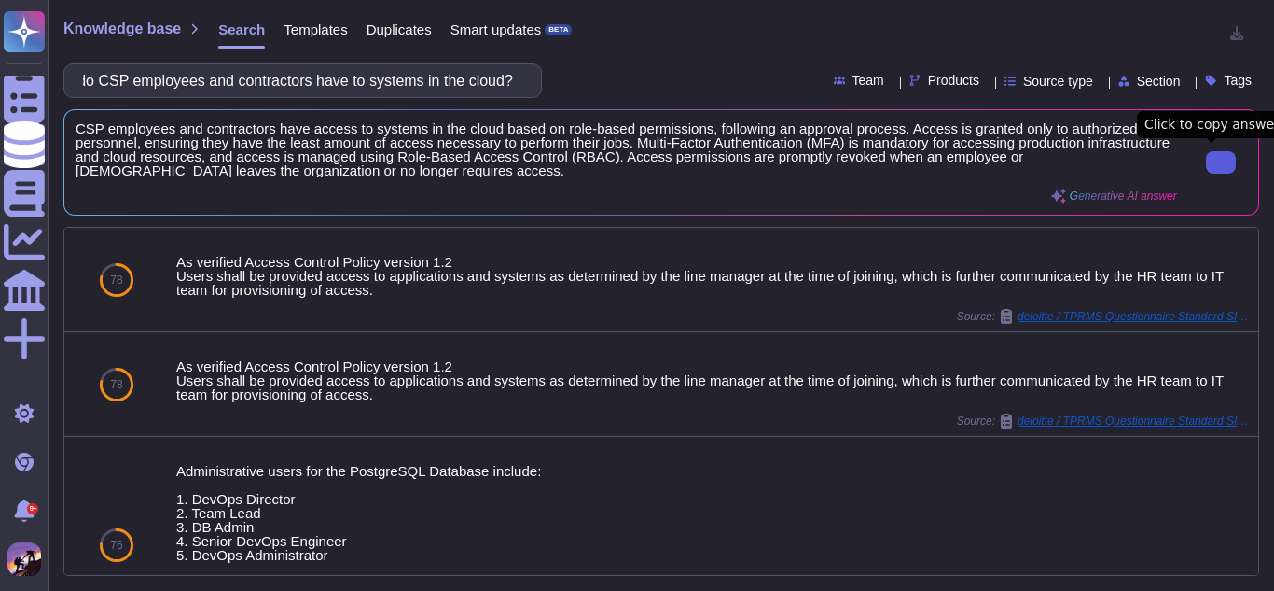
type input "What level of access do CSP employees and contractors have to systems in the cl…"
click at [1206, 173] on button at bounding box center [1221, 162] width 30 height 22
